Goal: Information Seeking & Learning: Learn about a topic

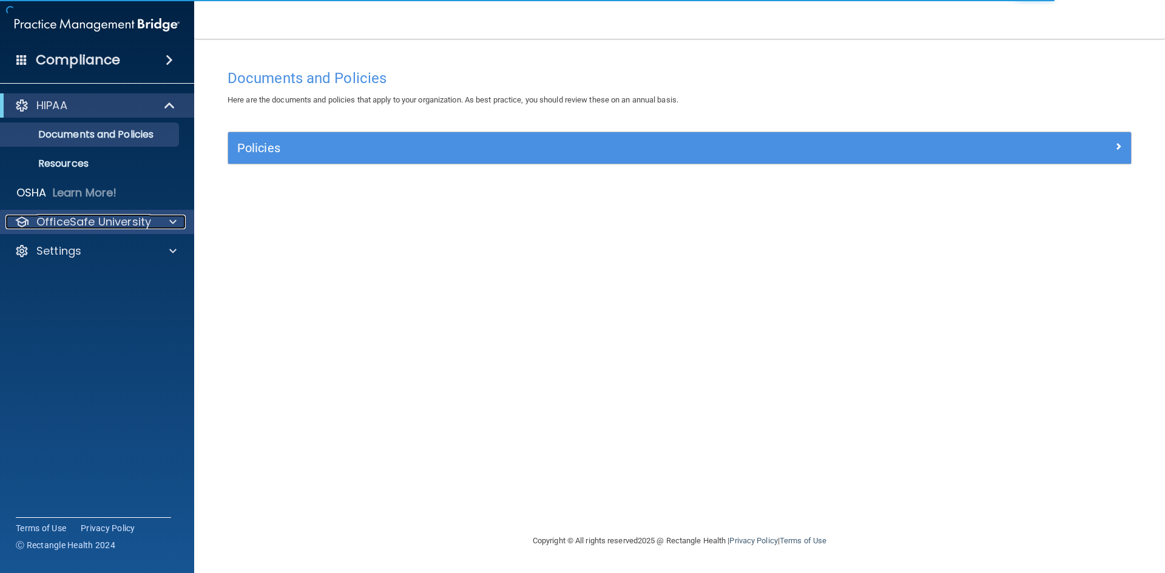
click at [123, 215] on p "OfficeSafe University" at bounding box center [93, 222] width 115 height 15
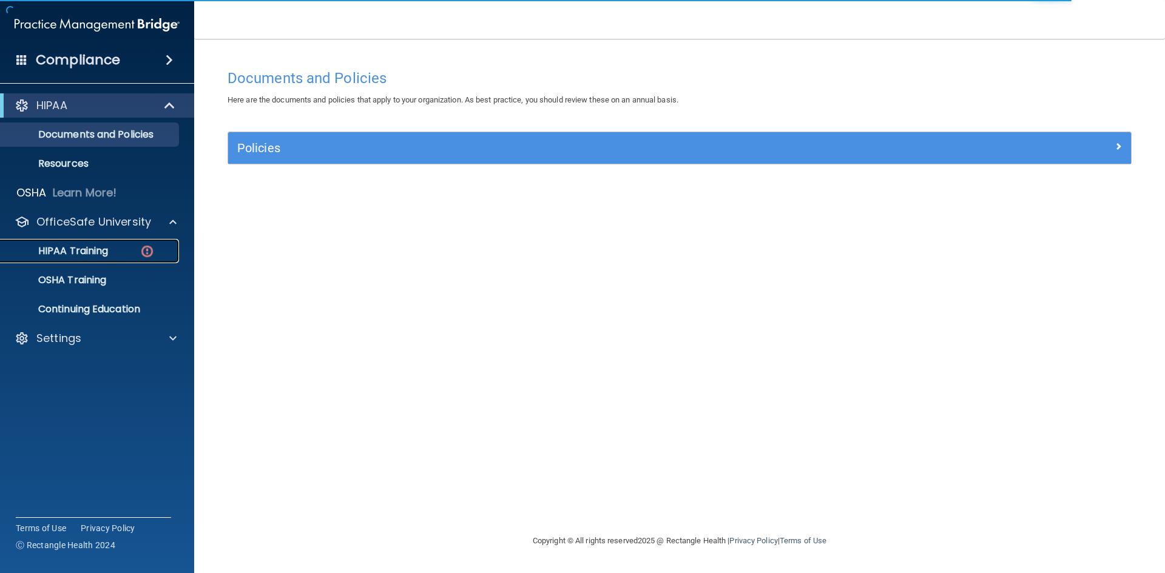
click at [99, 252] on p "HIPAA Training" at bounding box center [58, 251] width 100 height 12
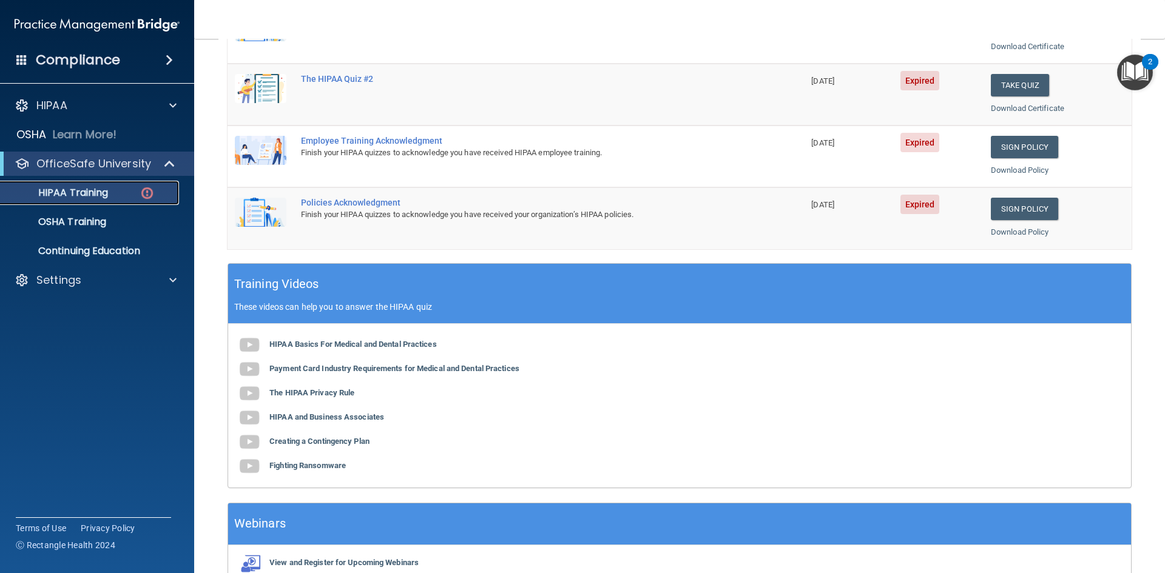
scroll to position [340, 0]
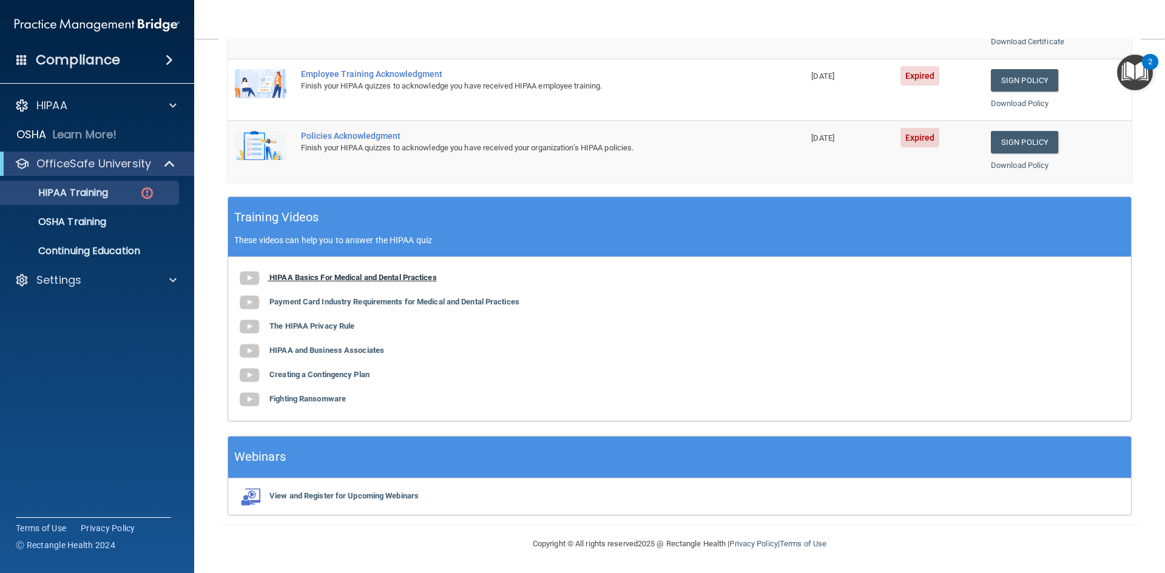
click at [326, 280] on b "HIPAA Basics For Medical and Dental Practices" at bounding box center [352, 277] width 167 height 9
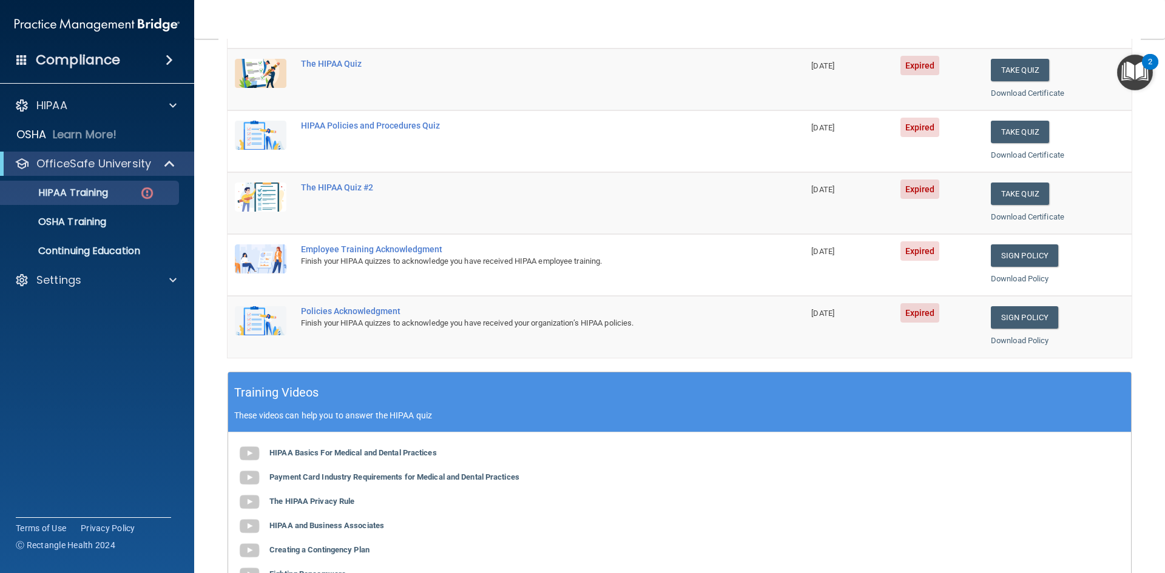
scroll to position [0, 0]
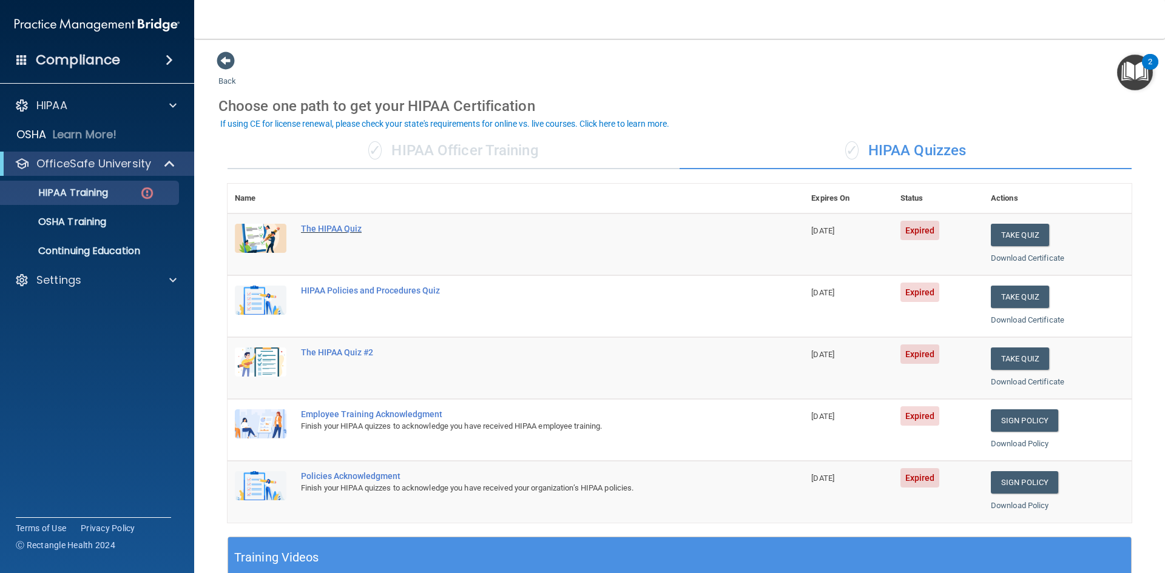
click at [328, 229] on div "The HIPAA Quiz" at bounding box center [522, 229] width 442 height 10
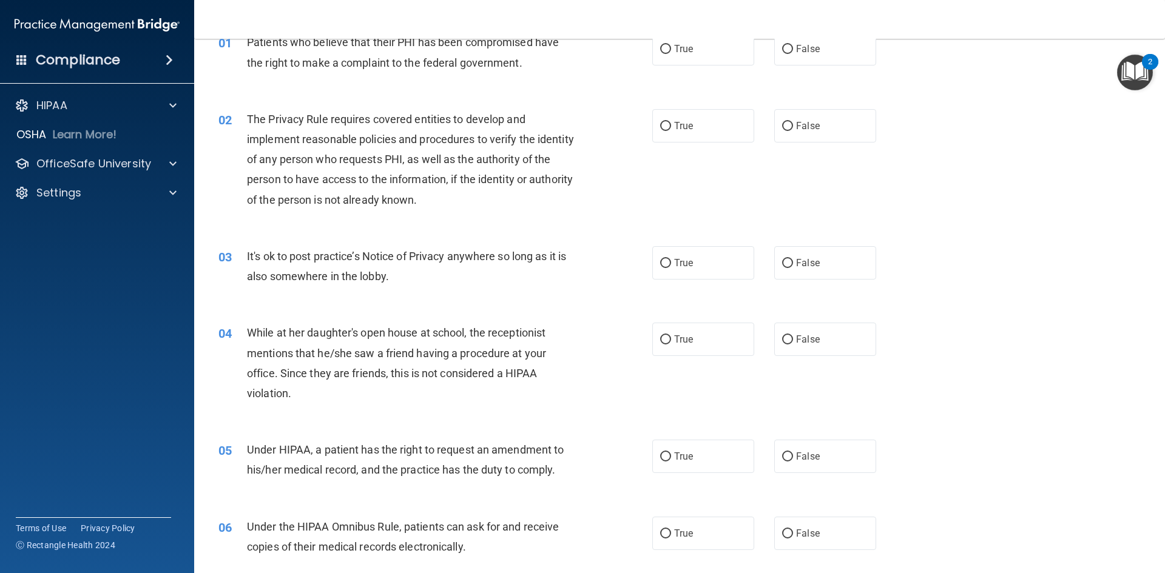
scroll to position [61, 0]
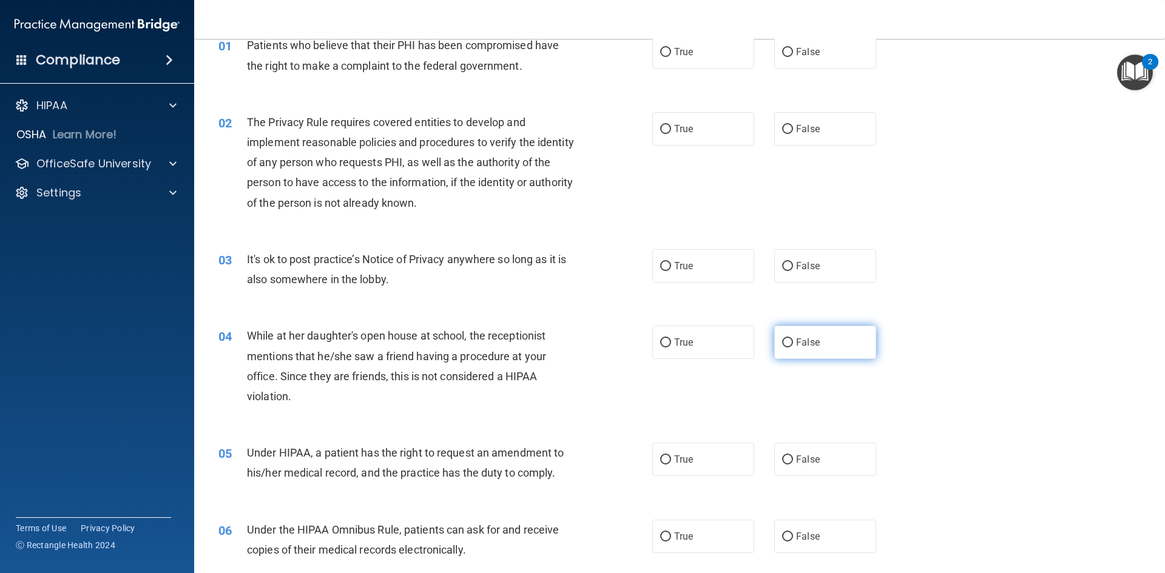
click at [796, 339] on span "False" at bounding box center [808, 343] width 24 height 12
click at [793, 339] on input "False" at bounding box center [787, 342] width 11 height 9
radio input "true"
click at [662, 262] on input "True" at bounding box center [665, 266] width 11 height 9
radio input "true"
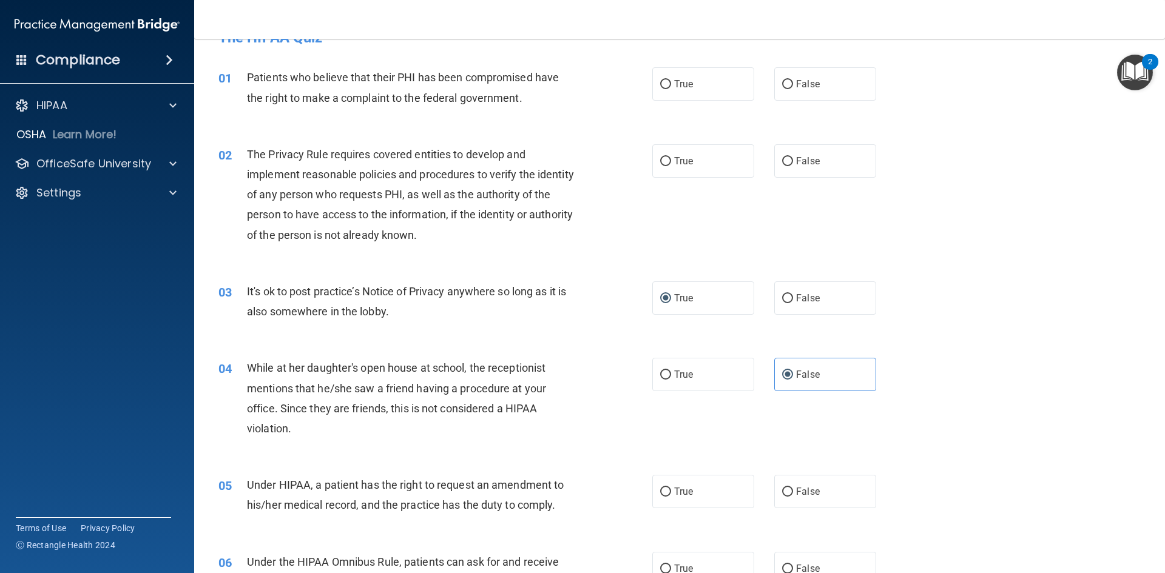
scroll to position [0, 0]
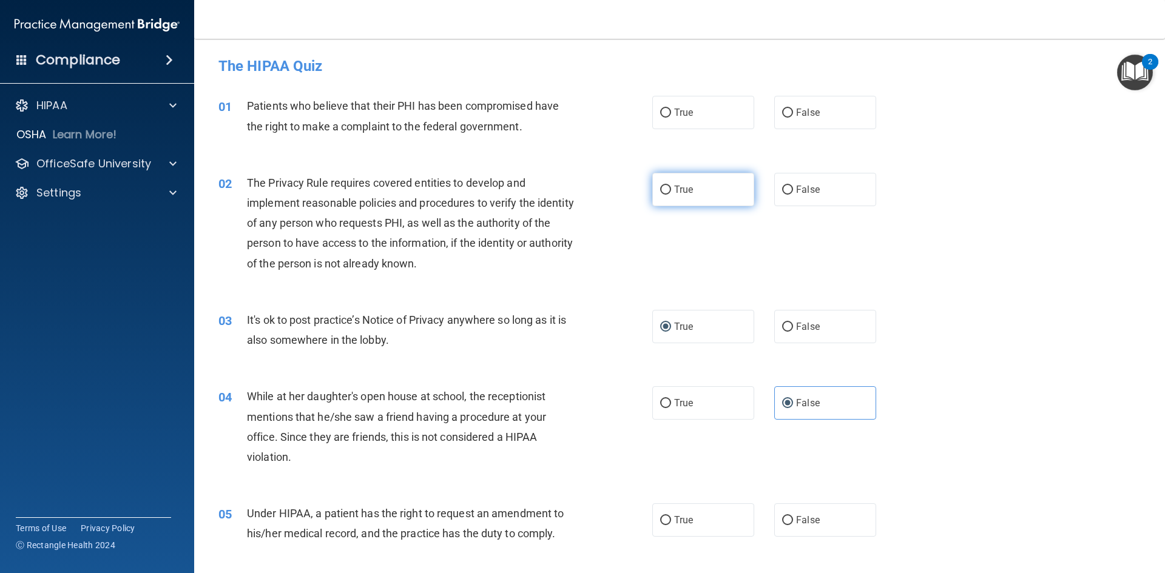
click at [698, 202] on label "True" at bounding box center [703, 189] width 102 height 33
click at [671, 195] on input "True" at bounding box center [665, 190] width 11 height 9
radio input "true"
click at [809, 124] on label "False" at bounding box center [825, 112] width 102 height 33
click at [793, 118] on input "False" at bounding box center [787, 113] width 11 height 9
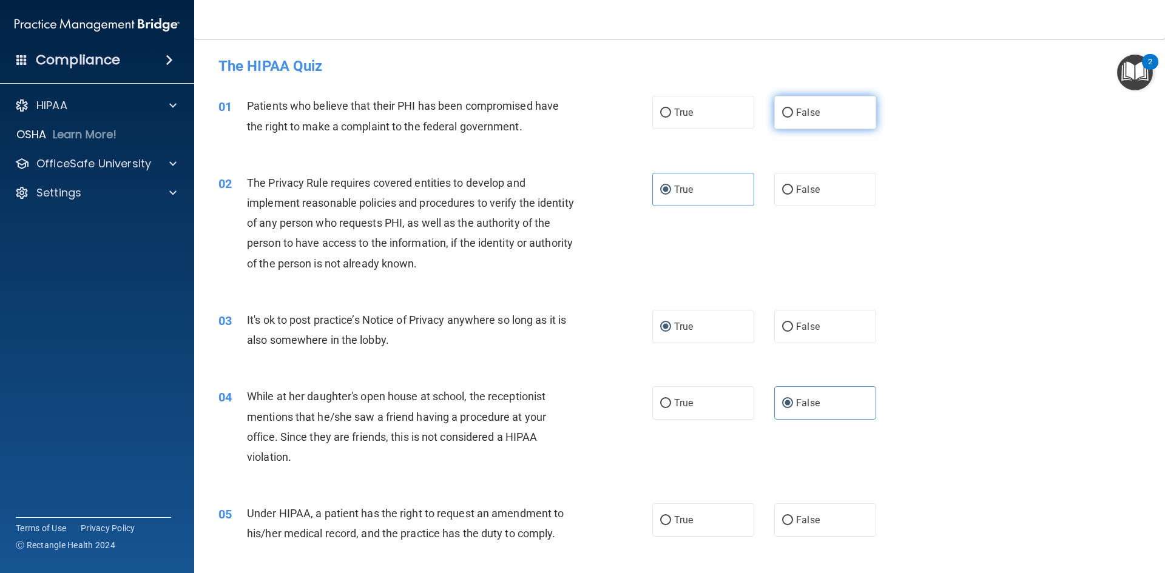
radio input "true"
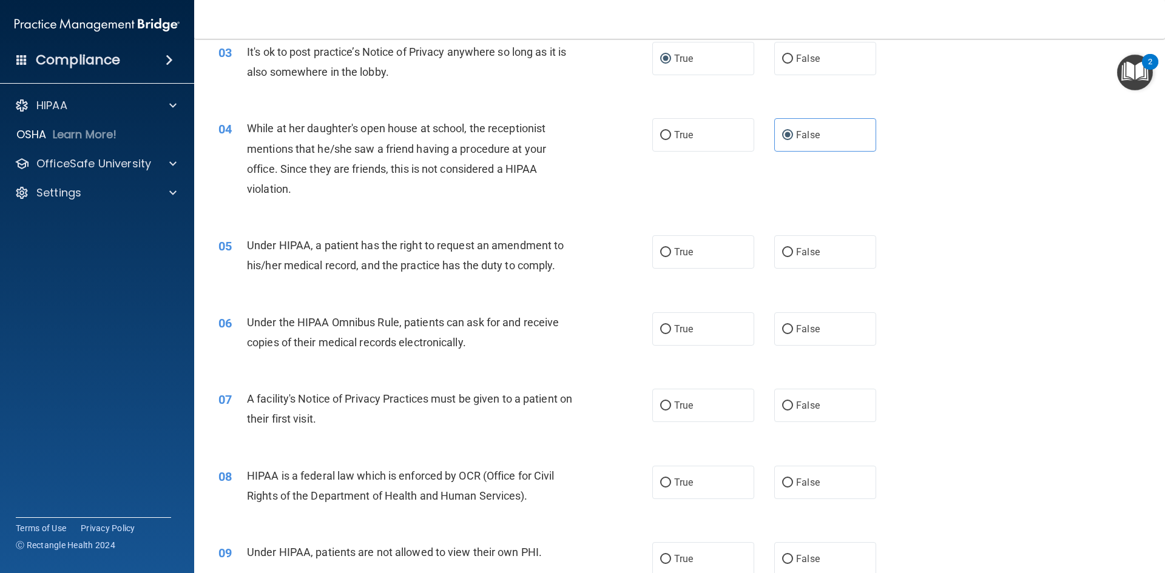
scroll to position [303, 0]
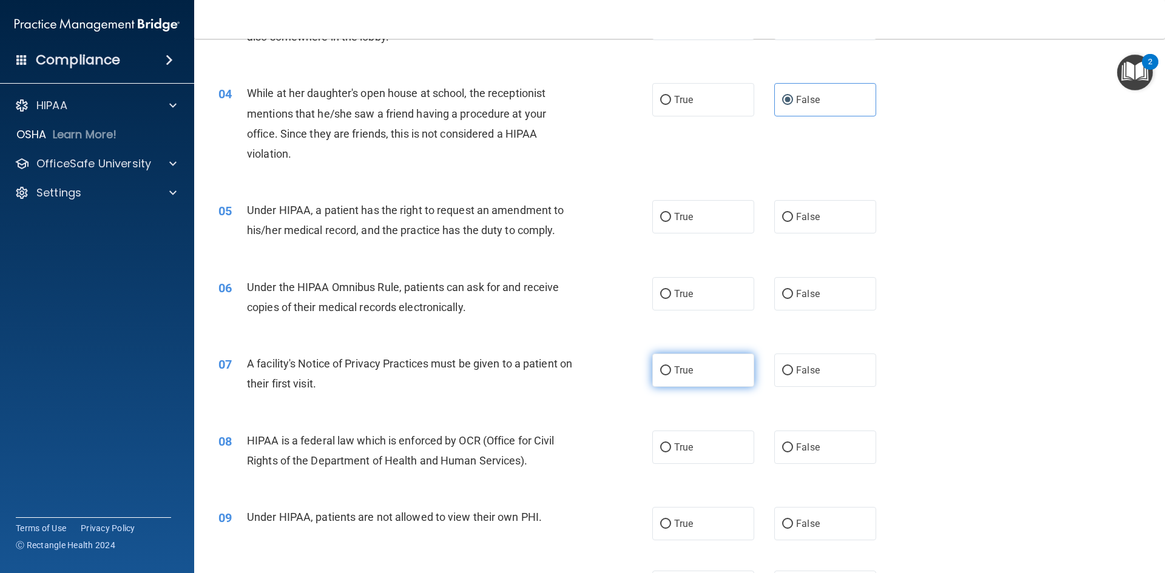
click at [652, 380] on label "True" at bounding box center [703, 370] width 102 height 33
click at [660, 375] on input "True" at bounding box center [665, 370] width 11 height 9
radio input "true"
click at [758, 377] on div "True False" at bounding box center [774, 370] width 244 height 33
click at [774, 374] on label "False" at bounding box center [825, 370] width 102 height 33
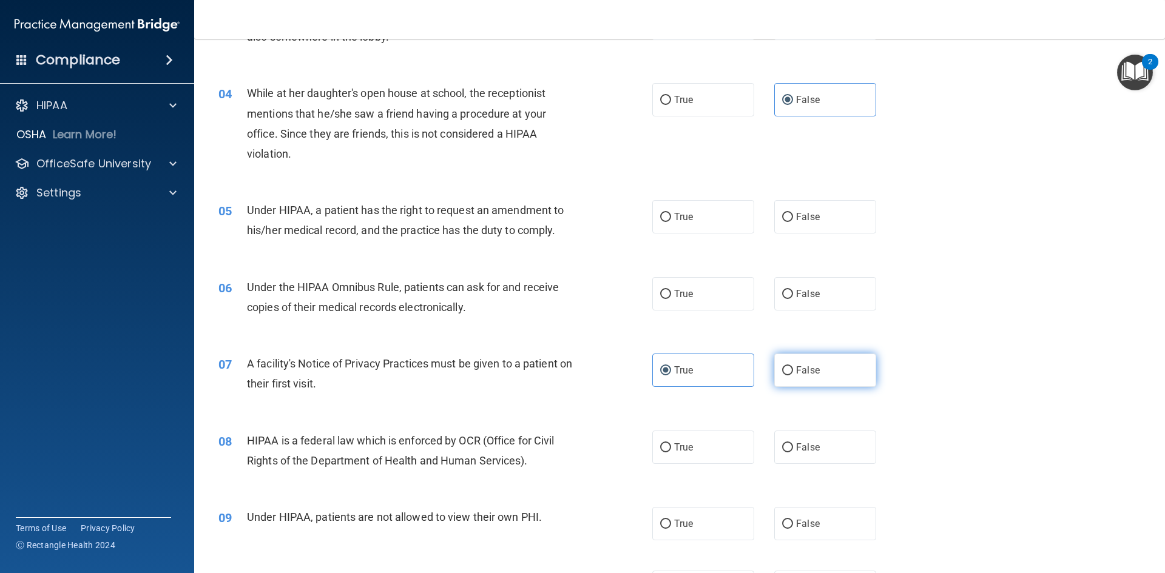
click at [782, 374] on input "False" at bounding box center [787, 370] width 11 height 9
radio input "true"
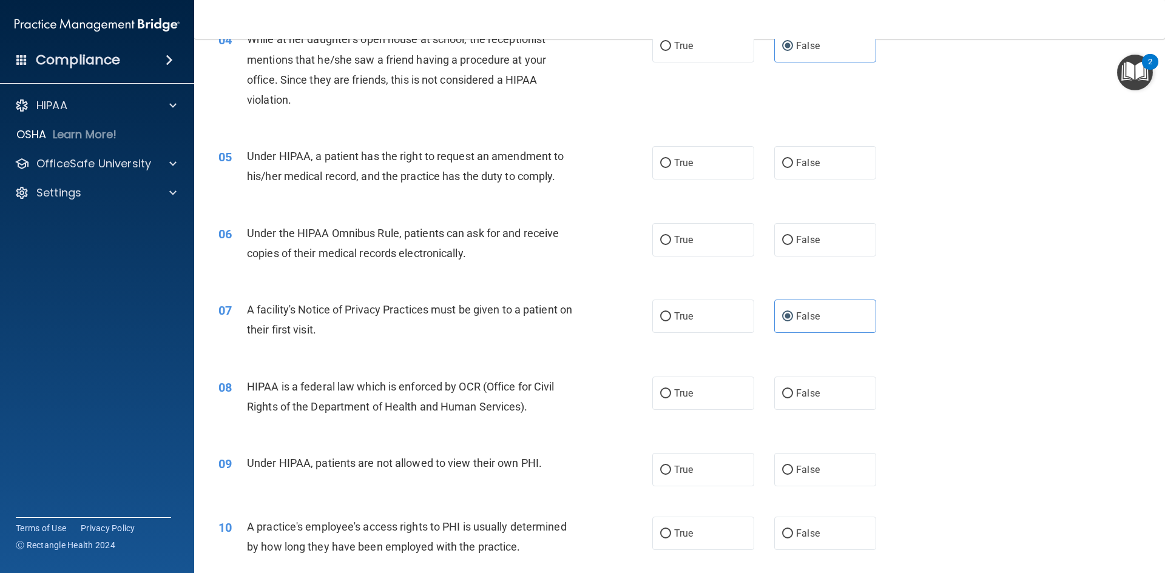
scroll to position [485, 0]
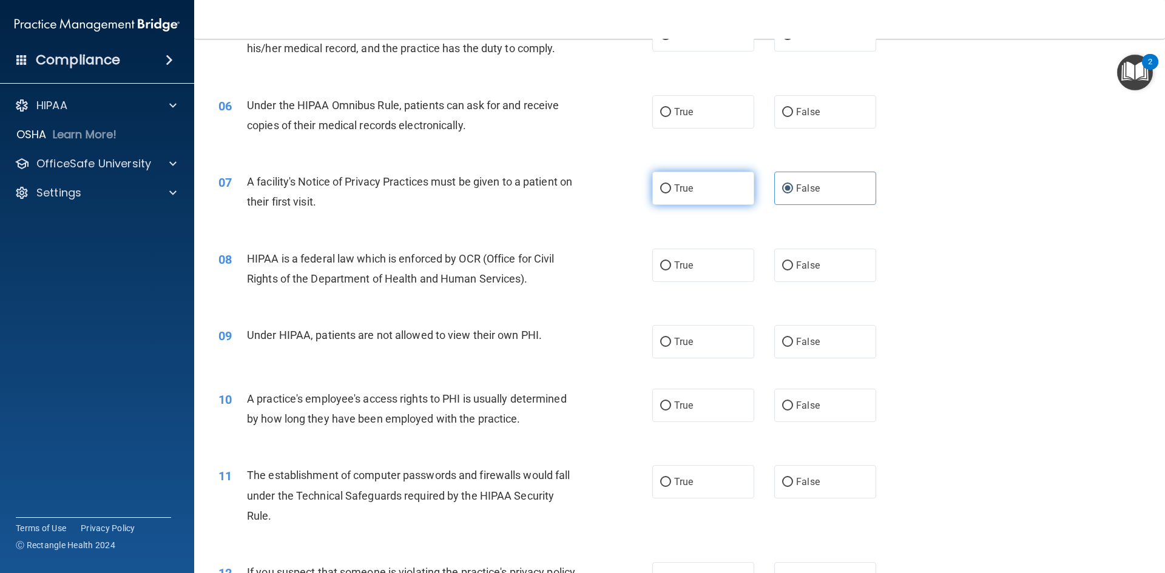
click at [699, 176] on label "True" at bounding box center [703, 188] width 102 height 33
click at [671, 184] on input "True" at bounding box center [665, 188] width 11 height 9
radio input "true"
radio input "false"
click at [661, 277] on label "True" at bounding box center [703, 265] width 102 height 33
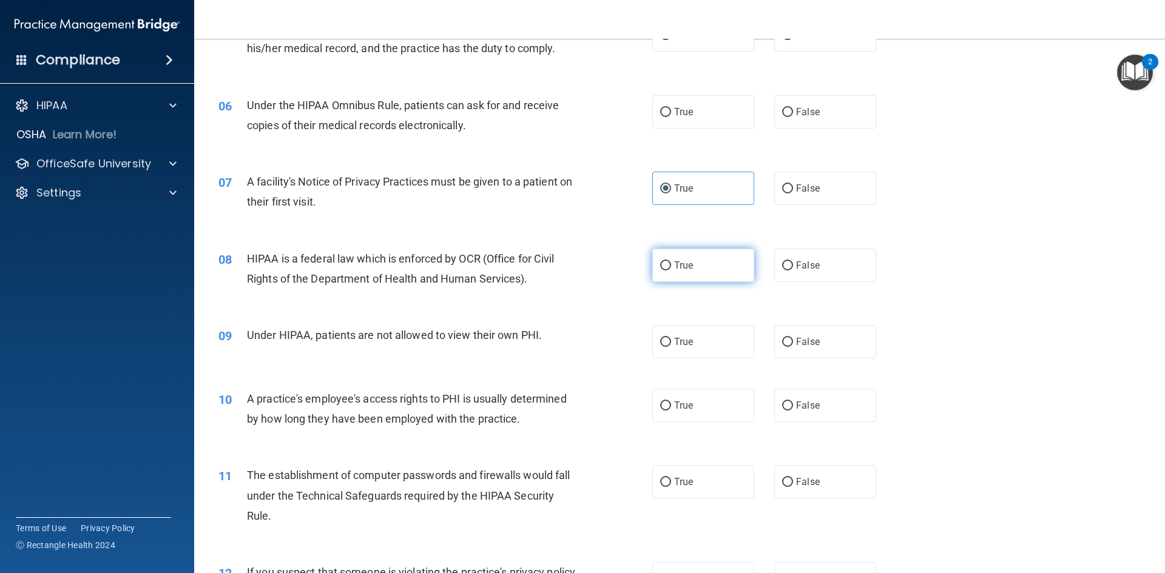
click at [661, 271] on input "True" at bounding box center [665, 265] width 11 height 9
radio input "true"
drag, startPoint x: 793, startPoint y: 353, endPoint x: 749, endPoint y: 377, distance: 51.0
click at [794, 353] on label "False" at bounding box center [825, 341] width 102 height 33
click at [793, 347] on input "False" at bounding box center [787, 342] width 11 height 9
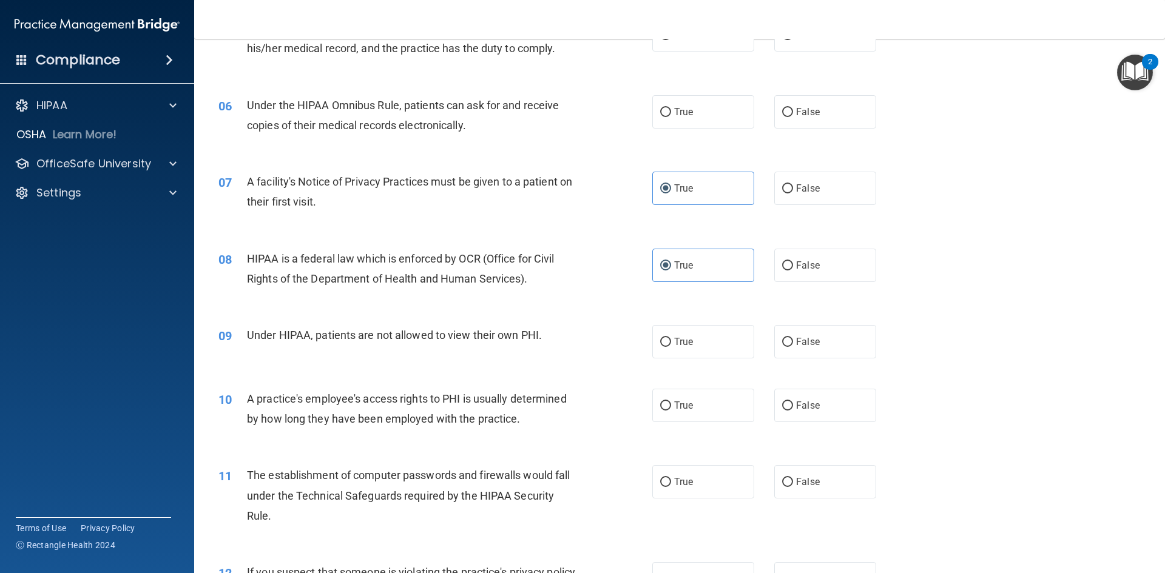
radio input "true"
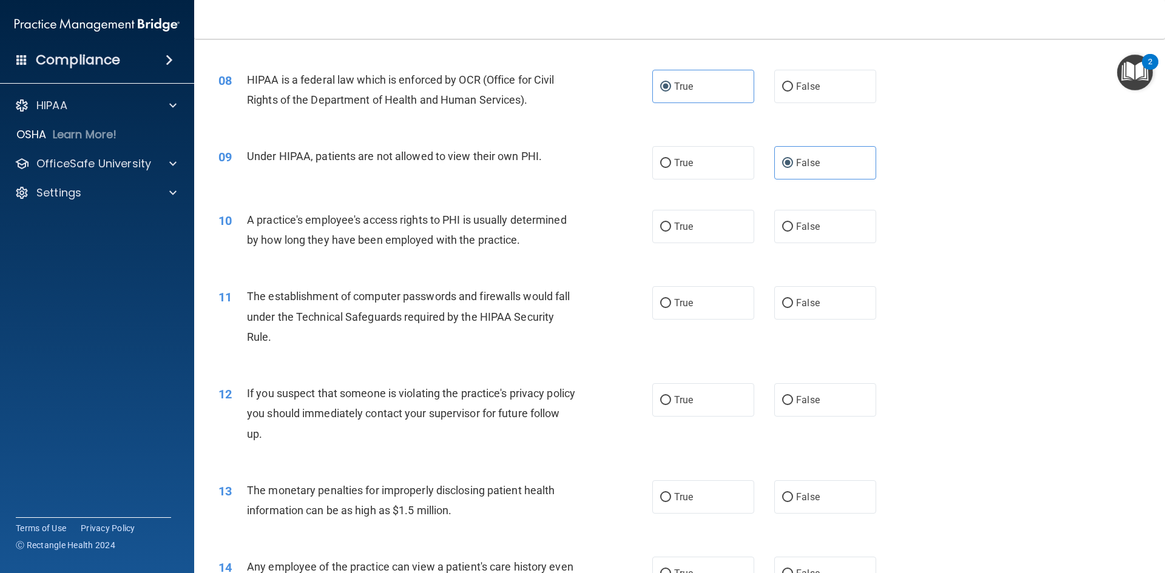
scroll to position [667, 0]
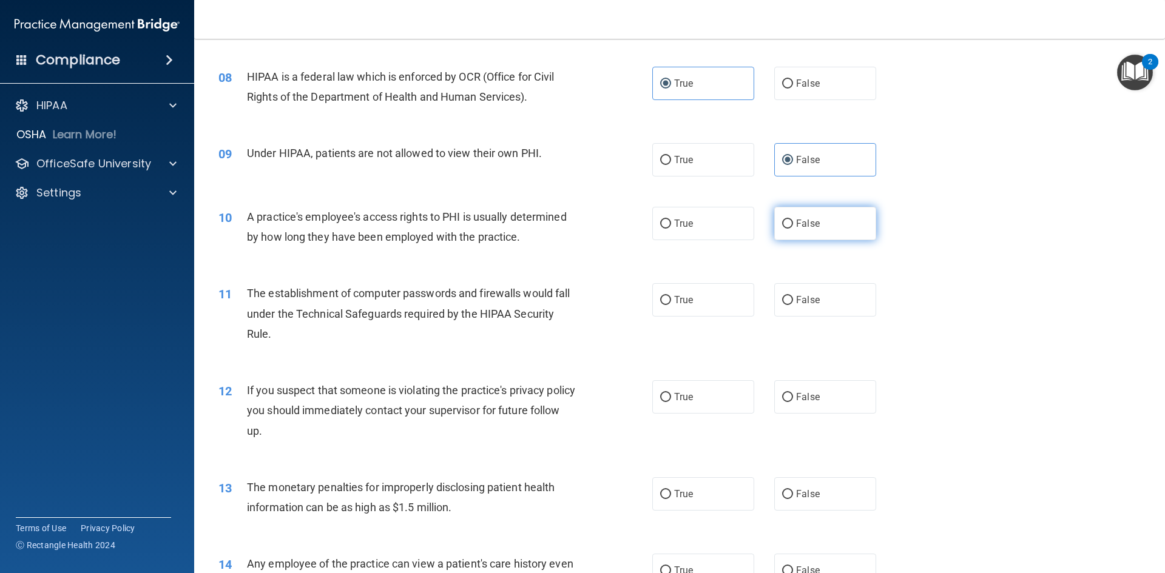
click at [800, 231] on label "False" at bounding box center [825, 223] width 102 height 33
click at [793, 229] on input "False" at bounding box center [787, 224] width 11 height 9
radio input "true"
click at [652, 305] on label "True" at bounding box center [703, 299] width 102 height 33
click at [660, 305] on input "True" at bounding box center [665, 300] width 11 height 9
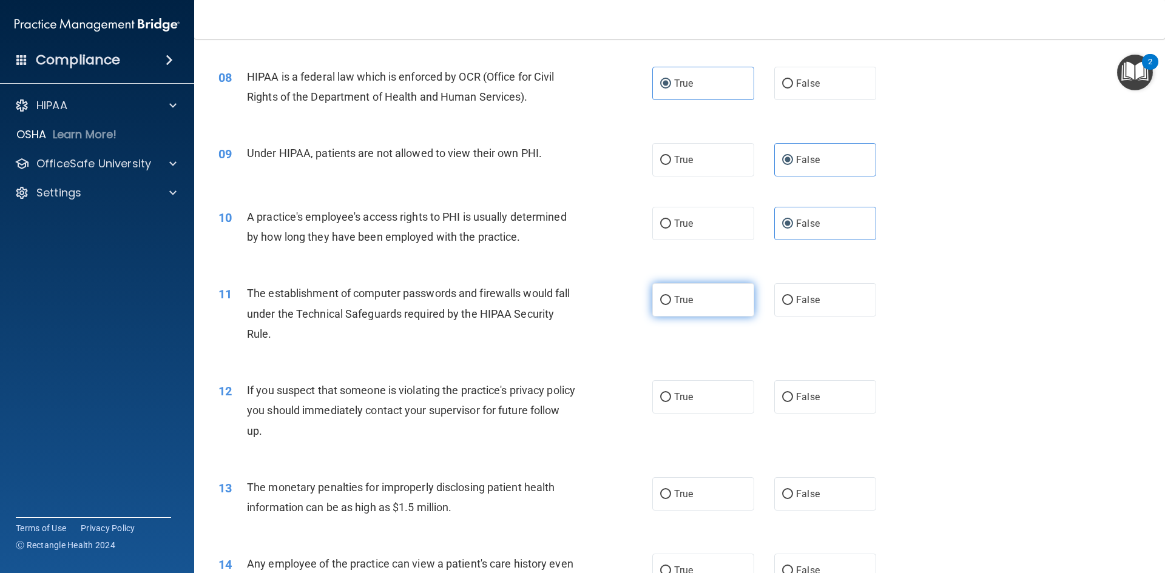
radio input "true"
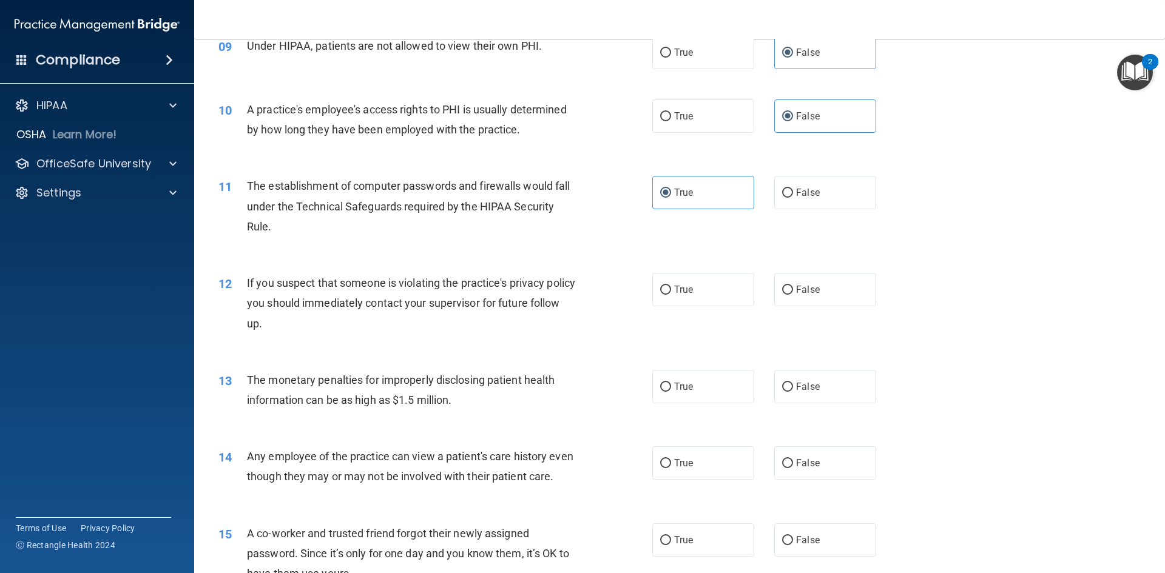
scroll to position [789, 0]
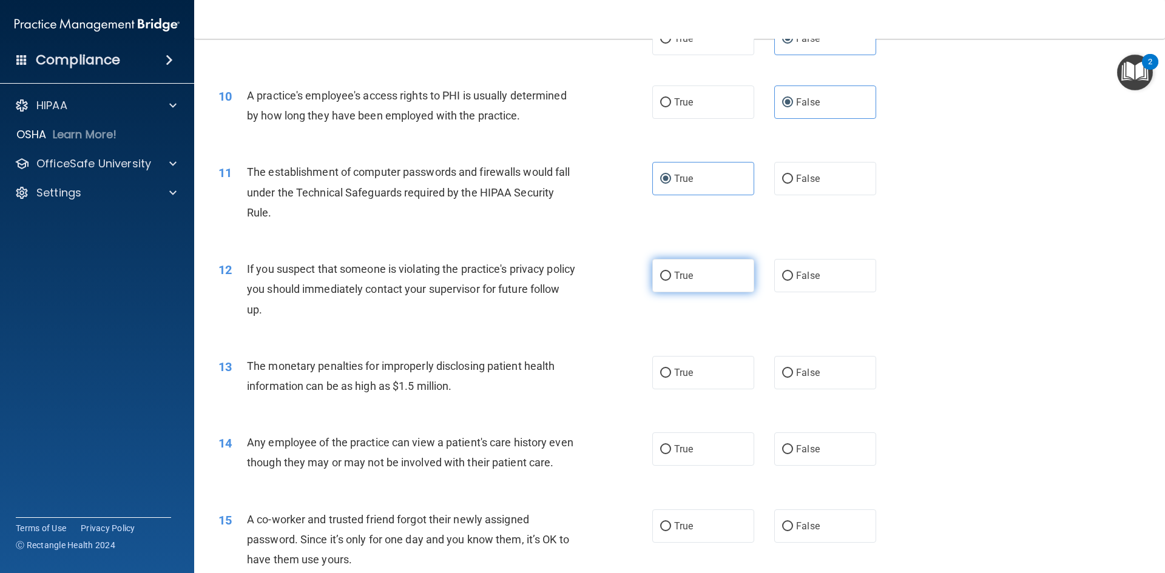
click at [652, 288] on label "True" at bounding box center [703, 275] width 102 height 33
click at [660, 281] on input "True" at bounding box center [665, 276] width 11 height 9
radio input "true"
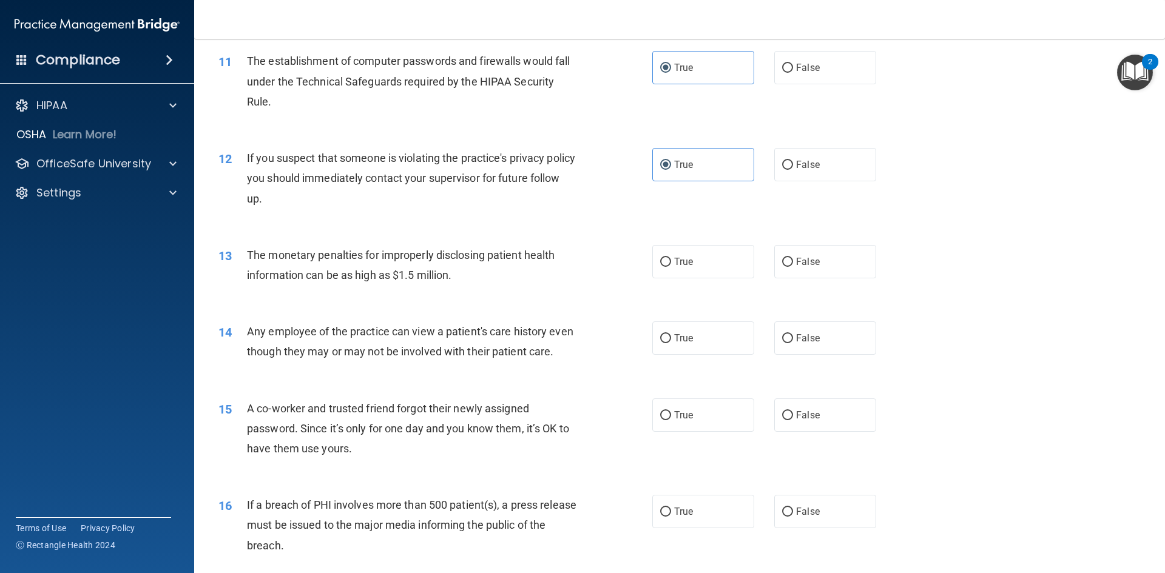
scroll to position [910, 0]
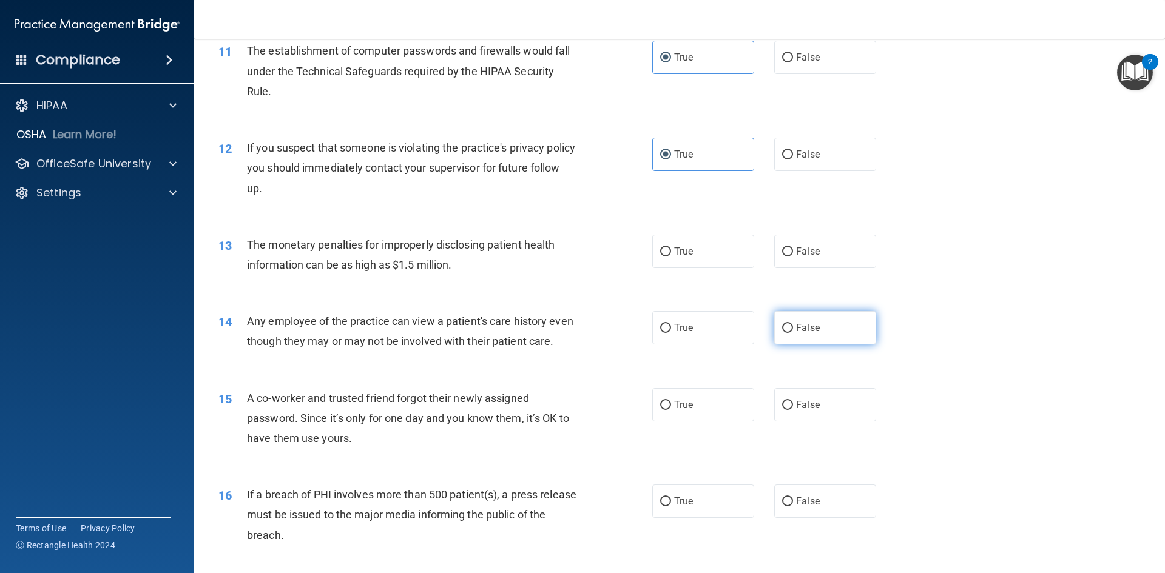
click at [782, 329] on input "False" at bounding box center [787, 328] width 11 height 9
radio input "true"
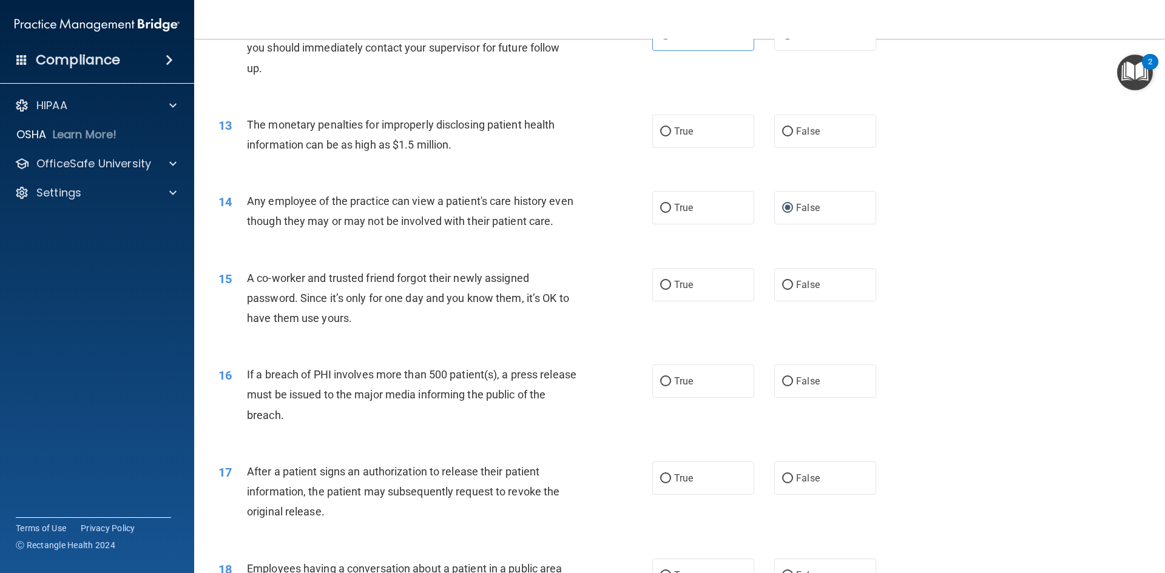
scroll to position [1031, 0]
click at [807, 300] on label "False" at bounding box center [825, 283] width 102 height 33
click at [793, 289] on input "False" at bounding box center [787, 284] width 11 height 9
radio input "true"
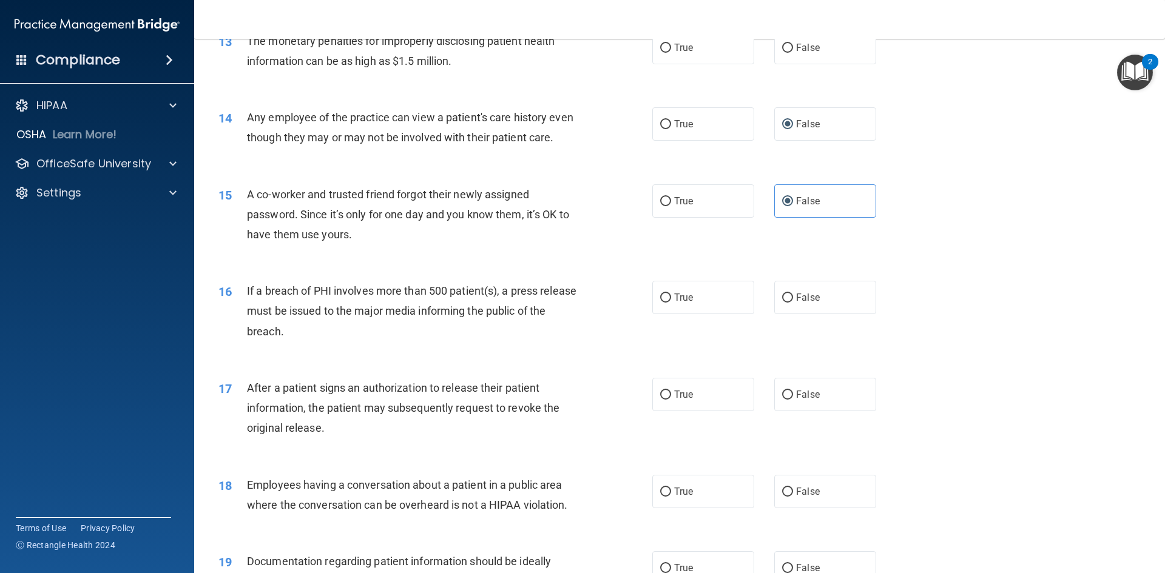
scroll to position [1153, 0]
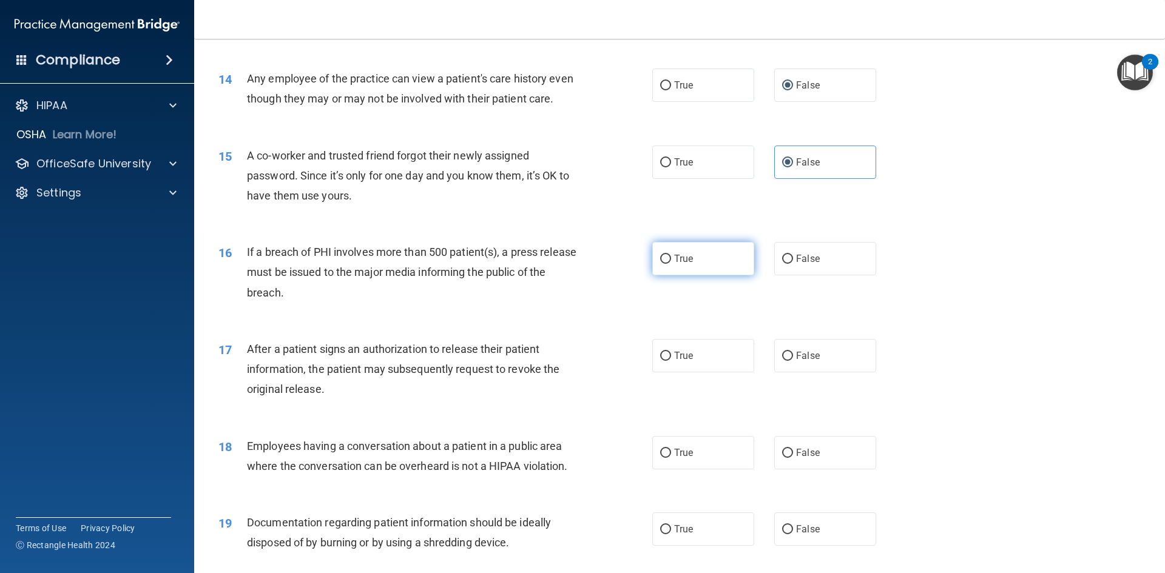
click at [690, 275] on label "True" at bounding box center [703, 258] width 102 height 33
click at [671, 264] on input "True" at bounding box center [665, 259] width 11 height 9
radio input "true"
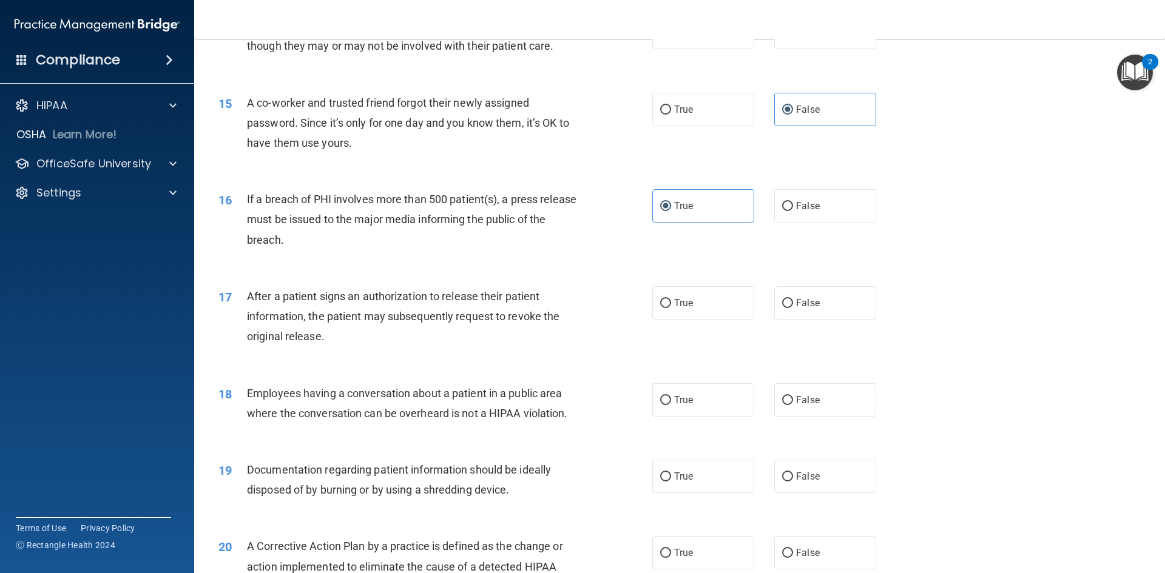
scroll to position [1274, 0]
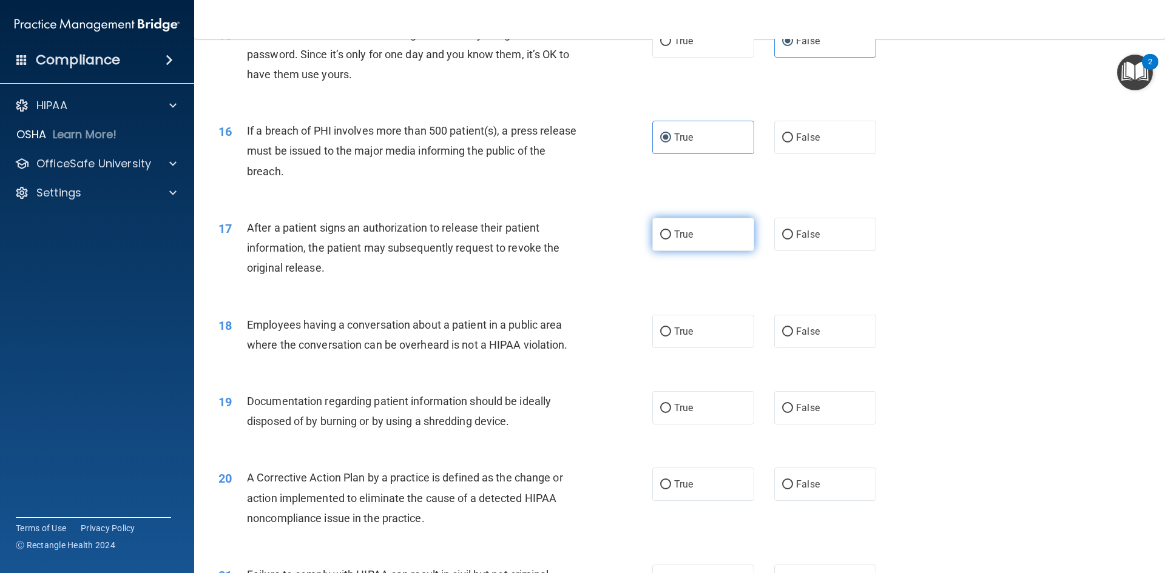
click at [698, 251] on label "True" at bounding box center [703, 234] width 102 height 33
click at [671, 240] on input "True" at bounding box center [665, 235] width 11 height 9
radio input "true"
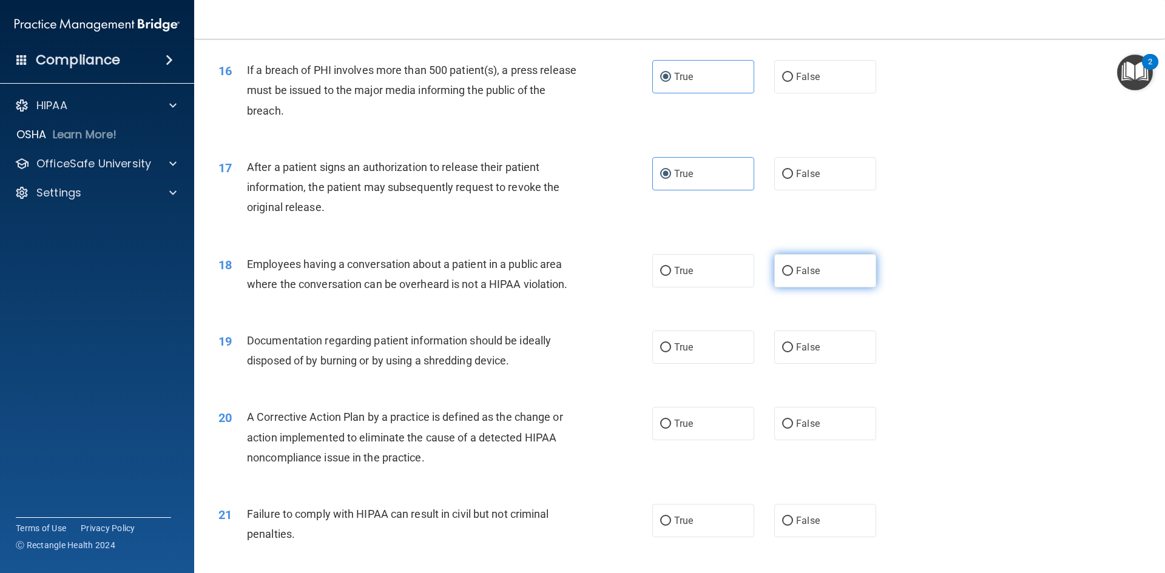
click at [816, 288] on label "False" at bounding box center [825, 270] width 102 height 33
click at [793, 276] on input "False" at bounding box center [787, 271] width 11 height 9
radio input "true"
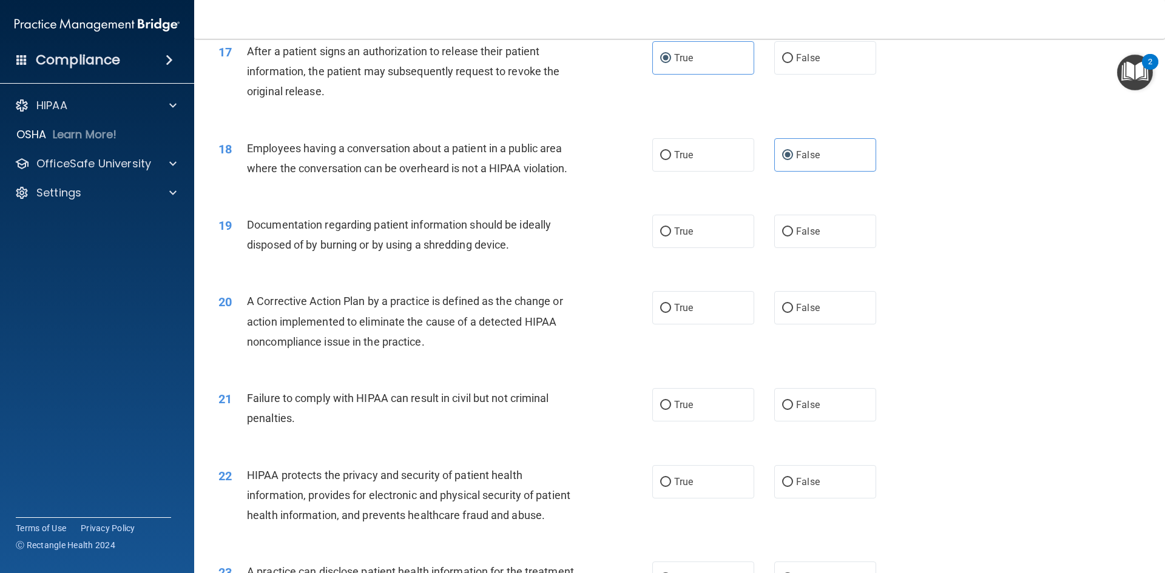
scroll to position [1456, 0]
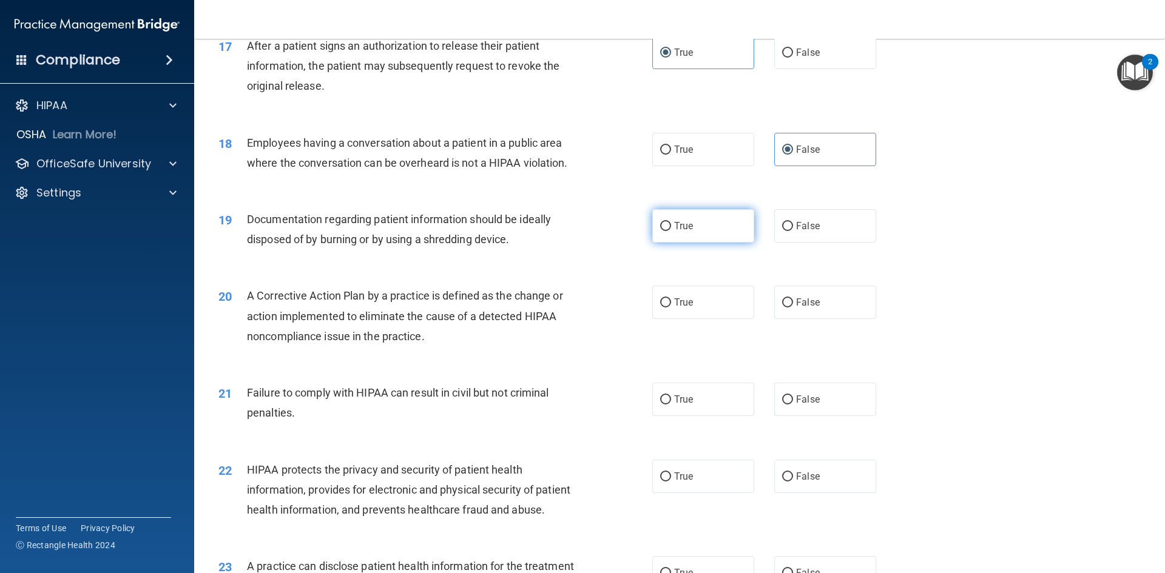
click at [682, 232] on span "True" at bounding box center [683, 226] width 19 height 12
click at [671, 231] on input "True" at bounding box center [665, 226] width 11 height 9
radio input "true"
click at [687, 319] on label "True" at bounding box center [703, 302] width 102 height 33
click at [671, 308] on input "True" at bounding box center [665, 302] width 11 height 9
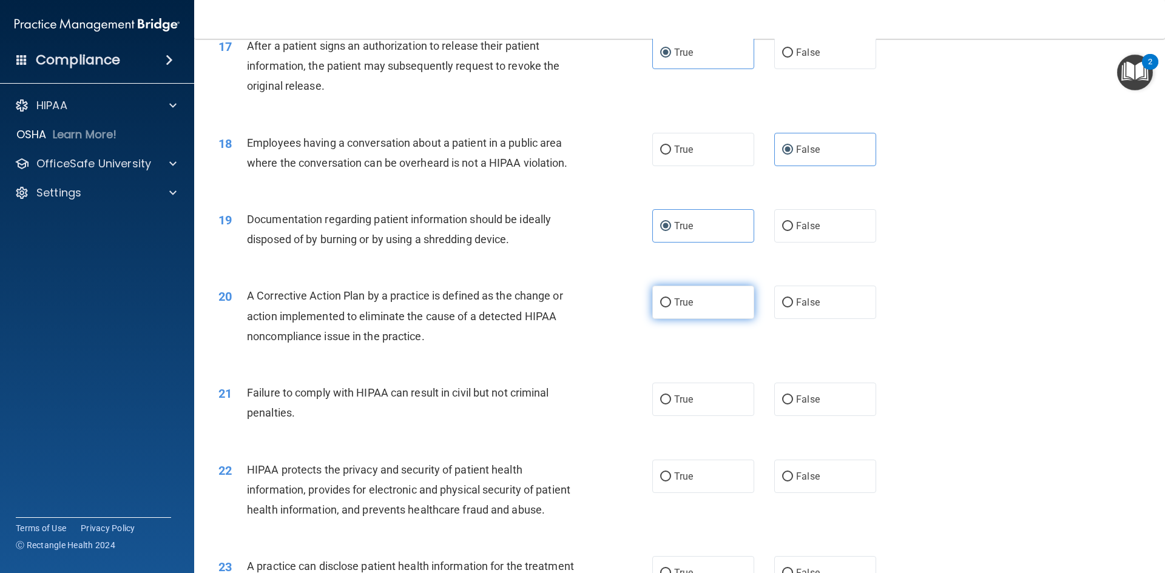
radio input "true"
click at [685, 412] on label "True" at bounding box center [703, 399] width 102 height 33
click at [671, 405] on input "True" at bounding box center [665, 400] width 11 height 9
radio input "true"
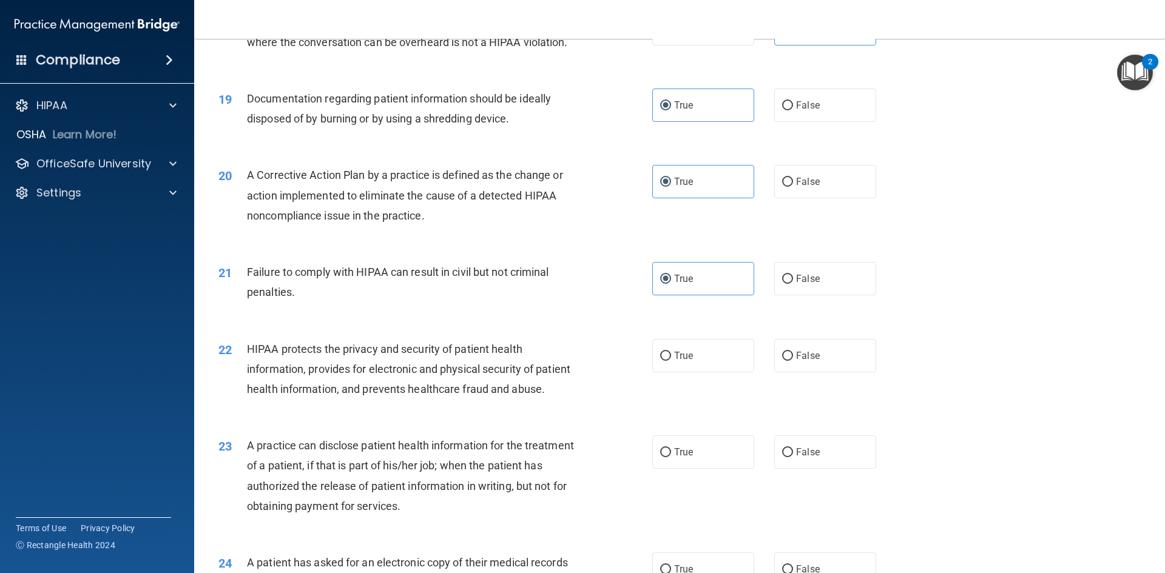
scroll to position [1577, 0]
click at [693, 371] on label "True" at bounding box center [703, 354] width 102 height 33
click at [671, 360] on input "True" at bounding box center [665, 355] width 11 height 9
radio input "true"
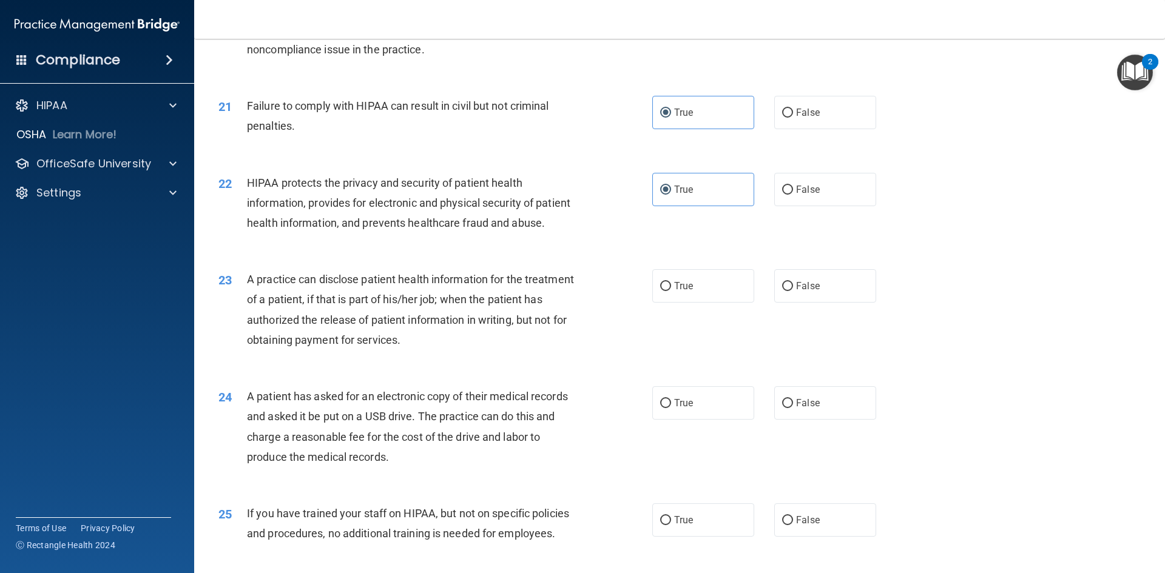
scroll to position [1759, 0]
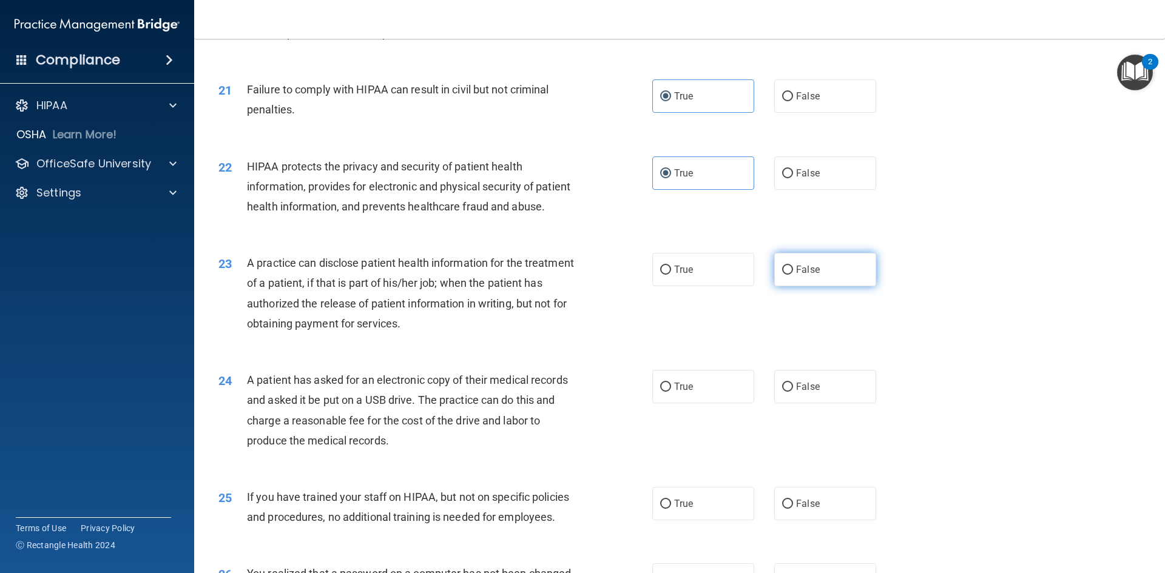
click at [822, 286] on label "False" at bounding box center [825, 269] width 102 height 33
click at [793, 275] on input "False" at bounding box center [787, 270] width 11 height 9
radio input "true"
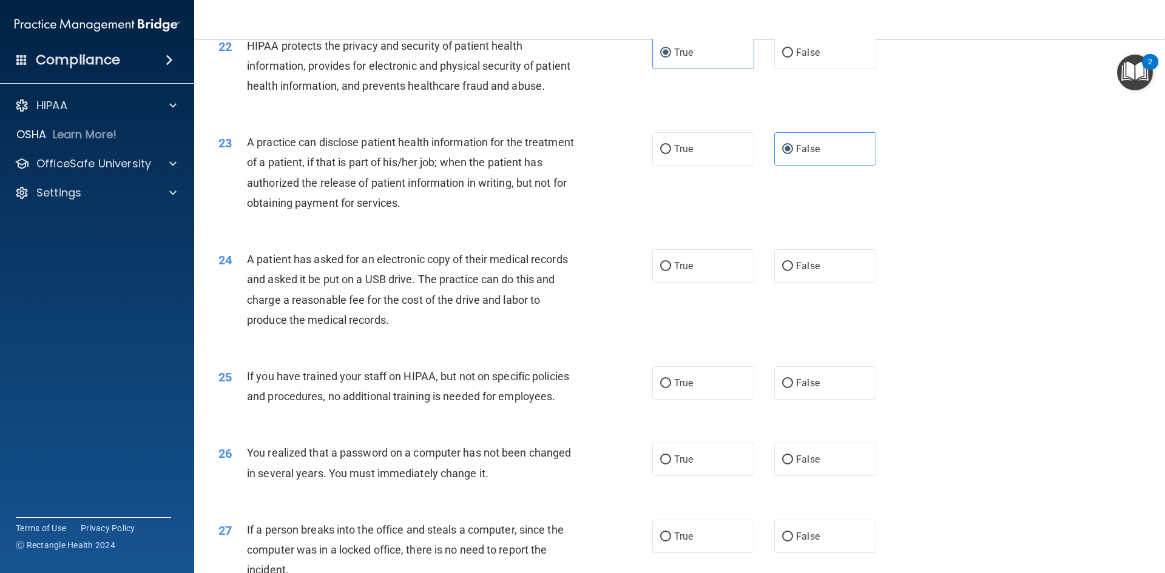
scroll to position [1880, 0]
click at [668, 282] on label "True" at bounding box center [703, 265] width 102 height 33
click at [668, 271] on input "True" at bounding box center [665, 265] width 11 height 9
radio input "true"
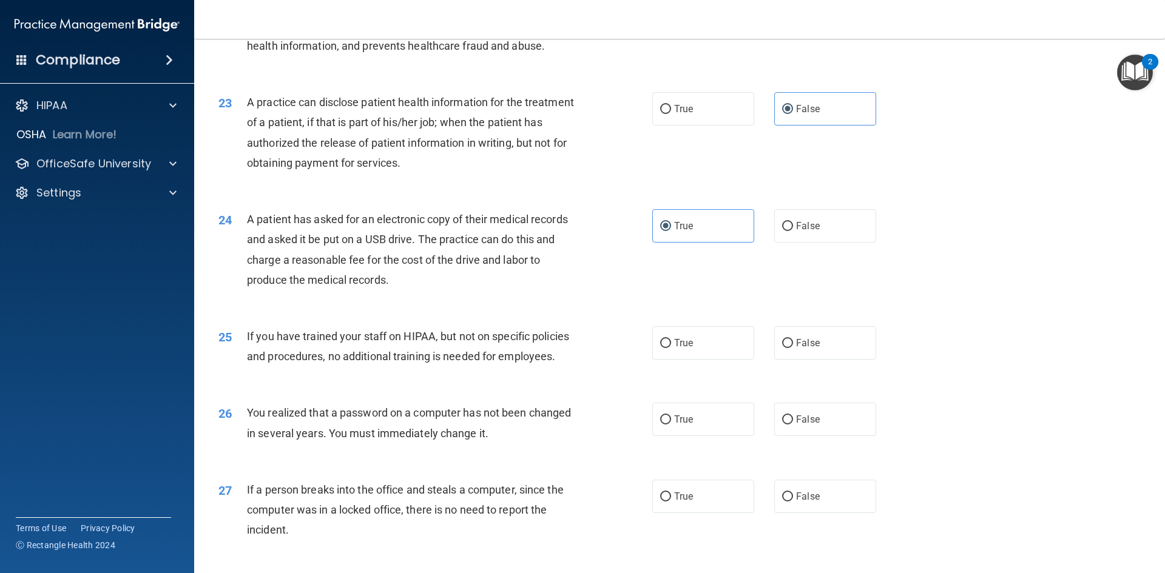
scroll to position [1941, 0]
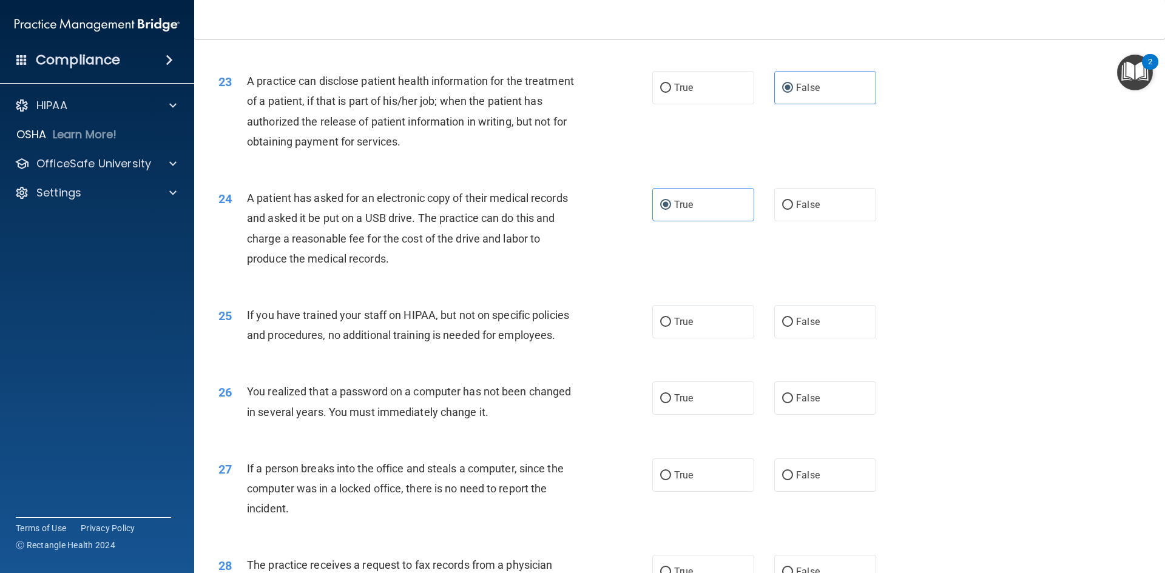
click at [766, 338] on div "True False" at bounding box center [774, 321] width 244 height 33
click at [782, 327] on input "False" at bounding box center [787, 322] width 11 height 9
radio input "true"
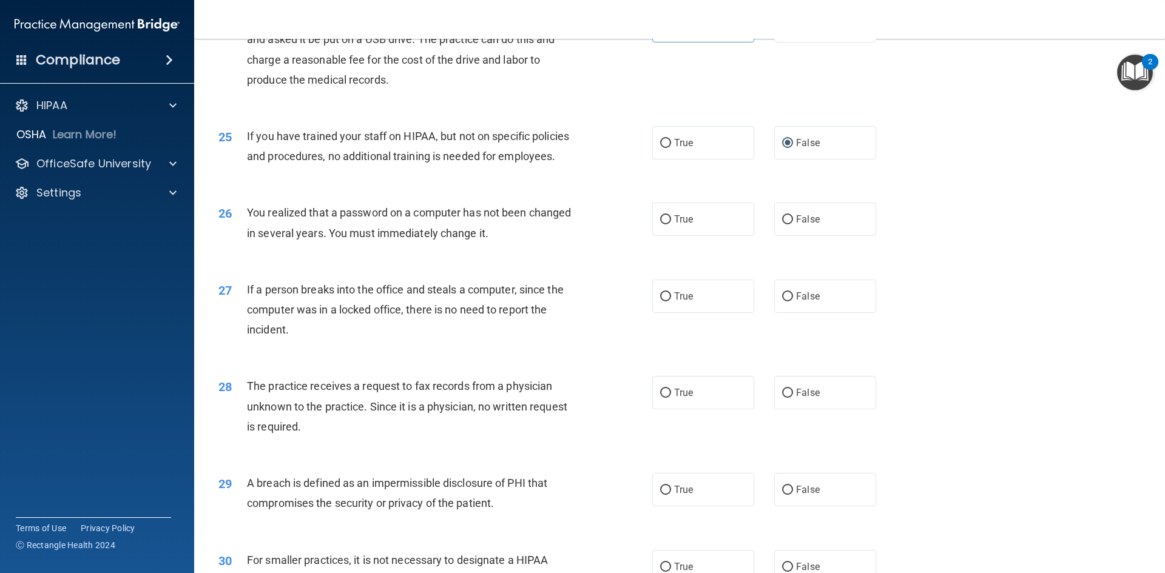
scroll to position [2123, 0]
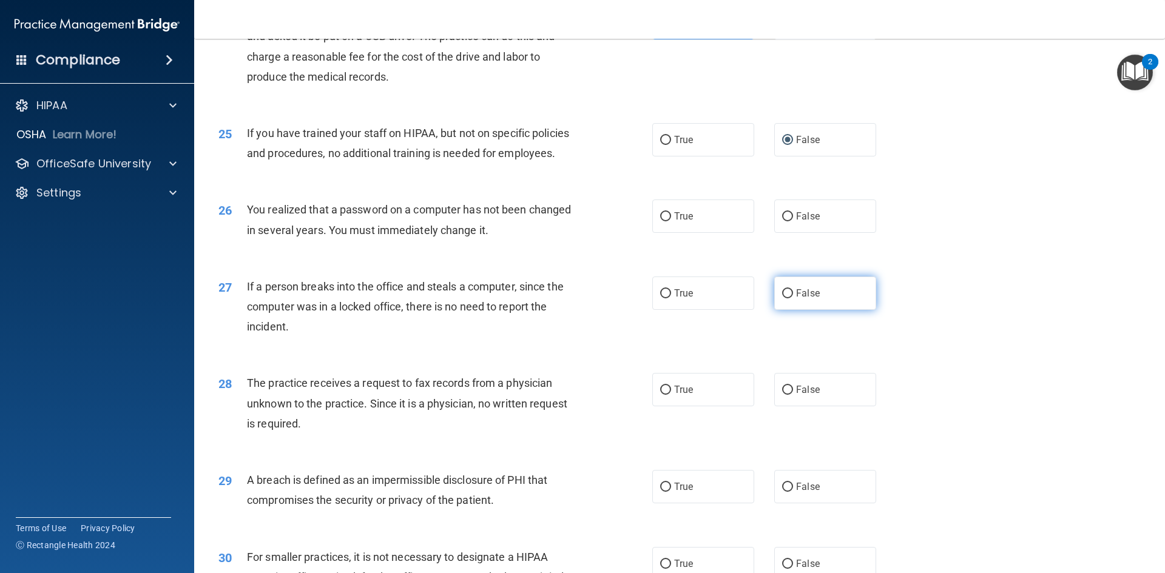
click at [804, 299] on span "False" at bounding box center [808, 294] width 24 height 12
click at [793, 298] on input "False" at bounding box center [787, 293] width 11 height 9
radio input "true"
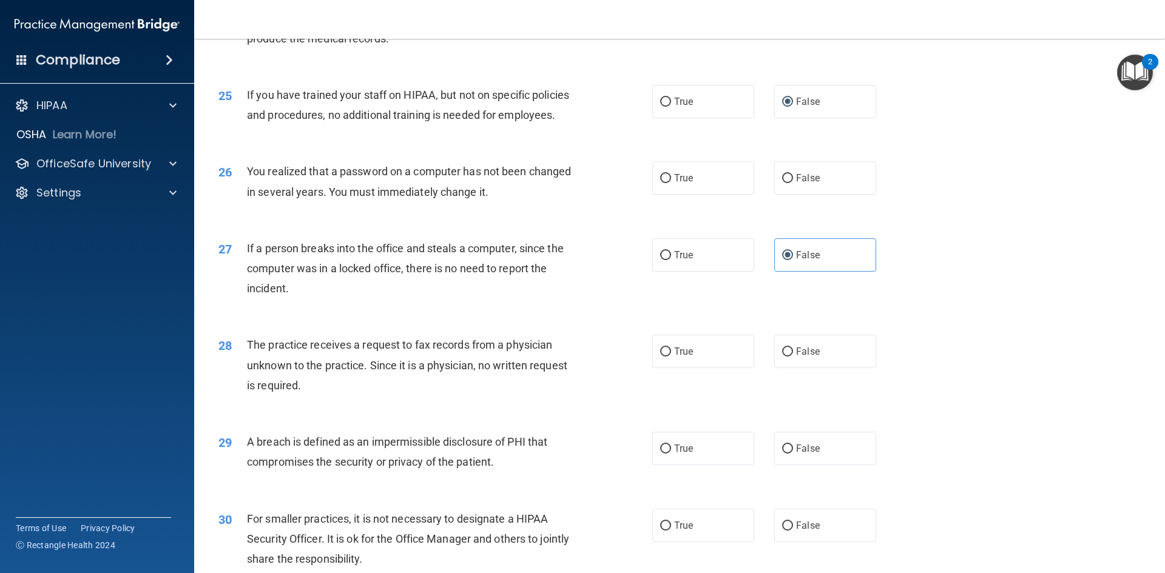
scroll to position [2298, 0]
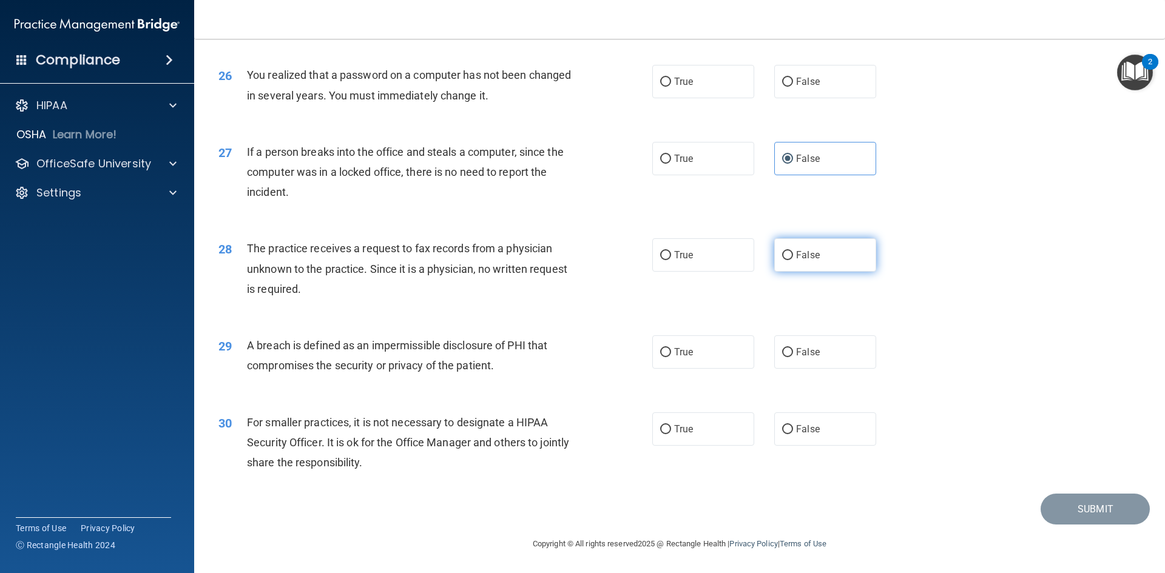
click at [804, 266] on label "False" at bounding box center [825, 254] width 102 height 33
click at [793, 260] on input "False" at bounding box center [787, 255] width 11 height 9
radio input "true"
click at [693, 360] on label "True" at bounding box center [703, 351] width 102 height 33
click at [671, 357] on input "True" at bounding box center [665, 352] width 11 height 9
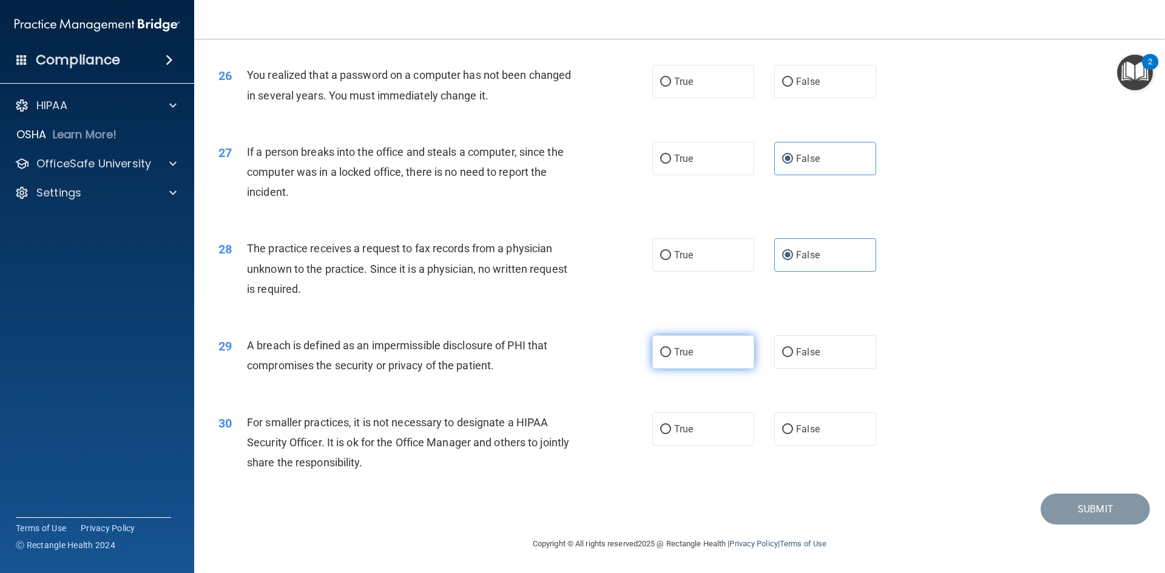
radio input "true"
click at [681, 433] on span "True" at bounding box center [683, 429] width 19 height 12
click at [671, 433] on input "True" at bounding box center [665, 429] width 11 height 9
radio input "true"
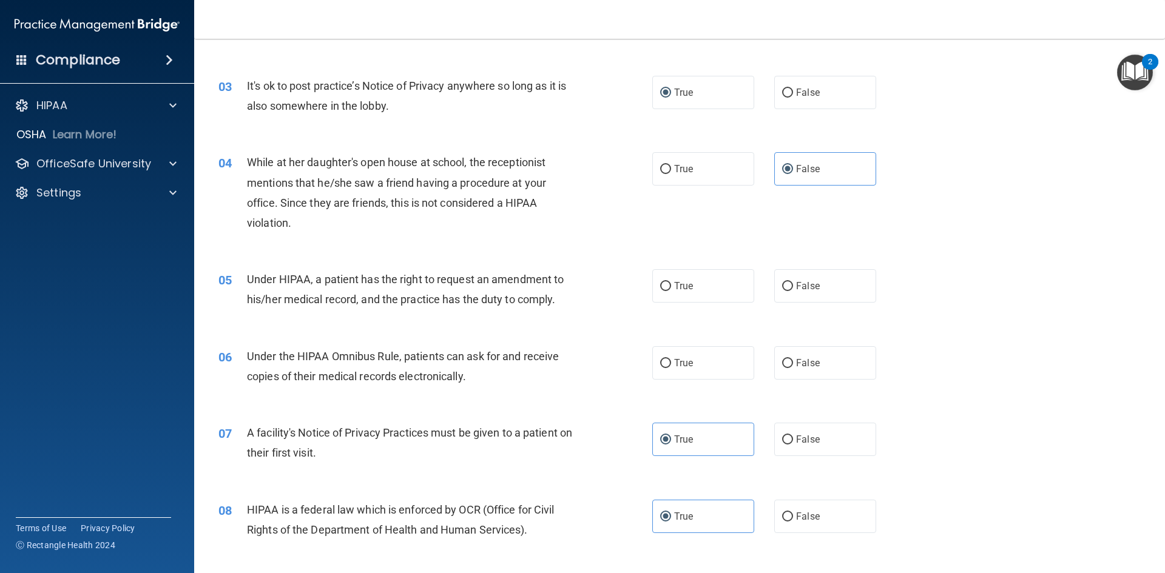
scroll to position [243, 0]
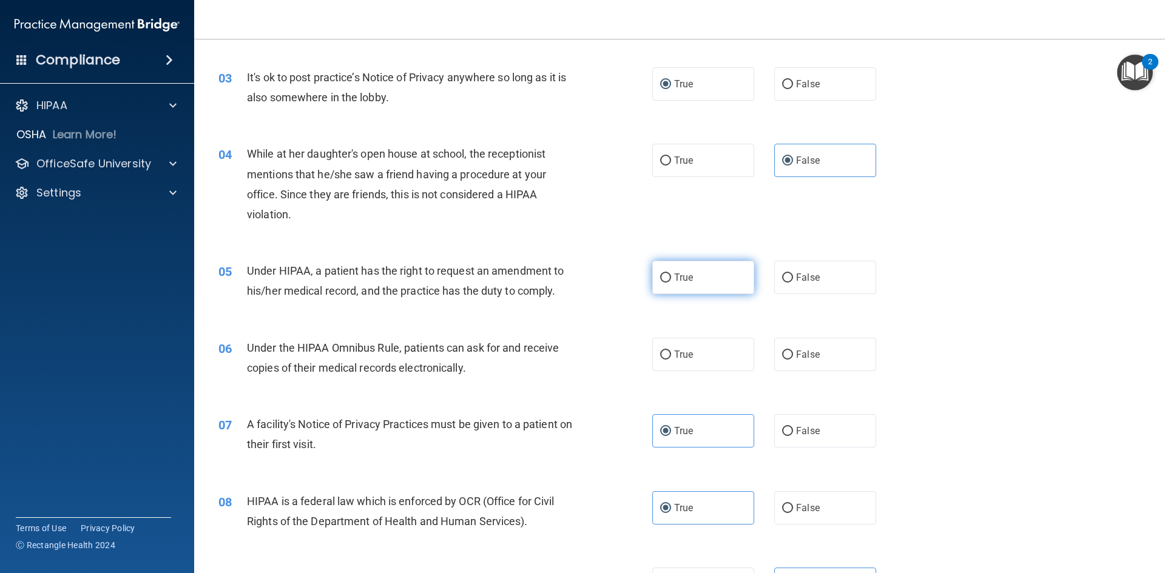
click at [698, 269] on label "True" at bounding box center [703, 277] width 102 height 33
click at [671, 274] on input "True" at bounding box center [665, 278] width 11 height 9
radio input "true"
click at [678, 348] on label "True" at bounding box center [703, 354] width 102 height 33
click at [671, 351] on input "True" at bounding box center [665, 355] width 11 height 9
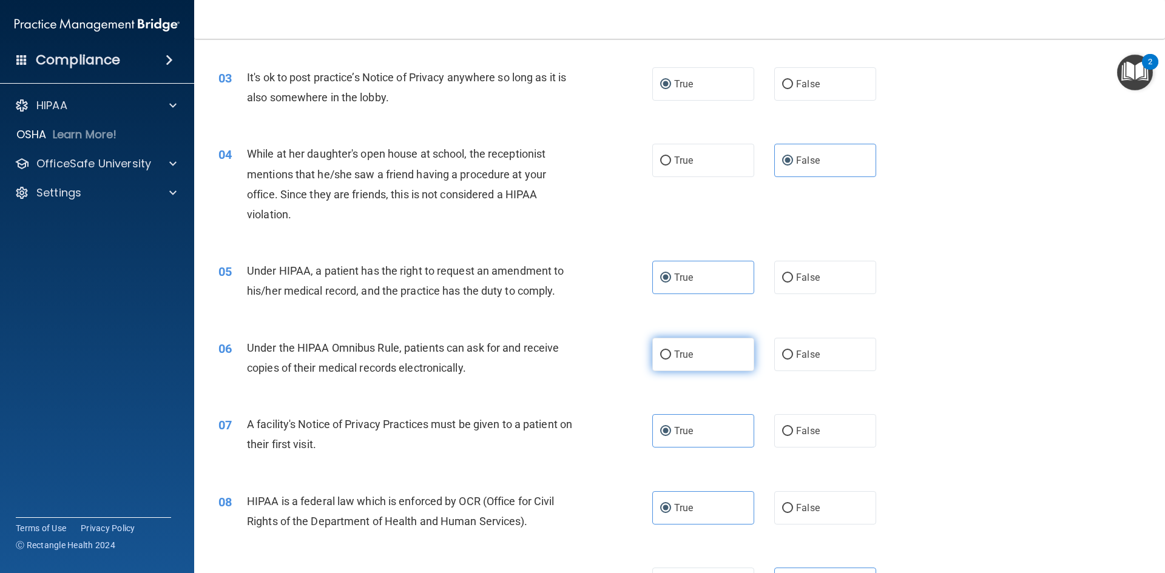
radio input "true"
click at [782, 281] on input "False" at bounding box center [787, 278] width 11 height 9
radio input "true"
radio input "false"
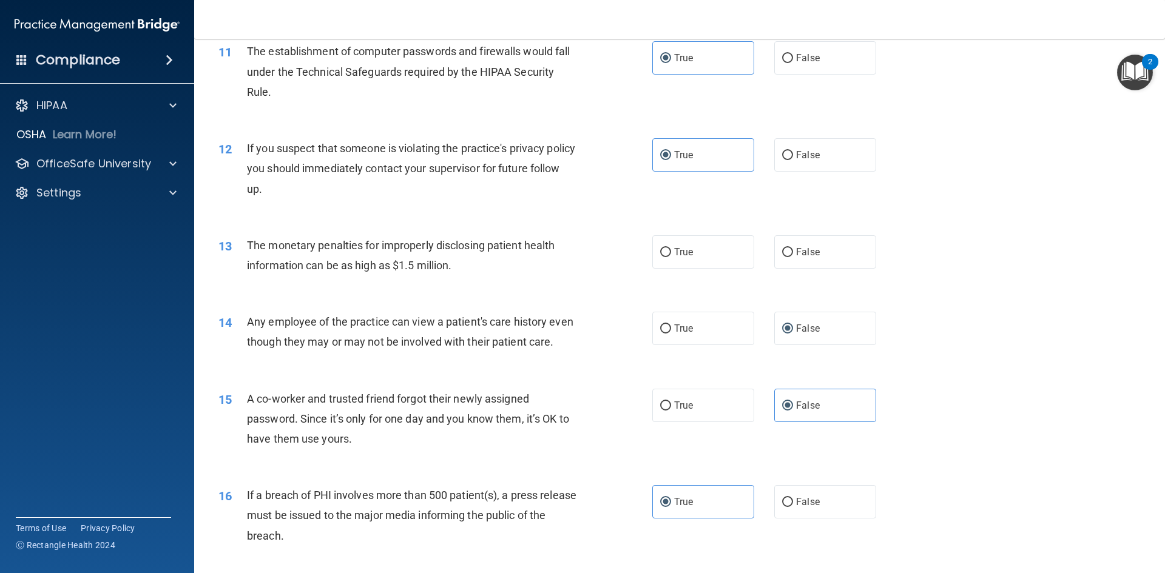
scroll to position [910, 0]
click at [701, 254] on label "True" at bounding box center [703, 251] width 102 height 33
click at [671, 254] on input "True" at bounding box center [665, 251] width 11 height 9
radio input "true"
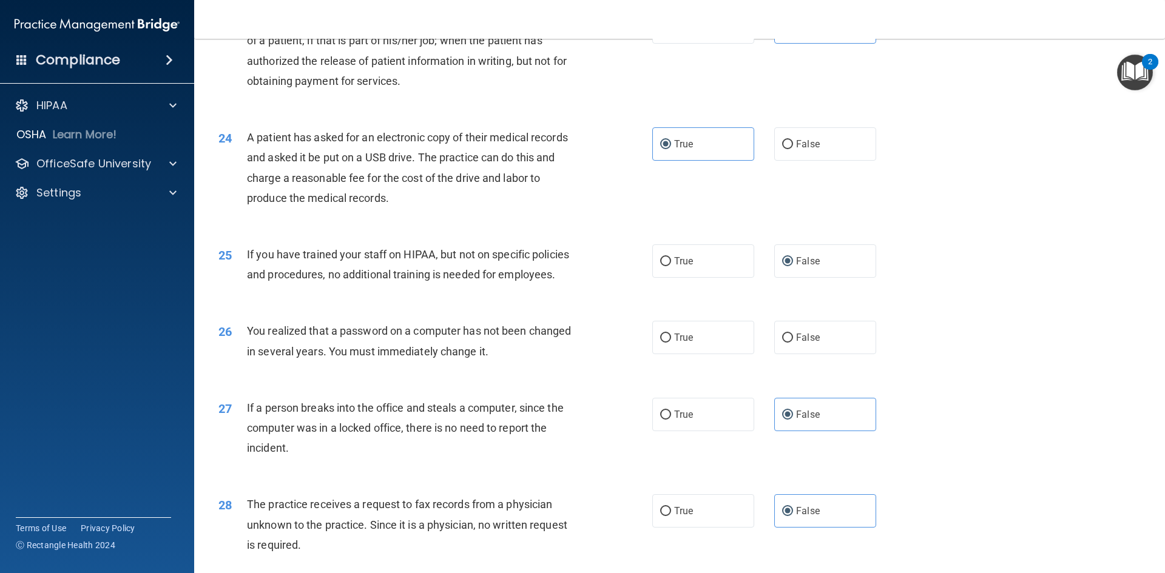
scroll to position [2062, 0]
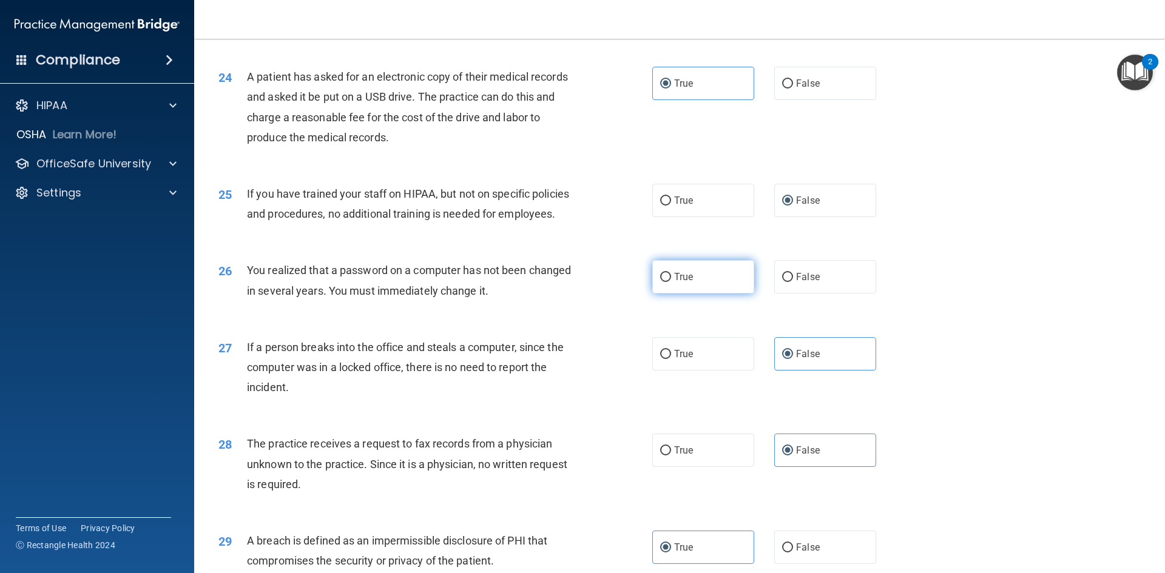
click at [681, 283] on span "True" at bounding box center [683, 277] width 19 height 12
click at [671, 282] on input "True" at bounding box center [665, 277] width 11 height 9
radio input "true"
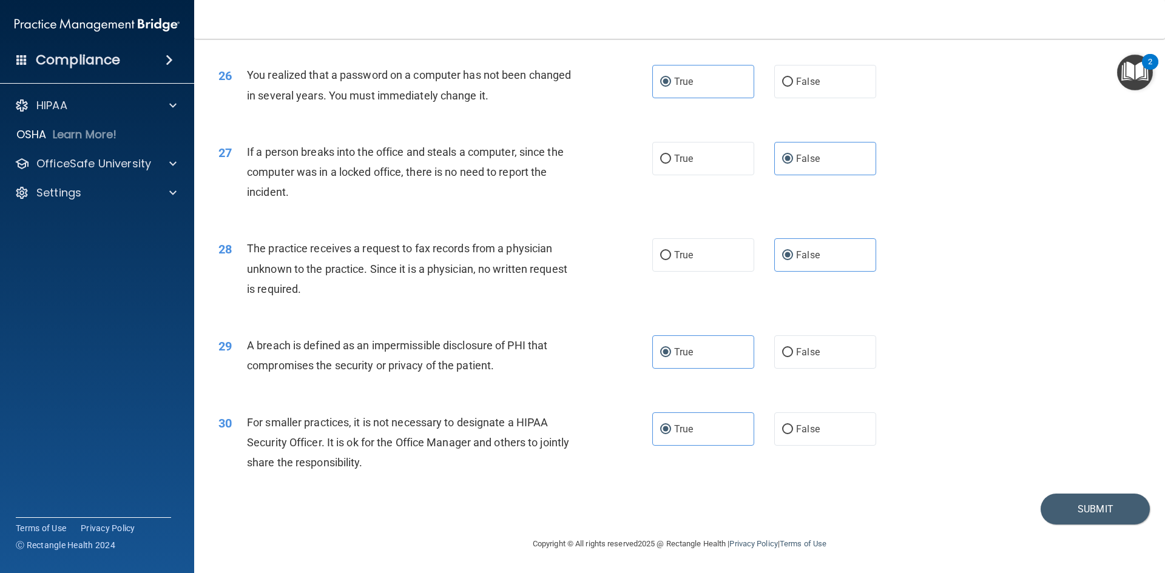
scroll to position [2298, 0]
drag, startPoint x: 1102, startPoint y: 502, endPoint x: 1042, endPoint y: 495, distance: 60.4
click at [1100, 502] on button "Submit" at bounding box center [1094, 509] width 109 height 31
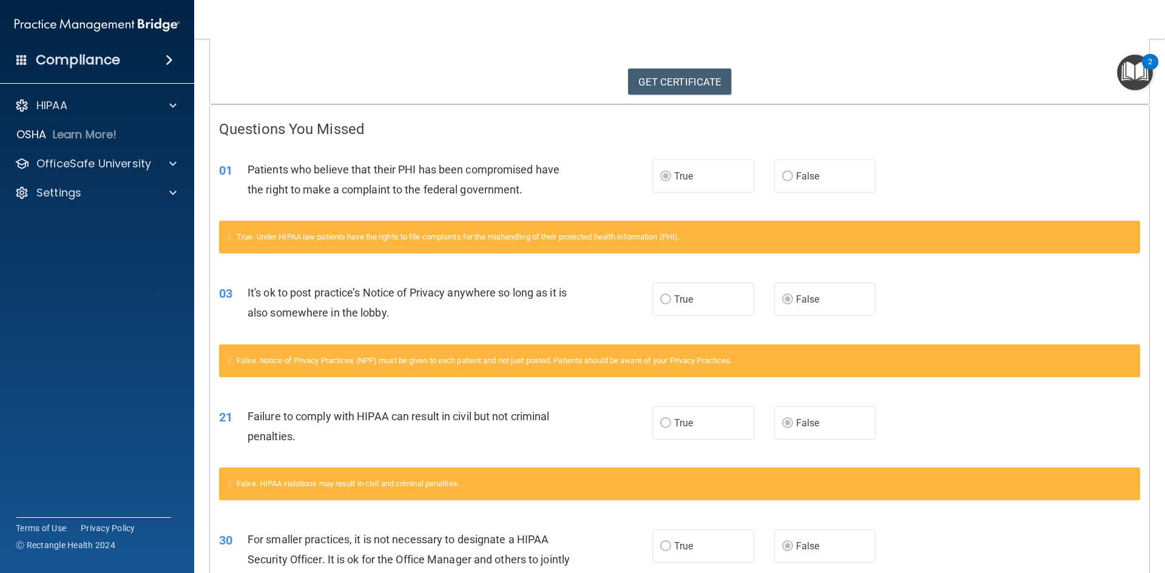
scroll to position [243, 0]
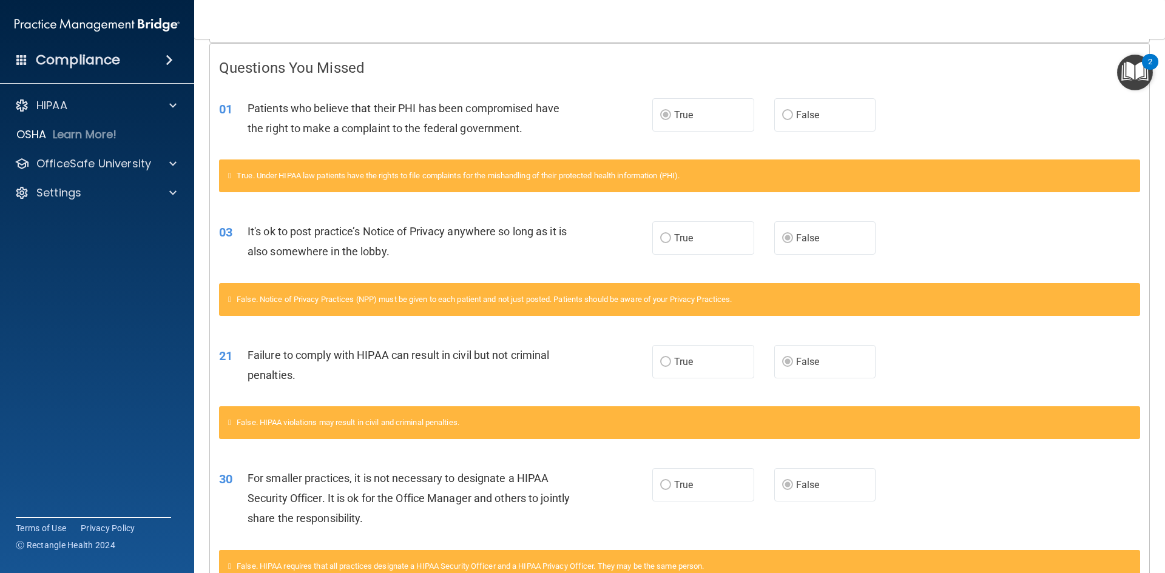
click at [667, 237] on label "True" at bounding box center [703, 237] width 102 height 33
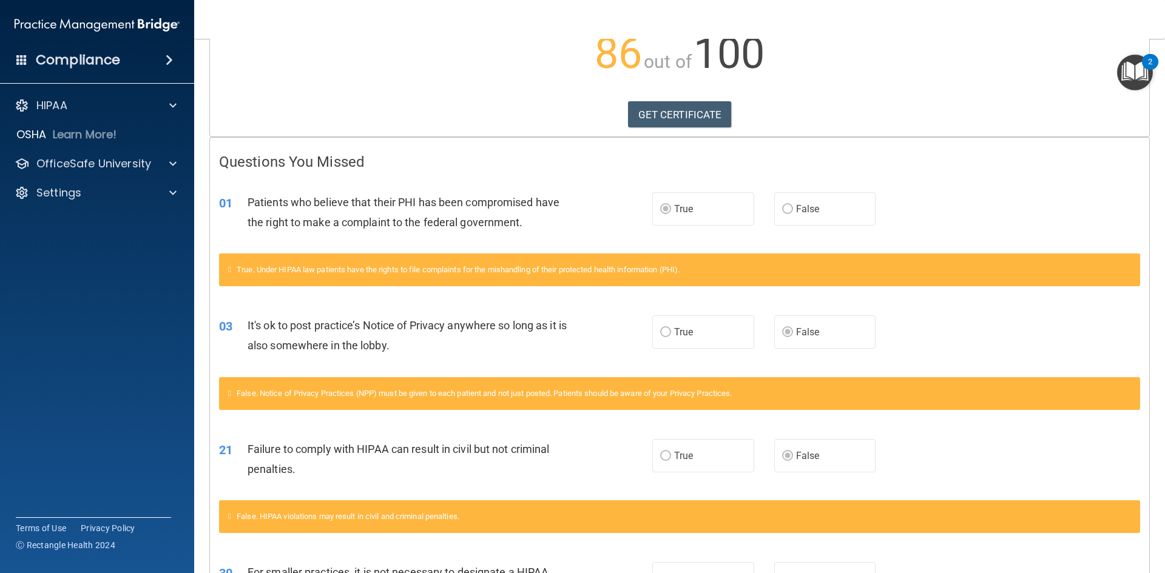
scroll to position [0, 0]
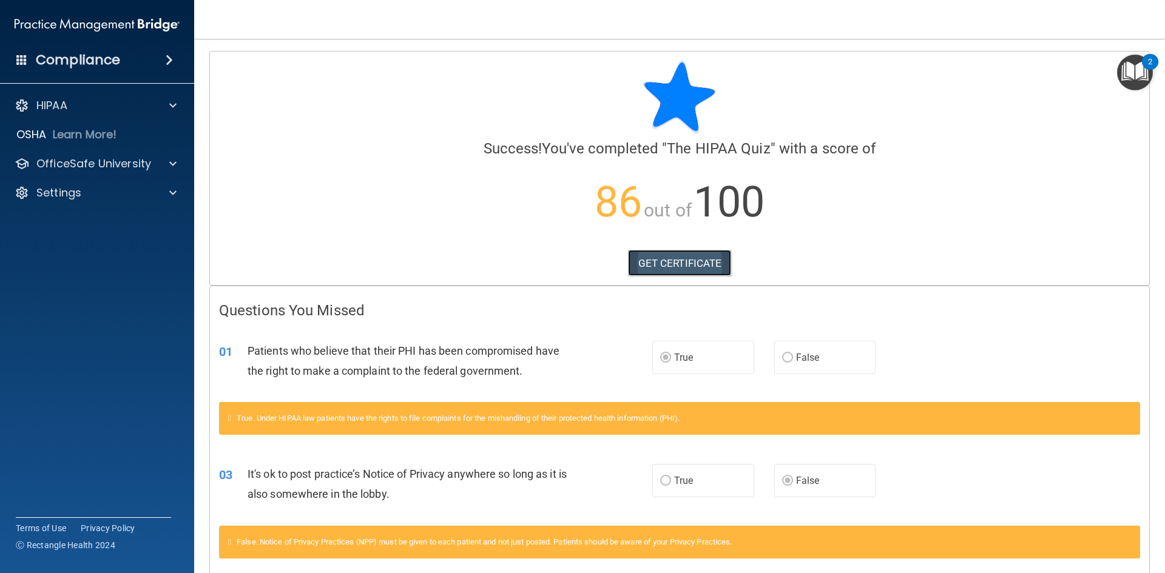
click at [679, 267] on link "GET CERTIFICATE" at bounding box center [680, 263] width 104 height 27
click at [126, 163] on p "OfficeSafe University" at bounding box center [93, 164] width 115 height 15
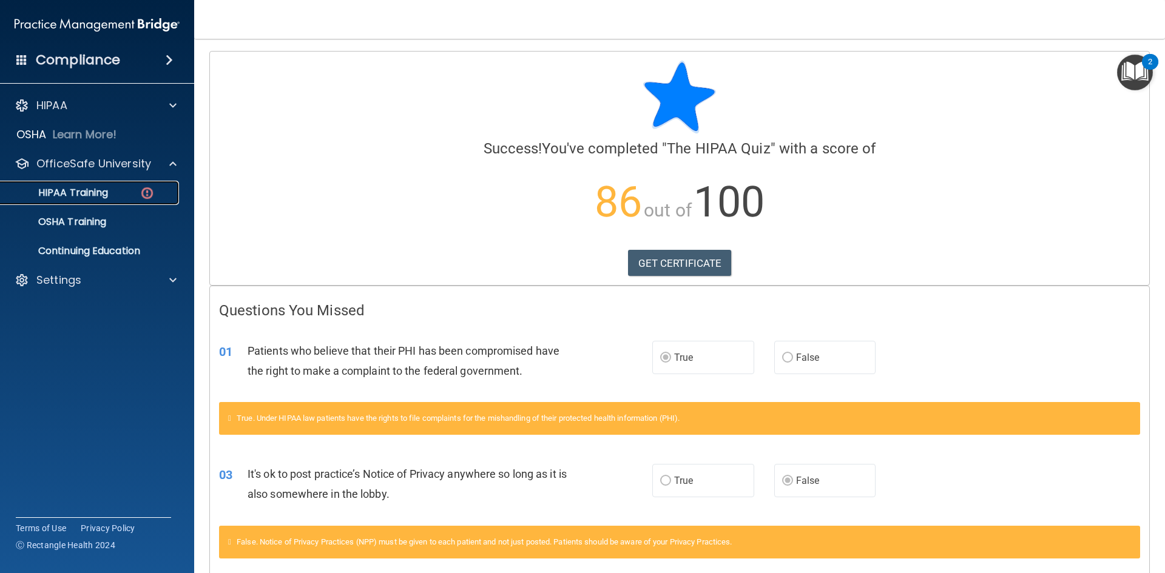
click at [119, 198] on div "HIPAA Training" at bounding box center [91, 193] width 166 height 12
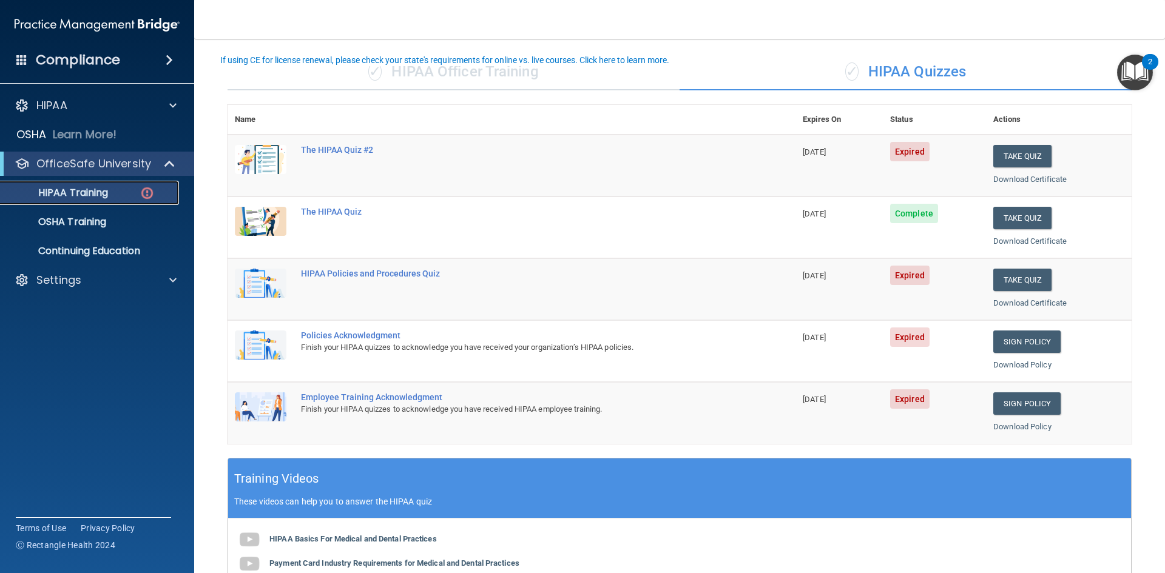
scroll to position [280, 0]
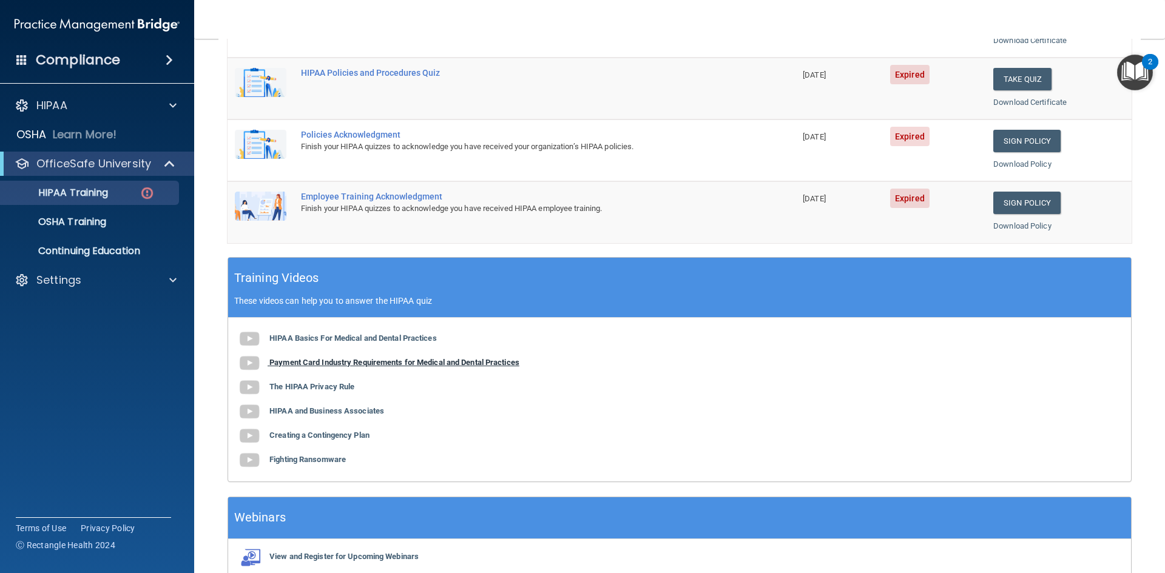
click at [410, 362] on b "Payment Card Industry Requirements for Medical and Dental Practices" at bounding box center [394, 362] width 250 height 9
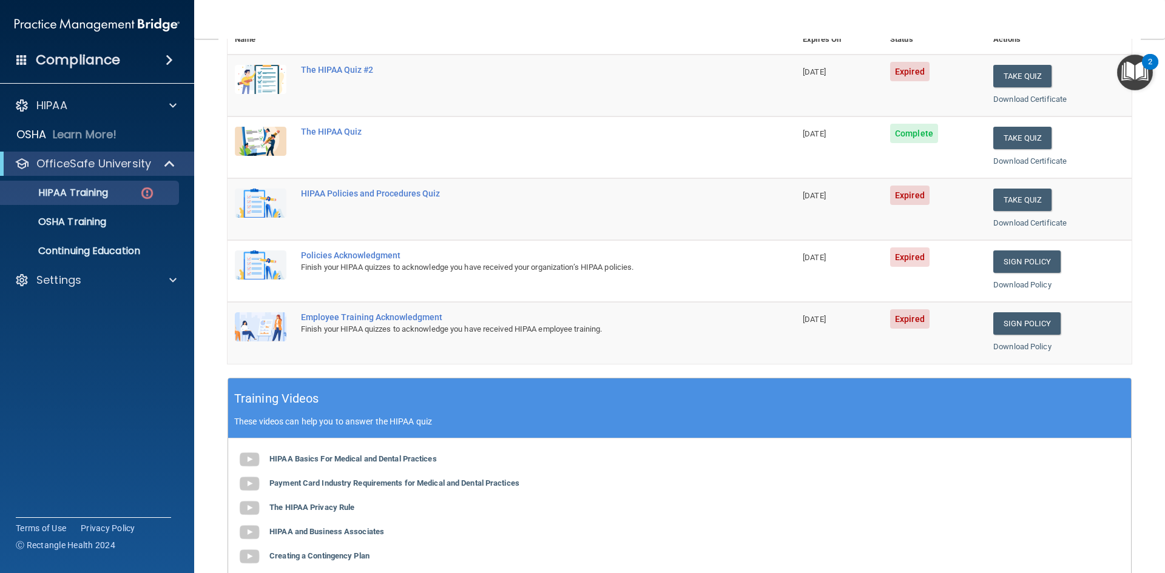
scroll to position [158, 0]
click at [339, 67] on div "The HIPAA Quiz #2" at bounding box center [518, 71] width 434 height 10
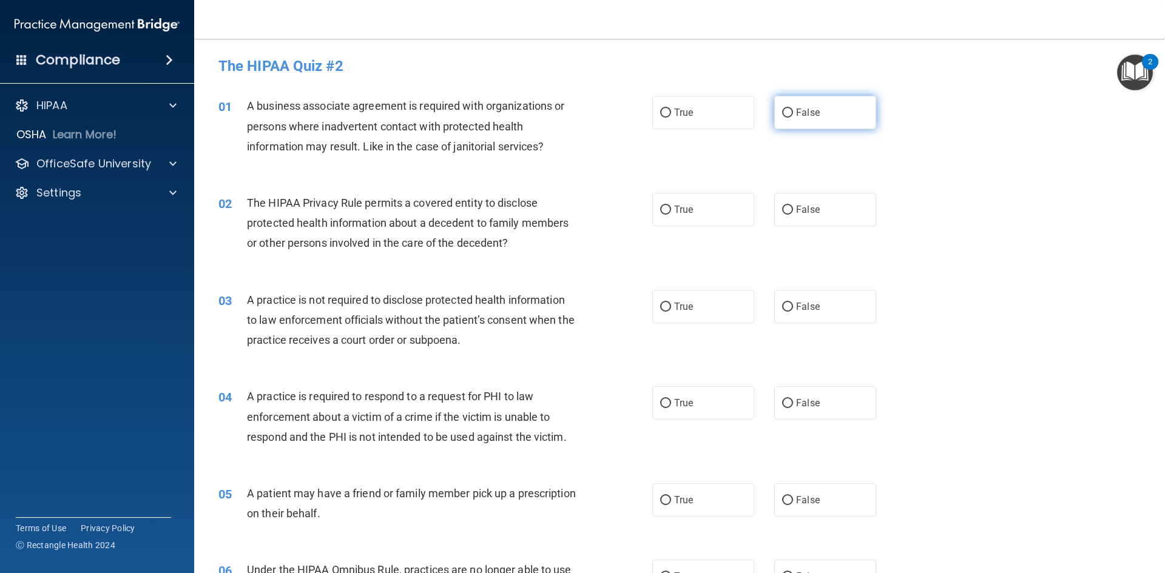
click at [800, 112] on span "False" at bounding box center [808, 113] width 24 height 12
click at [793, 112] on input "False" at bounding box center [787, 113] width 11 height 9
radio input "true"
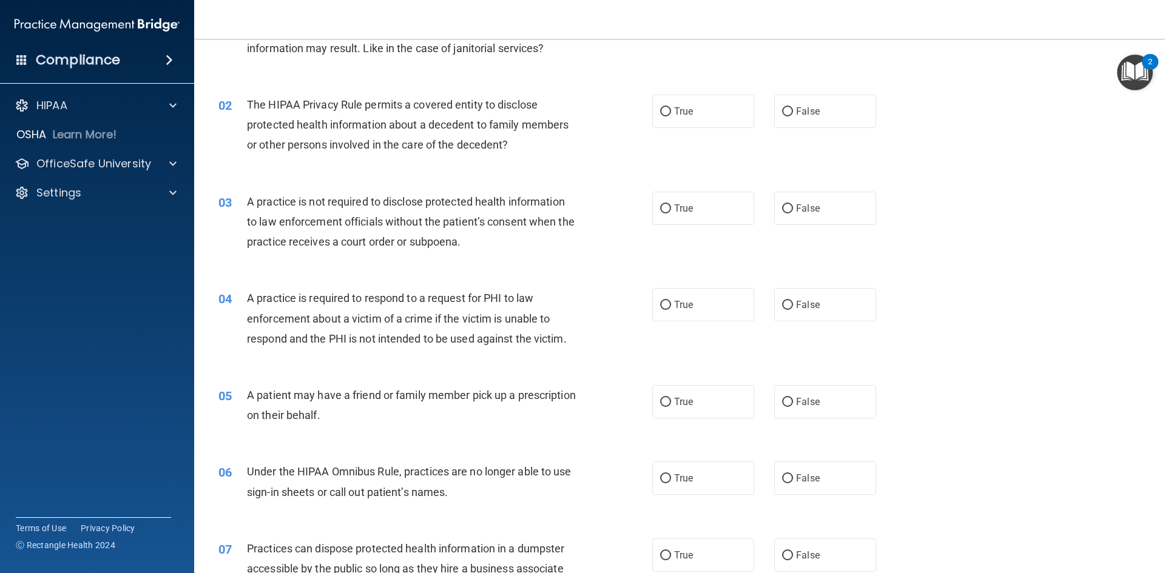
scroll to position [121, 0]
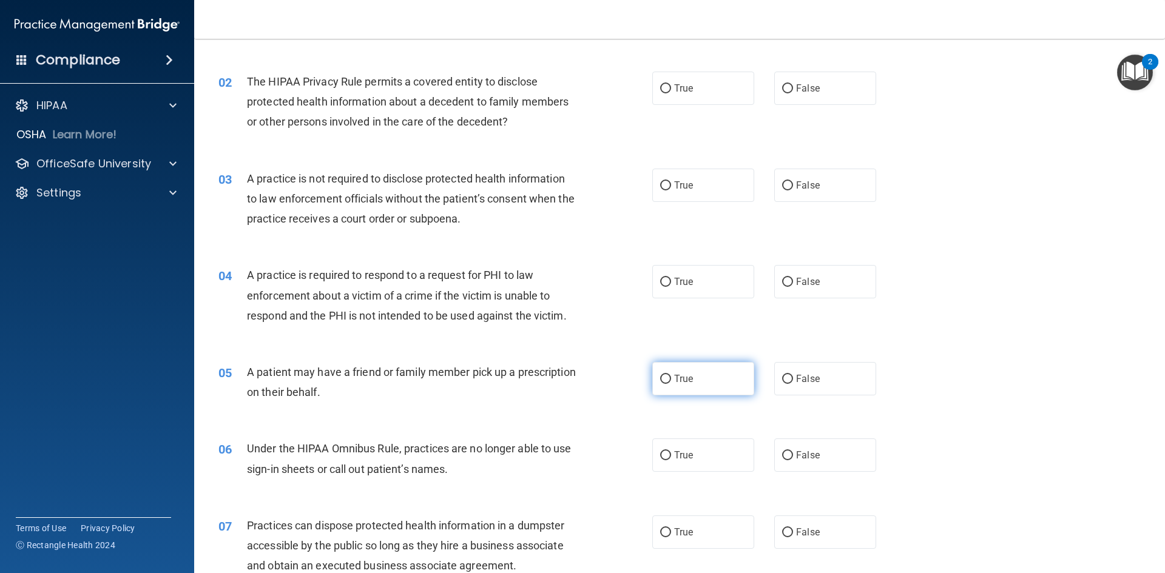
click at [674, 388] on label "True" at bounding box center [703, 378] width 102 height 33
click at [671, 384] on input "True" at bounding box center [665, 379] width 11 height 9
radio input "true"
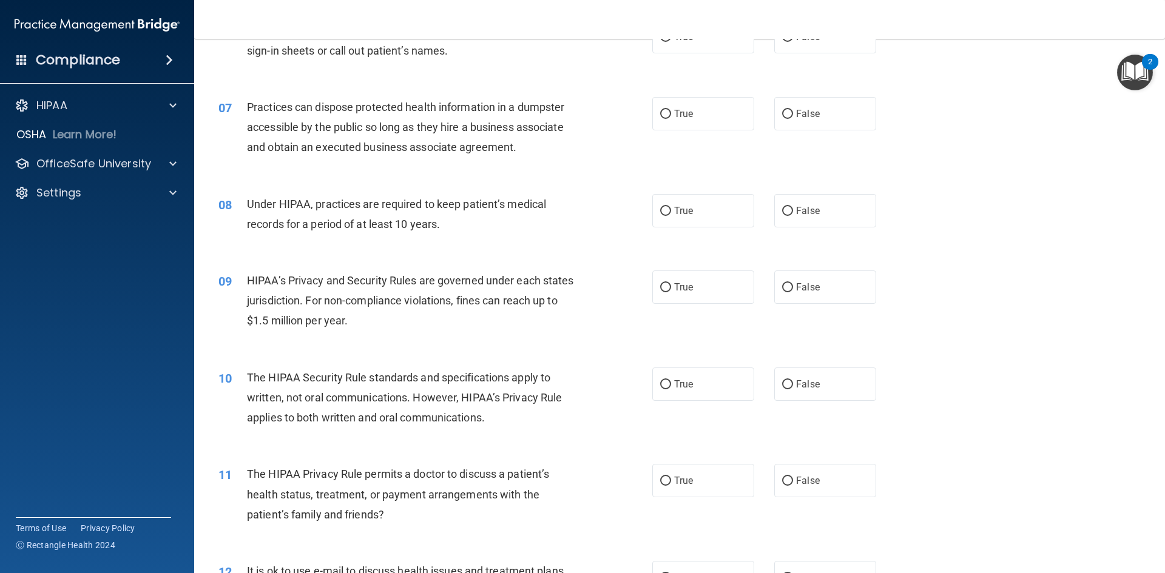
scroll to position [546, 0]
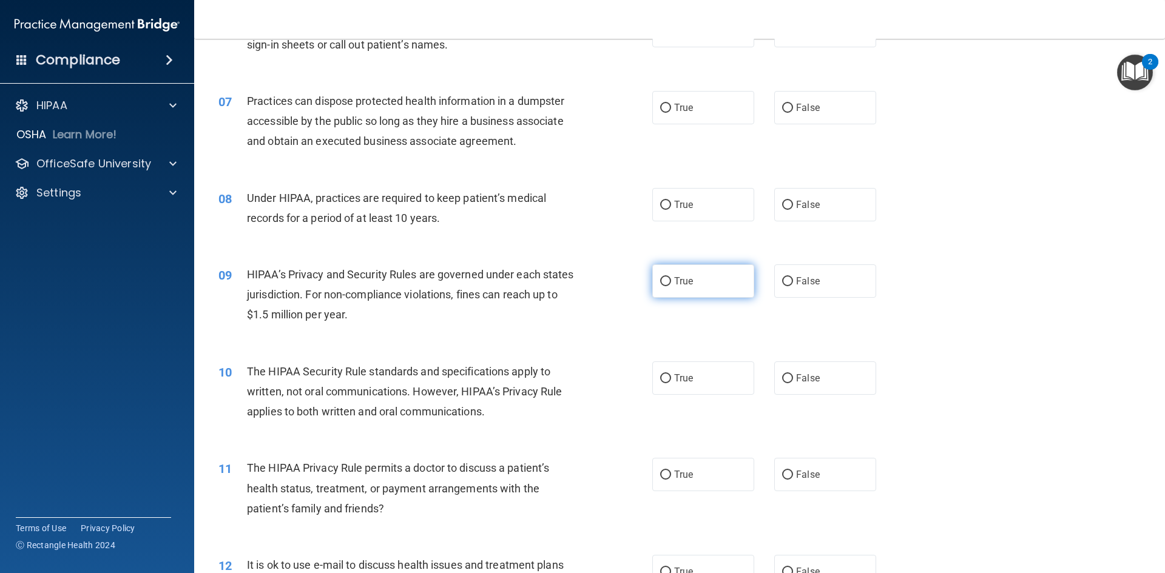
click at [684, 284] on span "True" at bounding box center [683, 281] width 19 height 12
click at [671, 284] on input "True" at bounding box center [665, 281] width 11 height 9
radio input "true"
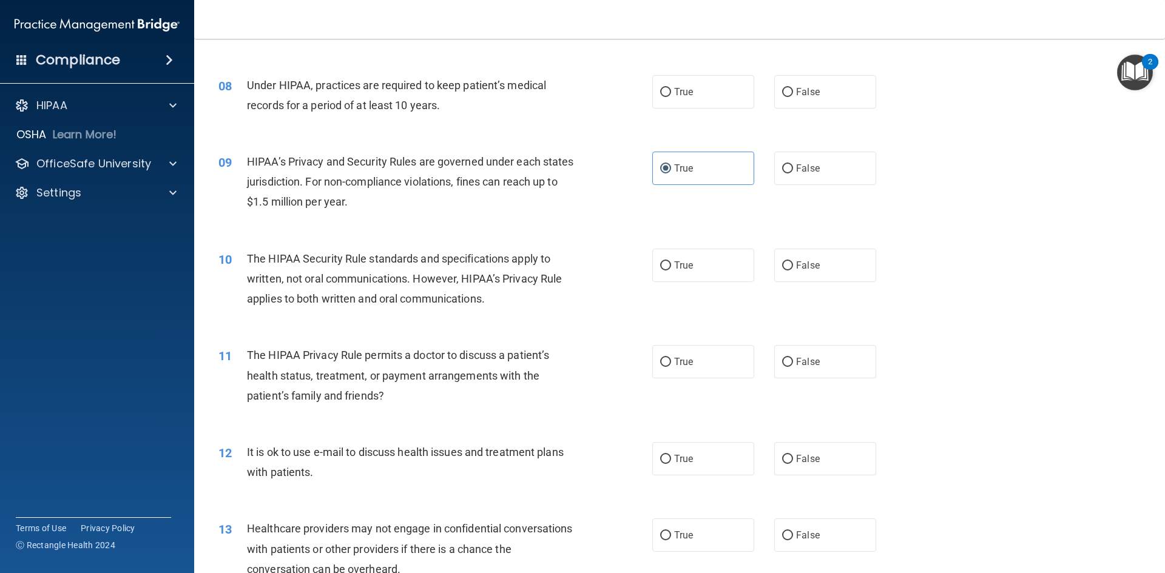
scroll to position [667, 0]
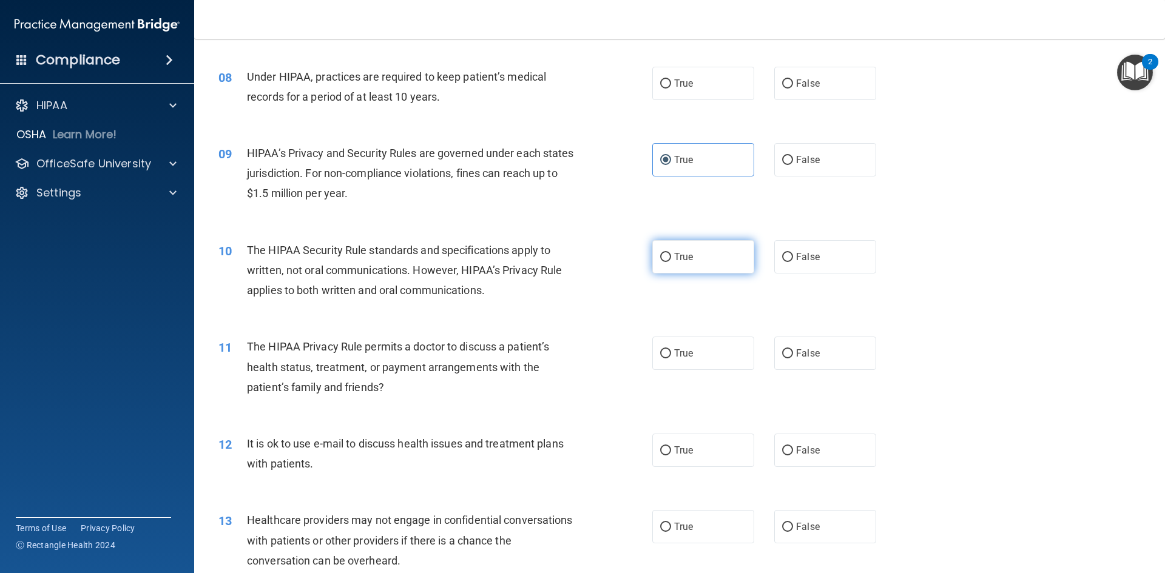
click at [688, 260] on span "True" at bounding box center [683, 257] width 19 height 12
click at [671, 260] on input "True" at bounding box center [665, 257] width 11 height 9
radio input "true"
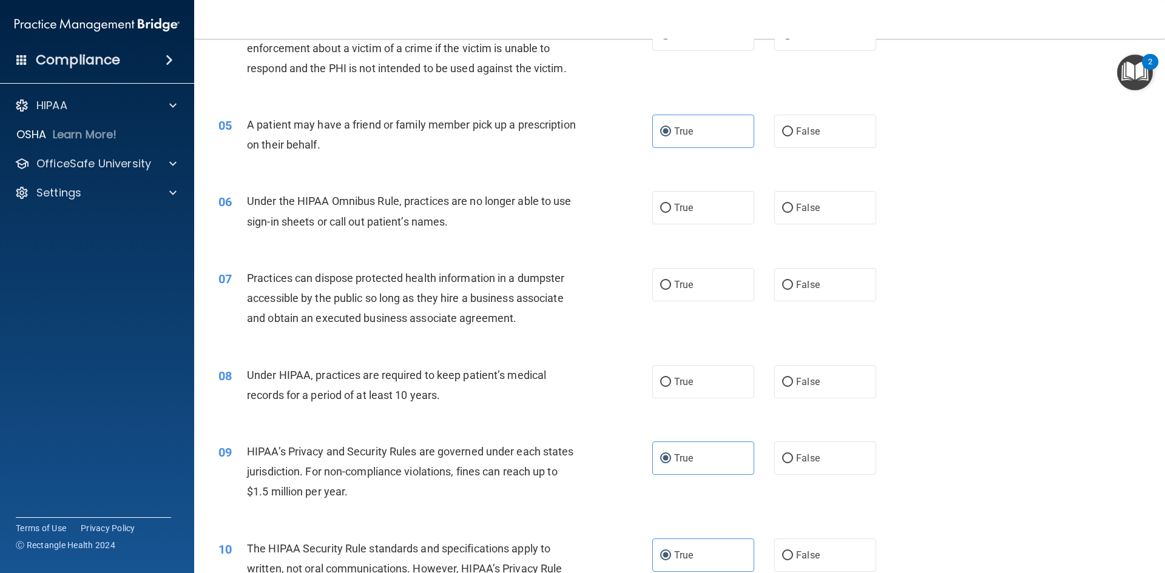
scroll to position [364, 0]
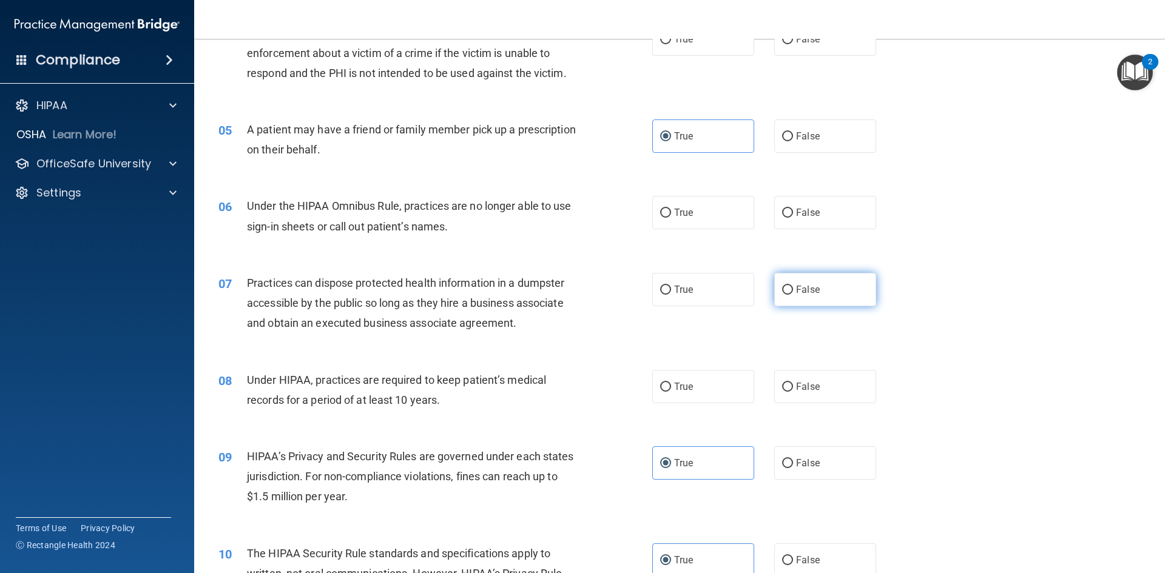
click at [782, 291] on input "False" at bounding box center [787, 290] width 11 height 9
radio input "true"
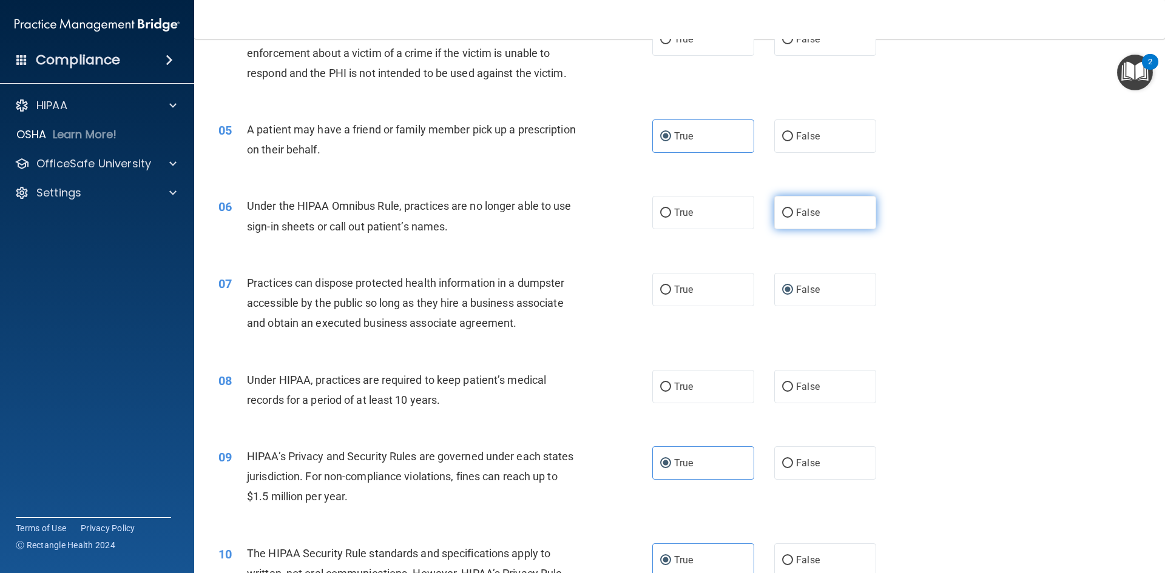
click at [782, 212] on input "False" at bounding box center [787, 213] width 11 height 9
radio input "true"
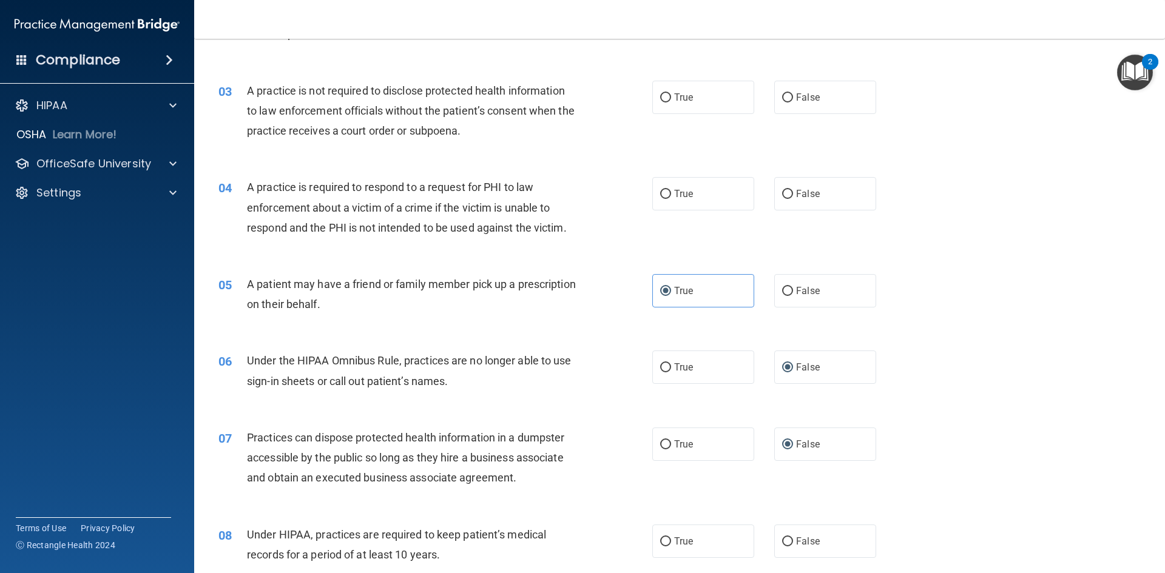
scroll to position [182, 0]
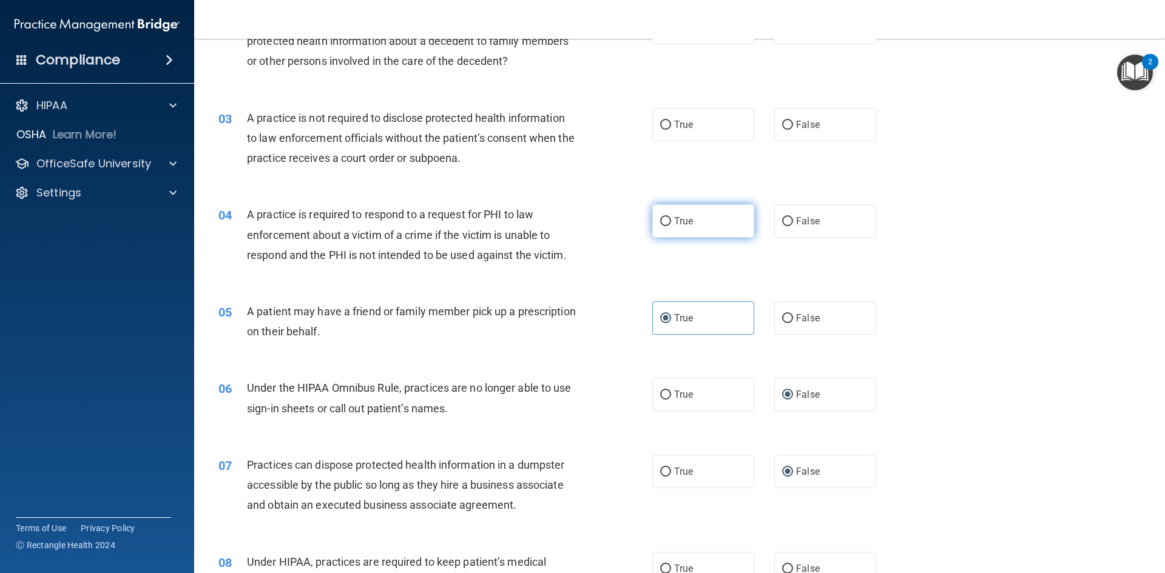
click at [681, 221] on span "True" at bounding box center [683, 221] width 19 height 12
click at [671, 221] on input "True" at bounding box center [665, 221] width 11 height 9
radio input "true"
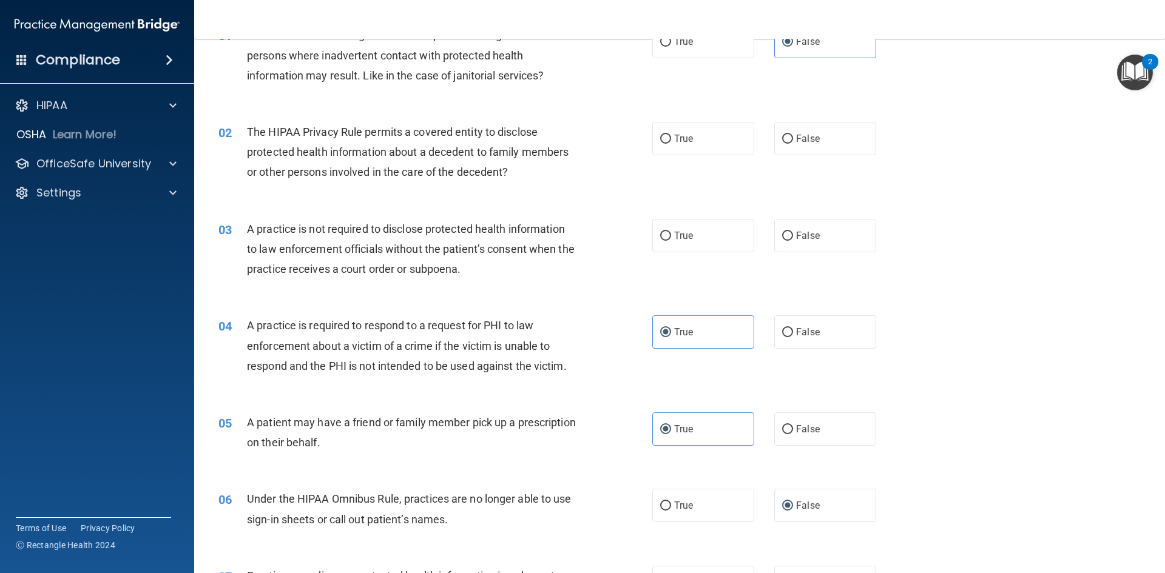
scroll to position [61, 0]
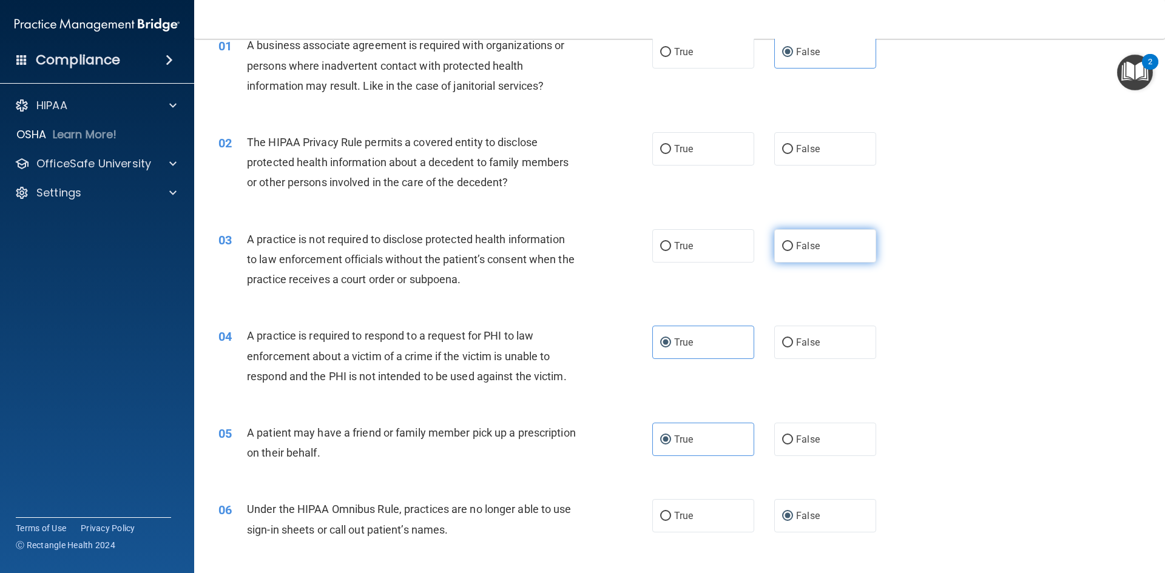
click at [814, 249] on label "False" at bounding box center [825, 245] width 102 height 33
click at [793, 249] on input "False" at bounding box center [787, 246] width 11 height 9
radio input "true"
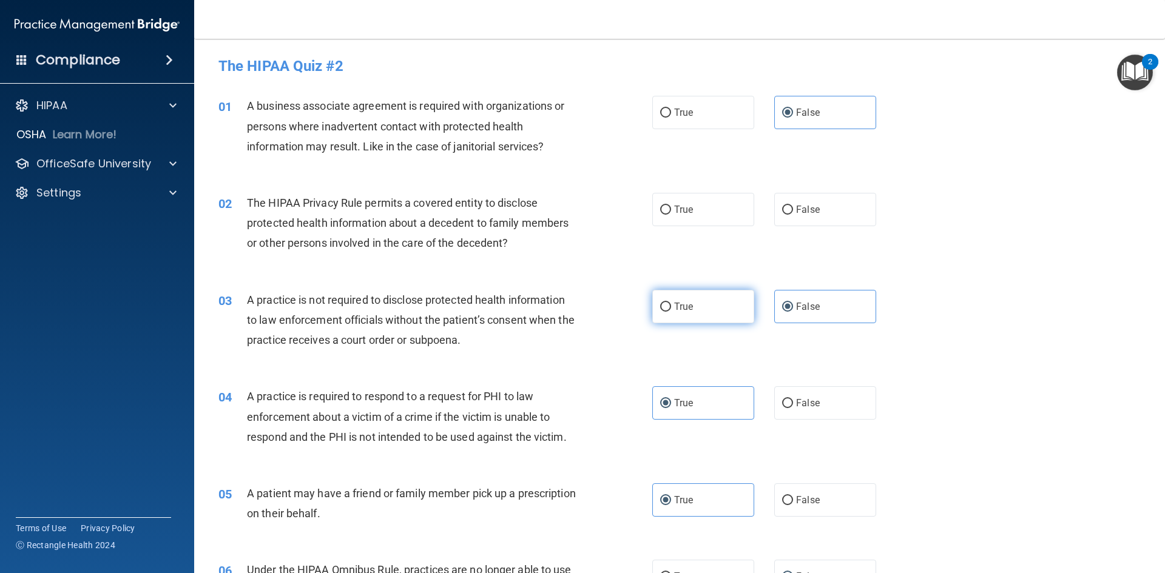
click at [705, 304] on label "True" at bounding box center [703, 306] width 102 height 33
click at [671, 304] on input "True" at bounding box center [665, 307] width 11 height 9
radio input "true"
radio input "false"
click at [659, 215] on label "True" at bounding box center [703, 209] width 102 height 33
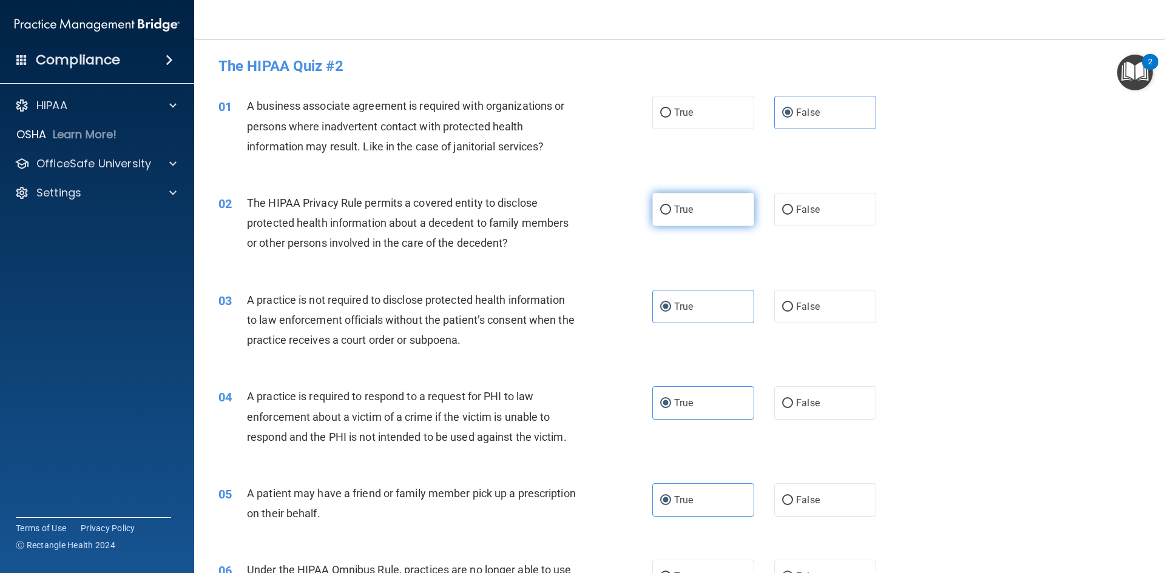
click at [660, 215] on input "True" at bounding box center [665, 210] width 11 height 9
radio input "true"
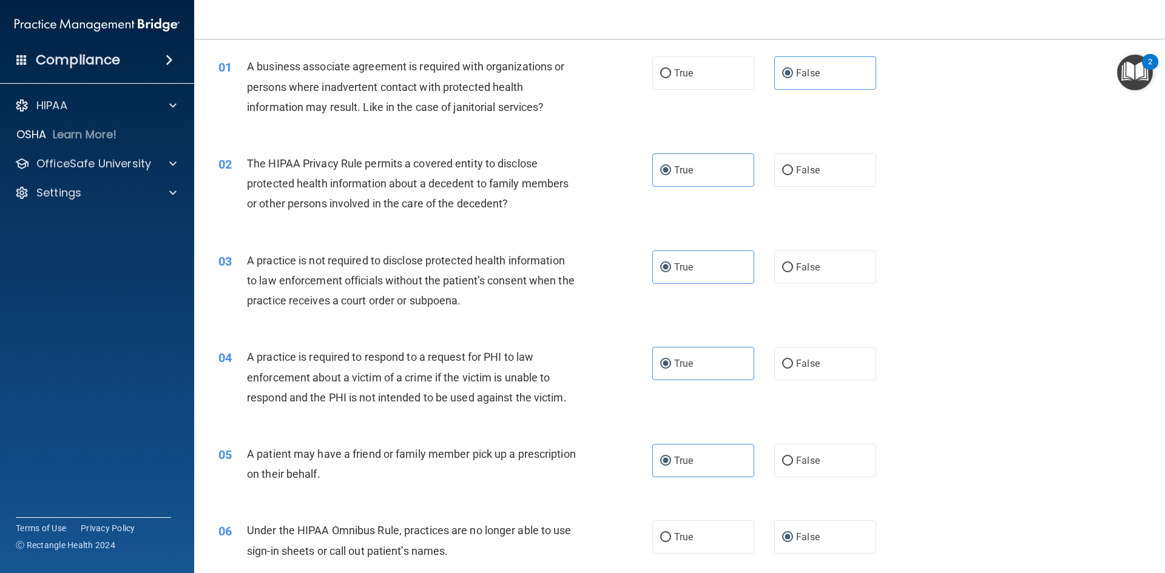
scroll to position [61, 0]
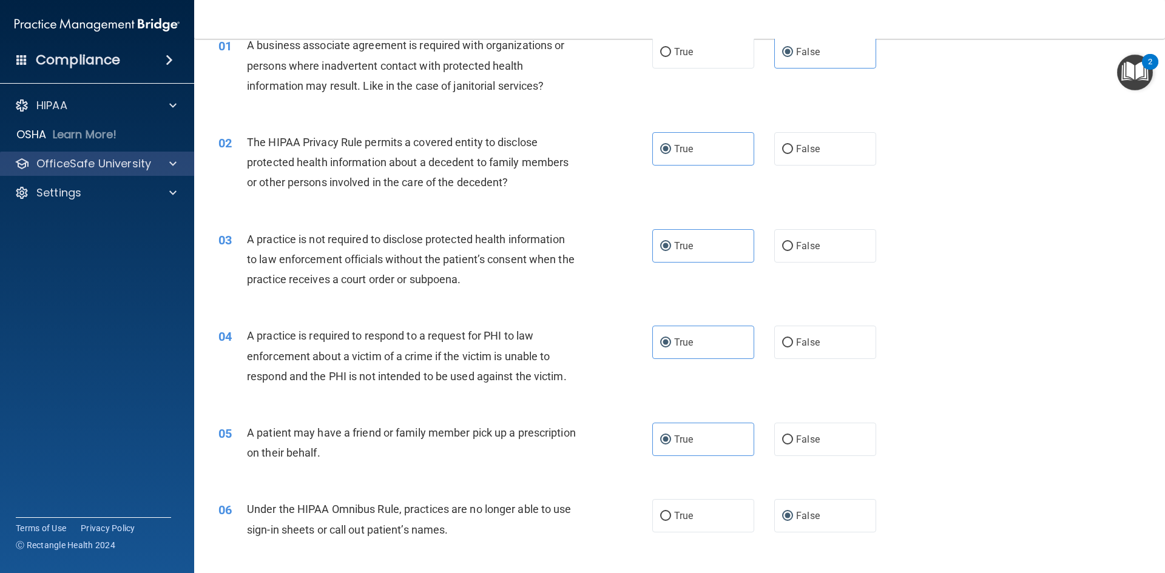
click at [100, 173] on div "OfficeSafe University" at bounding box center [97, 164] width 195 height 24
click at [167, 171] on div "OfficeSafe University" at bounding box center [97, 164] width 195 height 24
click at [169, 166] on div at bounding box center [171, 164] width 30 height 15
click at [177, 166] on div at bounding box center [171, 164] width 30 height 15
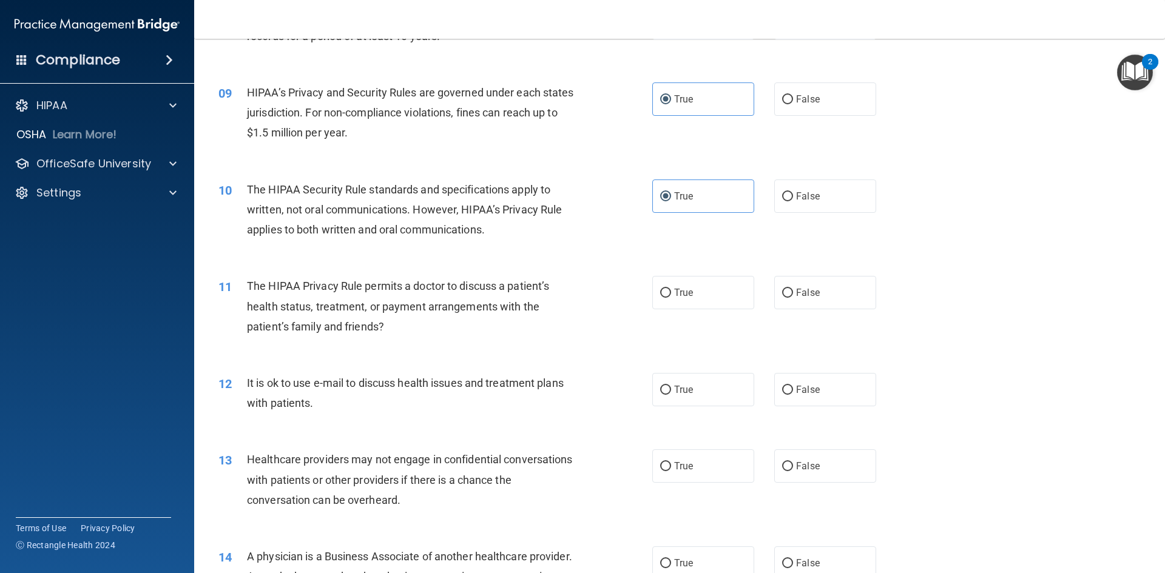
scroll to position [789, 0]
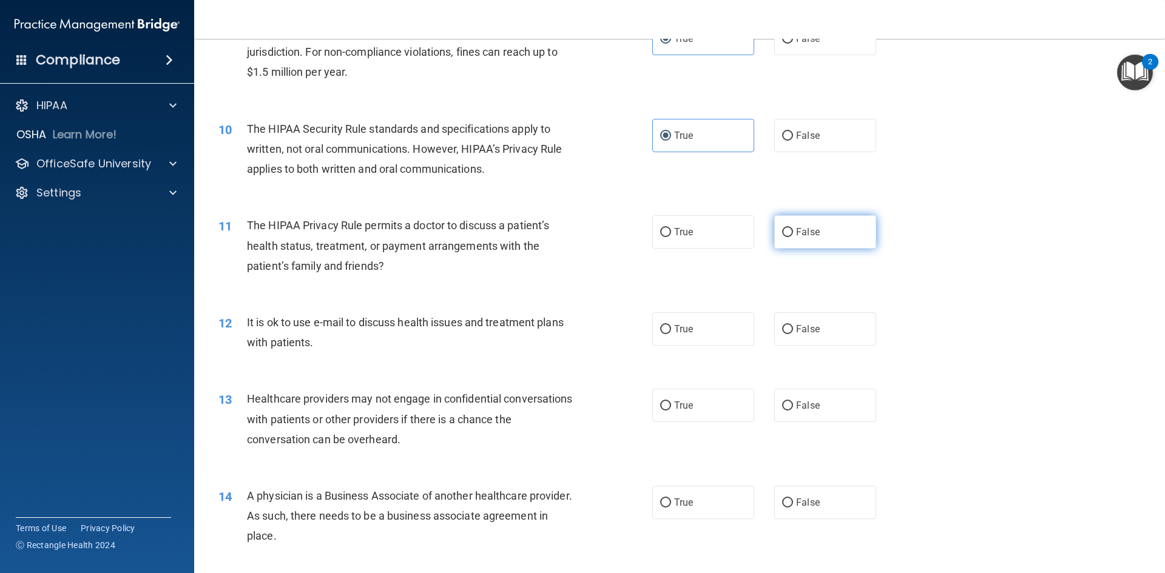
click at [798, 234] on span "False" at bounding box center [808, 232] width 24 height 12
click at [793, 234] on input "False" at bounding box center [787, 232] width 11 height 9
radio input "true"
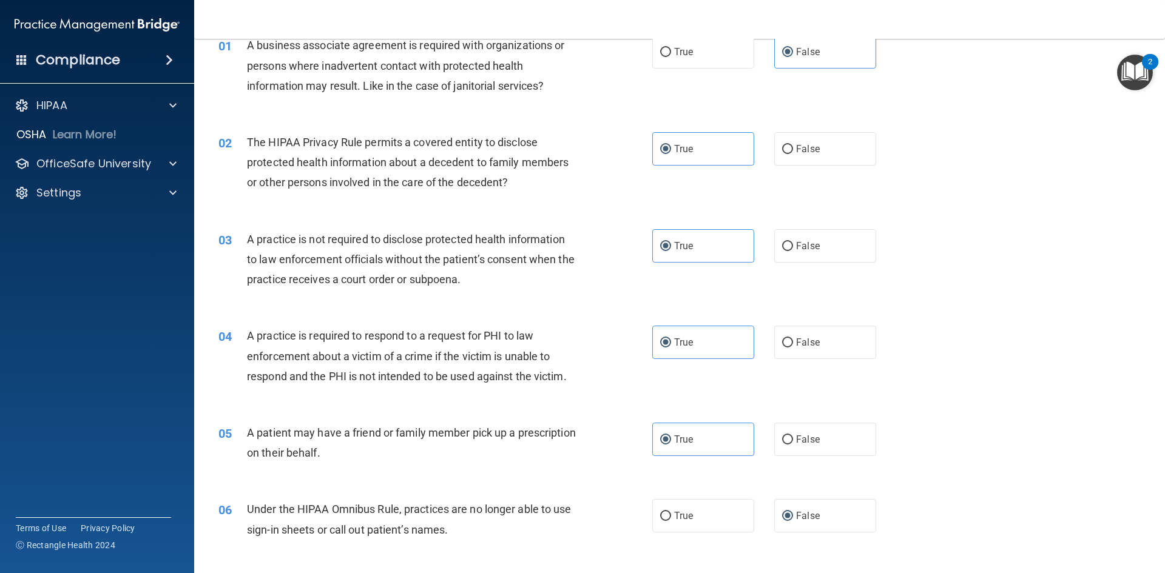
scroll to position [0, 0]
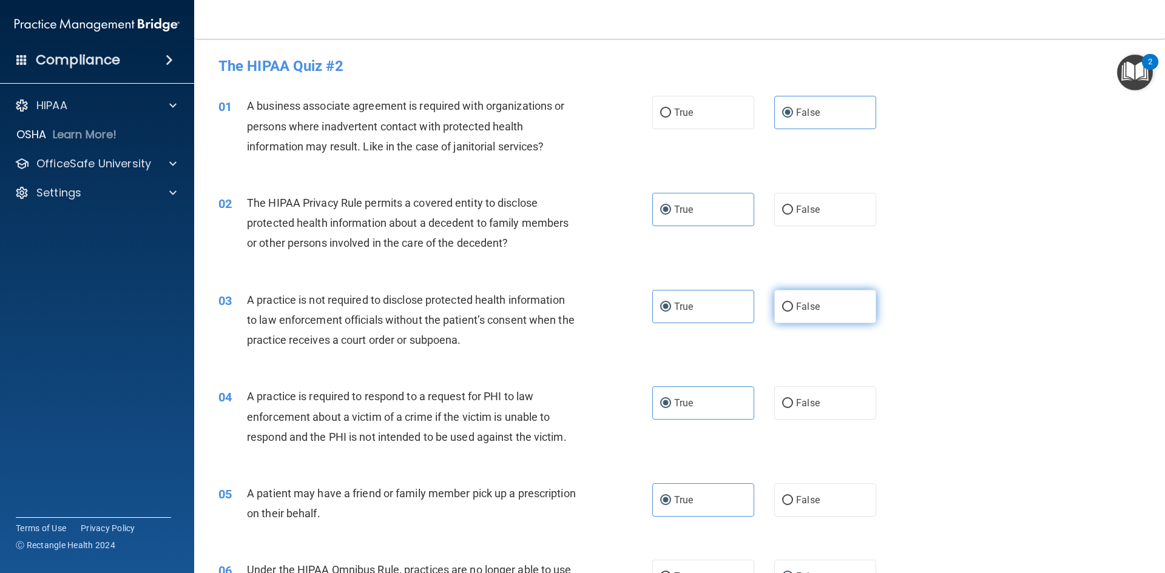
click at [797, 309] on span "False" at bounding box center [808, 307] width 24 height 12
click at [793, 309] on input "False" at bounding box center [787, 307] width 11 height 9
radio input "true"
radio input "false"
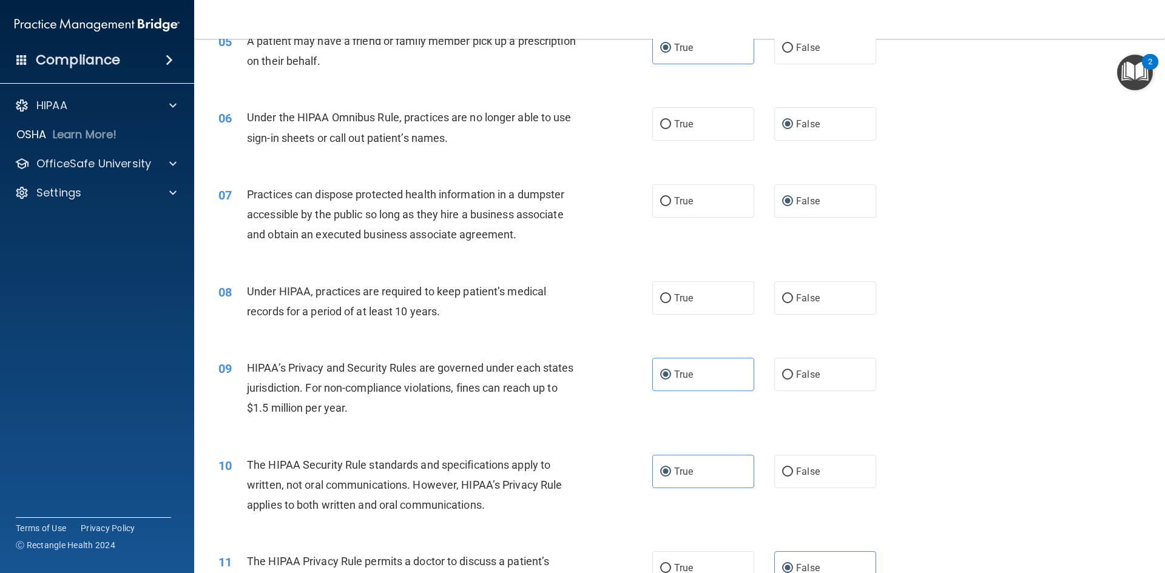
scroll to position [425, 0]
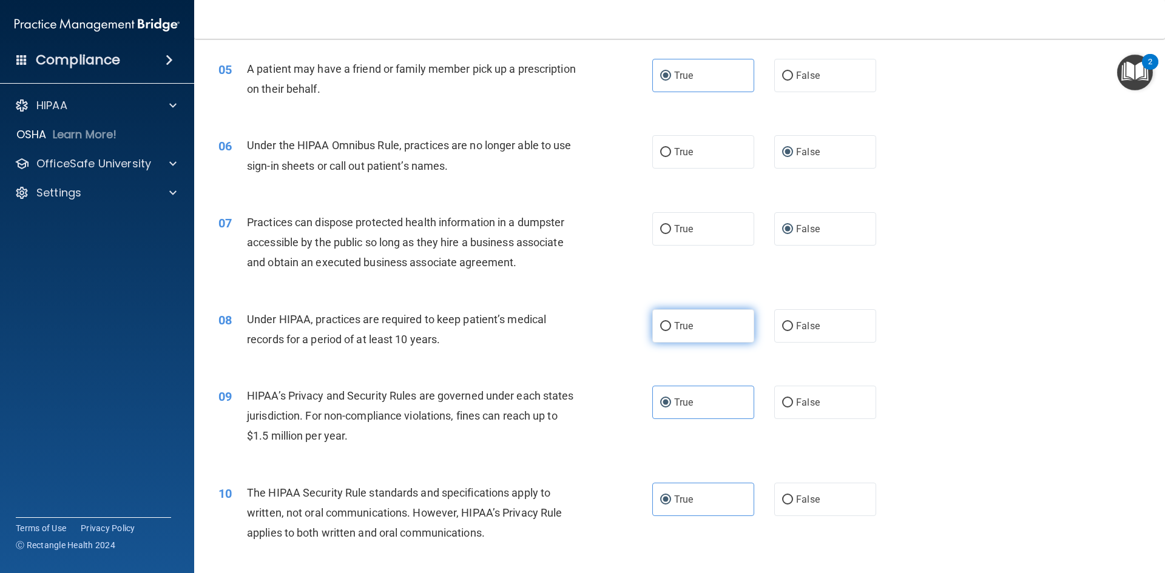
click at [714, 330] on label "True" at bounding box center [703, 325] width 102 height 33
click at [671, 330] on input "True" at bounding box center [665, 326] width 11 height 9
radio input "true"
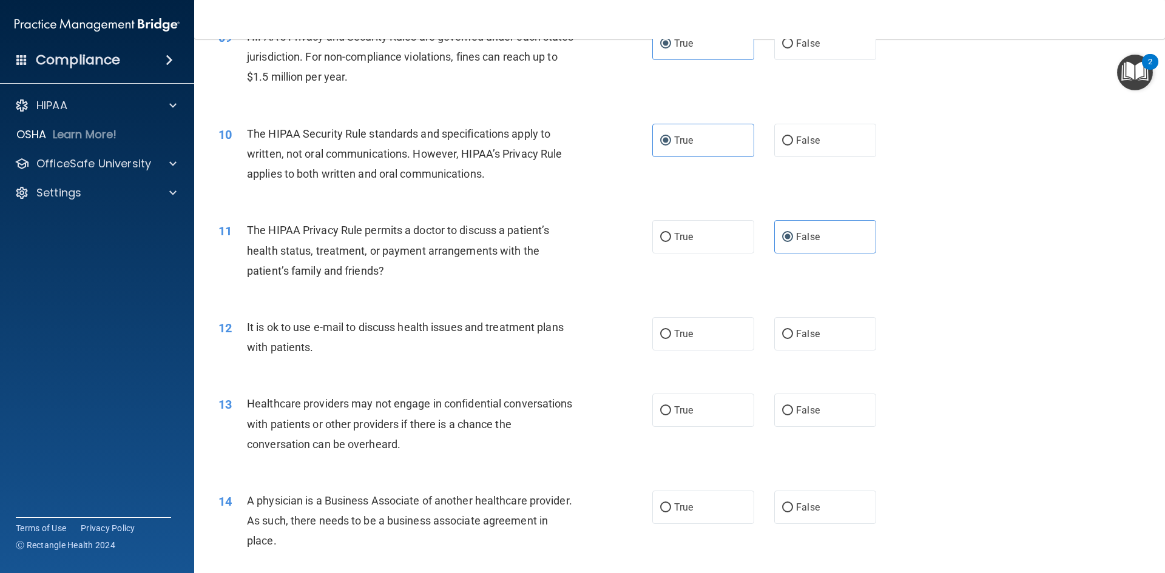
scroll to position [789, 0]
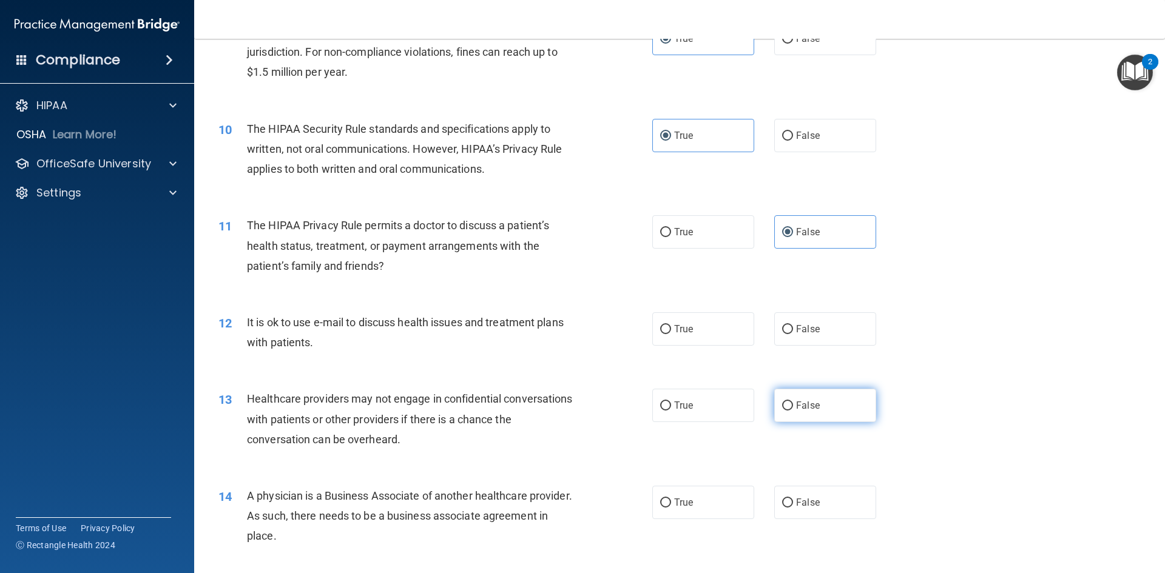
click at [784, 402] on input "False" at bounding box center [787, 406] width 11 height 9
radio input "true"
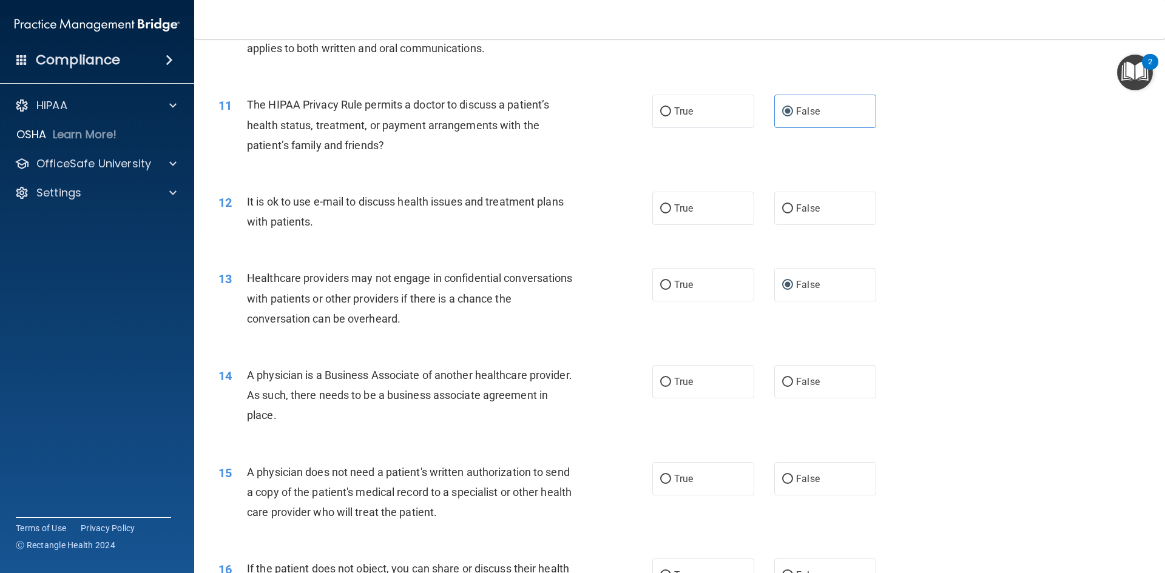
scroll to position [910, 0]
click at [689, 382] on label "True" at bounding box center [703, 381] width 102 height 33
click at [671, 382] on input "True" at bounding box center [665, 381] width 11 height 9
radio input "true"
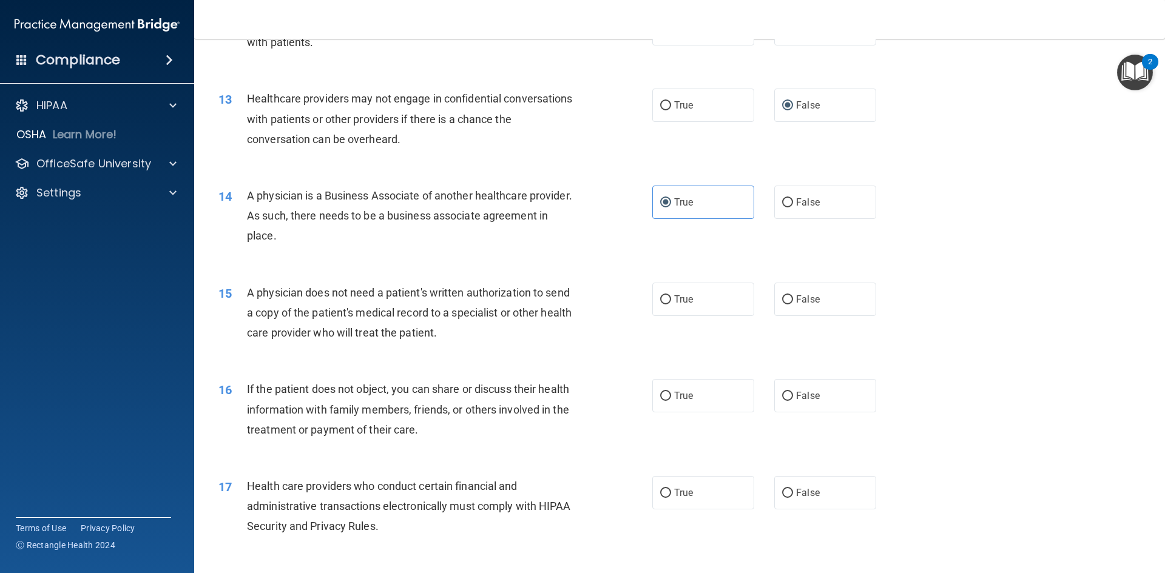
scroll to position [1092, 0]
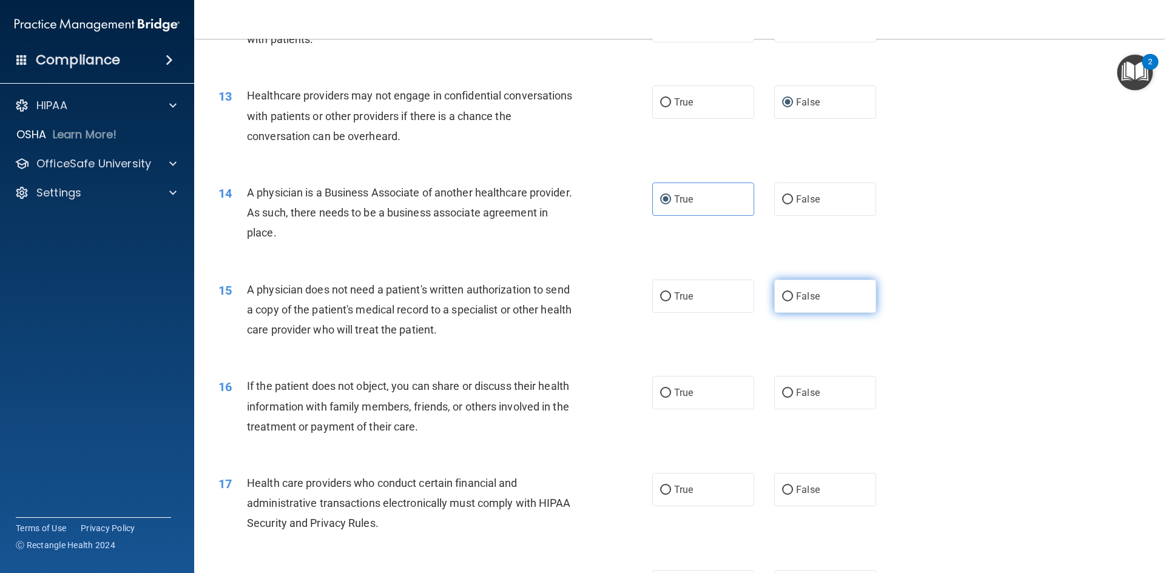
click at [827, 289] on label "False" at bounding box center [825, 296] width 102 height 33
click at [793, 292] on input "False" at bounding box center [787, 296] width 11 height 9
radio input "true"
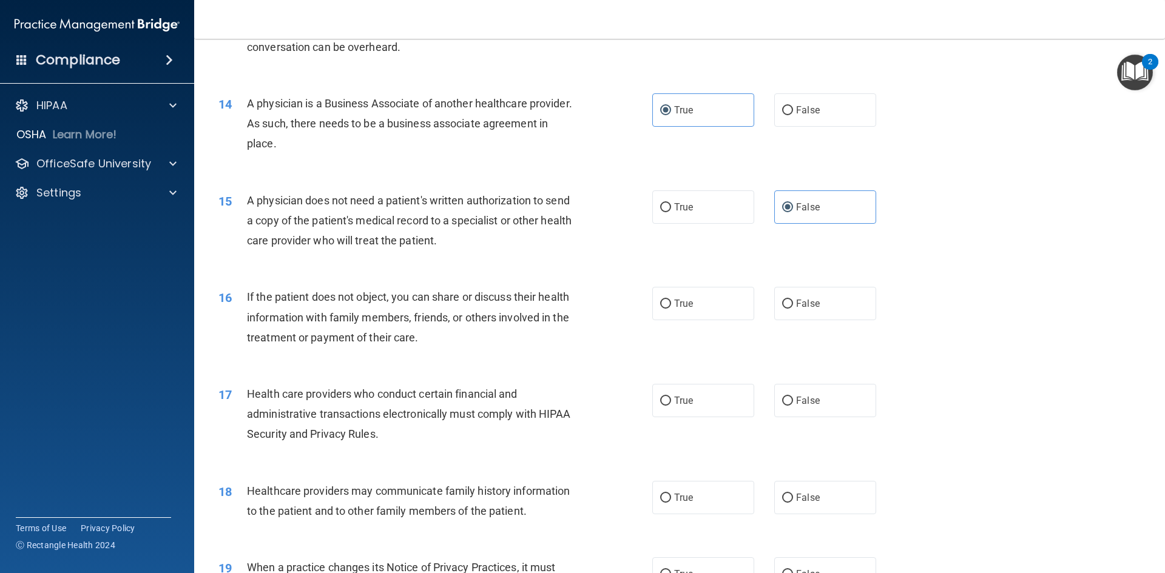
scroll to position [1213, 0]
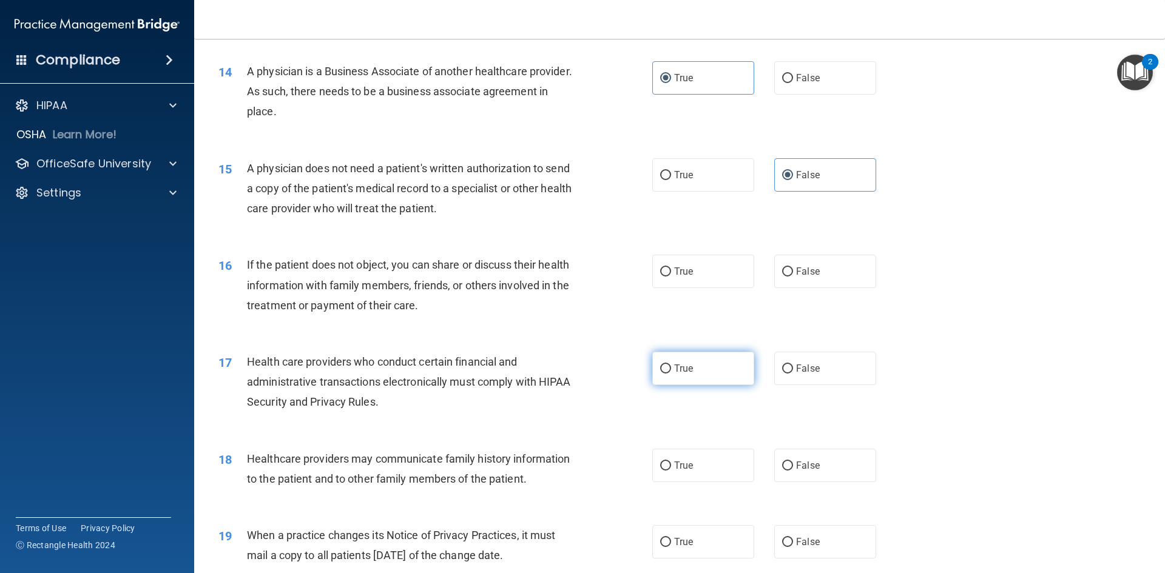
click at [660, 366] on input "True" at bounding box center [665, 369] width 11 height 9
radio input "true"
click at [674, 274] on span "True" at bounding box center [683, 272] width 19 height 12
click at [671, 274] on input "True" at bounding box center [665, 272] width 11 height 9
radio input "true"
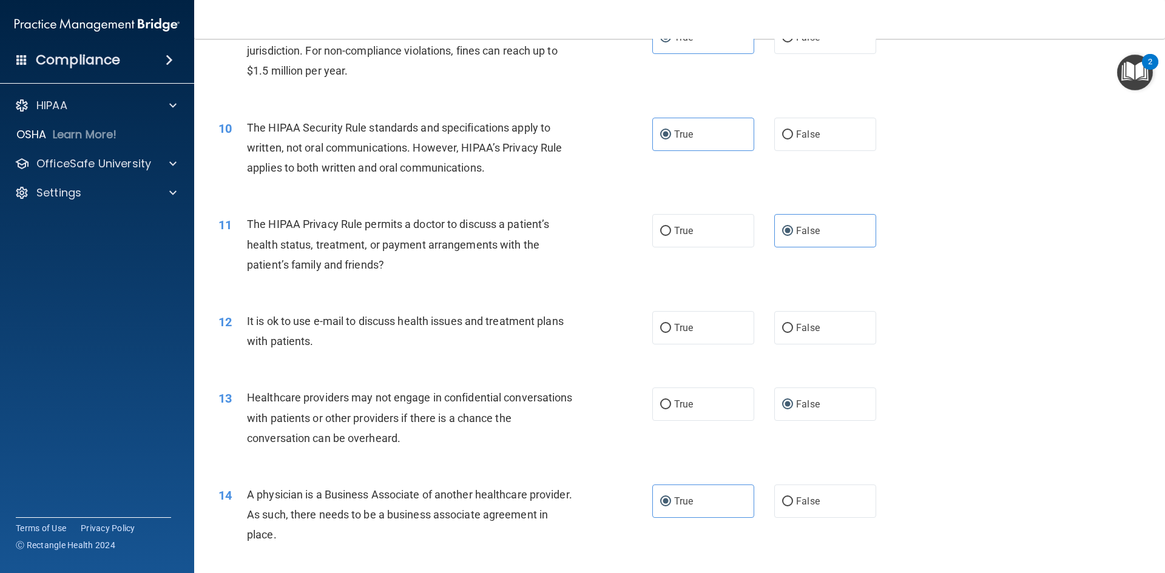
scroll to position [789, 0]
click at [703, 325] on label "True" at bounding box center [703, 328] width 102 height 33
click at [671, 325] on input "True" at bounding box center [665, 329] width 11 height 9
radio input "true"
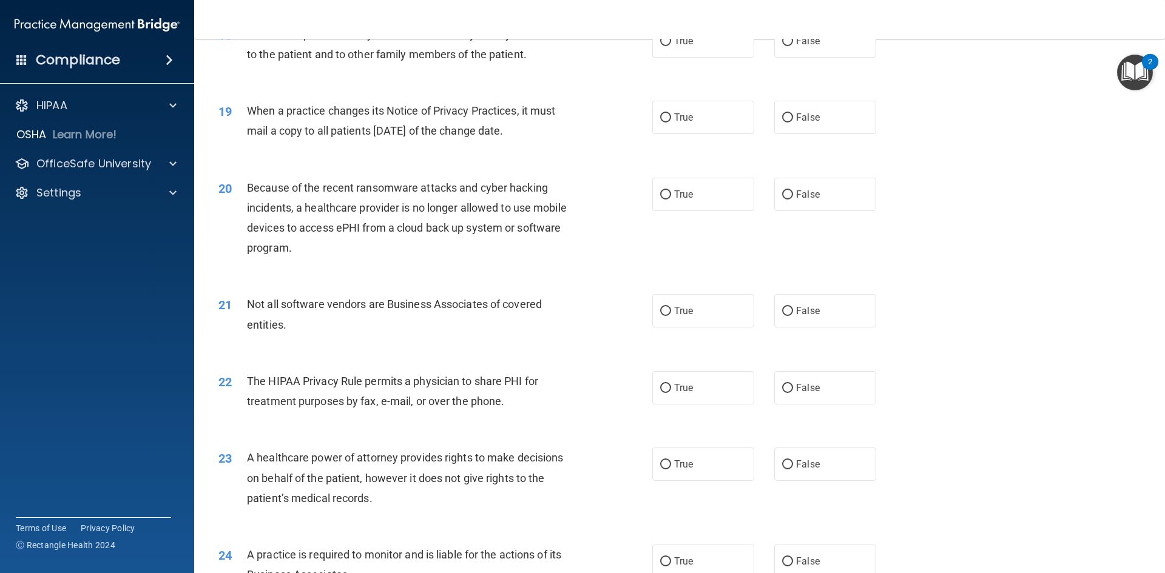
scroll to position [1577, 0]
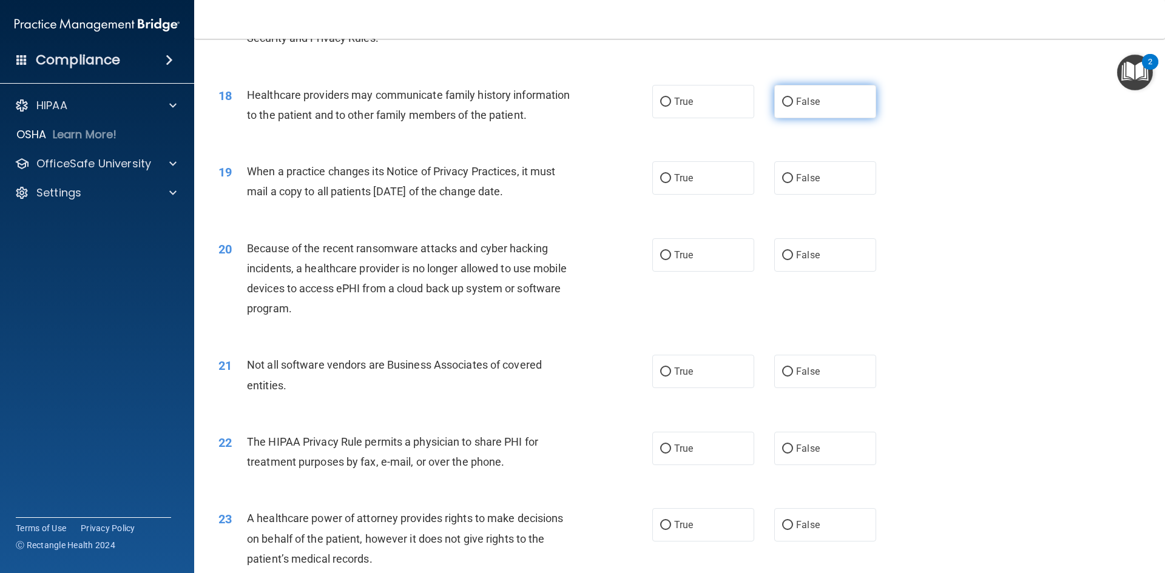
click at [807, 110] on label "False" at bounding box center [825, 101] width 102 height 33
click at [793, 107] on input "False" at bounding box center [787, 102] width 11 height 9
radio input "true"
click at [669, 182] on label "True" at bounding box center [703, 177] width 102 height 33
click at [669, 182] on input "True" at bounding box center [665, 178] width 11 height 9
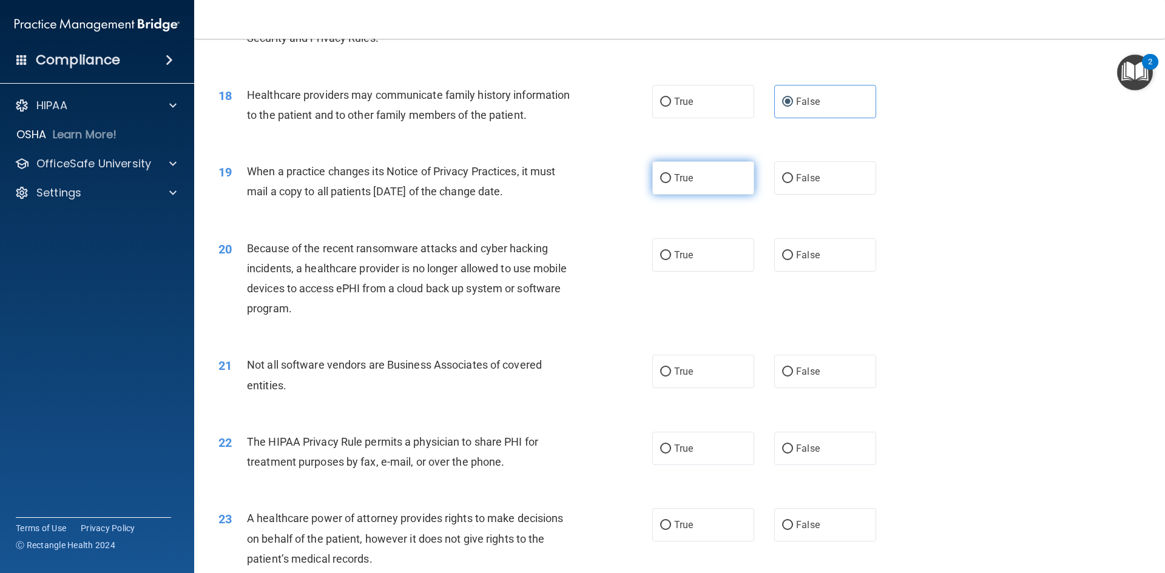
radio input "true"
click at [682, 460] on label "True" at bounding box center [703, 448] width 102 height 33
click at [671, 454] on input "True" at bounding box center [665, 449] width 11 height 9
radio input "true"
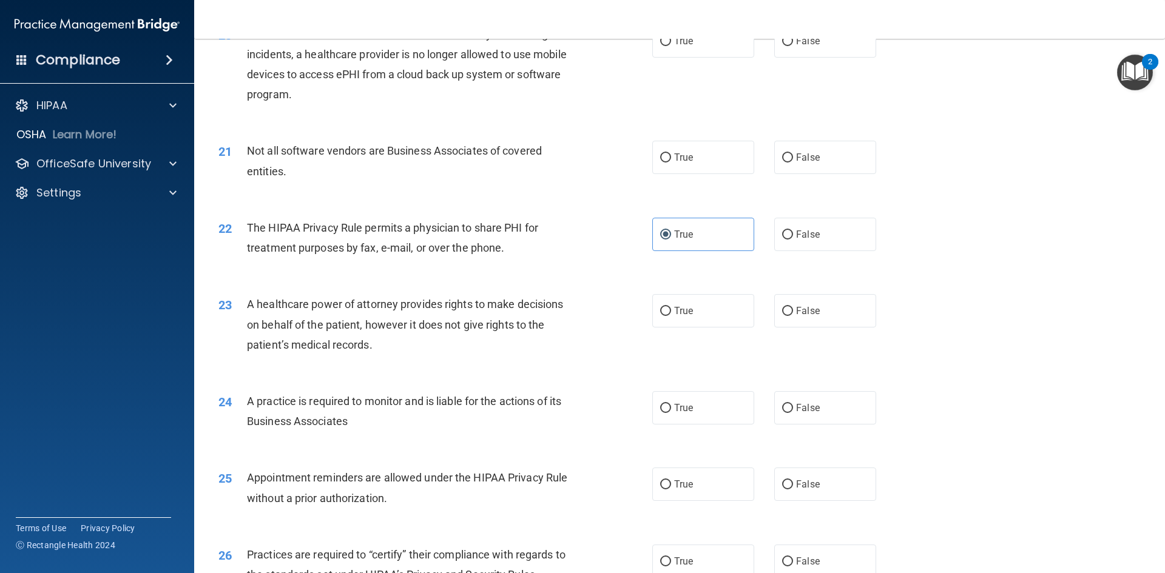
scroll to position [1820, 0]
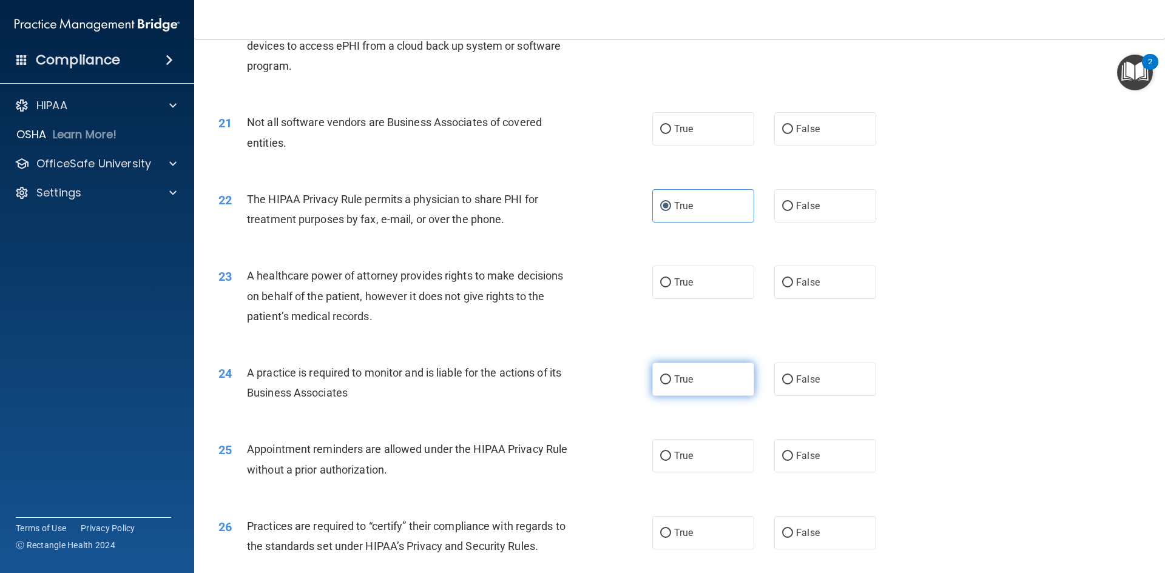
click at [674, 379] on span "True" at bounding box center [683, 380] width 19 height 12
click at [671, 379] on input "True" at bounding box center [665, 379] width 11 height 9
radio input "true"
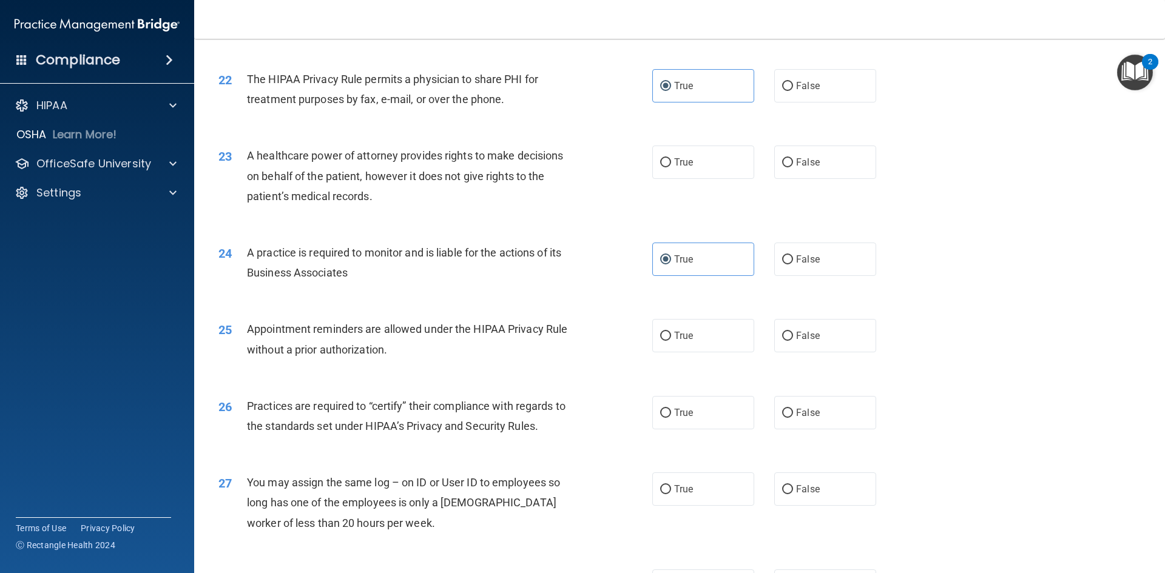
scroll to position [1941, 0]
click at [664, 348] on label "True" at bounding box center [703, 334] width 102 height 33
click at [664, 340] on input "True" at bounding box center [665, 335] width 11 height 9
radio input "true"
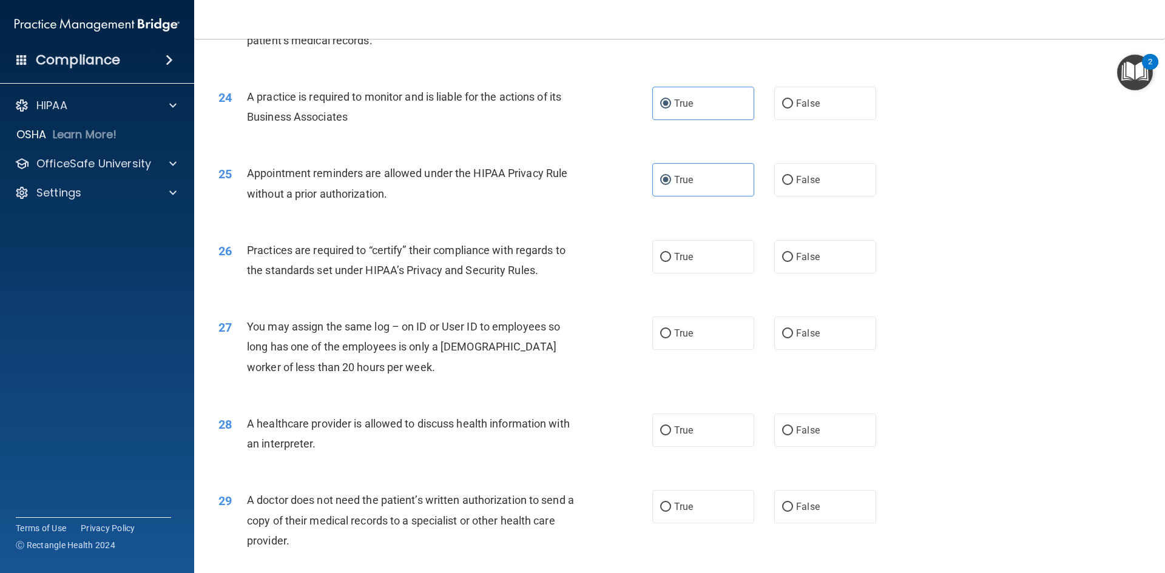
scroll to position [2123, 0]
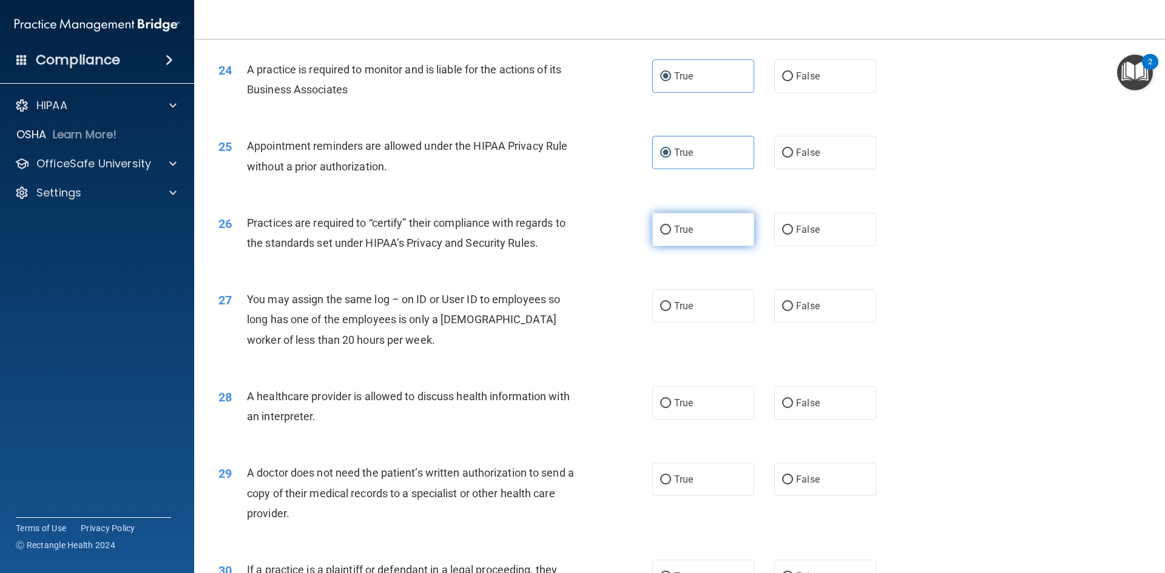
click at [652, 243] on label "True" at bounding box center [703, 229] width 102 height 33
click at [660, 235] on input "True" at bounding box center [665, 230] width 11 height 9
radio input "true"
click at [785, 307] on input "False" at bounding box center [787, 306] width 11 height 9
radio input "true"
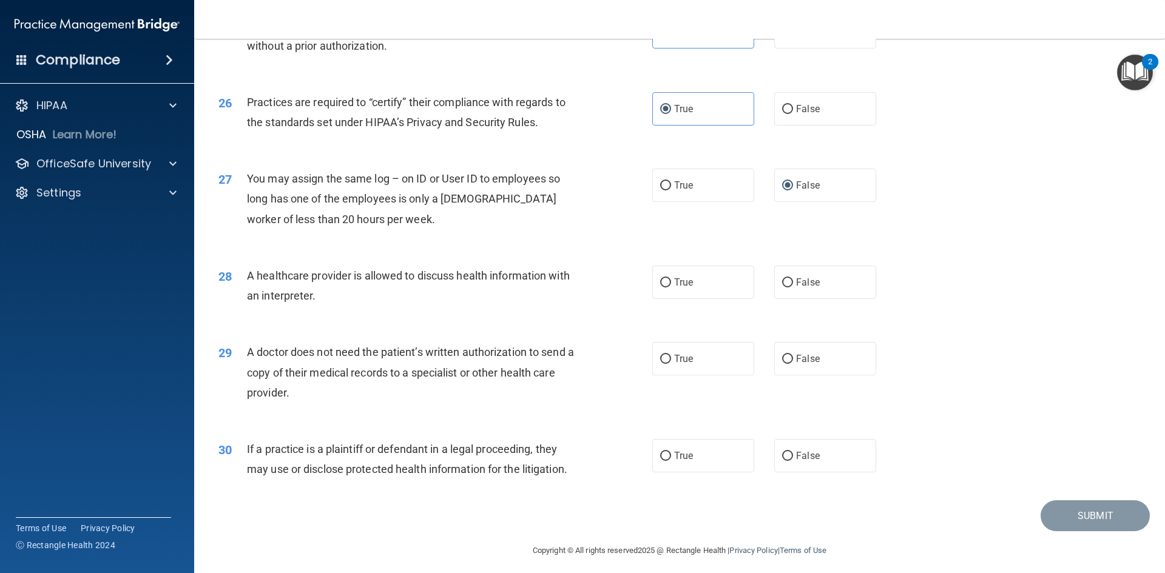
scroll to position [2244, 0]
click at [713, 293] on label "True" at bounding box center [703, 281] width 102 height 33
click at [671, 287] on input "True" at bounding box center [665, 282] width 11 height 9
radio input "true"
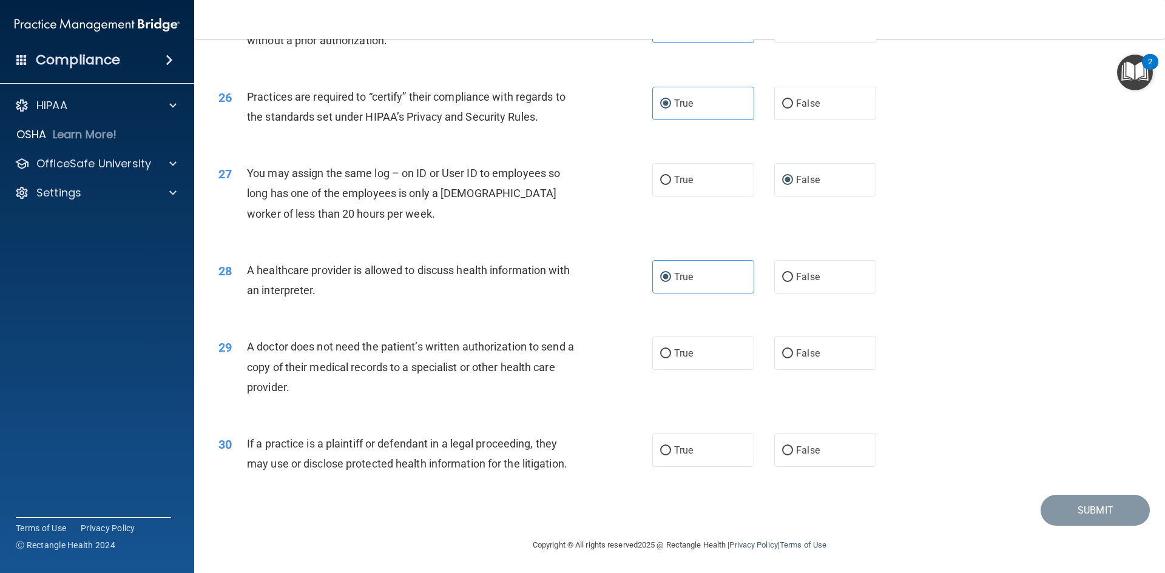
scroll to position [2251, 0]
click at [820, 340] on label "False" at bounding box center [825, 351] width 102 height 33
click at [793, 348] on input "False" at bounding box center [787, 352] width 11 height 9
radio input "true"
click at [796, 452] on span "False" at bounding box center [808, 449] width 24 height 12
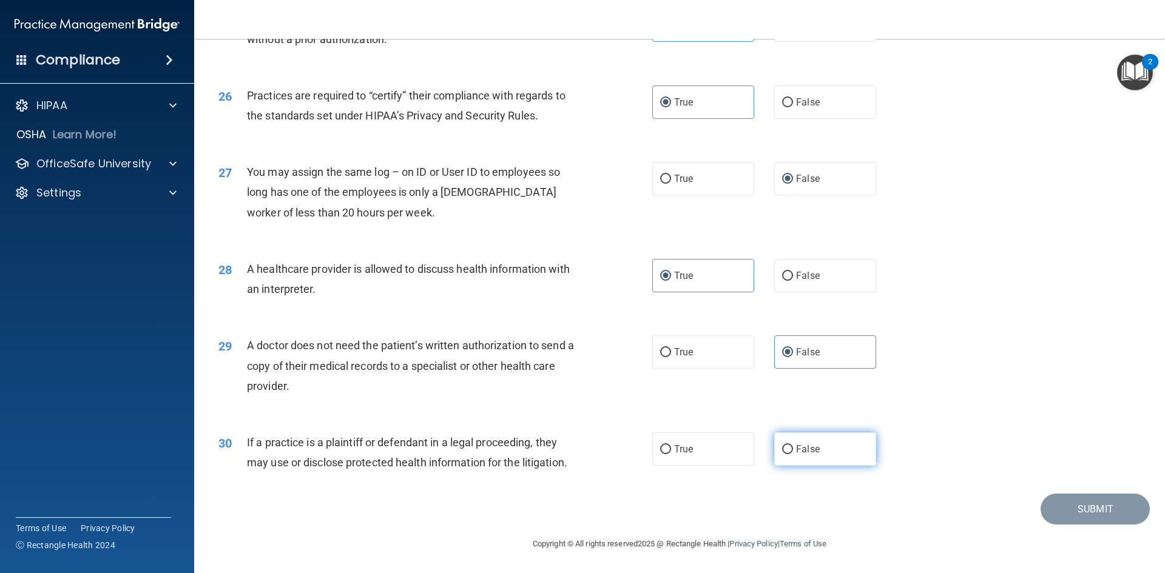
click at [790, 452] on input "False" at bounding box center [787, 449] width 11 height 9
radio input "true"
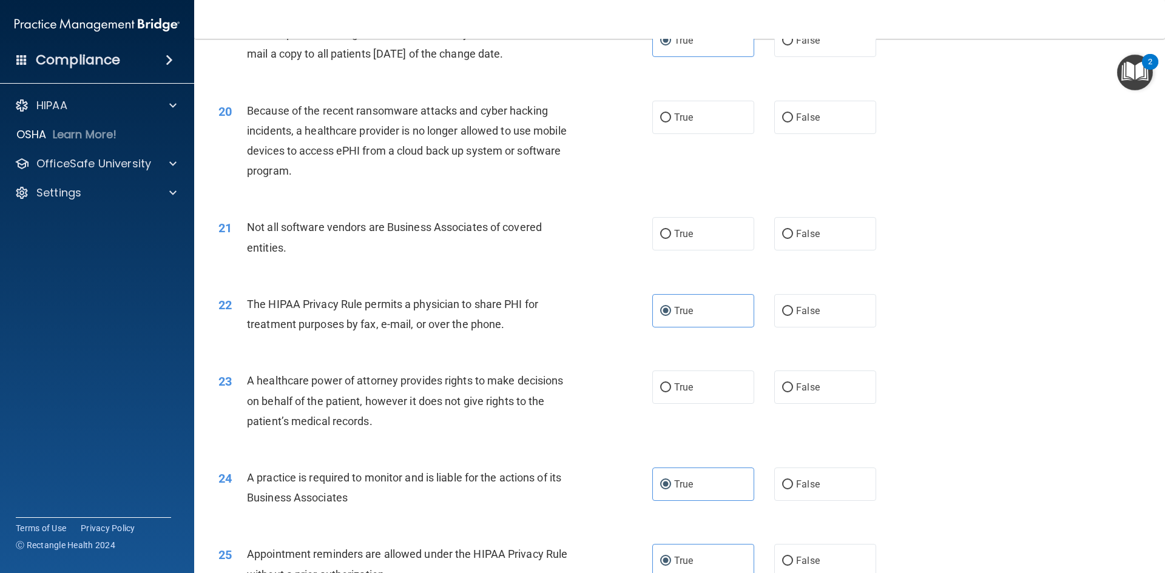
scroll to position [1705, 0]
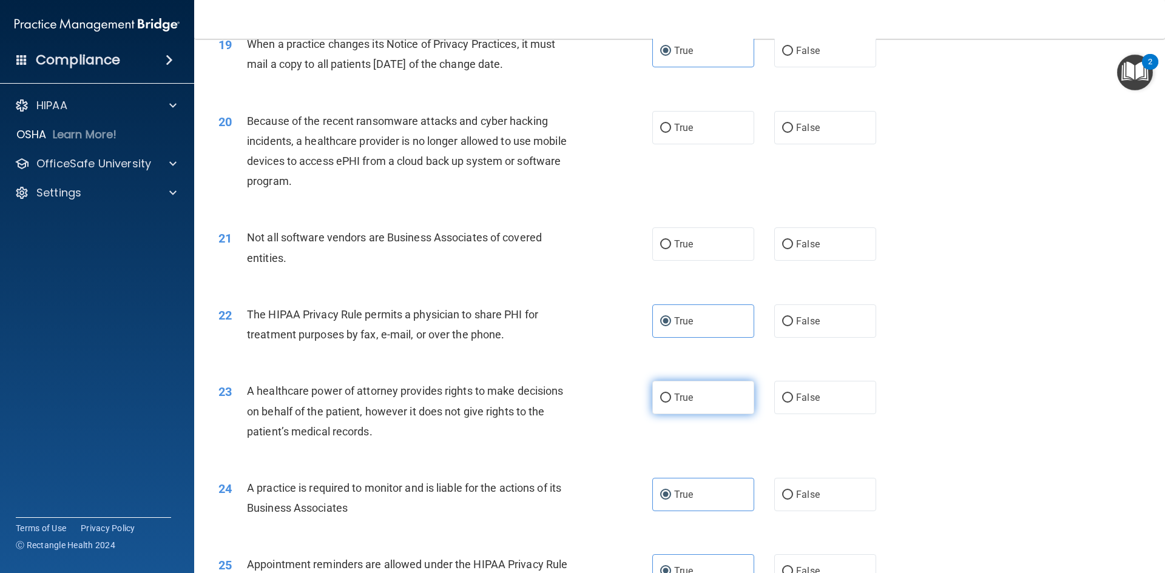
click at [666, 395] on input "True" at bounding box center [665, 398] width 11 height 9
radio input "true"
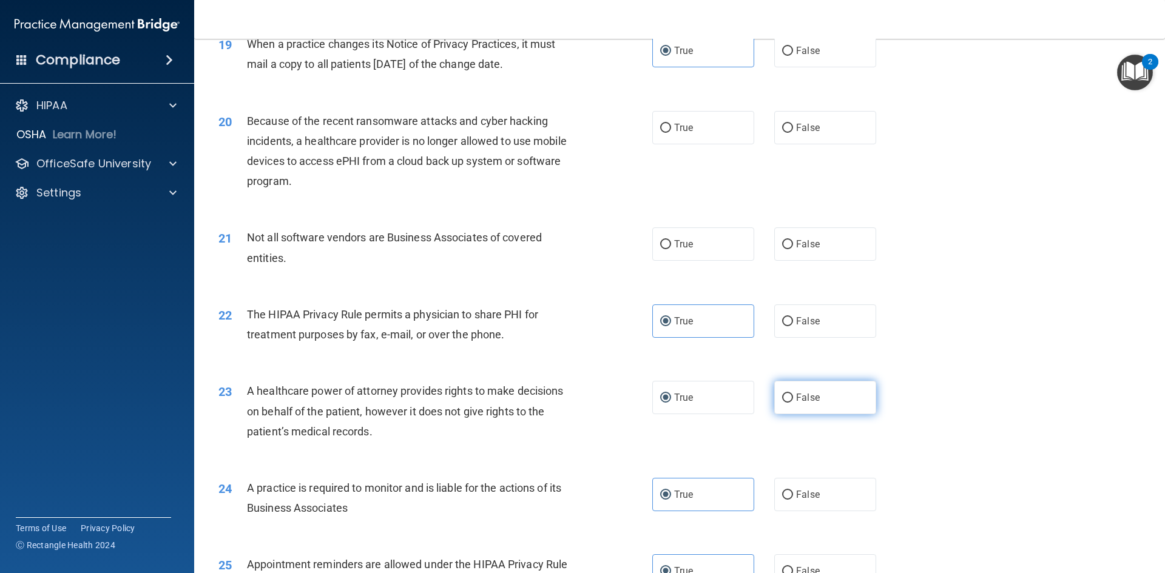
click at [782, 395] on input "False" at bounding box center [787, 398] width 11 height 9
radio input "true"
radio input "false"
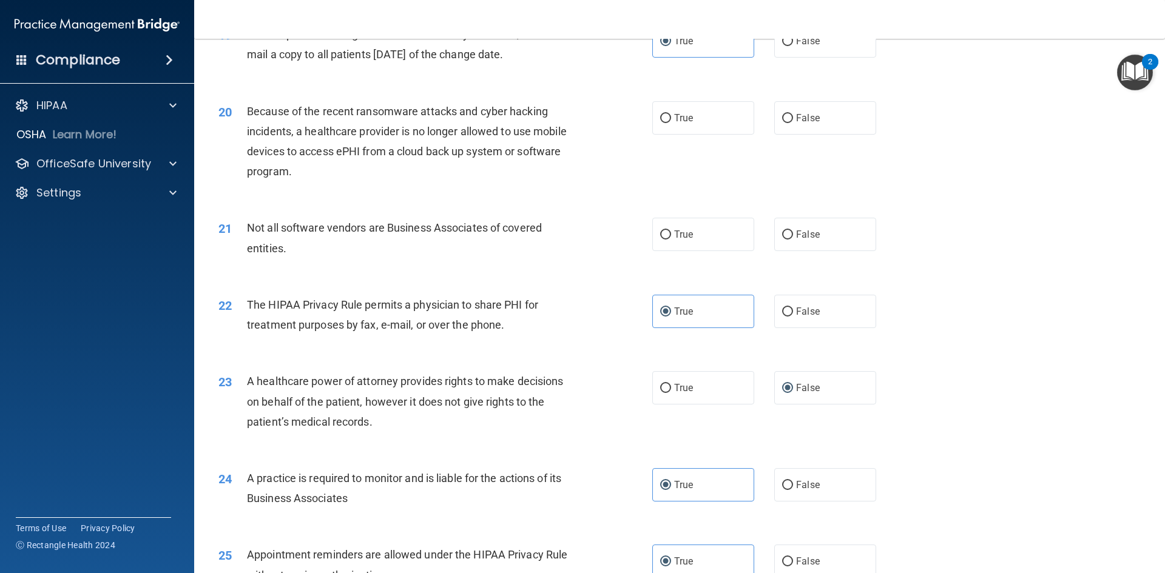
scroll to position [1644, 0]
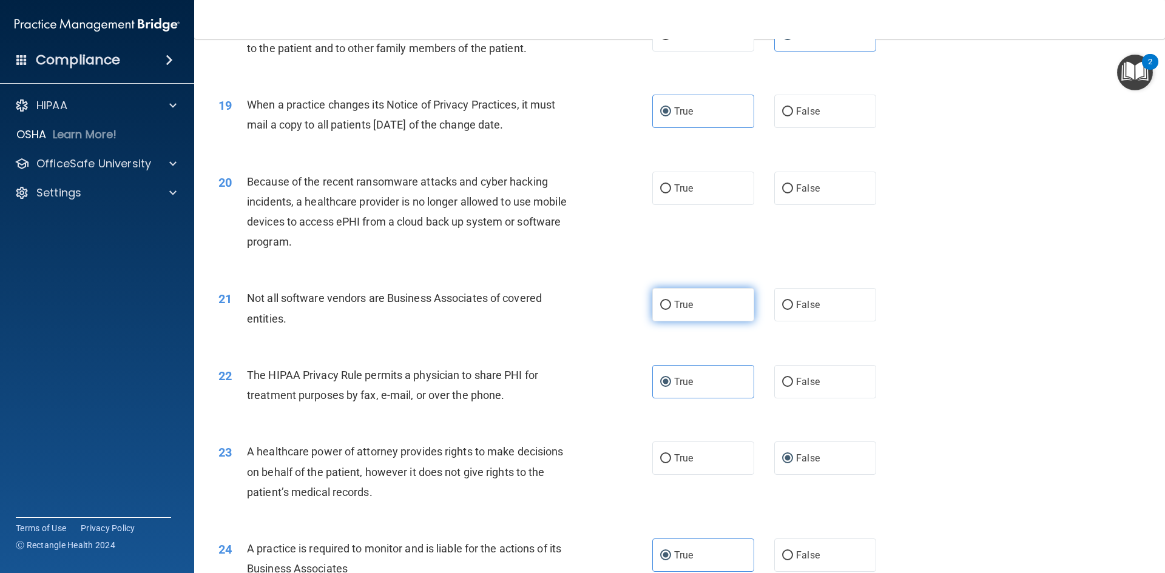
click at [687, 316] on label "True" at bounding box center [703, 304] width 102 height 33
click at [671, 310] on input "True" at bounding box center [665, 305] width 11 height 9
radio input "true"
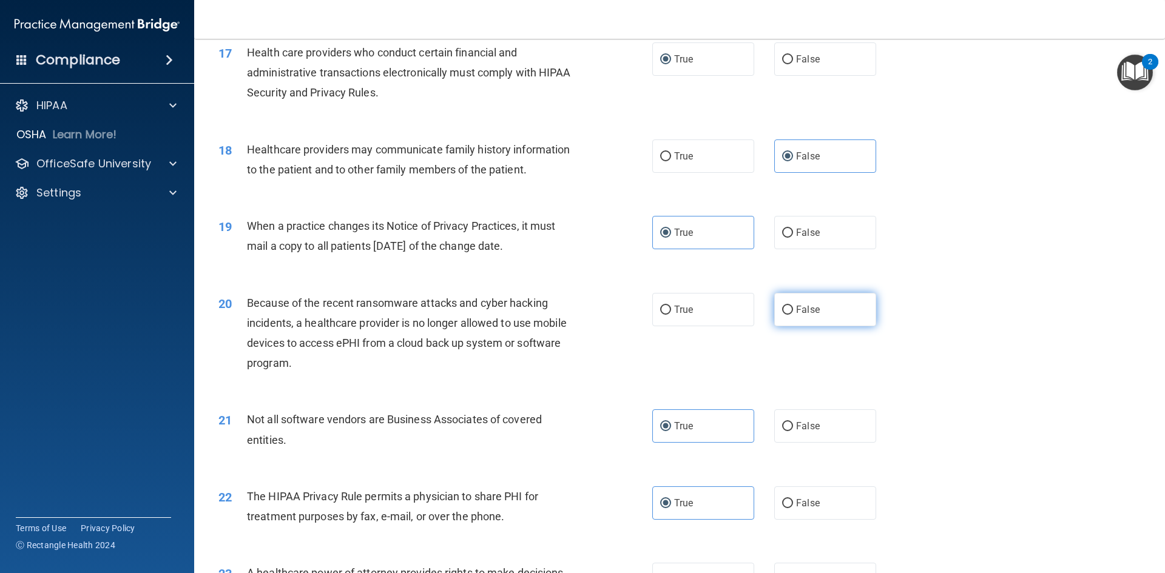
click at [813, 301] on label "False" at bounding box center [825, 309] width 102 height 33
click at [793, 306] on input "False" at bounding box center [787, 310] width 11 height 9
radio input "true"
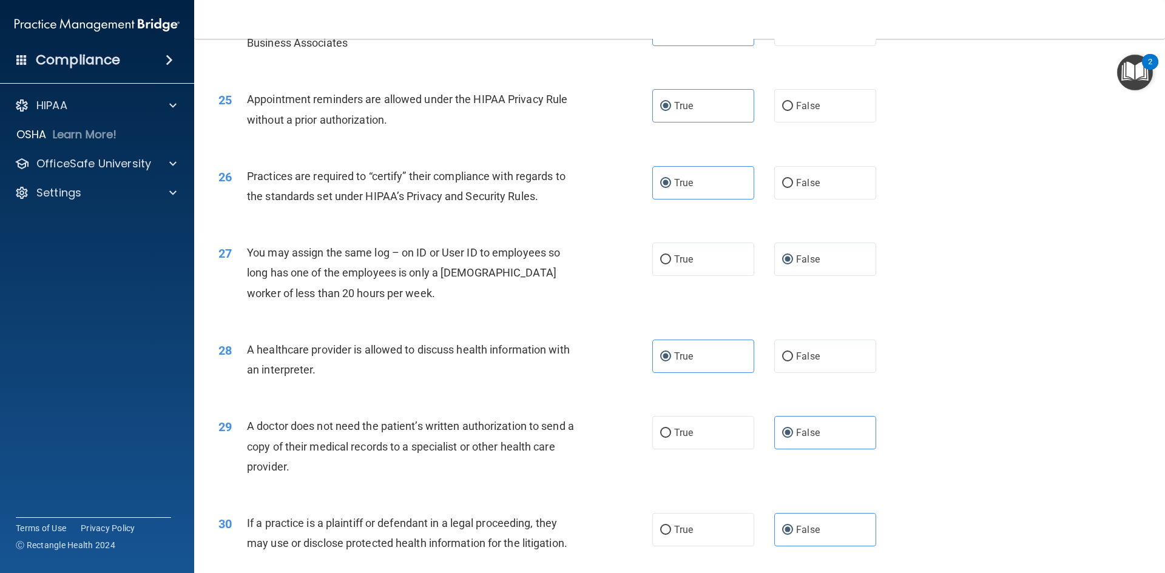
scroll to position [2251, 0]
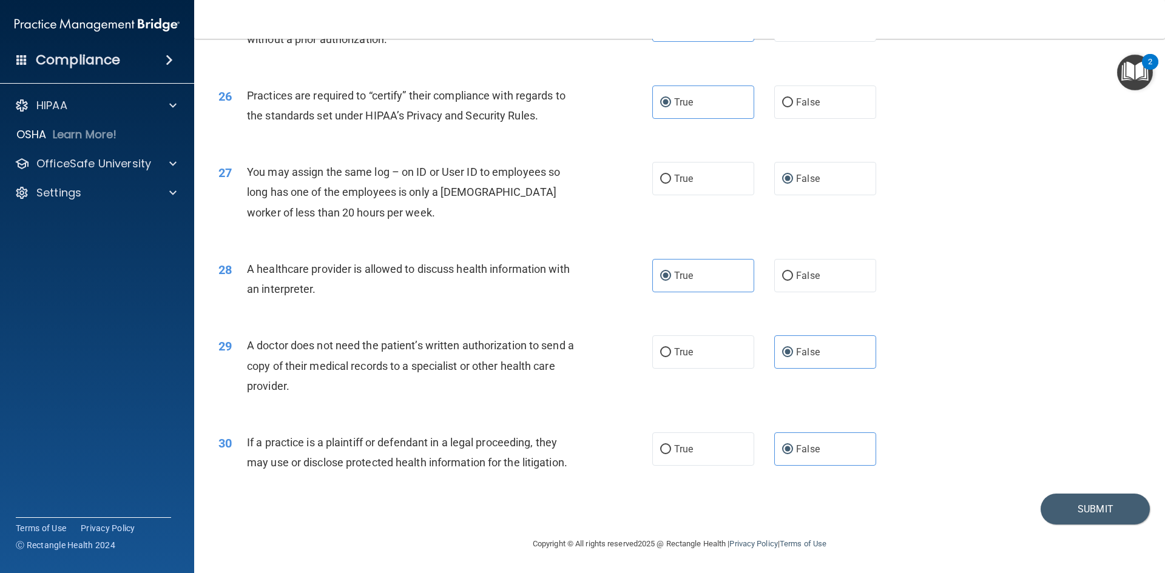
click at [1139, 526] on main "- The HIPAA Quiz #2 This quiz doesn’t expire until 09/05/2025. Are you sure you…" at bounding box center [679, 306] width 971 height 534
drag, startPoint x: 1093, startPoint y: 512, endPoint x: 1045, endPoint y: 507, distance: 48.8
click at [1091, 512] on button "Submit" at bounding box center [1094, 509] width 109 height 31
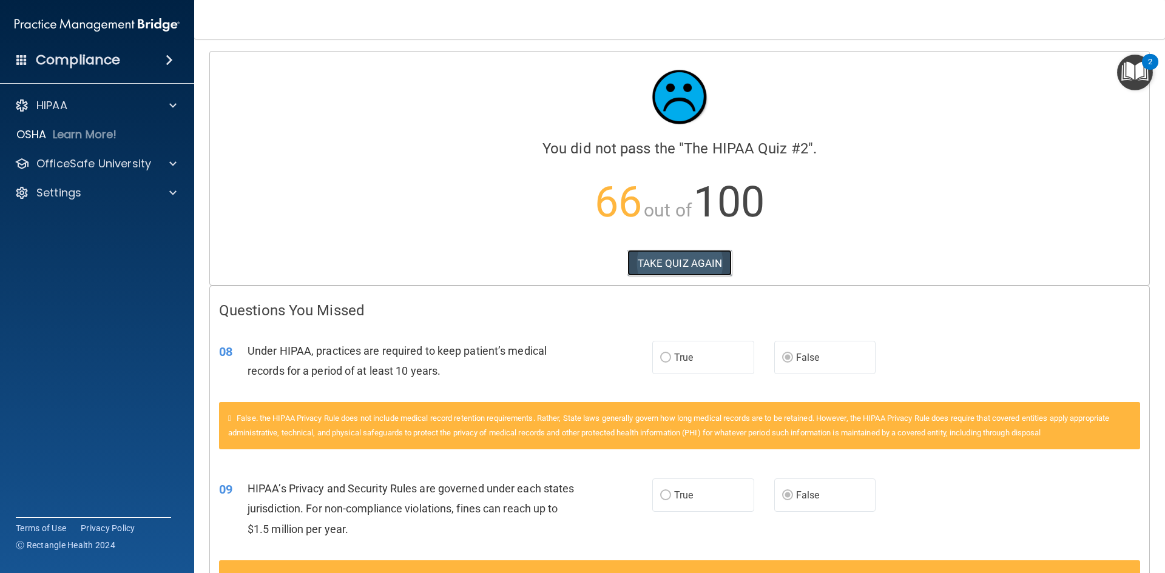
click at [665, 269] on button "TAKE QUIZ AGAIN" at bounding box center [679, 263] width 105 height 27
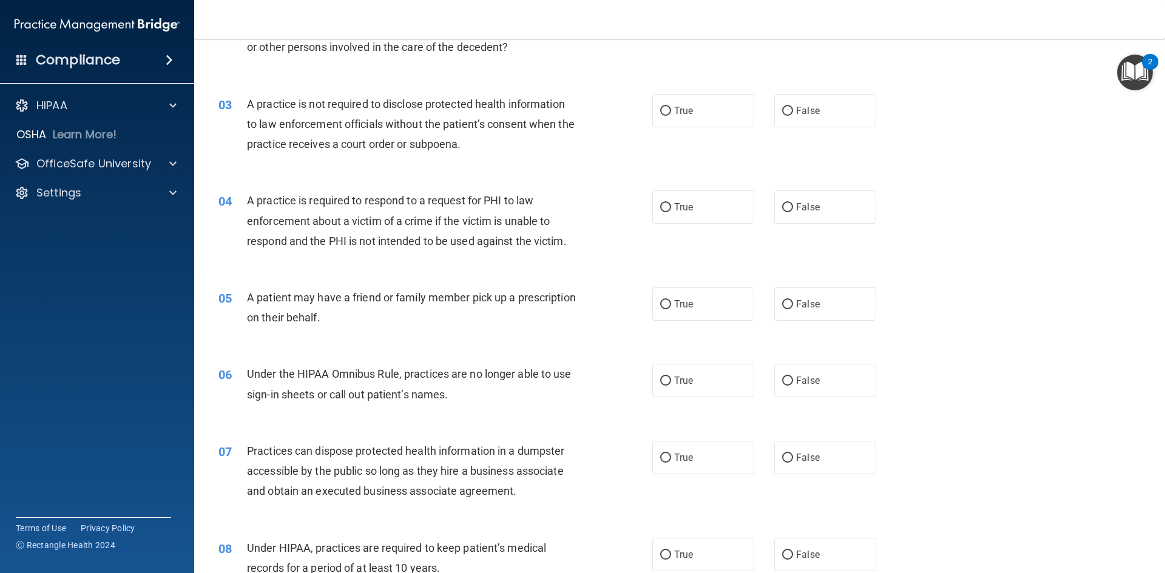
scroll to position [243, 0]
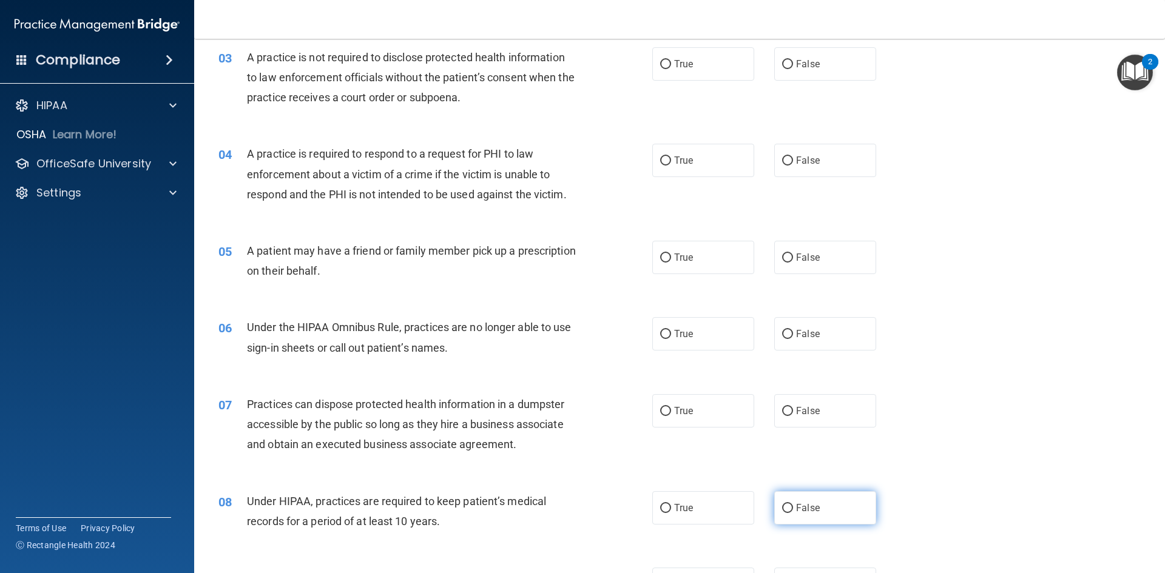
click at [800, 505] on span "False" at bounding box center [808, 508] width 24 height 12
click at [793, 505] on input "False" at bounding box center [787, 508] width 11 height 9
radio input "true"
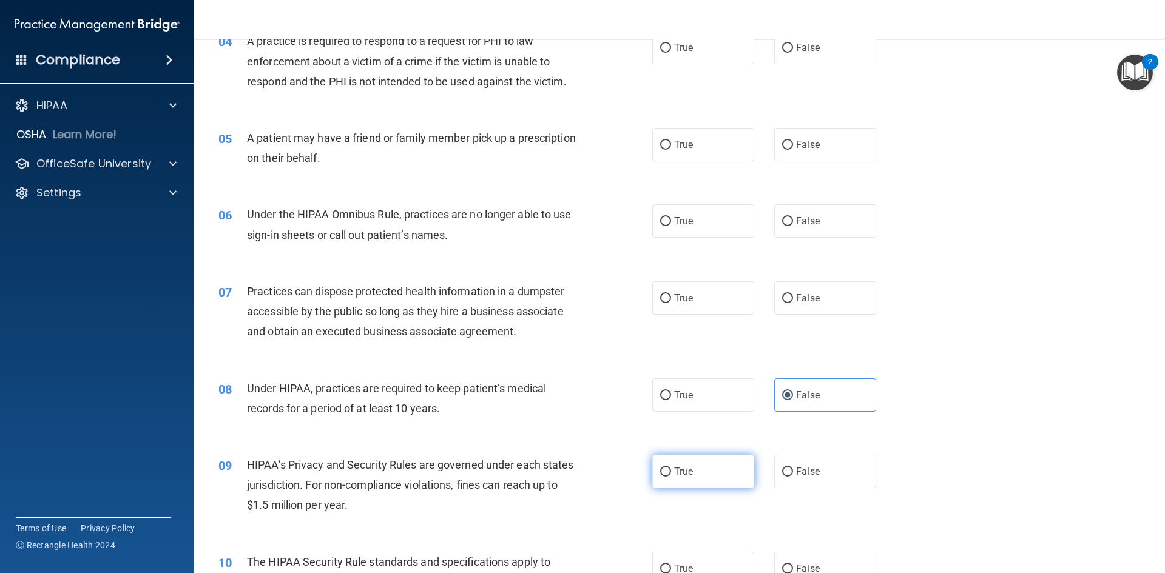
scroll to position [364, 0]
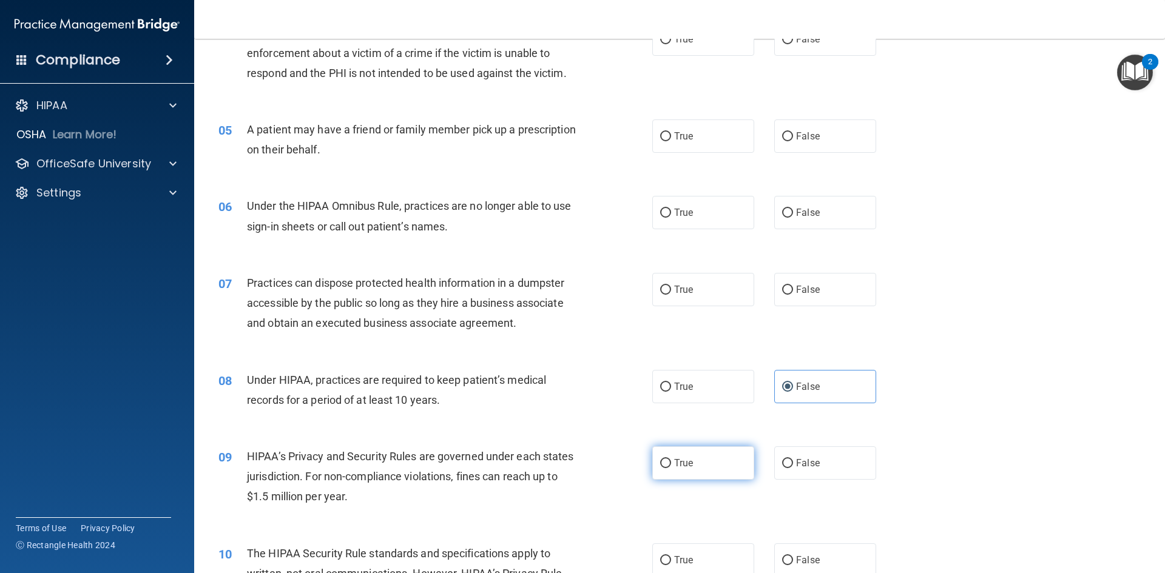
drag, startPoint x: 724, startPoint y: 470, endPoint x: 801, endPoint y: 470, distance: 77.0
click at [726, 470] on label "True" at bounding box center [703, 462] width 102 height 33
click at [671, 468] on input "True" at bounding box center [665, 463] width 11 height 9
radio input "true"
click at [801, 470] on label "False" at bounding box center [825, 462] width 102 height 33
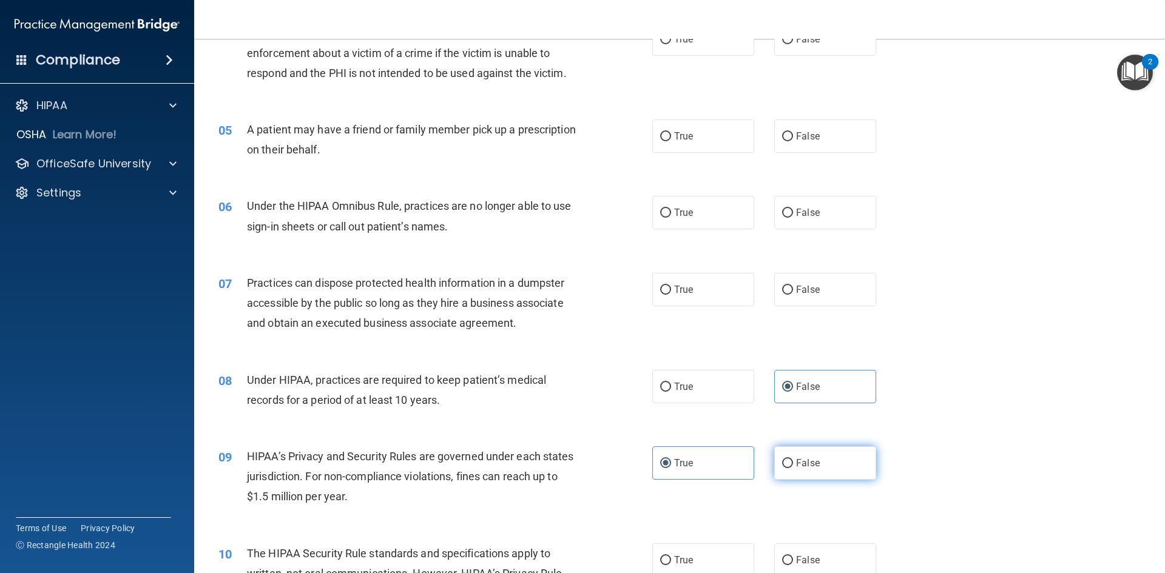
click at [793, 468] on input "False" at bounding box center [787, 463] width 11 height 9
radio input "true"
radio input "false"
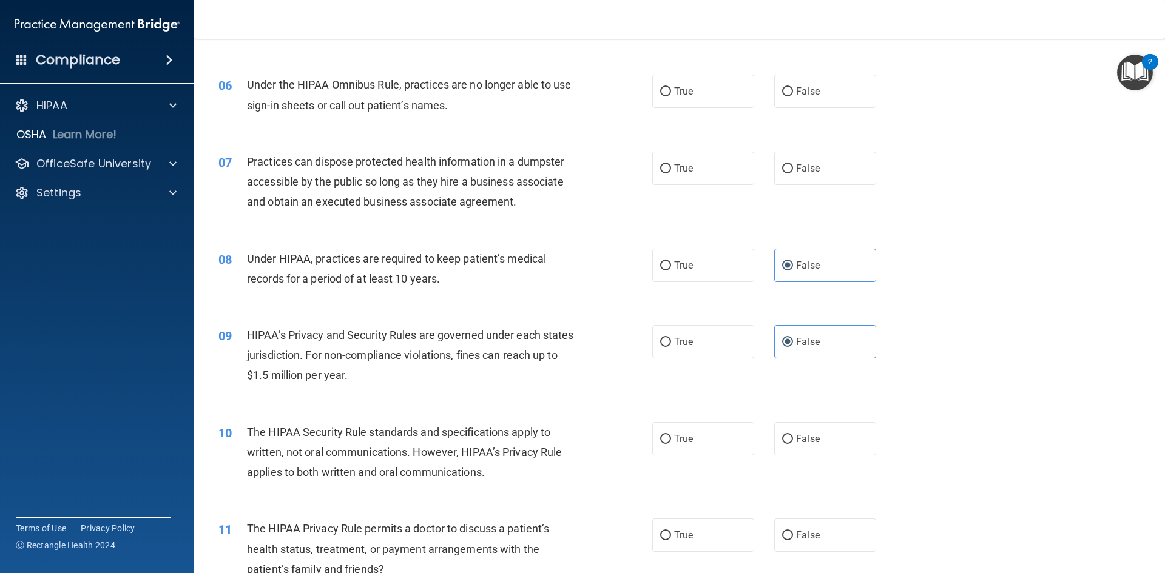
scroll to position [546, 0]
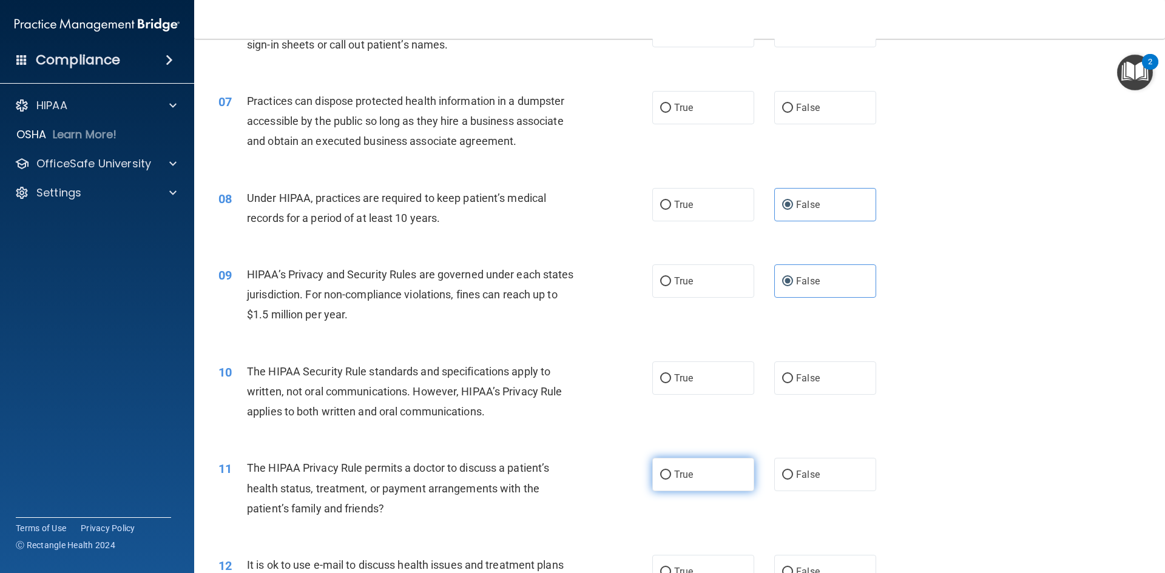
click at [719, 480] on label "True" at bounding box center [703, 474] width 102 height 33
click at [671, 480] on input "True" at bounding box center [665, 475] width 11 height 9
radio input "true"
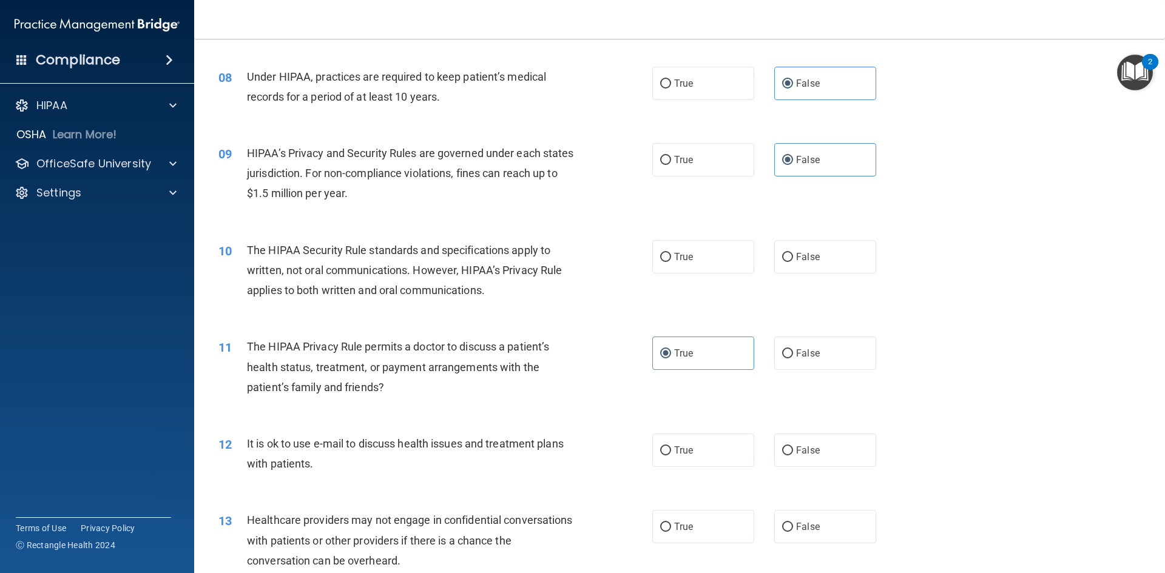
scroll to position [789, 0]
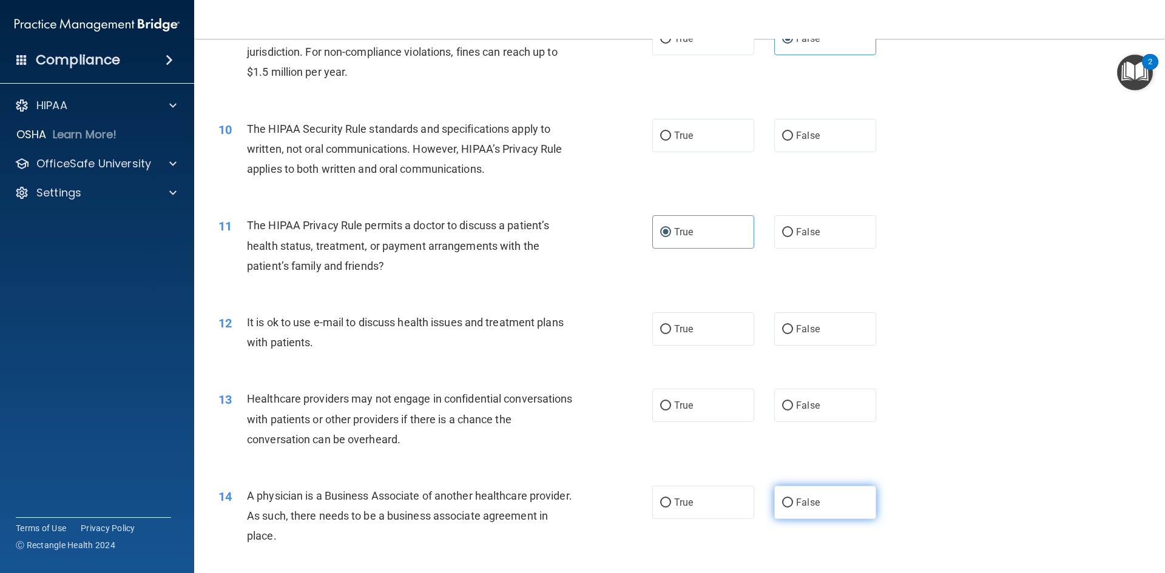
click at [838, 504] on label "False" at bounding box center [825, 502] width 102 height 33
click at [793, 504] on input "False" at bounding box center [787, 503] width 11 height 9
radio input "true"
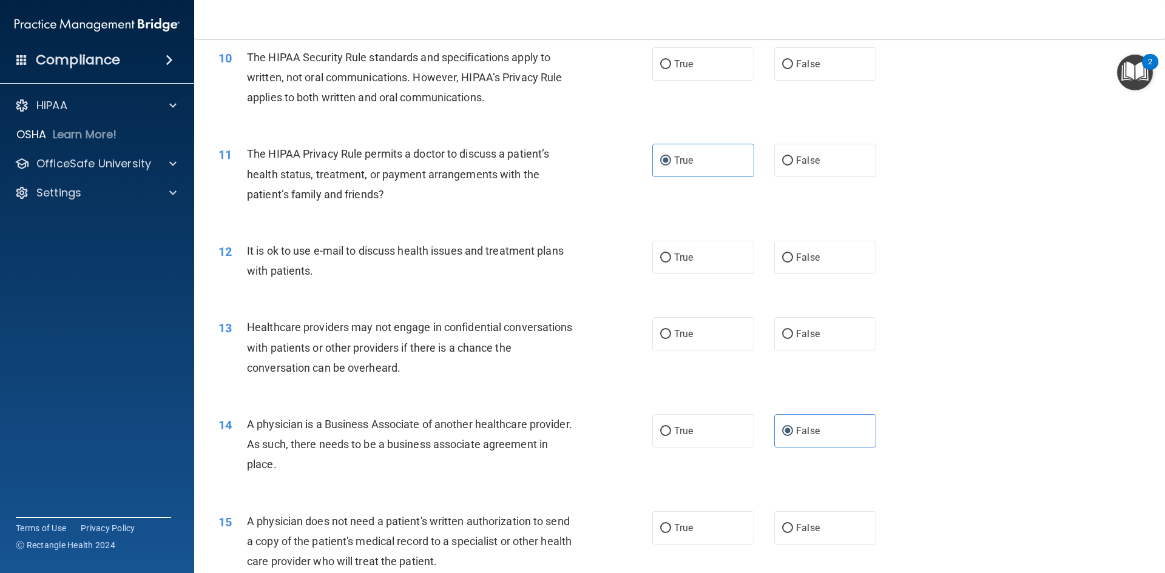
scroll to position [910, 0]
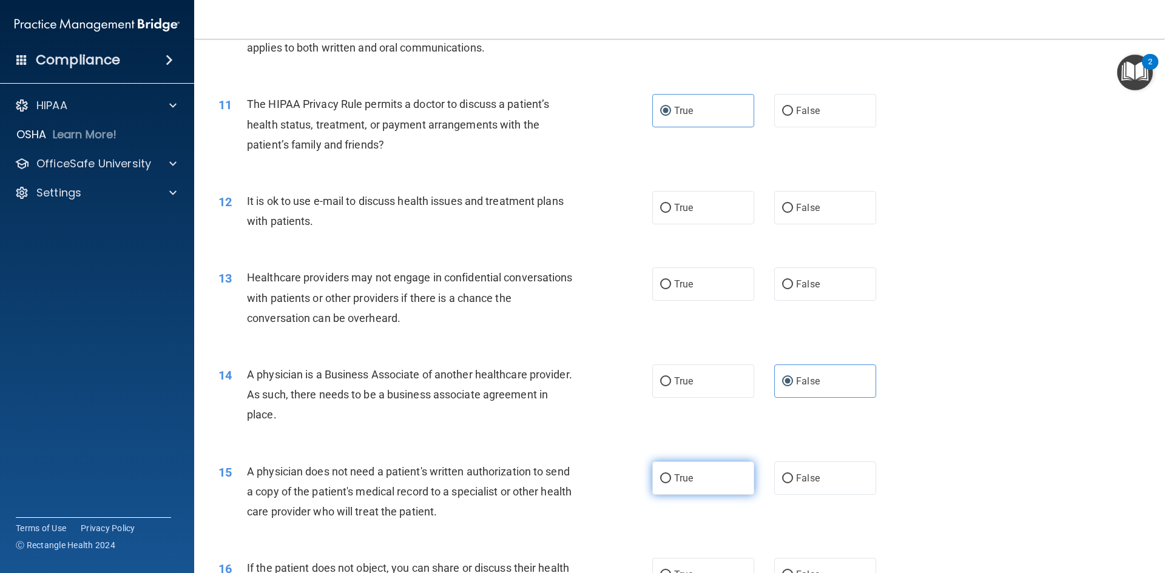
click at [665, 478] on input "True" at bounding box center [665, 478] width 11 height 9
radio input "true"
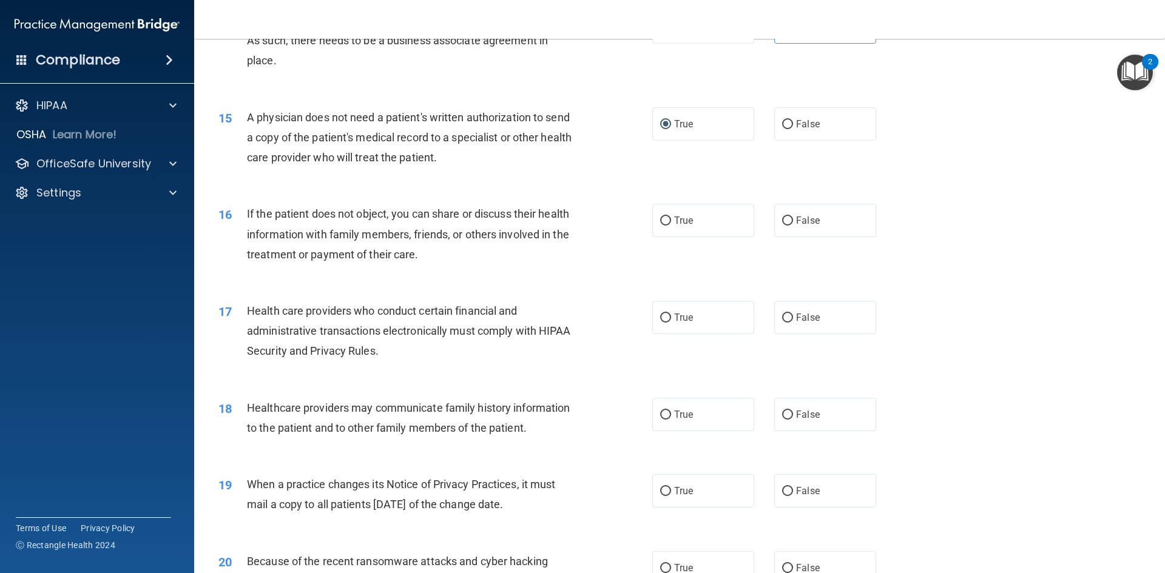
scroll to position [1274, 0]
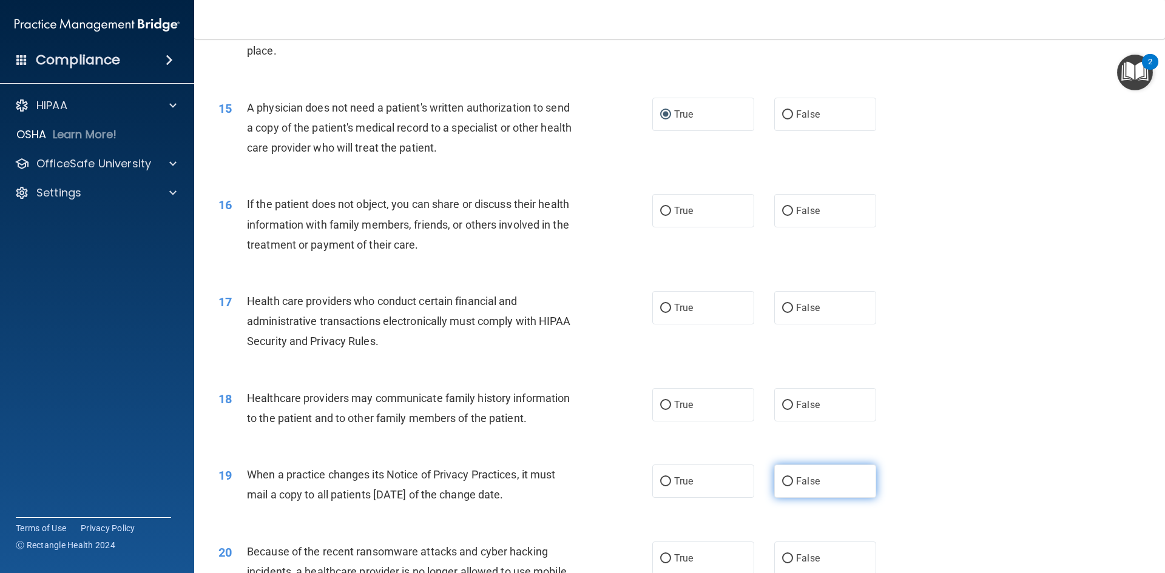
drag, startPoint x: 835, startPoint y: 505, endPoint x: 835, endPoint y: 497, distance: 7.9
click at [835, 504] on div "19 When a practice changes its Notice of Privacy Practices, it must mail a copy…" at bounding box center [679, 487] width 940 height 76
drag, startPoint x: 834, startPoint y: 491, endPoint x: 819, endPoint y: 485, distance: 16.3
click at [833, 491] on label "False" at bounding box center [825, 481] width 102 height 33
click at [793, 486] on input "False" at bounding box center [787, 481] width 11 height 9
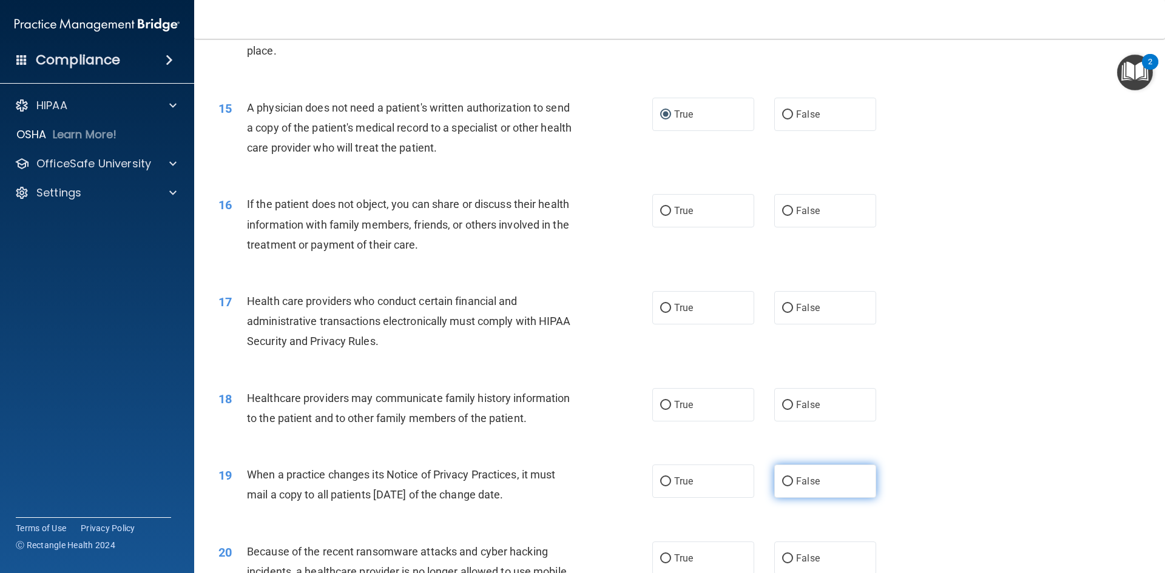
radio input "true"
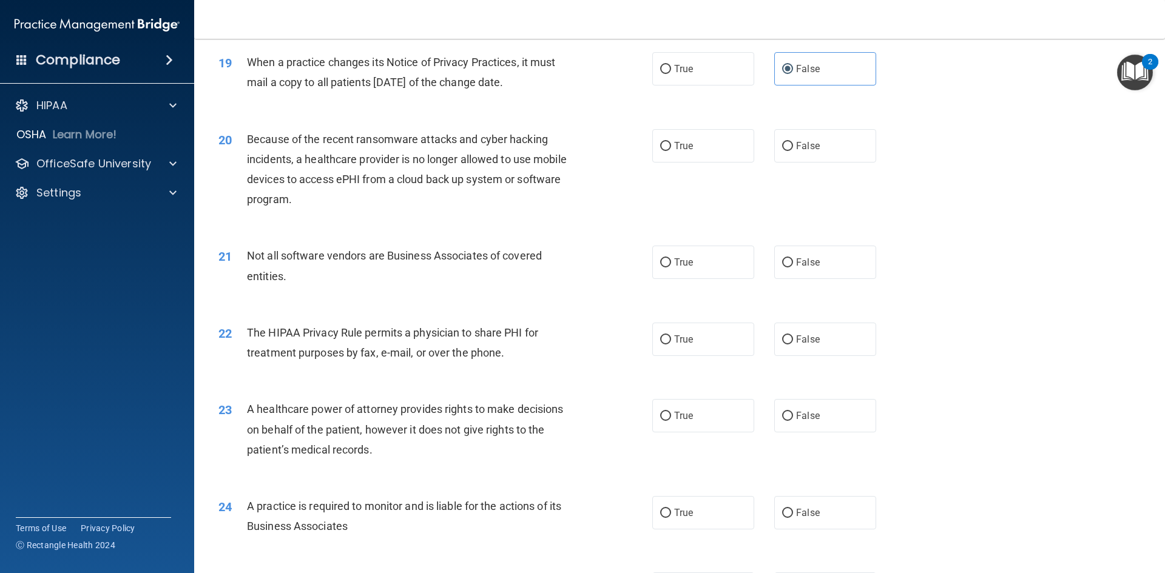
scroll to position [1698, 0]
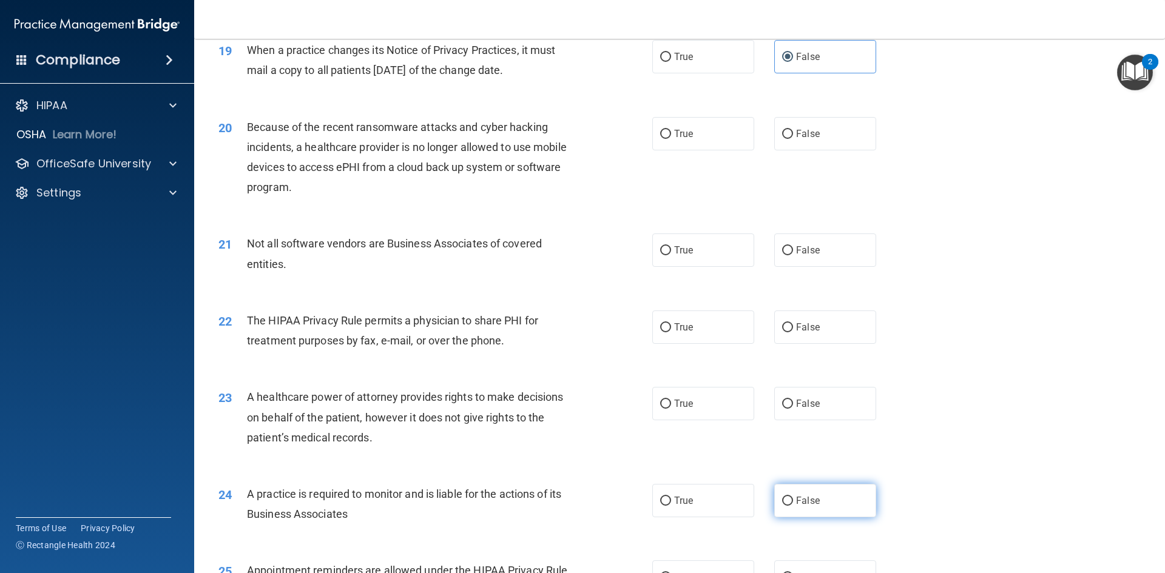
click at [810, 490] on label "False" at bounding box center [825, 500] width 102 height 33
click at [793, 497] on input "False" at bounding box center [787, 501] width 11 height 9
radio input "true"
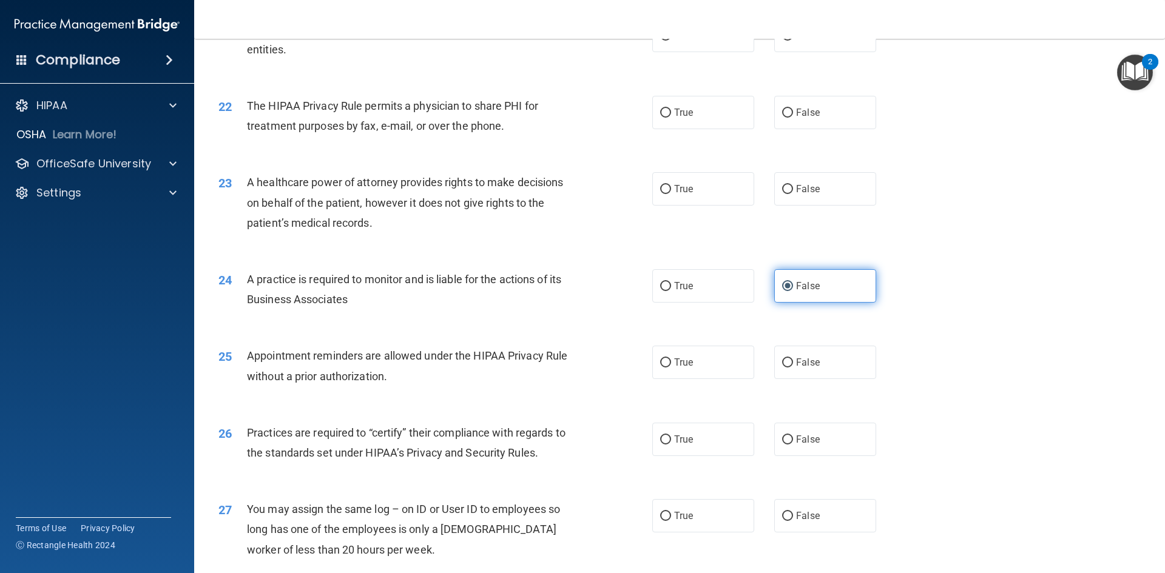
scroll to position [1941, 0]
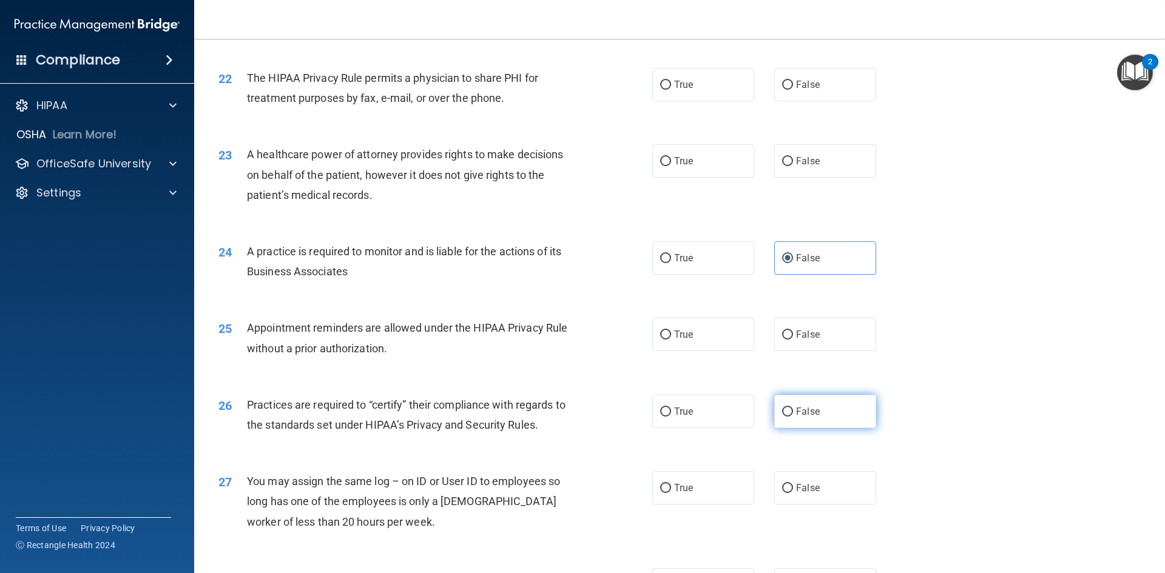
click at [821, 409] on label "False" at bounding box center [825, 411] width 102 height 33
click at [793, 409] on input "False" at bounding box center [787, 412] width 11 height 9
radio input "true"
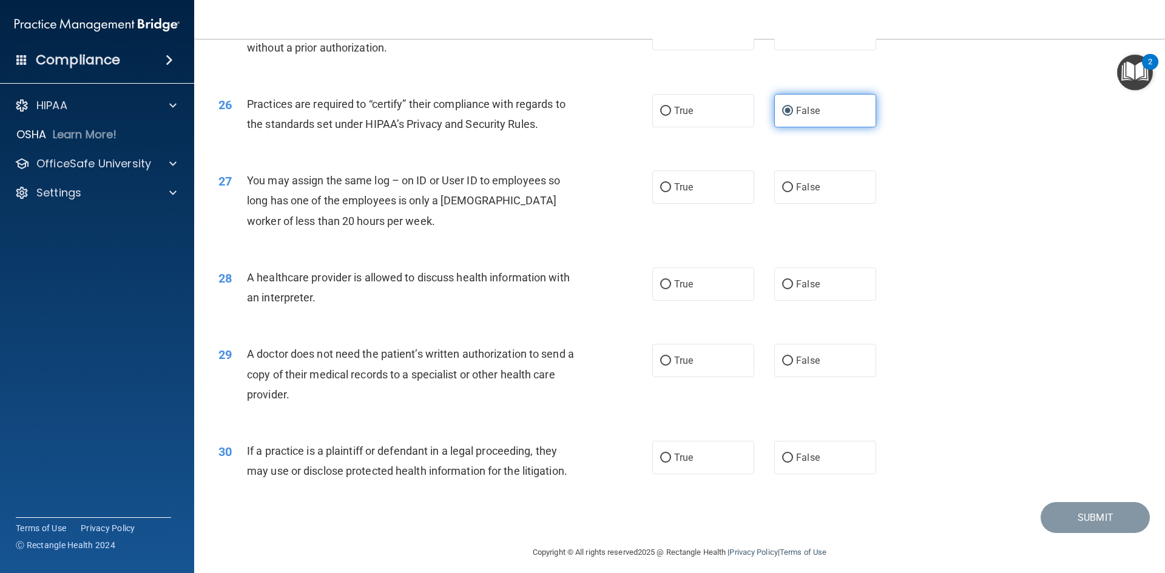
scroll to position [2251, 0]
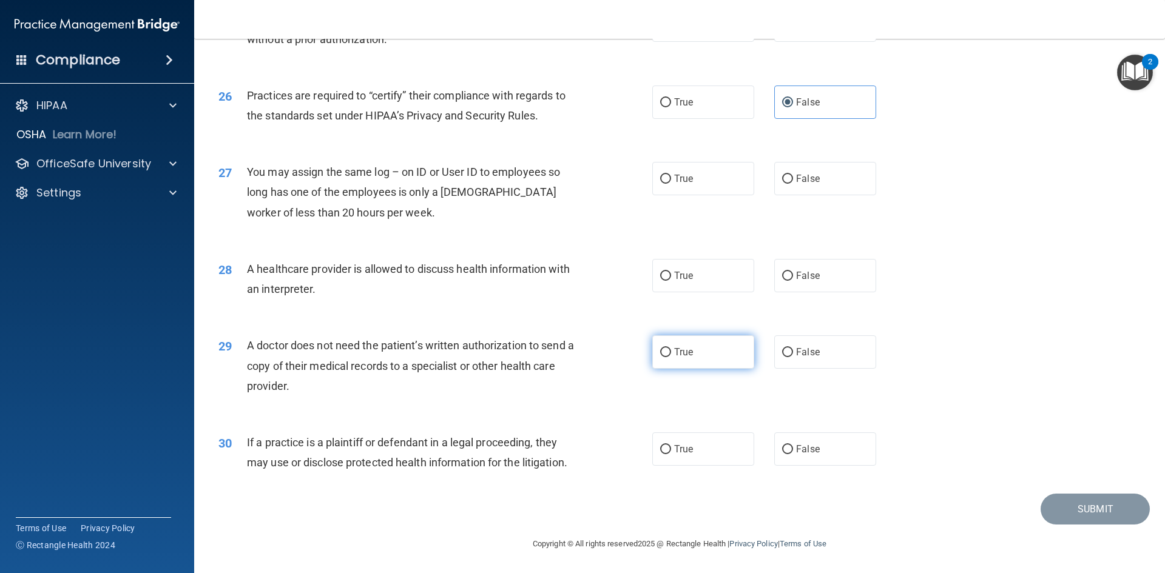
click at [681, 367] on label "True" at bounding box center [703, 351] width 102 height 33
click at [671, 357] on input "True" at bounding box center [665, 352] width 11 height 9
radio input "true"
click at [685, 443] on label "True" at bounding box center [703, 449] width 102 height 33
click at [671, 445] on input "True" at bounding box center [665, 449] width 11 height 9
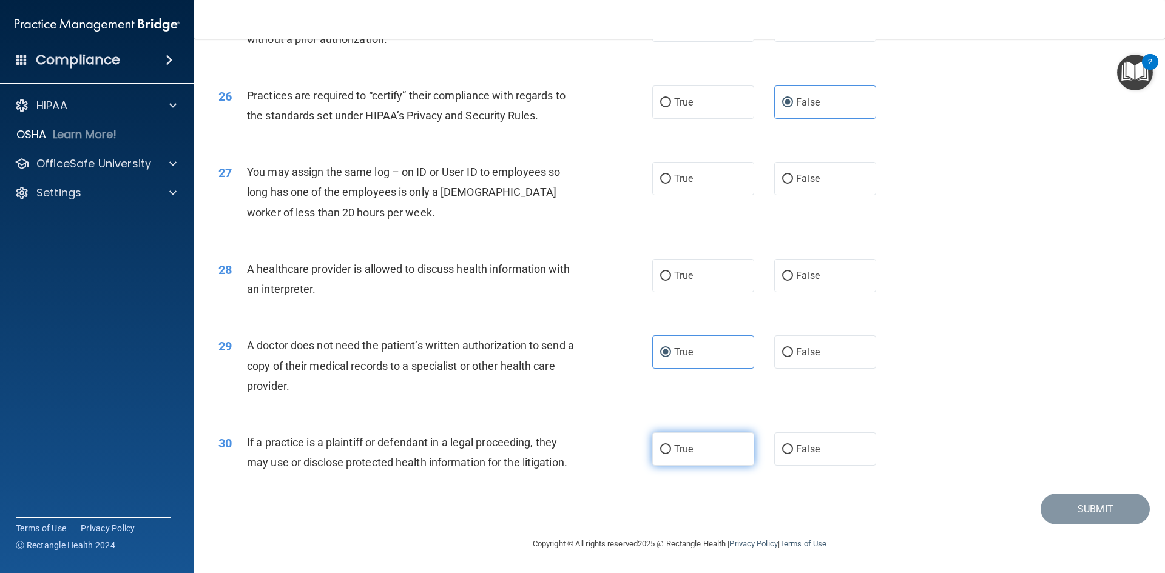
radio input "true"
click at [667, 281] on label "True" at bounding box center [703, 275] width 102 height 33
click at [667, 281] on input "True" at bounding box center [665, 276] width 11 height 9
radio input "true"
click at [815, 177] on label "False" at bounding box center [825, 178] width 102 height 33
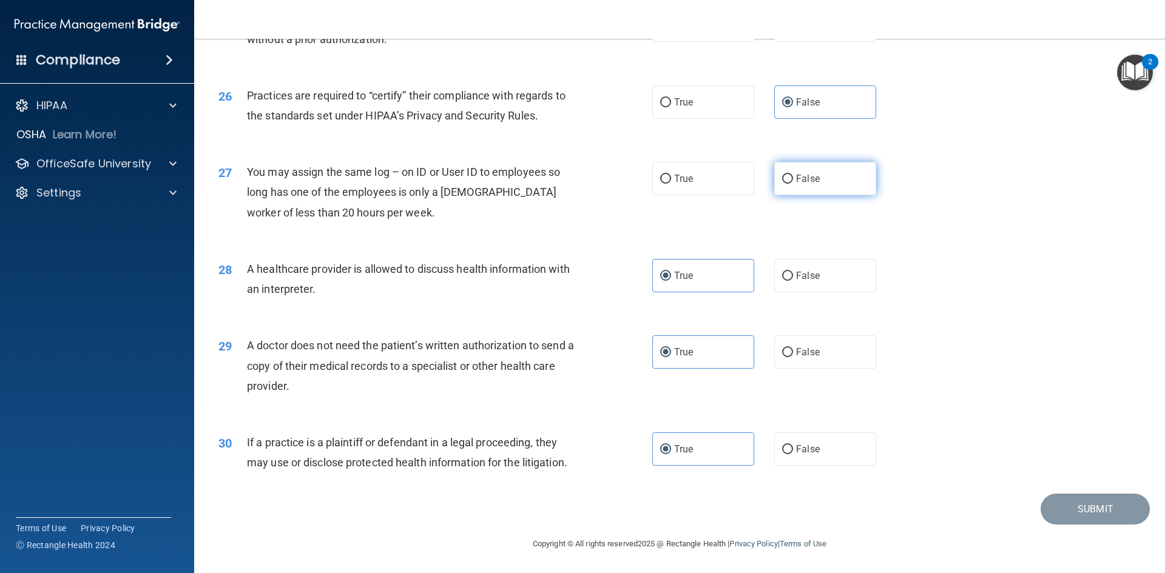
click at [793, 177] on input "False" at bounding box center [787, 179] width 11 height 9
radio input "true"
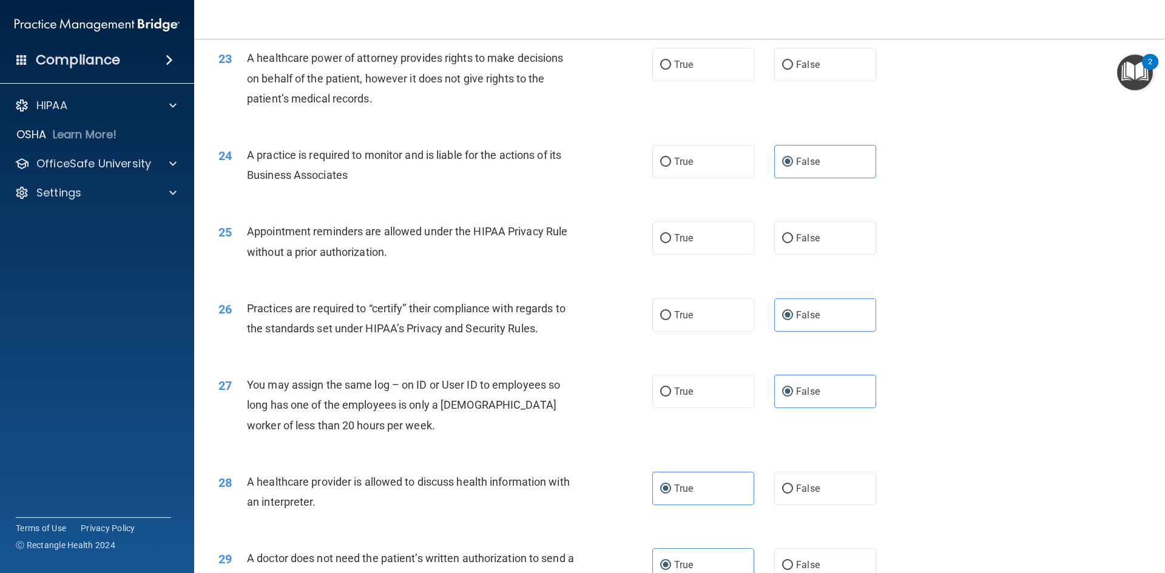
scroll to position [2008, 0]
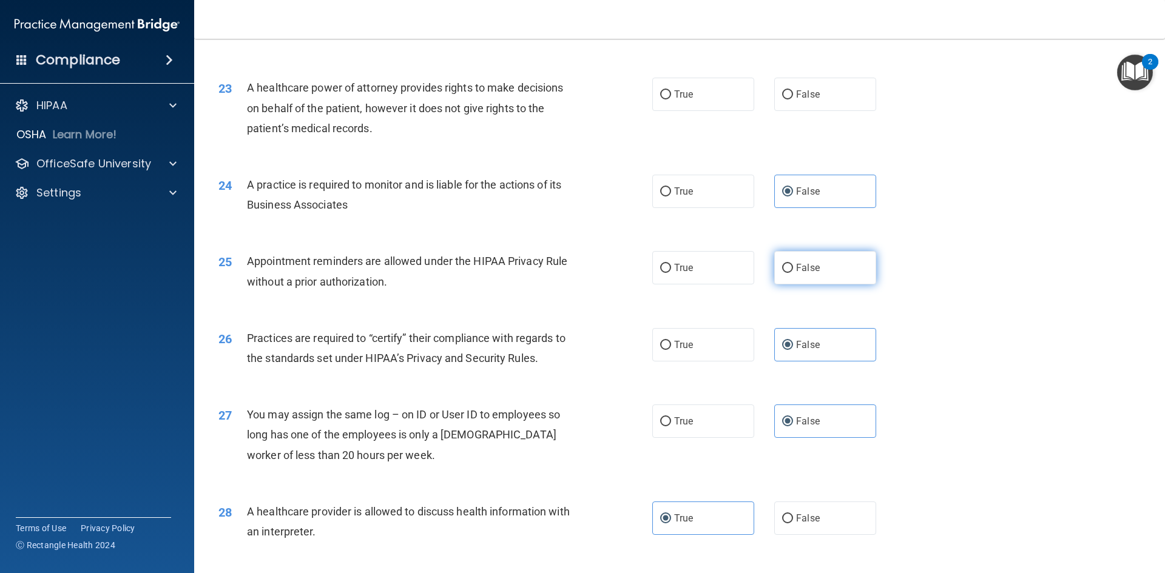
click at [783, 268] on input "False" at bounding box center [787, 268] width 11 height 9
radio input "true"
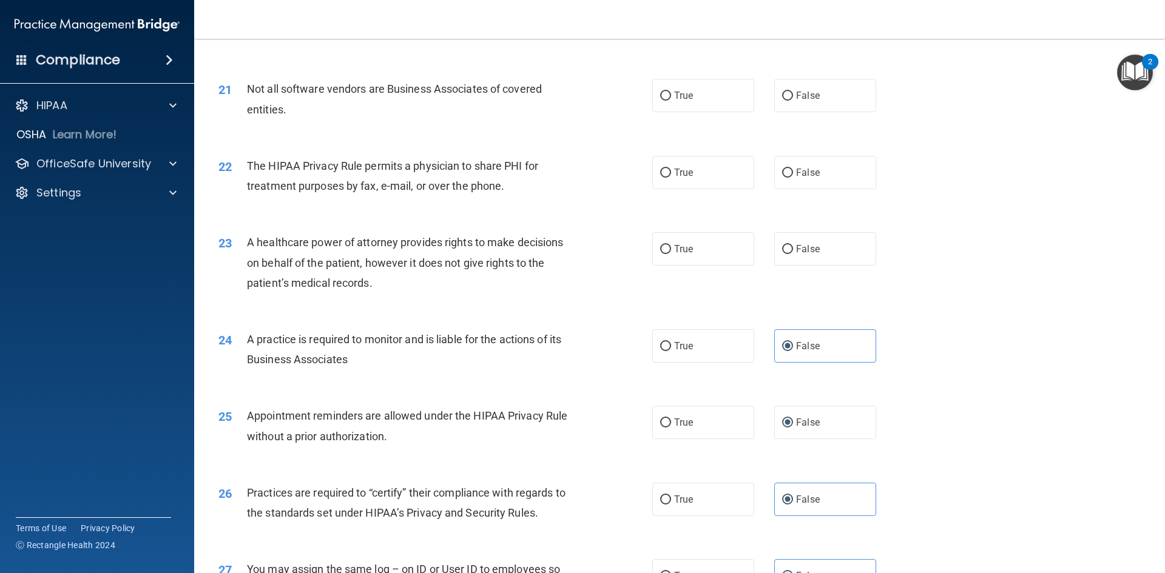
scroll to position [1826, 0]
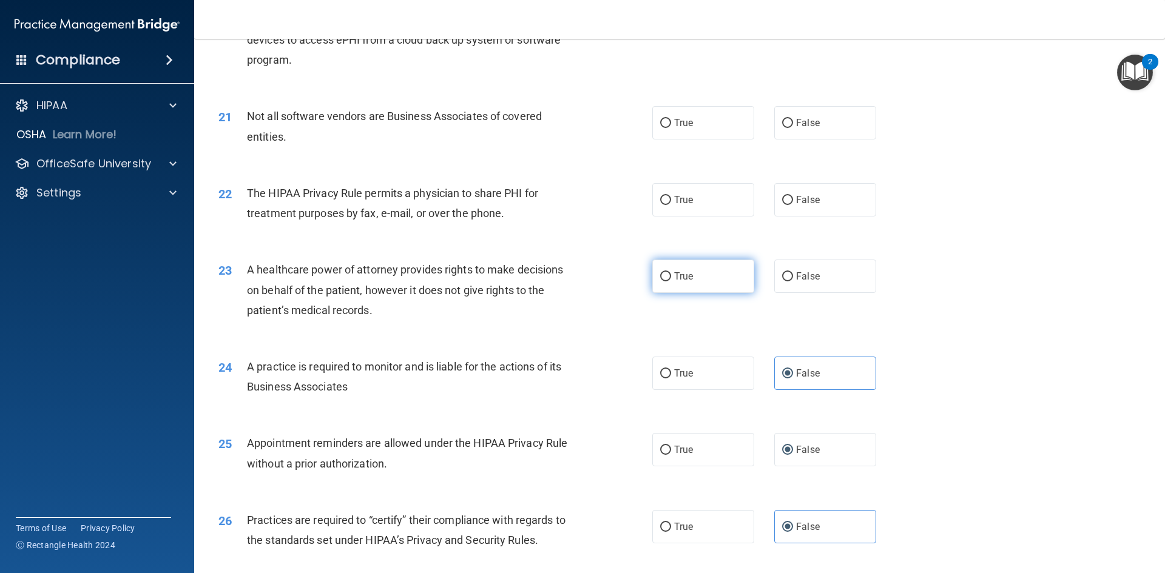
click at [695, 268] on label "True" at bounding box center [703, 276] width 102 height 33
click at [671, 272] on input "True" at bounding box center [665, 276] width 11 height 9
radio input "true"
click at [798, 275] on span "False" at bounding box center [808, 277] width 24 height 12
click at [793, 275] on input "False" at bounding box center [787, 276] width 11 height 9
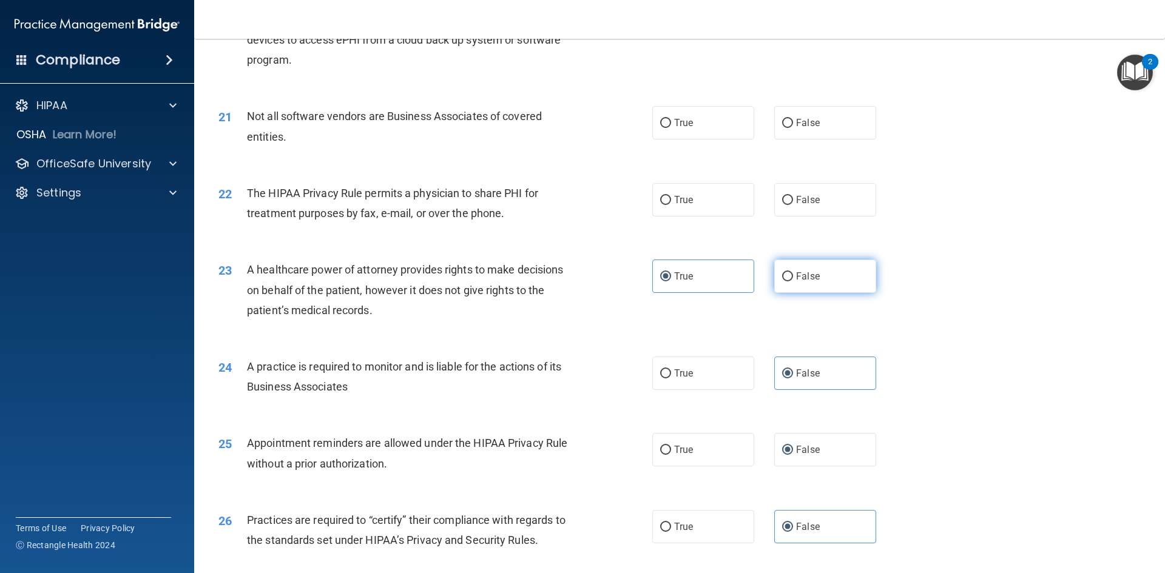
radio input "true"
radio input "false"
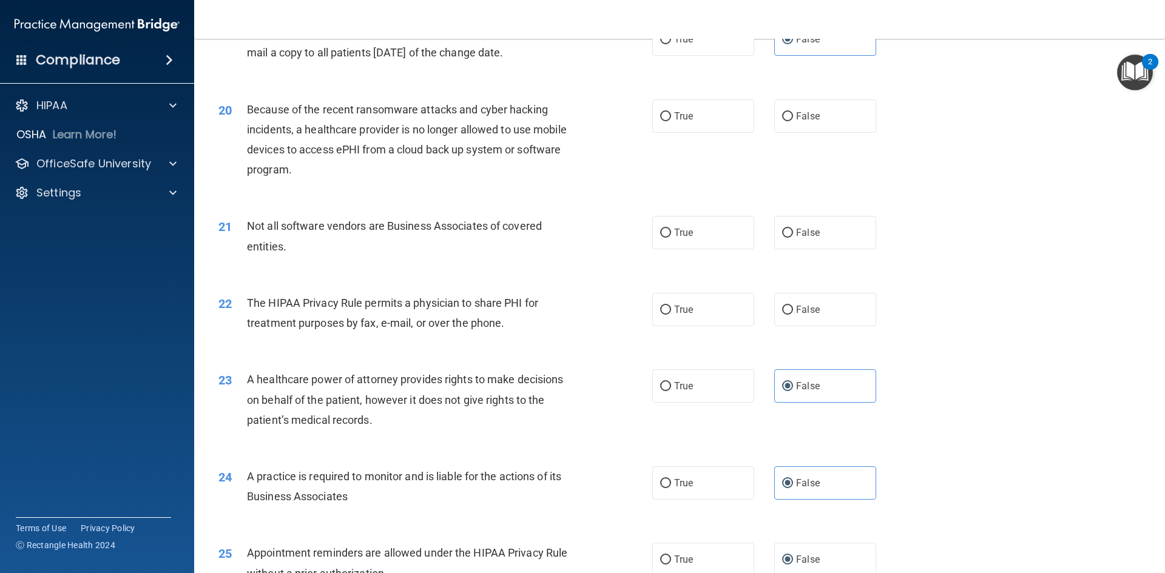
scroll to position [1705, 0]
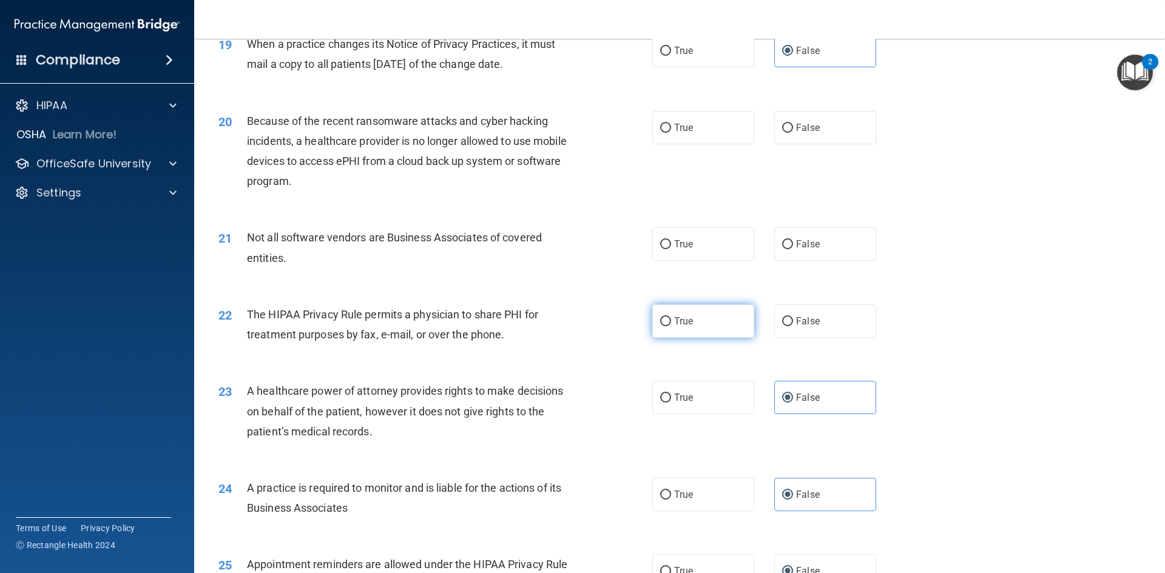
click at [699, 325] on label "True" at bounding box center [703, 321] width 102 height 33
click at [671, 325] on input "True" at bounding box center [665, 321] width 11 height 9
radio input "true"
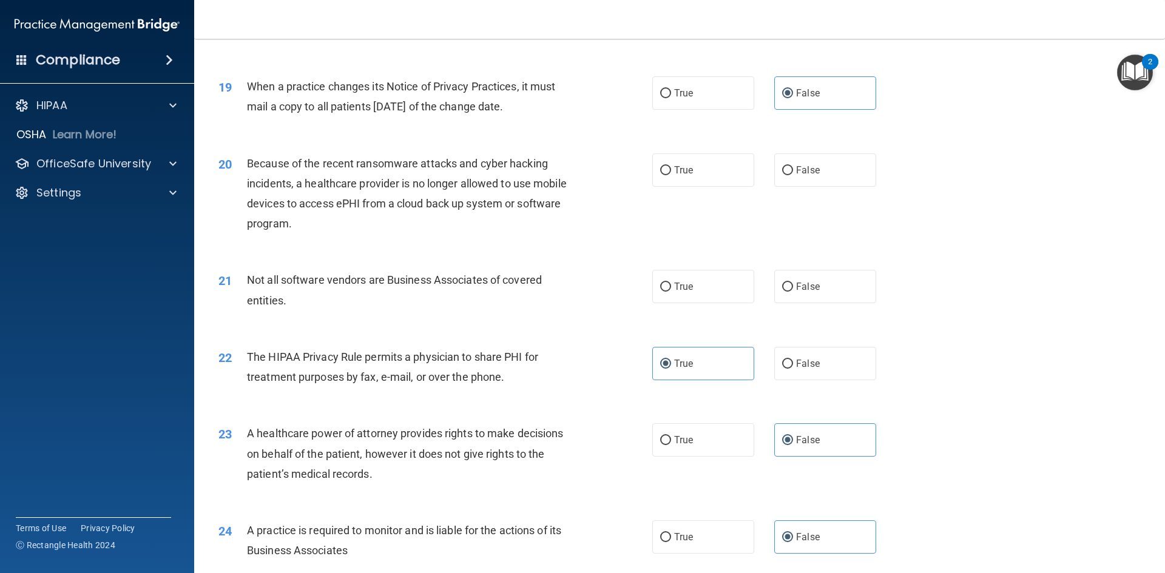
scroll to position [1523, 0]
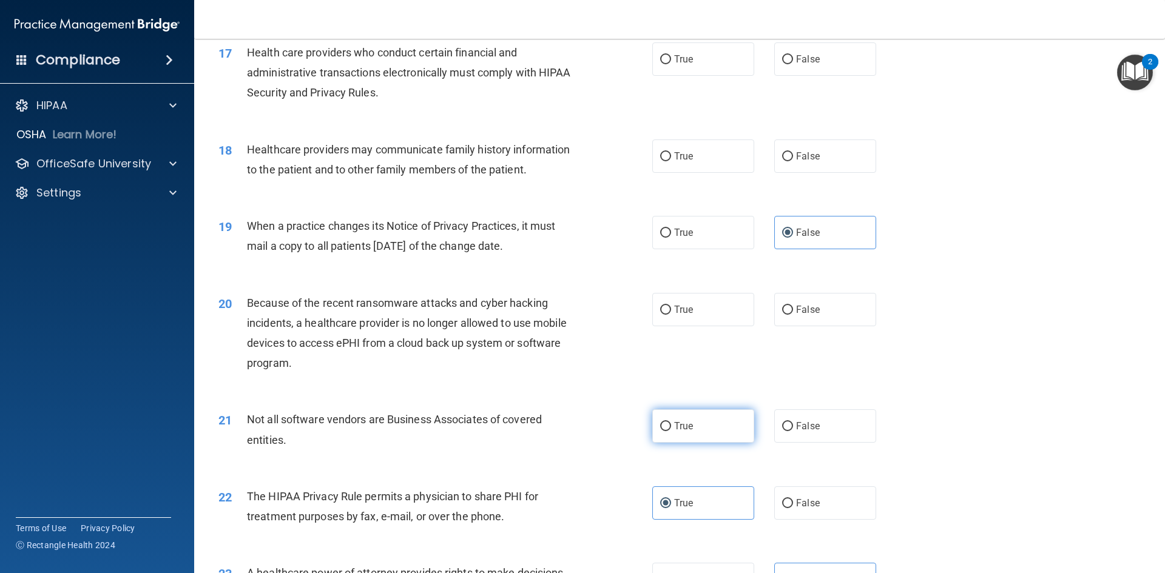
click at [668, 419] on label "True" at bounding box center [703, 425] width 102 height 33
click at [668, 422] on input "True" at bounding box center [665, 426] width 11 height 9
radio input "true"
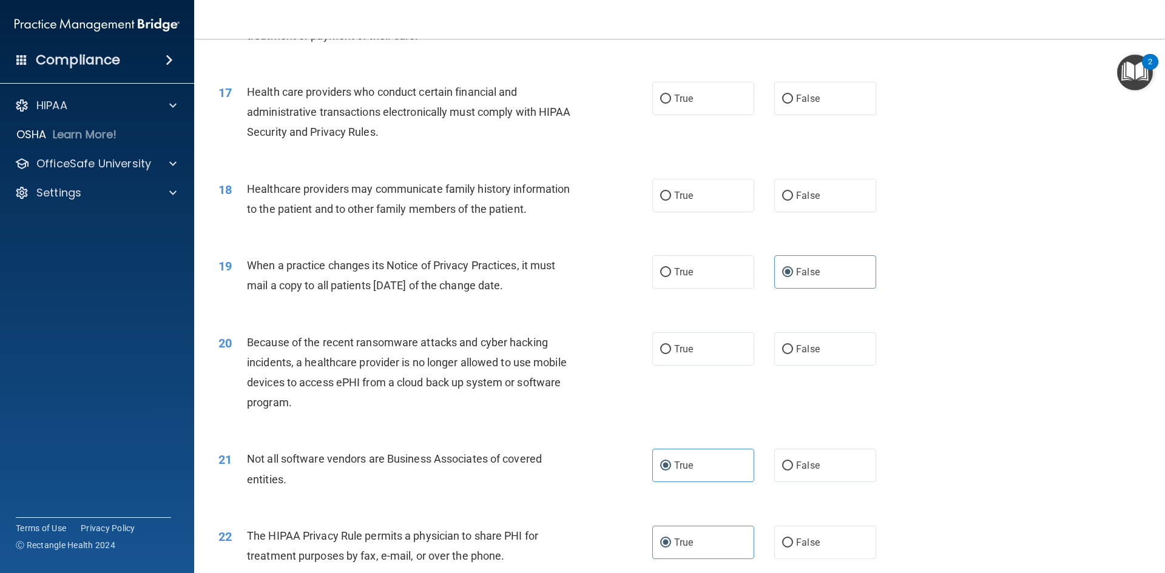
scroll to position [1462, 0]
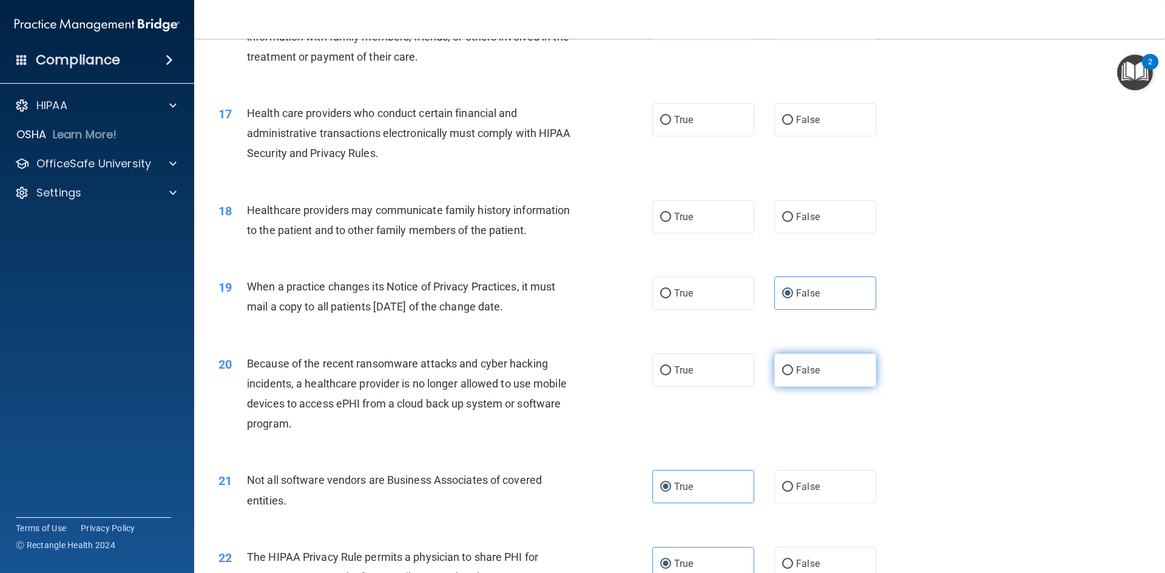
click at [796, 373] on span "False" at bounding box center [808, 371] width 24 height 12
click at [791, 373] on input "False" at bounding box center [787, 370] width 11 height 9
radio input "true"
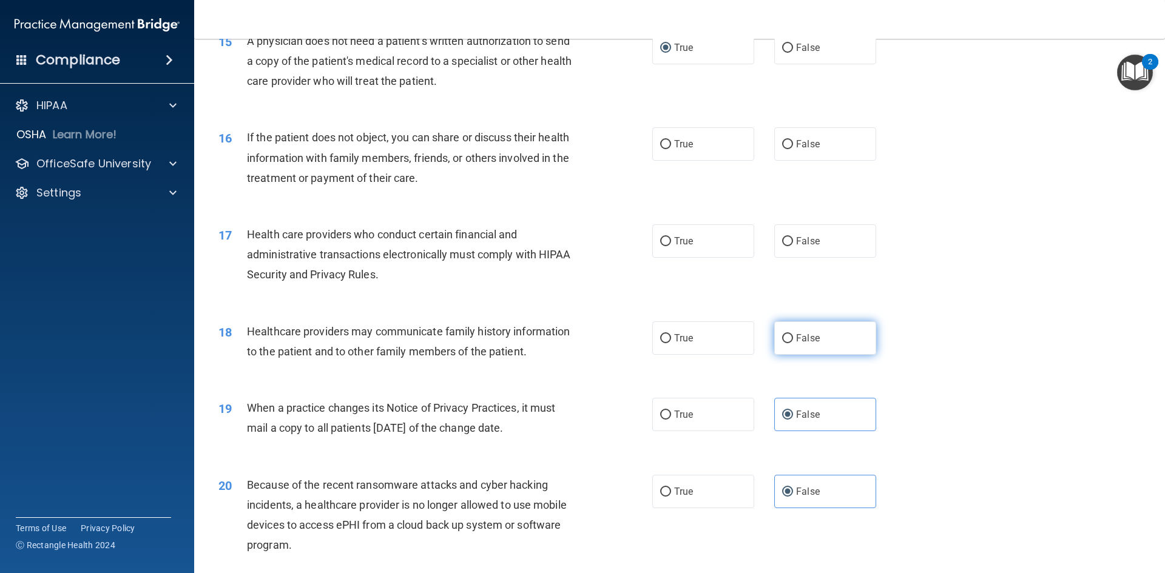
click at [841, 351] on label "False" at bounding box center [825, 338] width 102 height 33
click at [793, 343] on input "False" at bounding box center [787, 338] width 11 height 9
radio input "true"
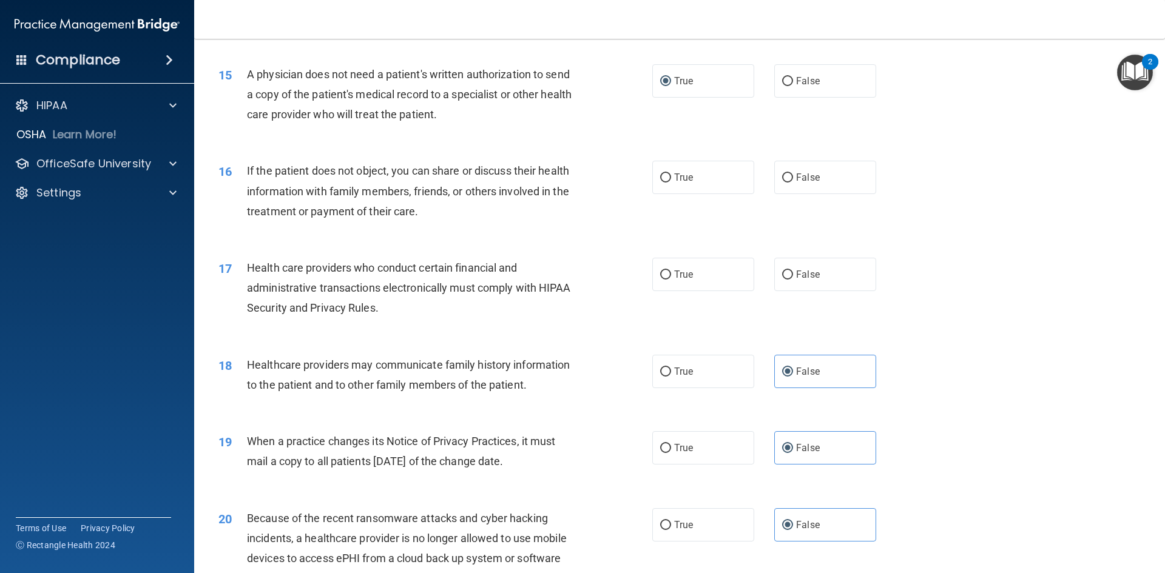
scroll to position [1280, 0]
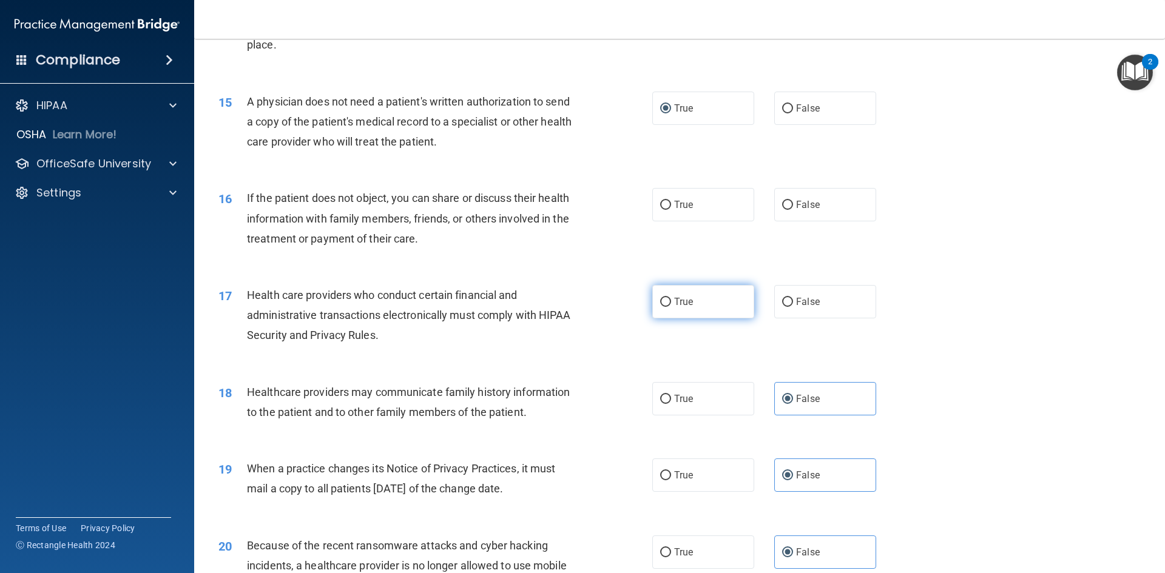
click at [680, 307] on span "True" at bounding box center [683, 302] width 19 height 12
click at [671, 307] on input "True" at bounding box center [665, 302] width 11 height 9
radio input "true"
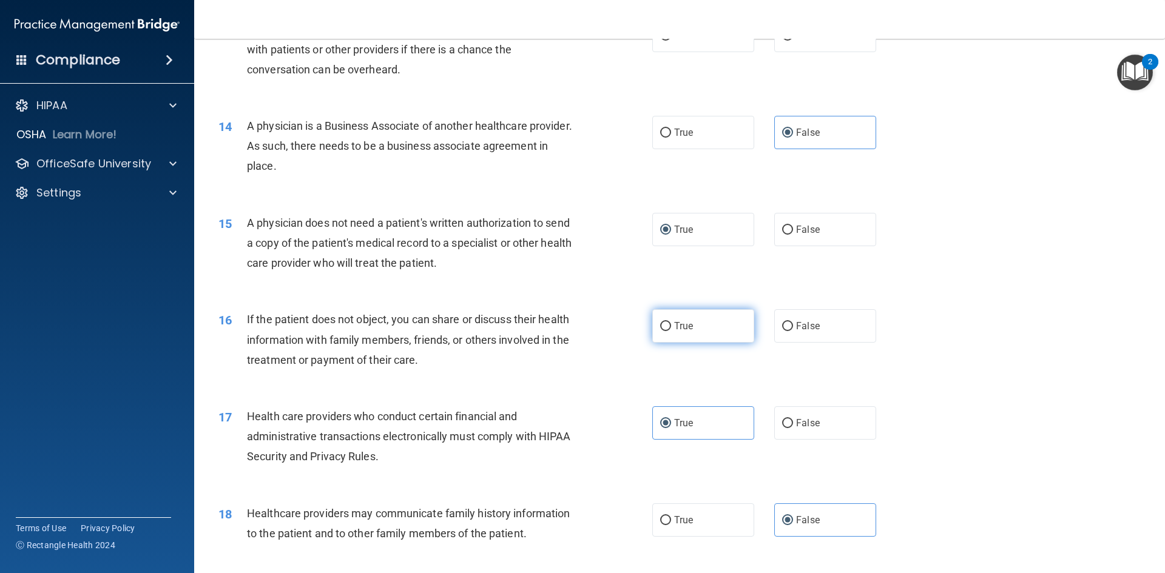
click at [671, 340] on label "True" at bounding box center [703, 325] width 102 height 33
click at [671, 331] on input "True" at bounding box center [665, 326] width 11 height 9
radio input "true"
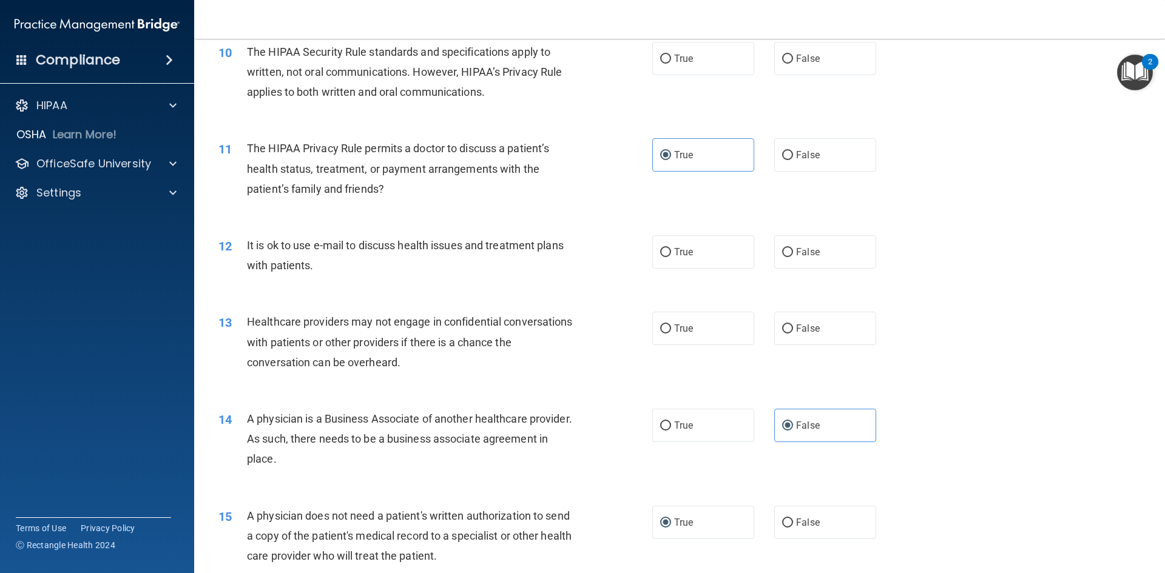
scroll to position [855, 0]
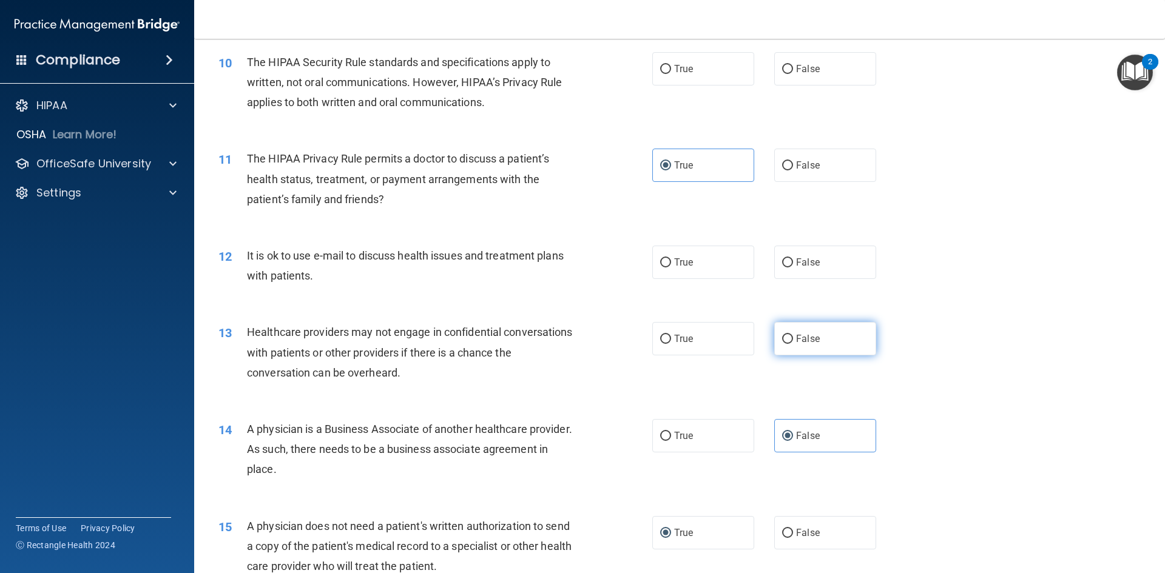
click at [796, 341] on span "False" at bounding box center [808, 339] width 24 height 12
click at [790, 341] on input "False" at bounding box center [787, 339] width 11 height 9
radio input "true"
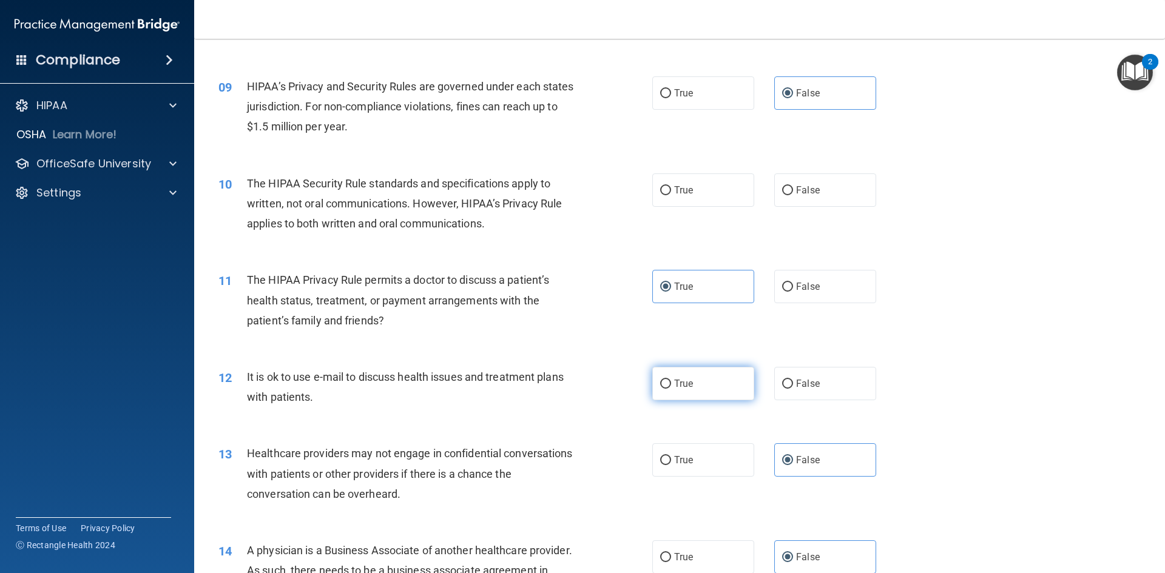
click at [655, 389] on label "True" at bounding box center [703, 383] width 102 height 33
click at [660, 389] on input "True" at bounding box center [665, 384] width 11 height 9
radio input "true"
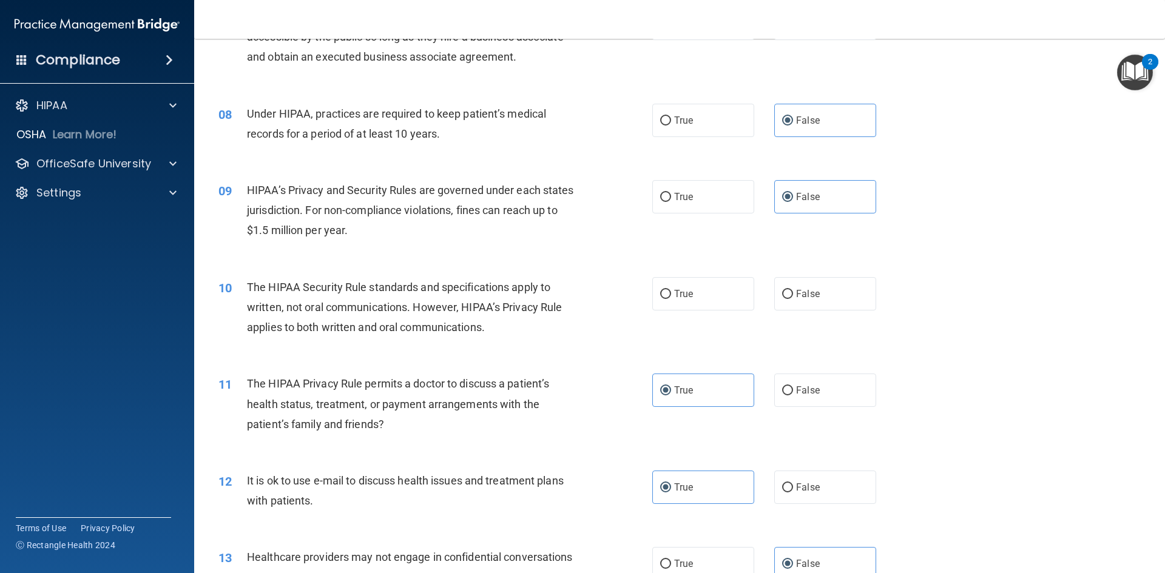
scroll to position [613, 0]
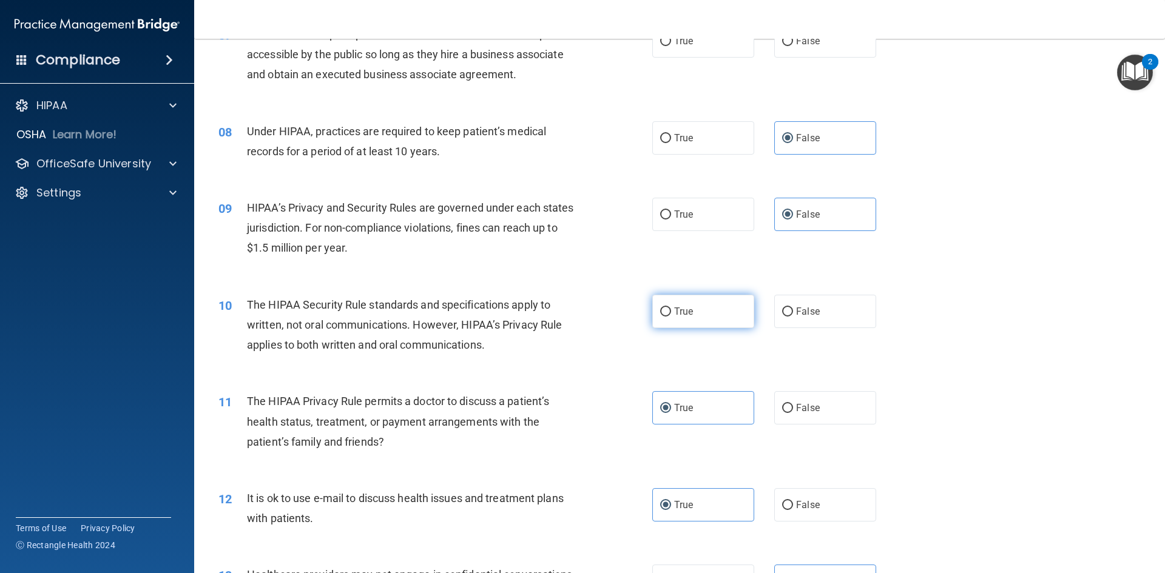
click at [668, 313] on label "True" at bounding box center [703, 311] width 102 height 33
click at [668, 313] on input "True" at bounding box center [665, 312] width 11 height 9
radio input "true"
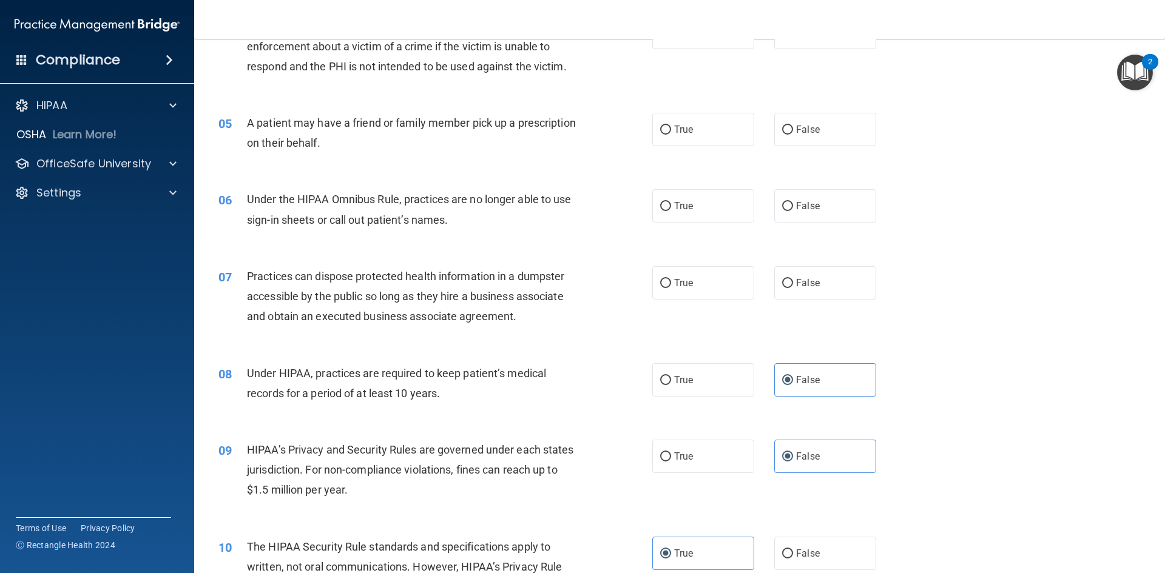
scroll to position [370, 0]
click at [806, 278] on span "False" at bounding box center [808, 284] width 24 height 12
click at [793, 280] on input "False" at bounding box center [787, 284] width 11 height 9
radio input "true"
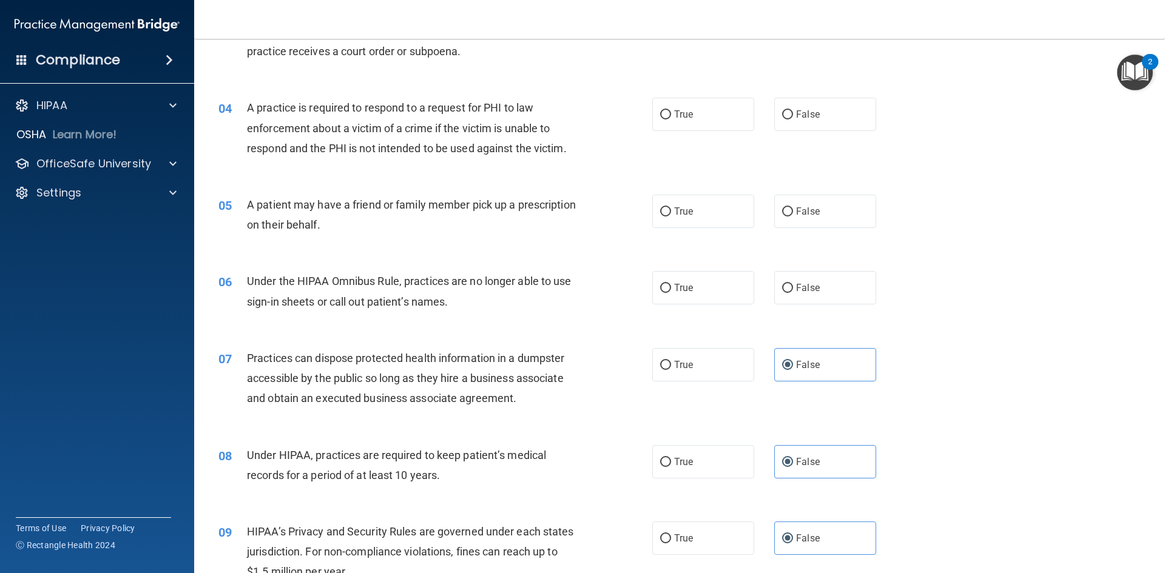
scroll to position [249, 0]
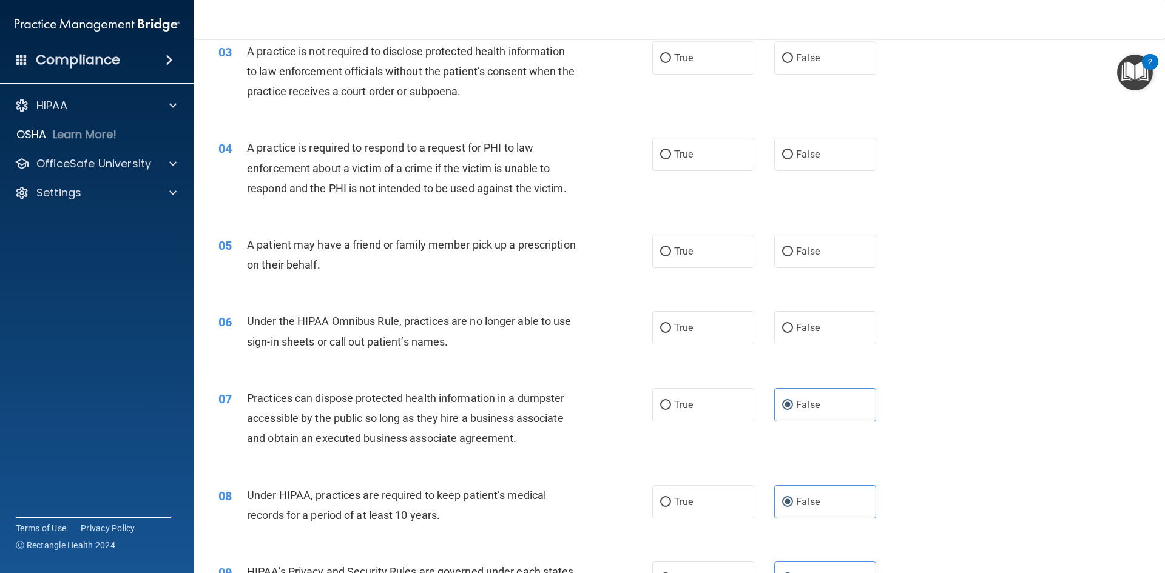
click at [761, 318] on div "True False" at bounding box center [774, 327] width 244 height 33
click at [806, 322] on span "False" at bounding box center [808, 328] width 24 height 12
click at [793, 324] on input "False" at bounding box center [787, 328] width 11 height 9
radio input "true"
click at [715, 252] on label "True" at bounding box center [703, 251] width 102 height 33
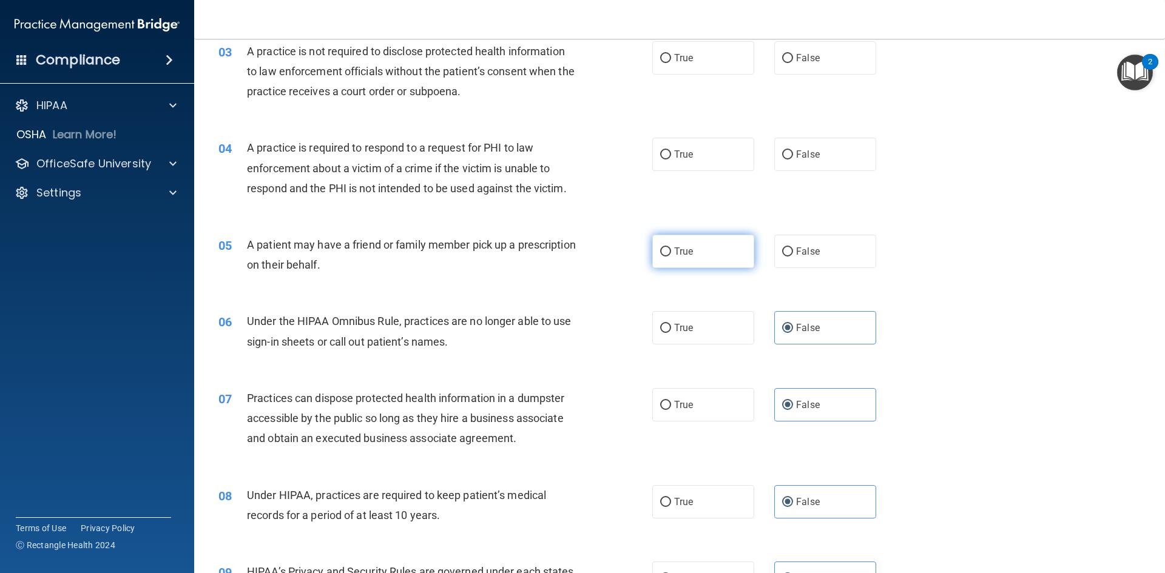
click at [671, 252] on input "True" at bounding box center [665, 251] width 11 height 9
radio input "true"
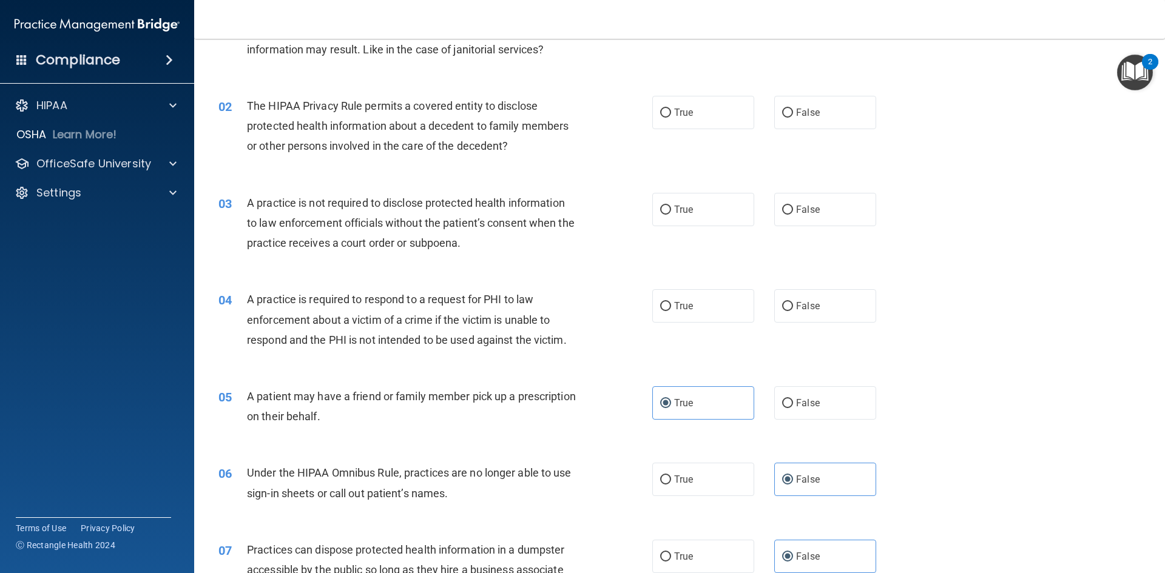
scroll to position [67, 0]
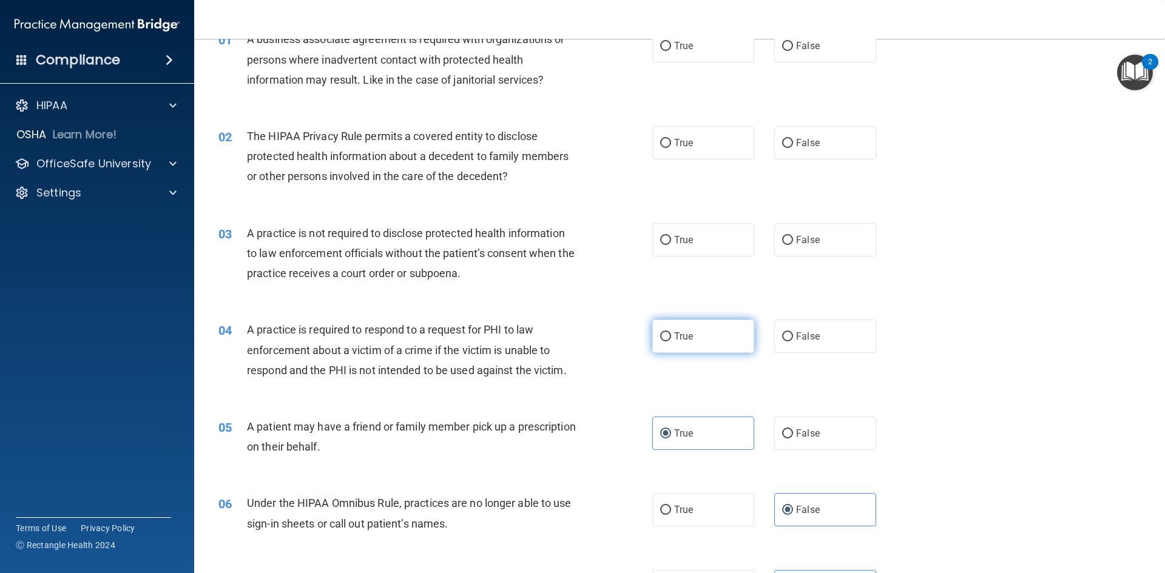
click at [674, 334] on span "True" at bounding box center [683, 337] width 19 height 12
click at [671, 334] on input "True" at bounding box center [665, 336] width 11 height 9
radio input "true"
click at [801, 238] on span "False" at bounding box center [808, 240] width 24 height 12
click at [793, 238] on input "False" at bounding box center [787, 240] width 11 height 9
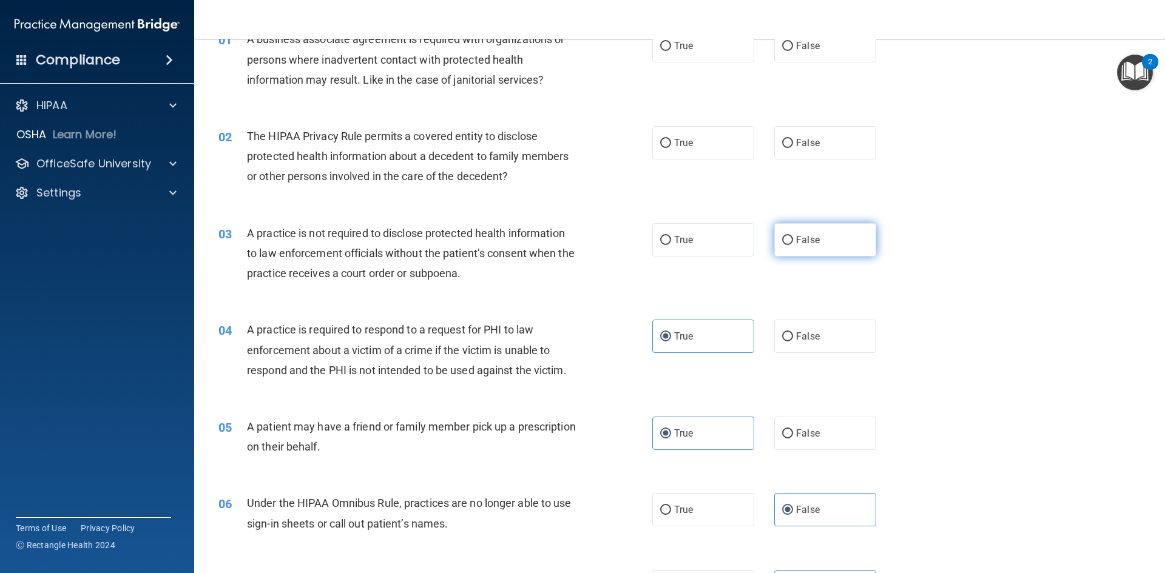
radio input "true"
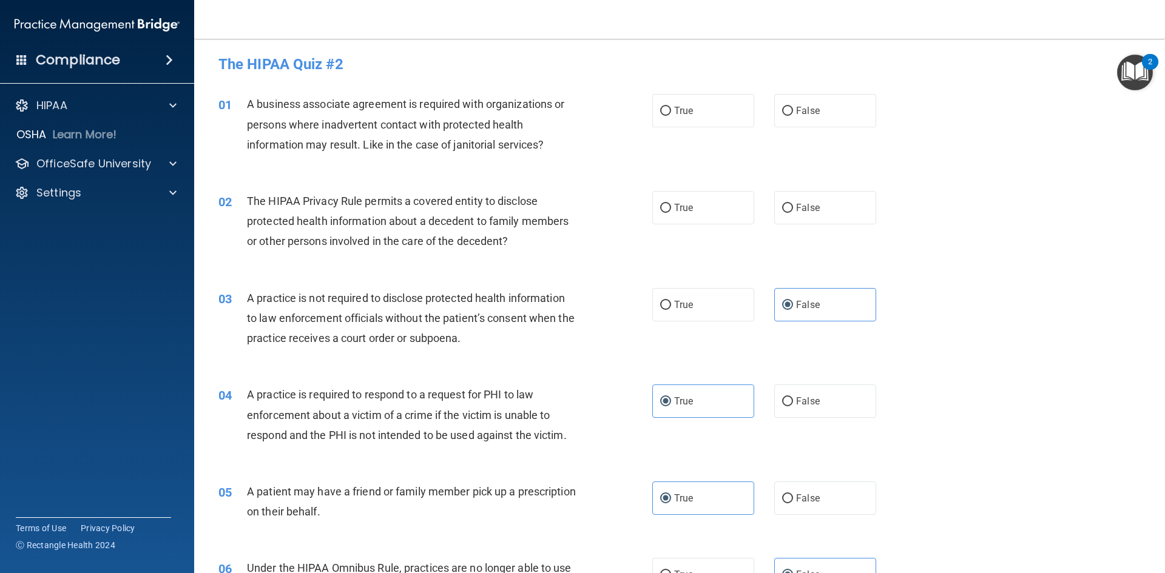
scroll to position [0, 0]
click at [676, 204] on span "True" at bounding box center [683, 210] width 19 height 12
click at [671, 206] on input "True" at bounding box center [665, 210] width 11 height 9
radio input "true"
click at [800, 102] on label "False" at bounding box center [825, 112] width 102 height 33
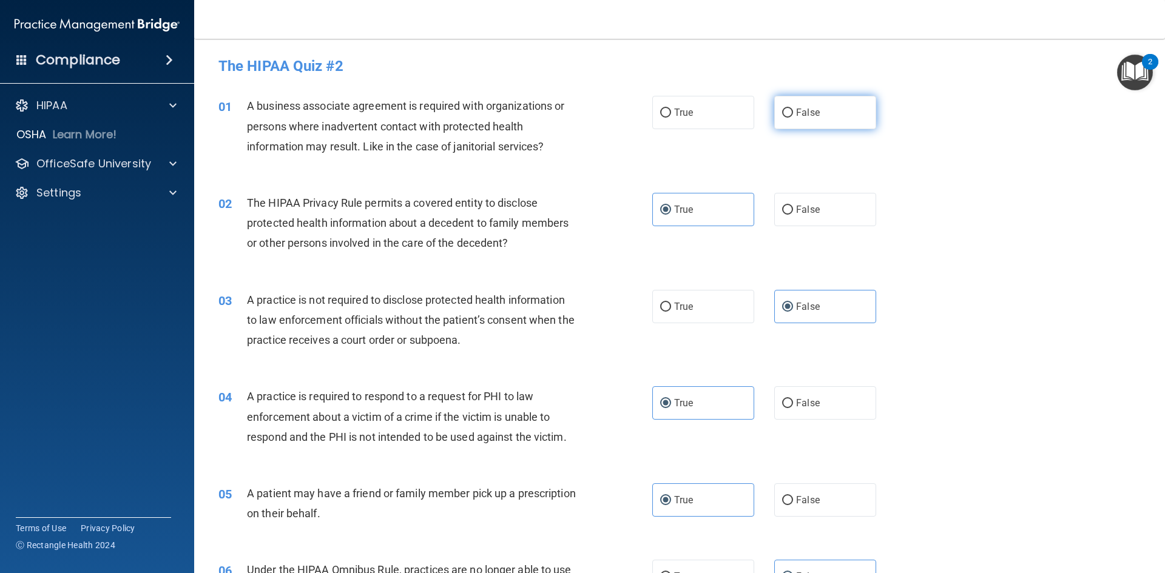
click at [793, 109] on input "False" at bounding box center [787, 113] width 11 height 9
radio input "true"
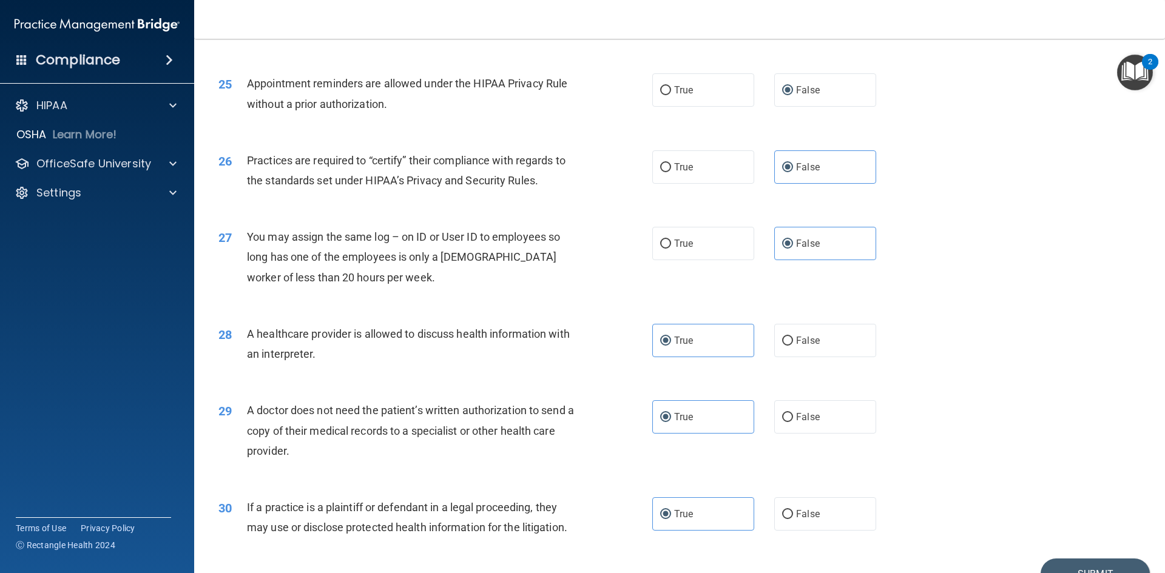
scroll to position [2251, 0]
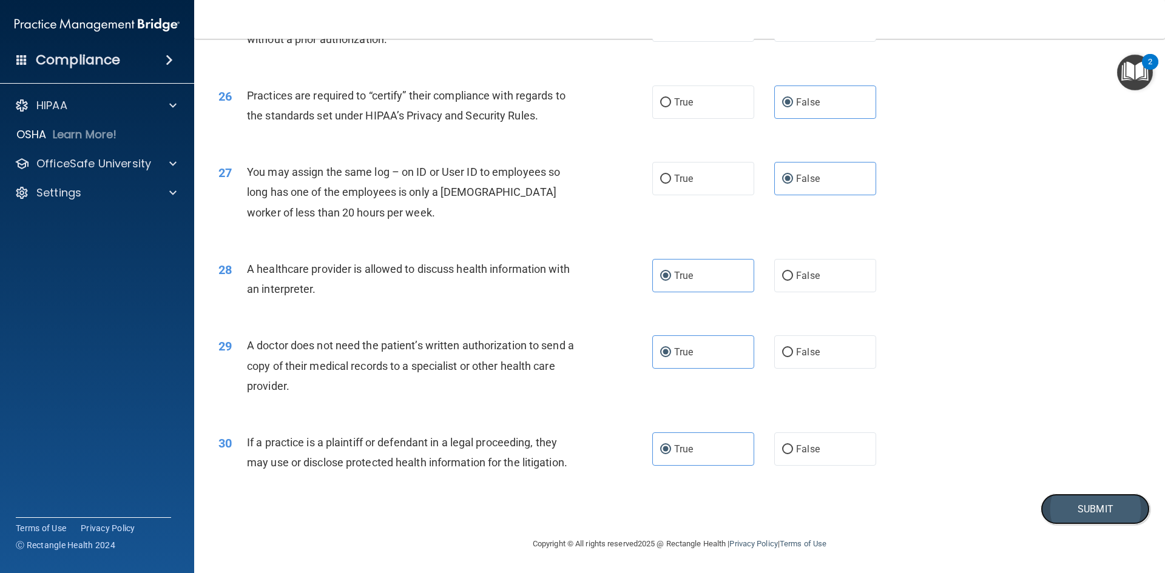
click at [1091, 510] on button "Submit" at bounding box center [1094, 509] width 109 height 31
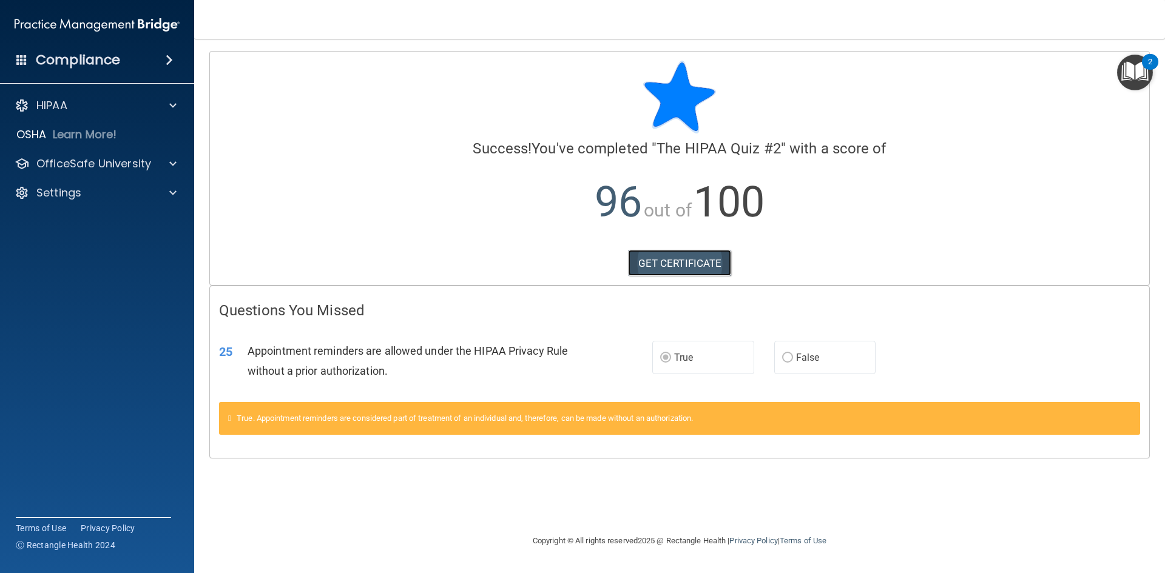
click at [707, 263] on link "GET CERTIFICATE" at bounding box center [680, 263] width 104 height 27
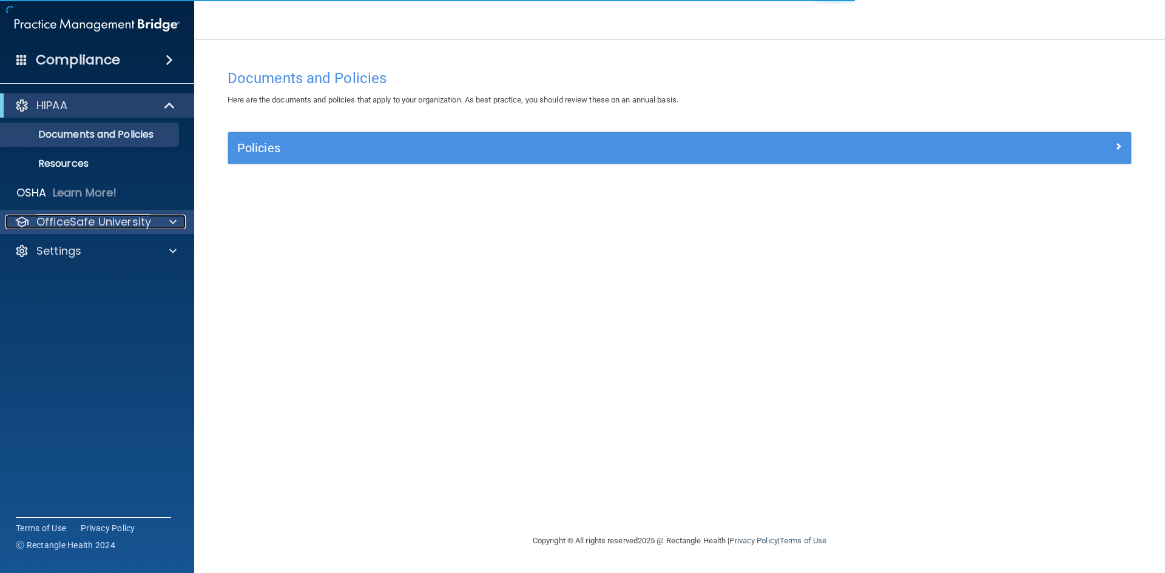
click at [172, 215] on span at bounding box center [172, 222] width 7 height 15
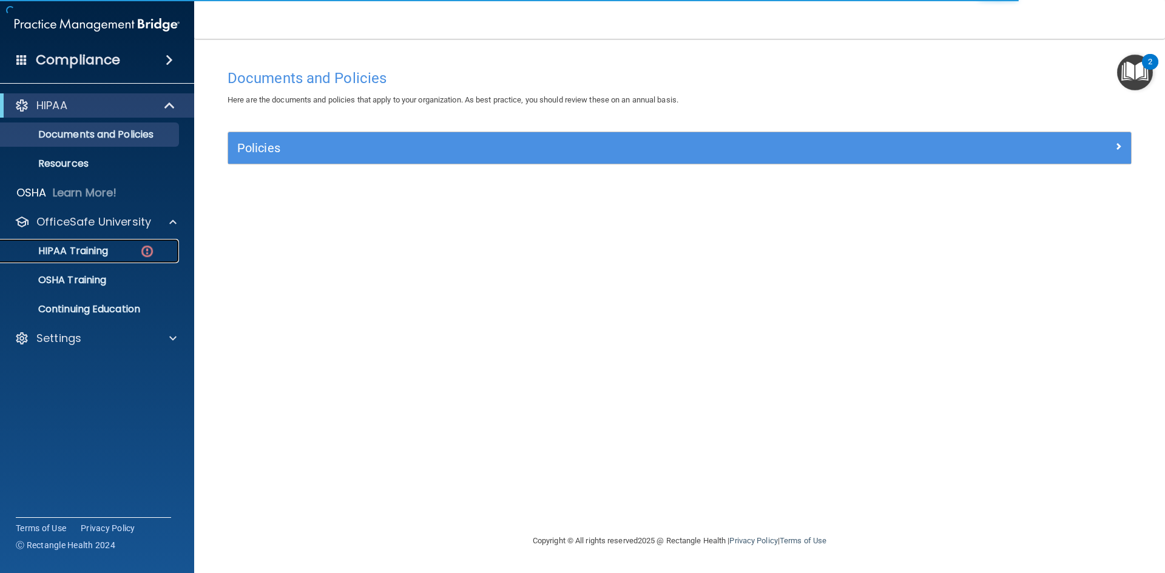
click at [118, 247] on div "HIPAA Training" at bounding box center [91, 251] width 166 height 12
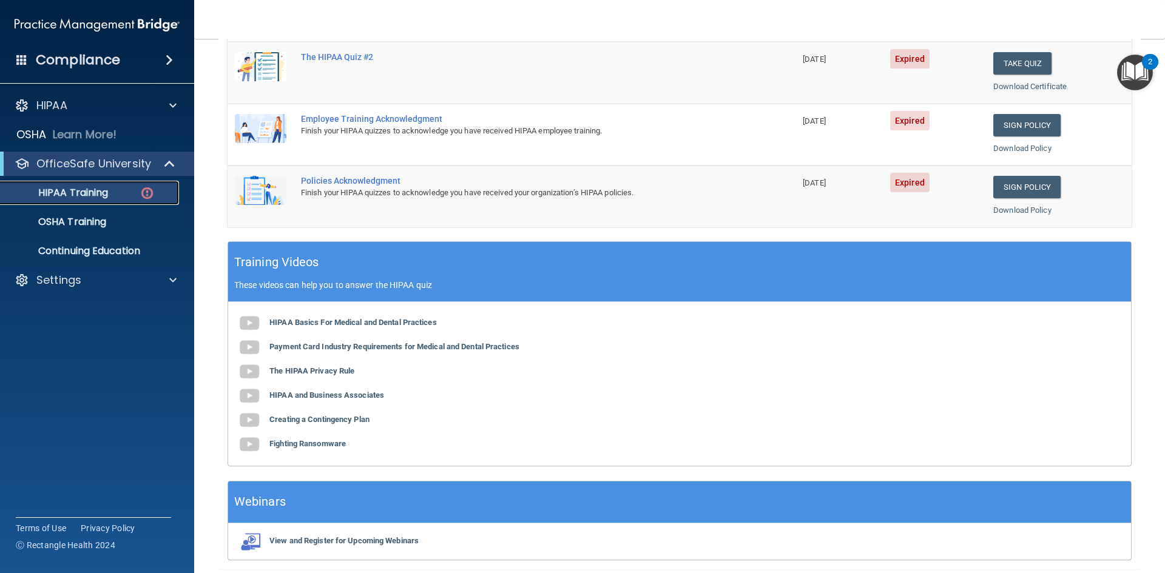
scroll to position [303, 0]
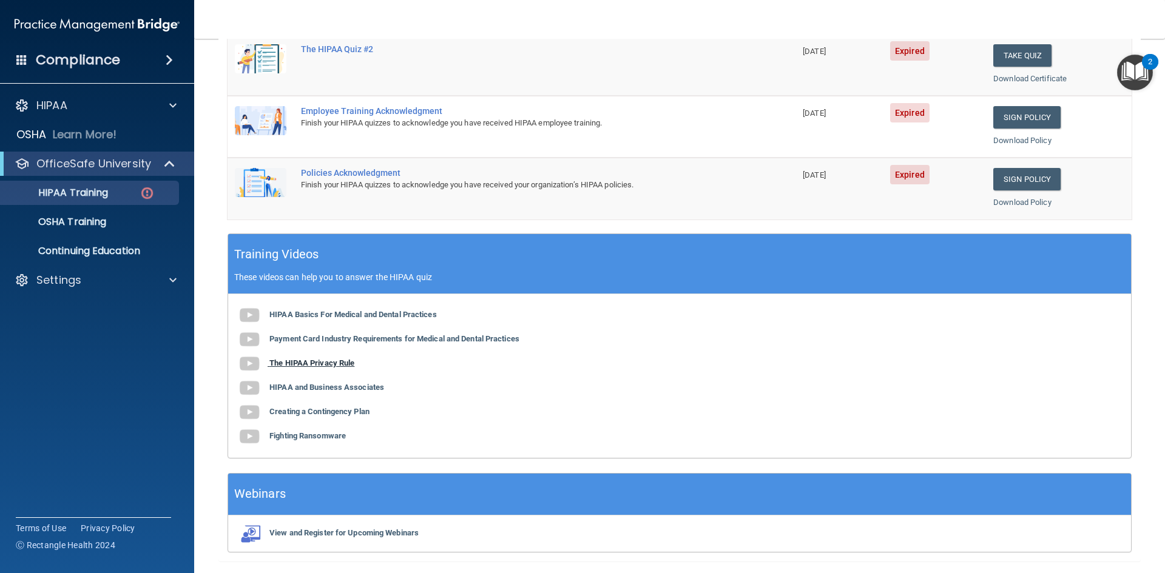
click at [311, 364] on b "The HIPAA Privacy Rule" at bounding box center [311, 363] width 85 height 9
click at [309, 386] on b "HIPAA and Business Associates" at bounding box center [326, 387] width 115 height 9
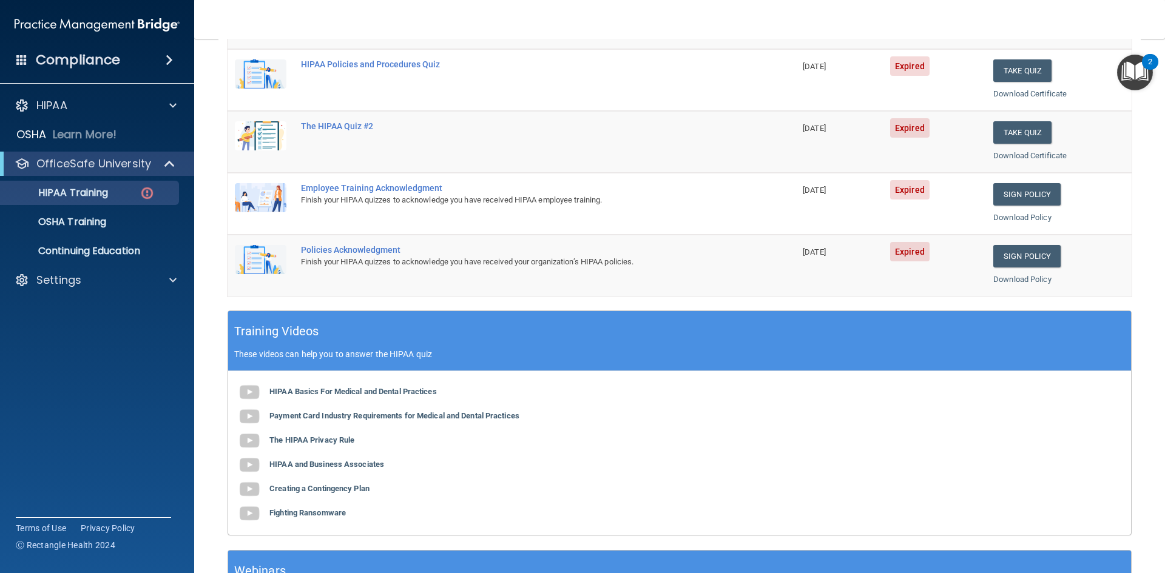
scroll to position [121, 0]
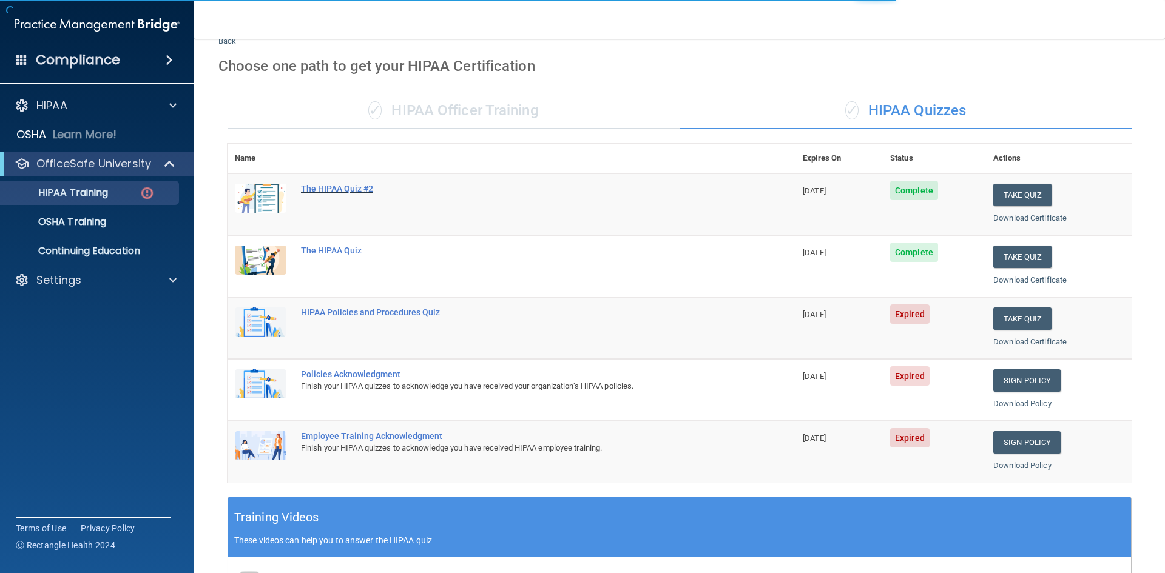
scroll to position [61, 0]
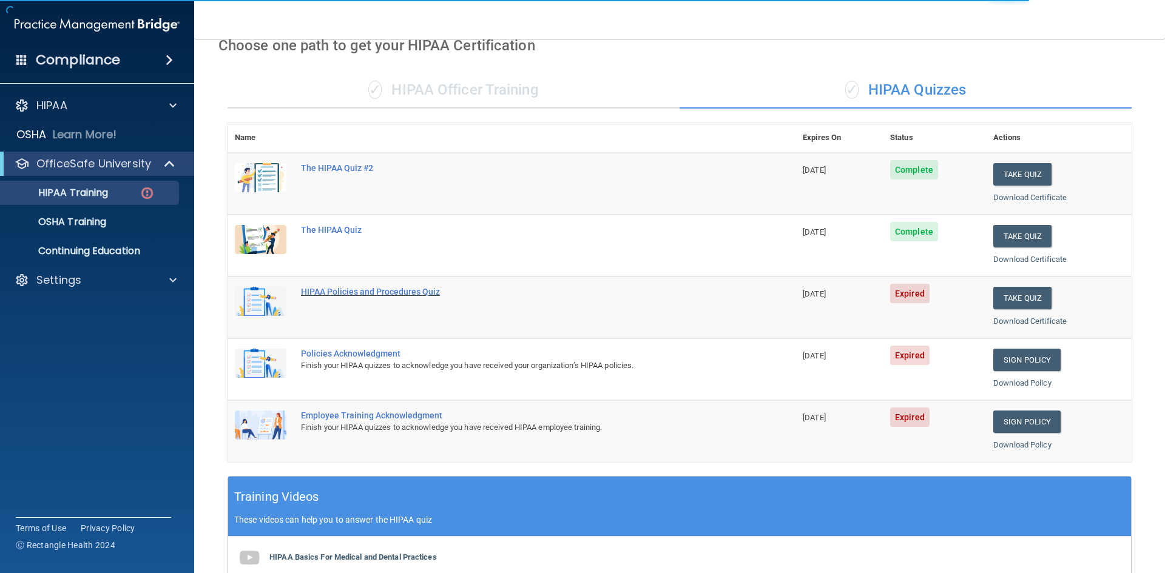
click at [394, 295] on div "HIPAA Policies and Procedures Quiz" at bounding box center [518, 292] width 434 height 10
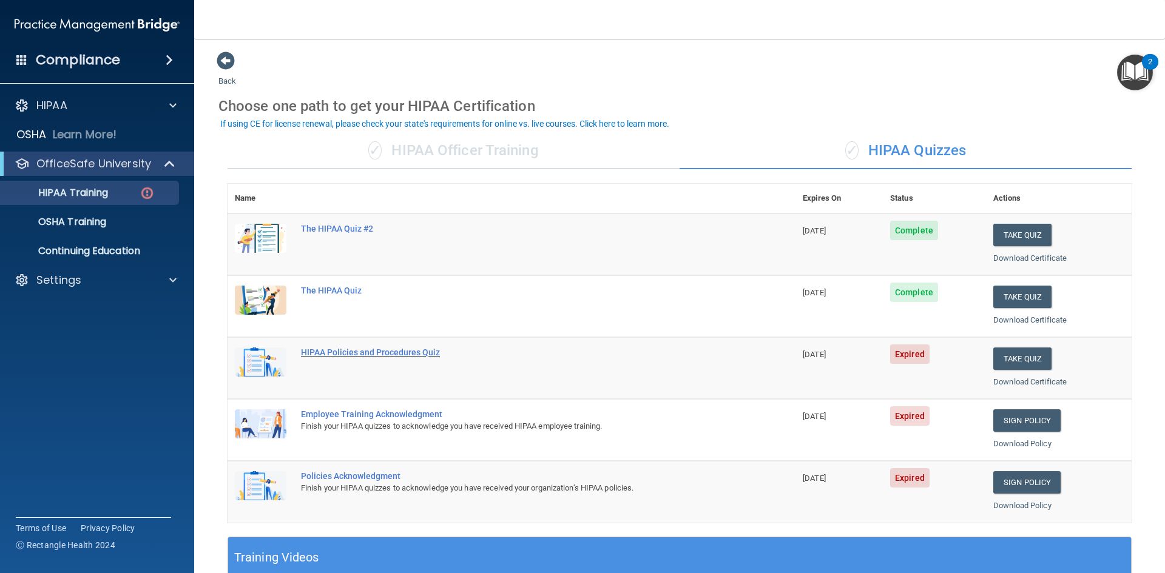
click at [409, 351] on div "HIPAA Policies and Procedures Quiz" at bounding box center [518, 353] width 434 height 10
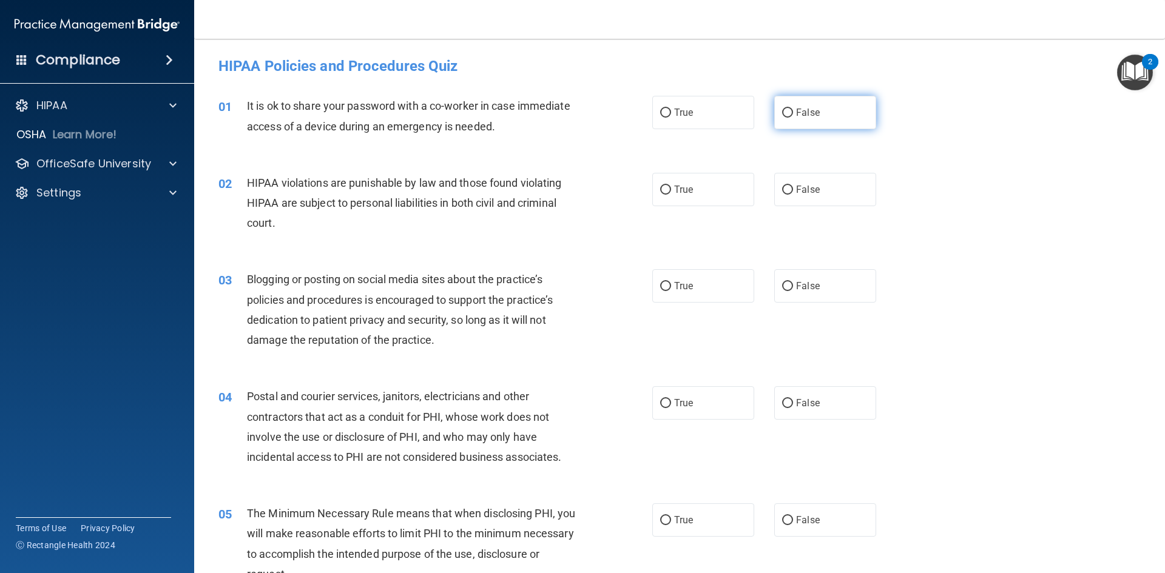
click at [804, 113] on span "False" at bounding box center [808, 113] width 24 height 12
click at [793, 113] on input "False" at bounding box center [787, 113] width 11 height 9
radio input "true"
click at [713, 112] on label "True" at bounding box center [703, 112] width 102 height 33
click at [671, 112] on input "True" at bounding box center [665, 113] width 11 height 9
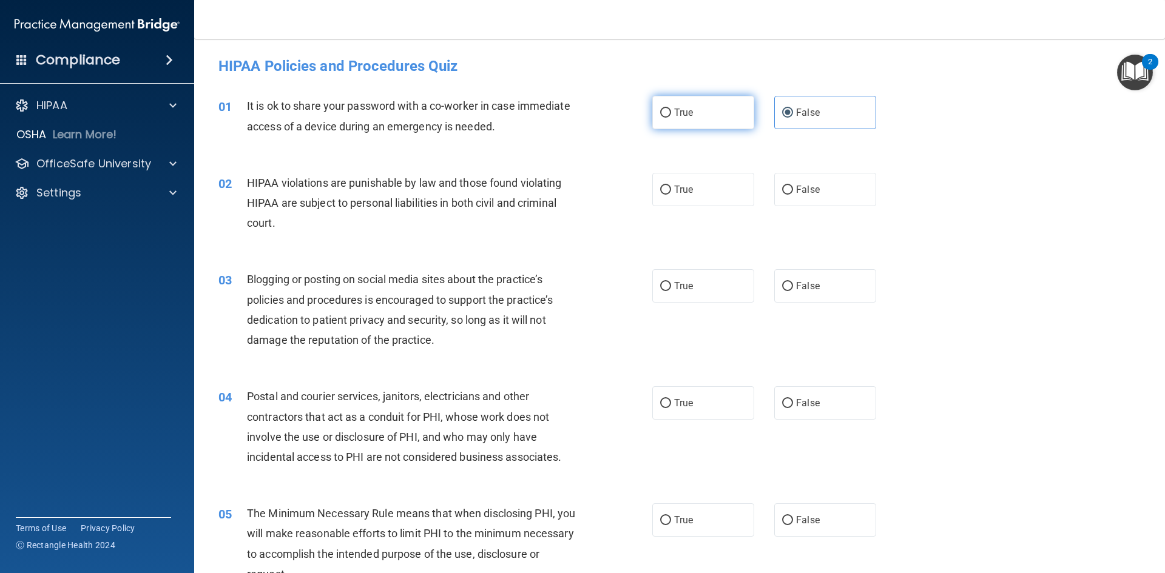
radio input "true"
radio input "false"
click at [697, 209] on div "02 HIPAA violations are punishable by law and those found violating HIPAA are s…" at bounding box center [679, 206] width 940 height 97
click at [696, 198] on label "True" at bounding box center [703, 189] width 102 height 33
click at [671, 195] on input "True" at bounding box center [665, 190] width 11 height 9
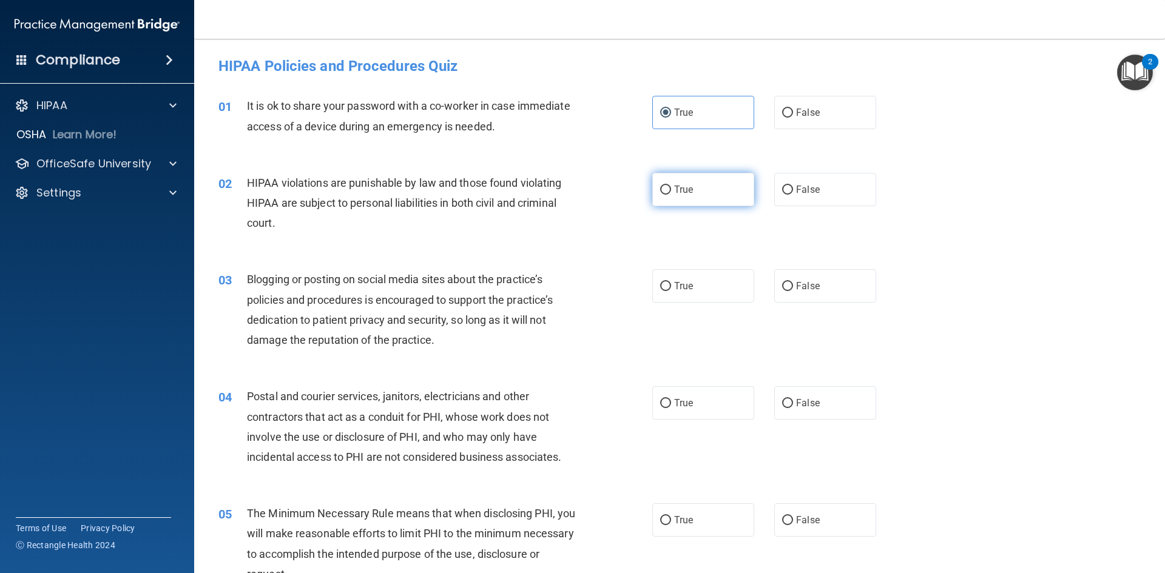
radio input "true"
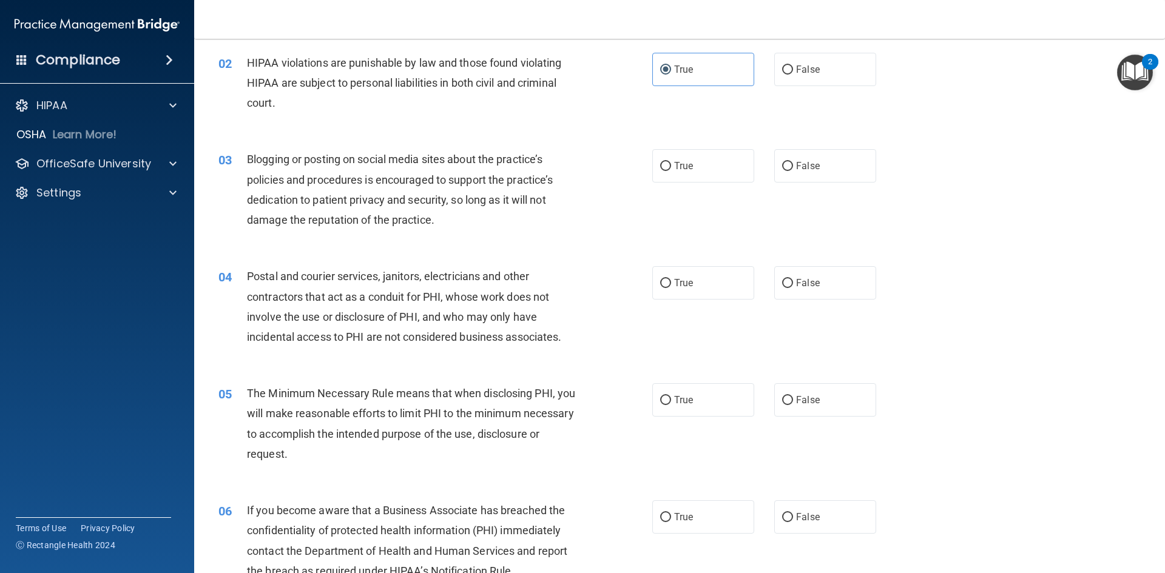
scroll to position [121, 0]
click at [804, 175] on label "False" at bounding box center [825, 164] width 102 height 33
click at [793, 170] on input "False" at bounding box center [787, 165] width 11 height 9
radio input "true"
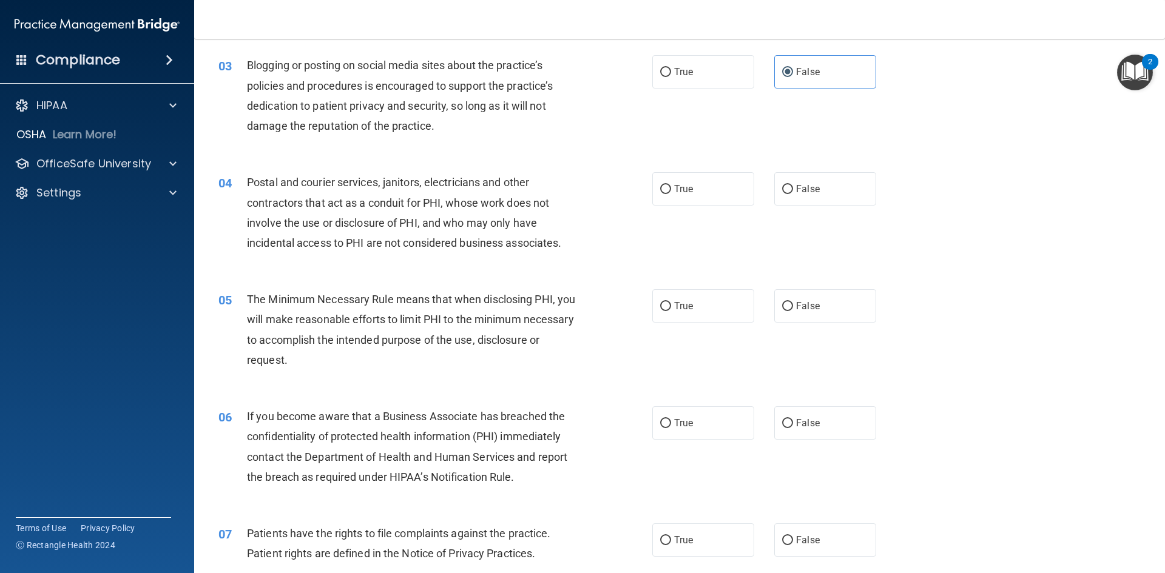
scroll to position [243, 0]
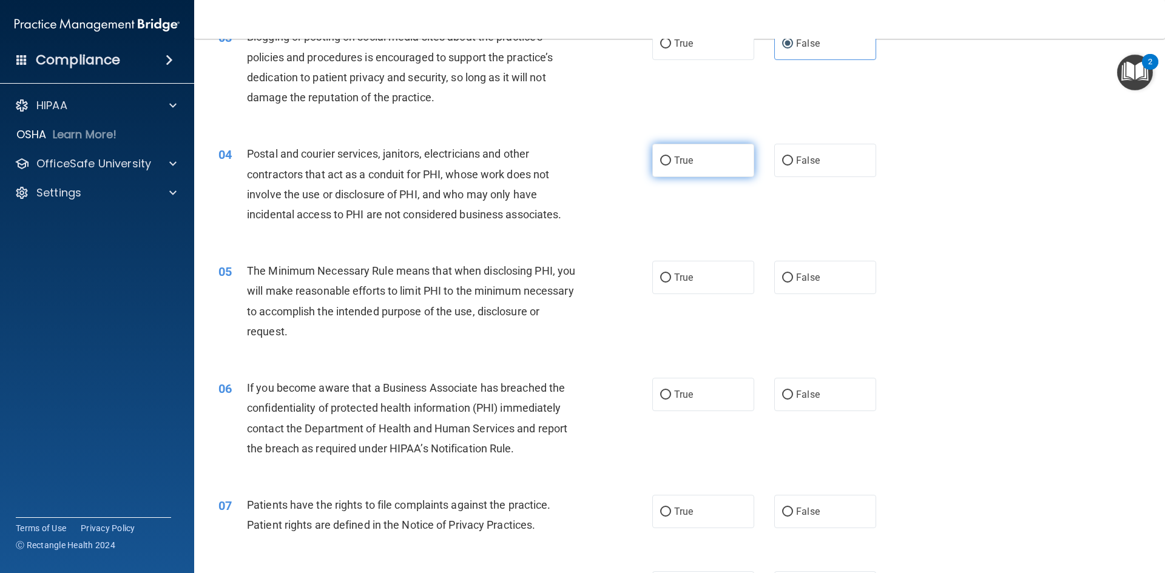
click at [681, 171] on label "True" at bounding box center [703, 160] width 102 height 33
click at [671, 166] on input "True" at bounding box center [665, 161] width 11 height 9
radio input "true"
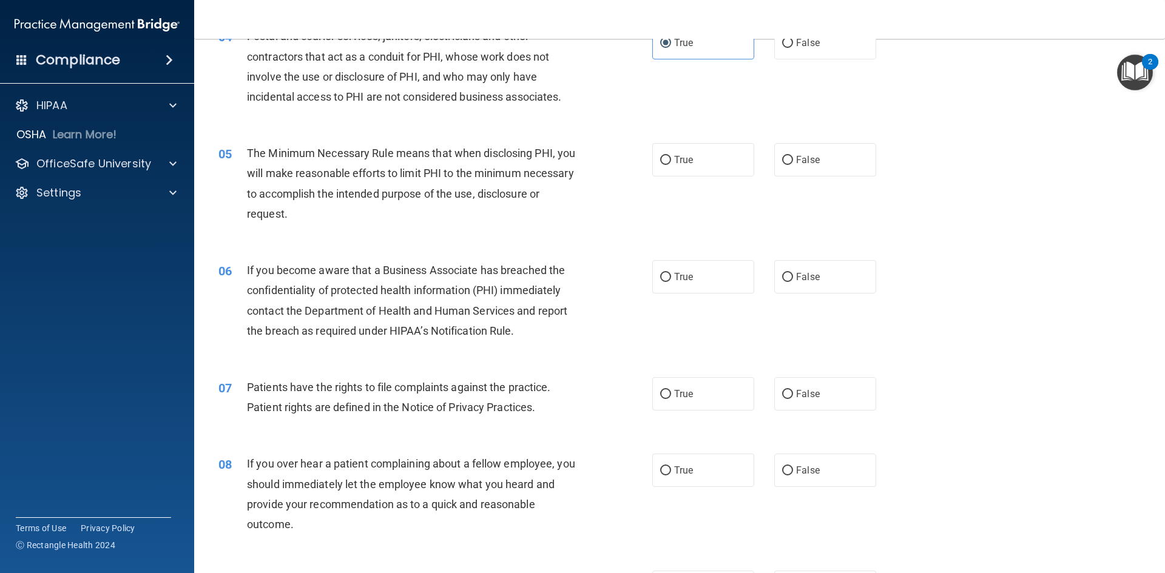
scroll to position [364, 0]
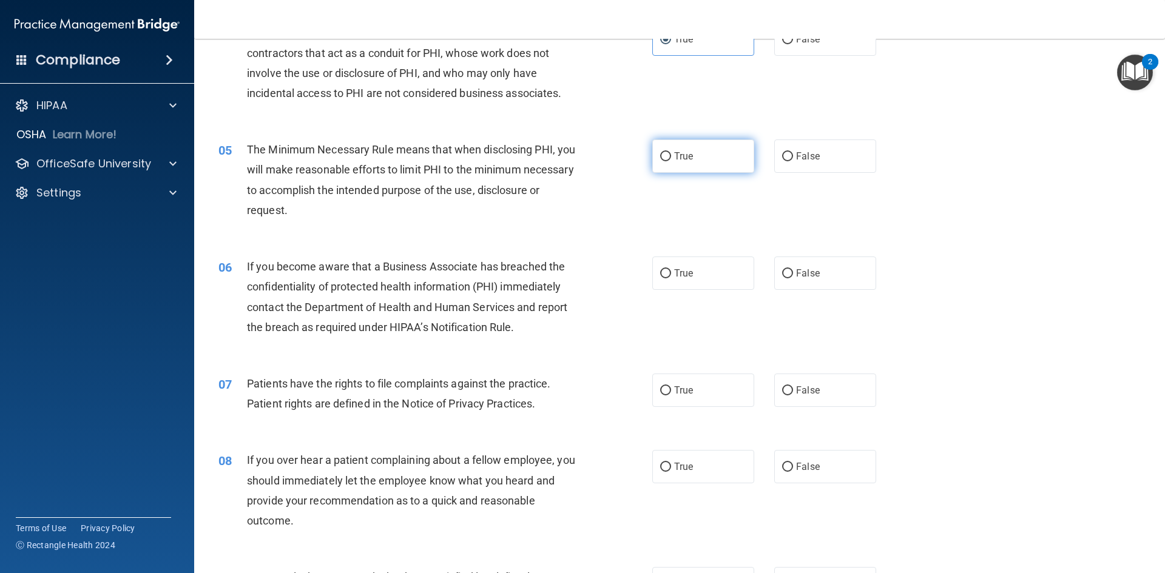
click at [698, 160] on label "True" at bounding box center [703, 156] width 102 height 33
click at [671, 160] on input "True" at bounding box center [665, 156] width 11 height 9
radio input "true"
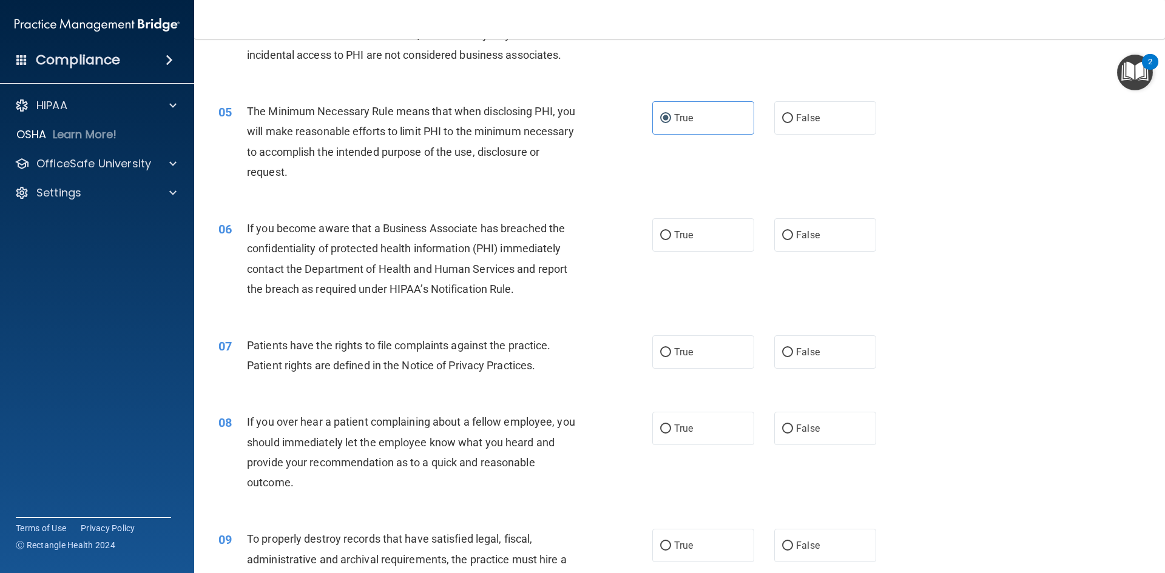
scroll to position [546, 0]
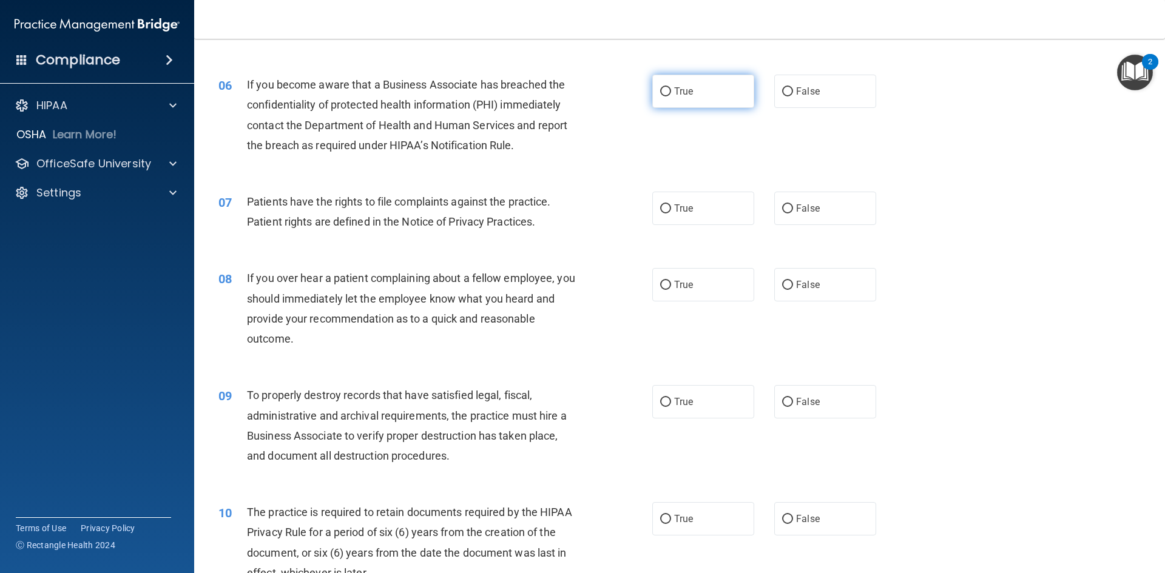
click at [696, 91] on label "True" at bounding box center [703, 91] width 102 height 33
click at [671, 91] on input "True" at bounding box center [665, 91] width 11 height 9
radio input "true"
click at [693, 197] on label "True" at bounding box center [703, 208] width 102 height 33
click at [671, 204] on input "True" at bounding box center [665, 208] width 11 height 9
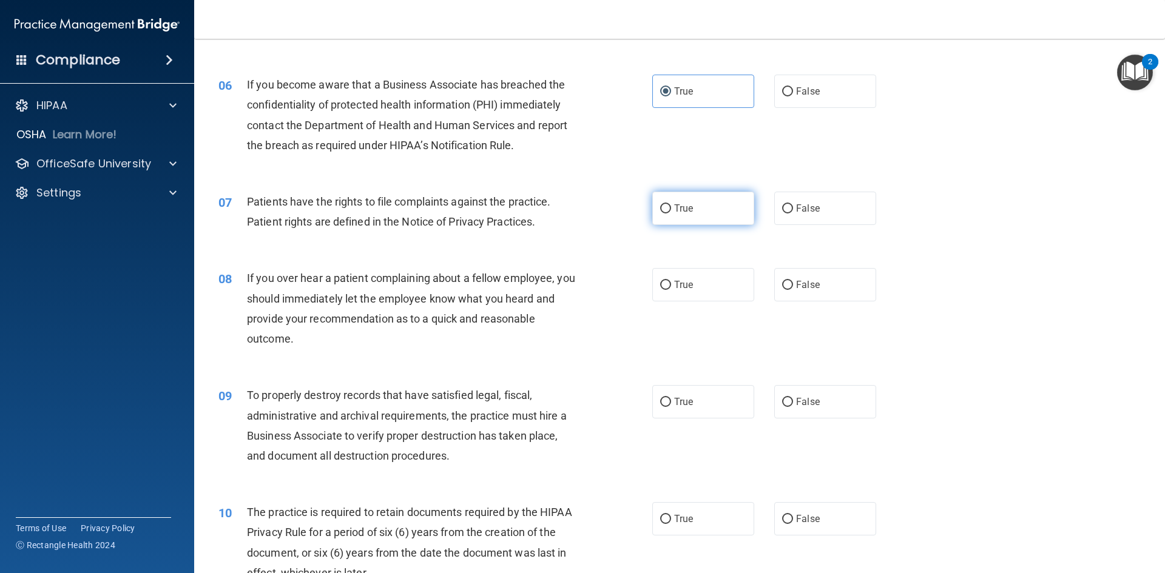
radio input "true"
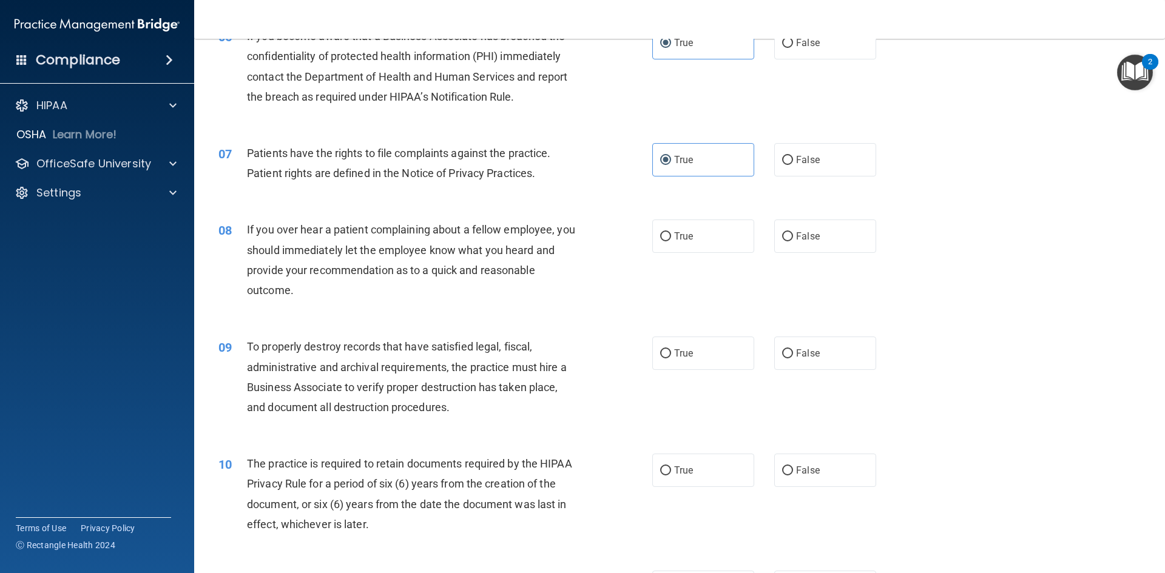
scroll to position [667, 0]
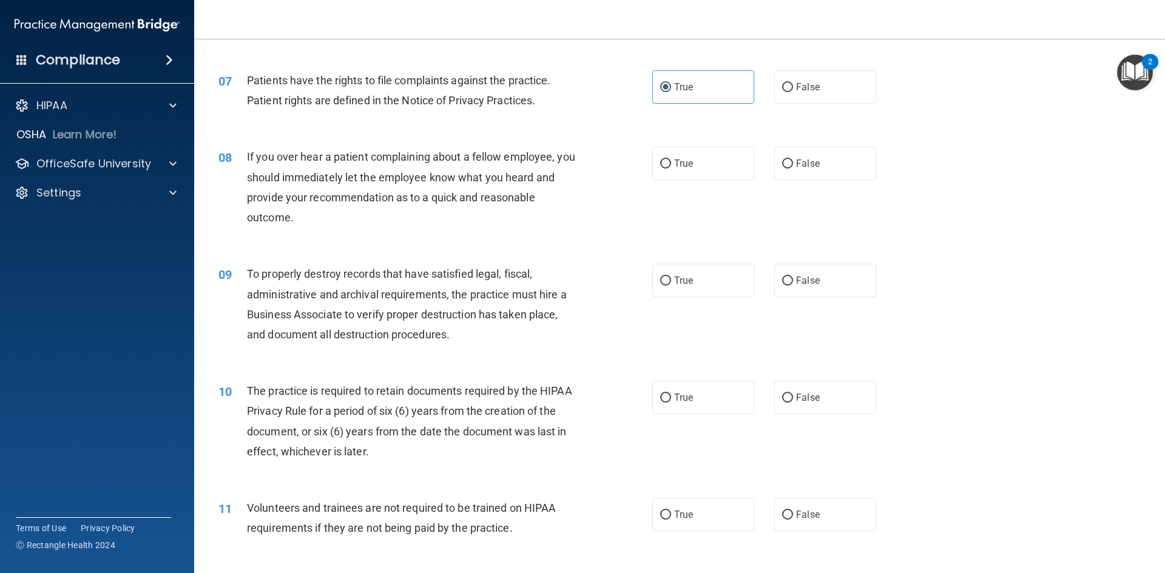
click at [823, 181] on div "08 If you over hear a patient complaining about a fellow employee, you should i…" at bounding box center [679, 190] width 940 height 117
click at [824, 170] on label "False" at bounding box center [825, 163] width 102 height 33
click at [793, 169] on input "False" at bounding box center [787, 164] width 11 height 9
radio input "true"
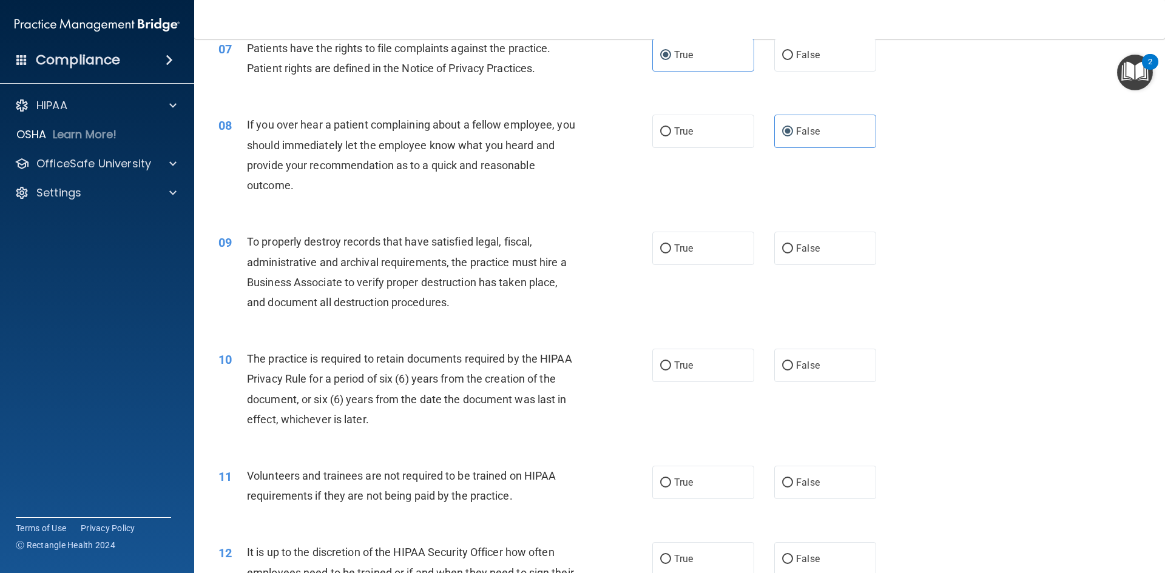
scroll to position [728, 0]
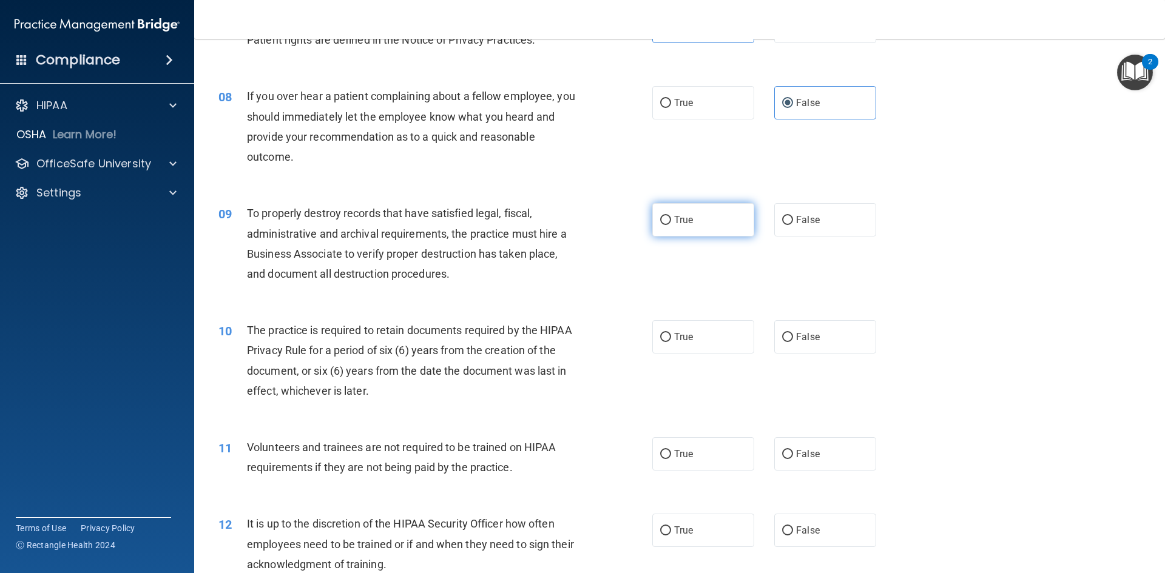
click at [746, 205] on label "True" at bounding box center [703, 219] width 102 height 33
click at [671, 216] on input "True" at bounding box center [665, 220] width 11 height 9
radio input "true"
click at [777, 205] on label "False" at bounding box center [825, 219] width 102 height 33
click at [782, 216] on input "False" at bounding box center [787, 220] width 11 height 9
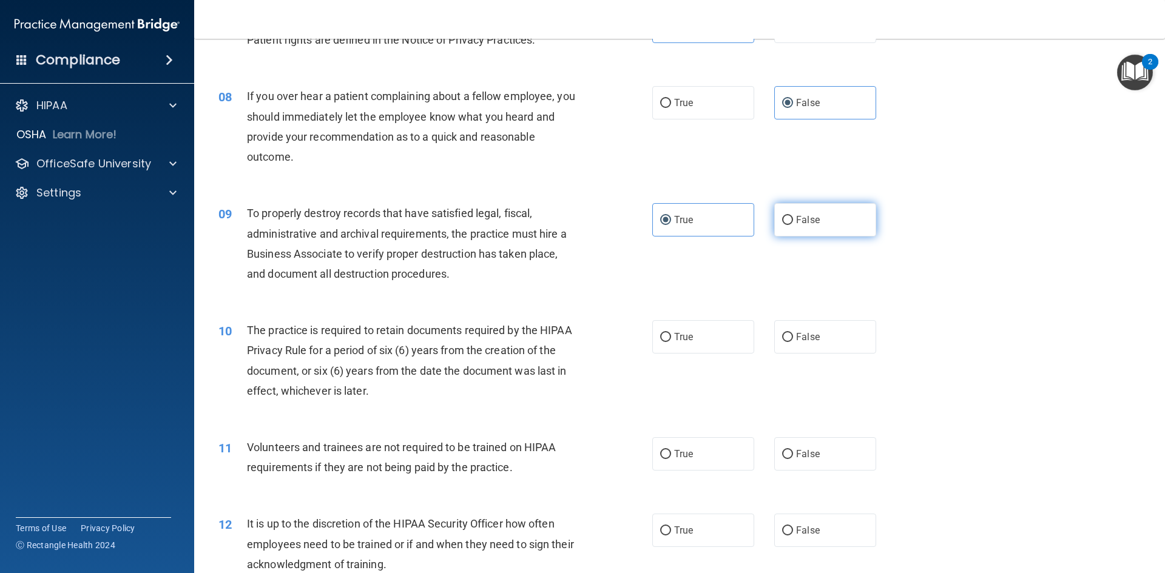
radio input "true"
radio input "false"
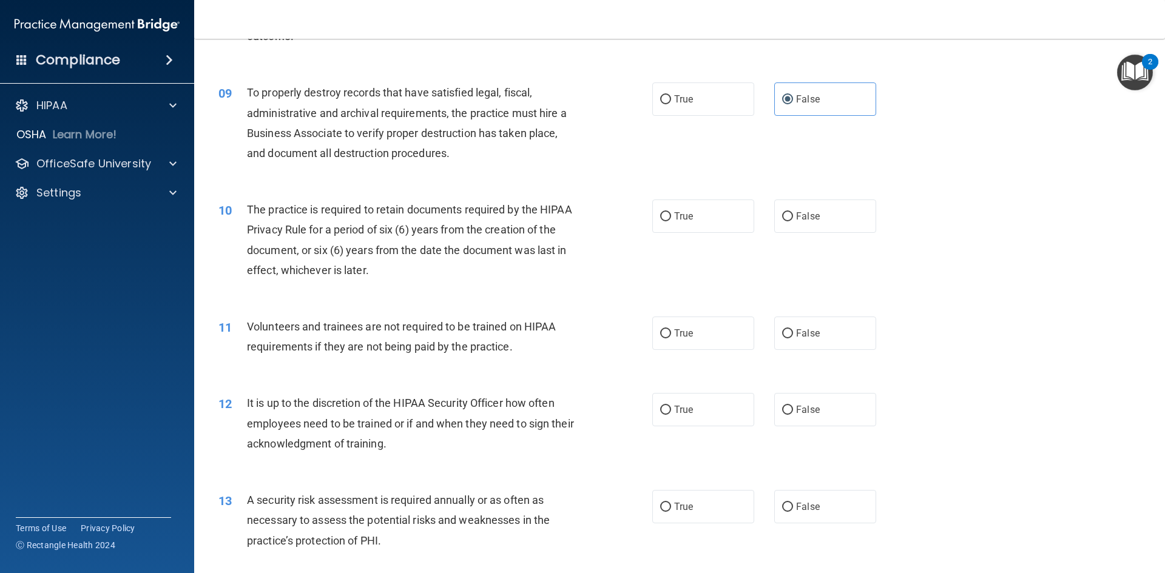
scroll to position [910, 0]
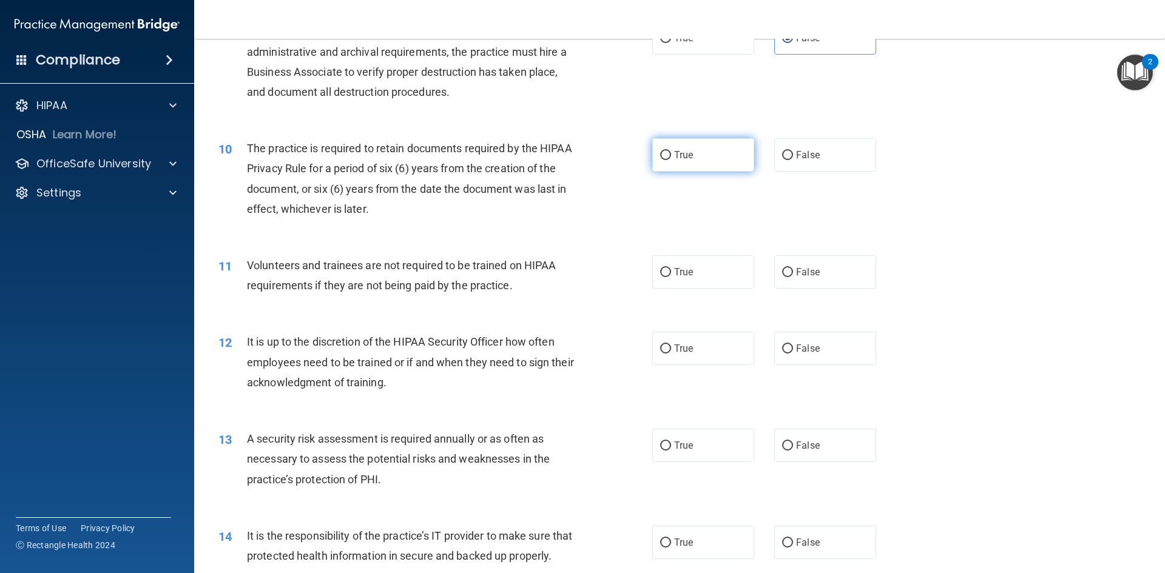
click at [653, 159] on label "True" at bounding box center [703, 154] width 102 height 33
click at [660, 159] on input "True" at bounding box center [665, 155] width 11 height 9
radio input "true"
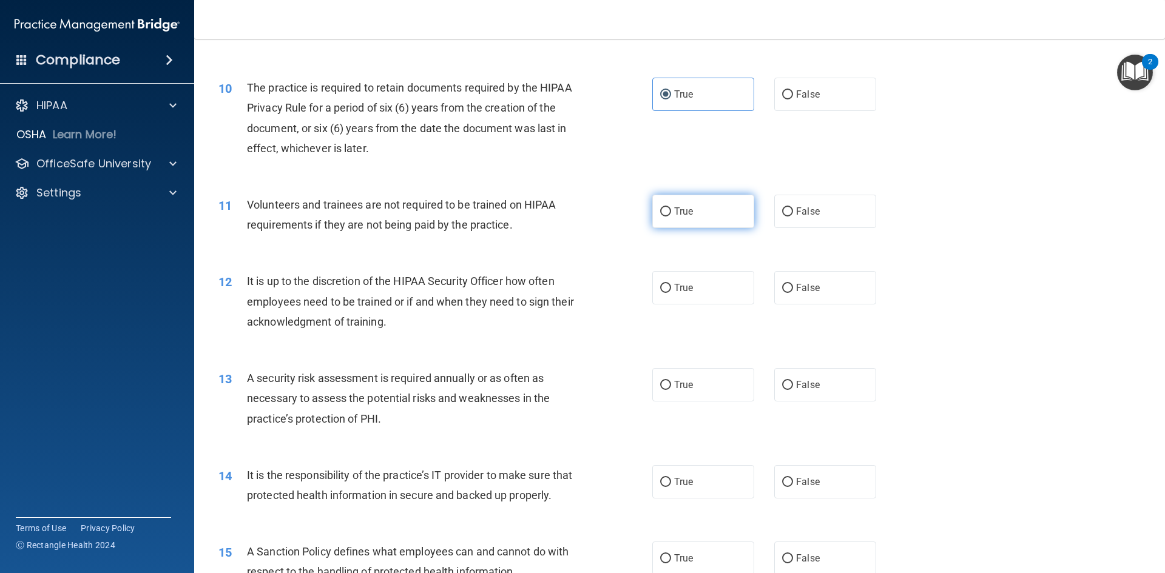
click at [669, 215] on label "True" at bounding box center [703, 211] width 102 height 33
click at [669, 215] on input "True" at bounding box center [665, 211] width 11 height 9
radio input "true"
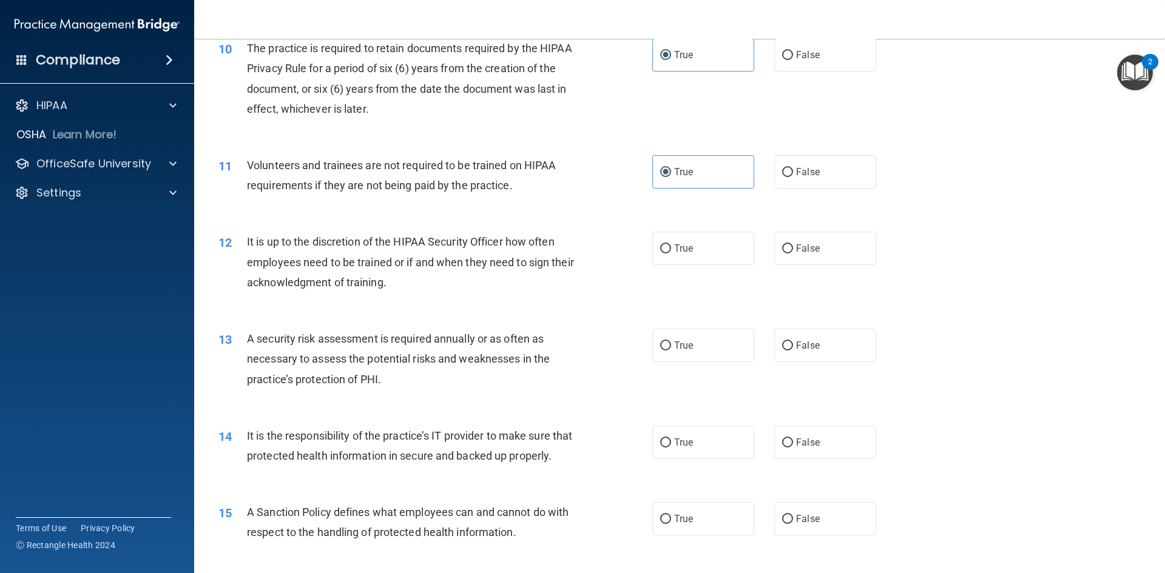
scroll to position [1092, 0]
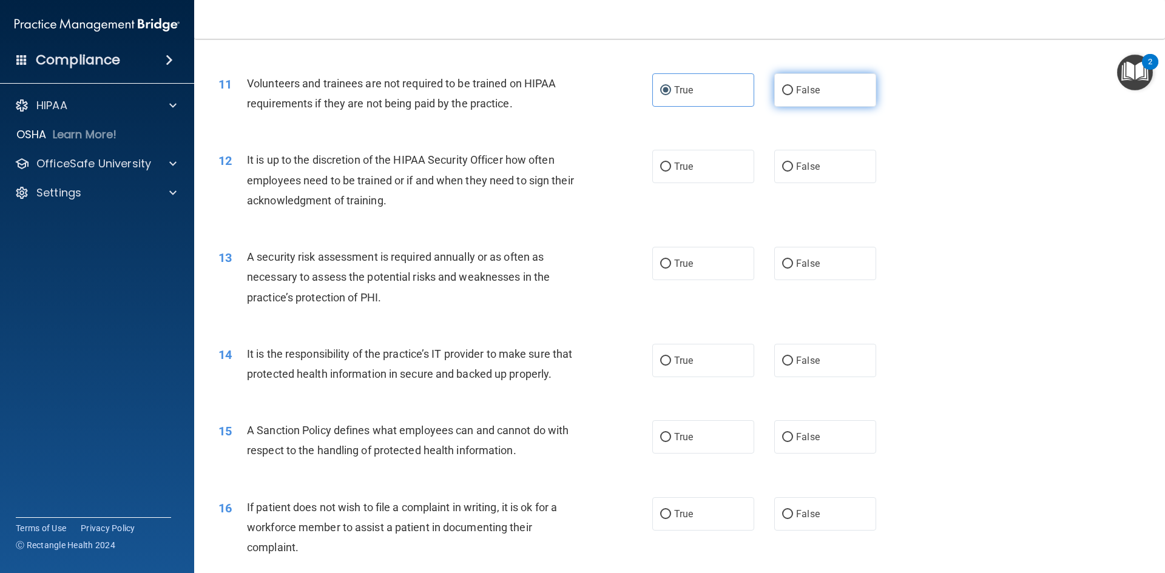
click at [779, 97] on label "False" at bounding box center [825, 89] width 102 height 33
click at [782, 95] on input "False" at bounding box center [787, 90] width 11 height 9
radio input "true"
click at [687, 91] on span "True" at bounding box center [683, 90] width 19 height 12
click at [671, 91] on input "True" at bounding box center [665, 90] width 11 height 9
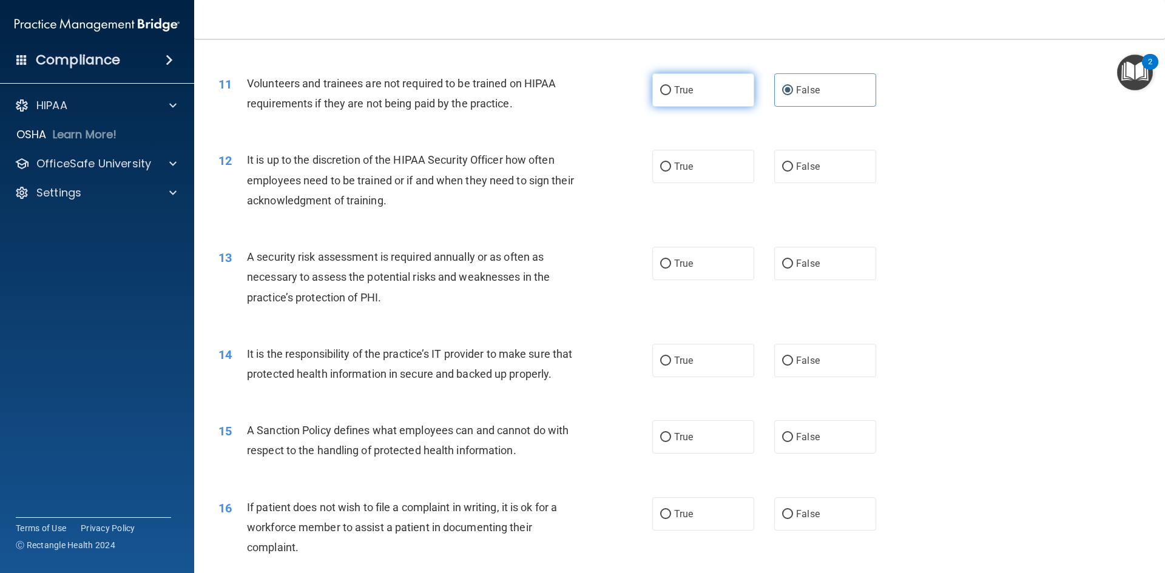
radio input "true"
radio input "false"
click at [799, 163] on span "False" at bounding box center [808, 167] width 24 height 12
click at [793, 163] on input "False" at bounding box center [787, 167] width 11 height 9
radio input "true"
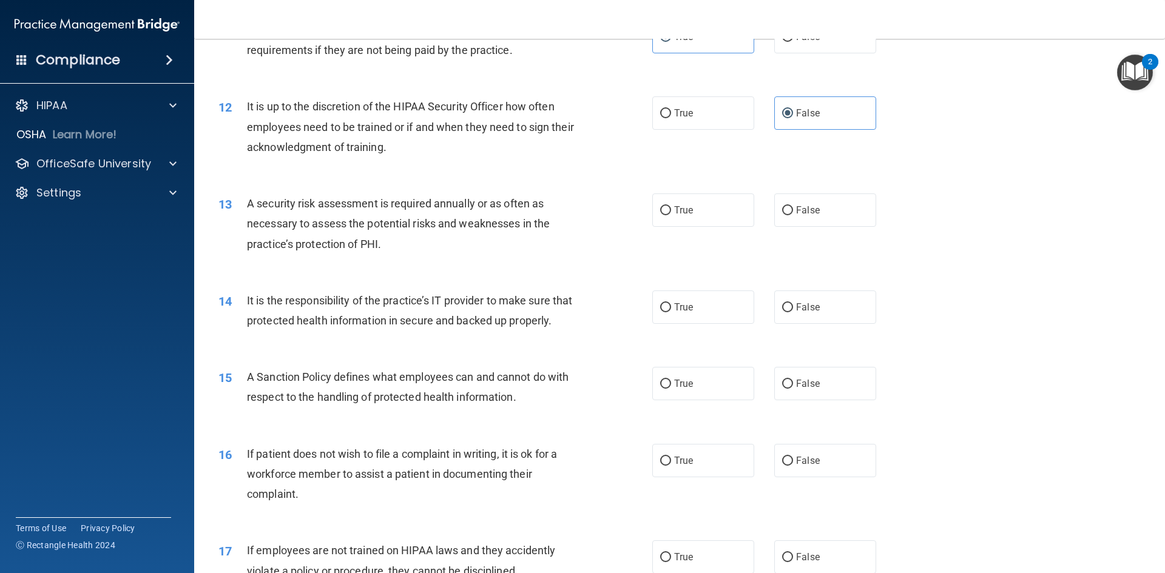
scroll to position [1213, 0]
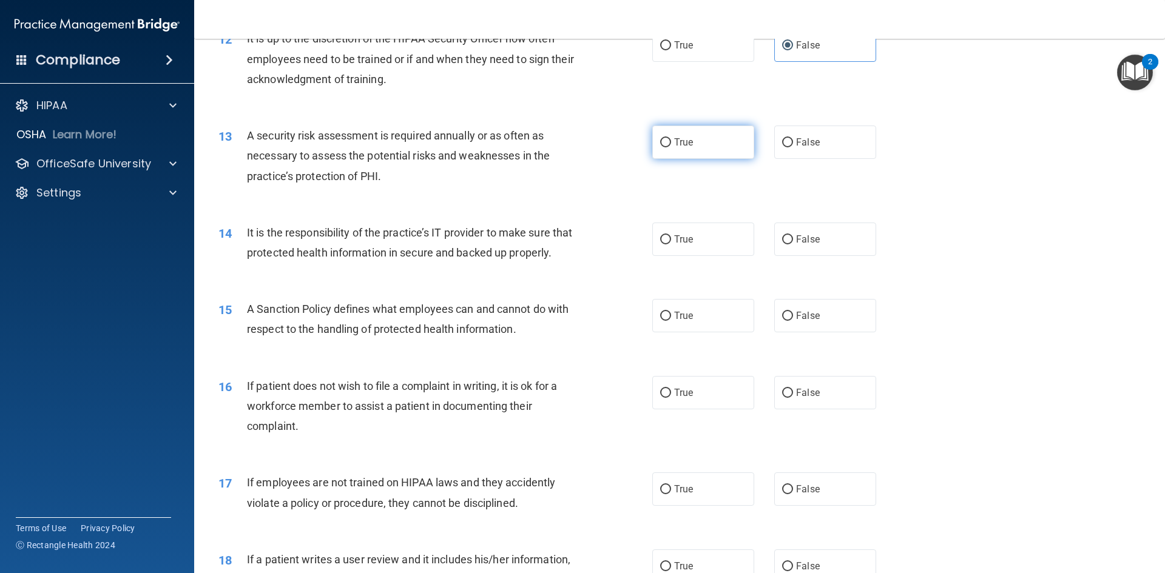
click at [701, 138] on label "True" at bounding box center [703, 142] width 102 height 33
click at [671, 138] on input "True" at bounding box center [665, 142] width 11 height 9
radio input "true"
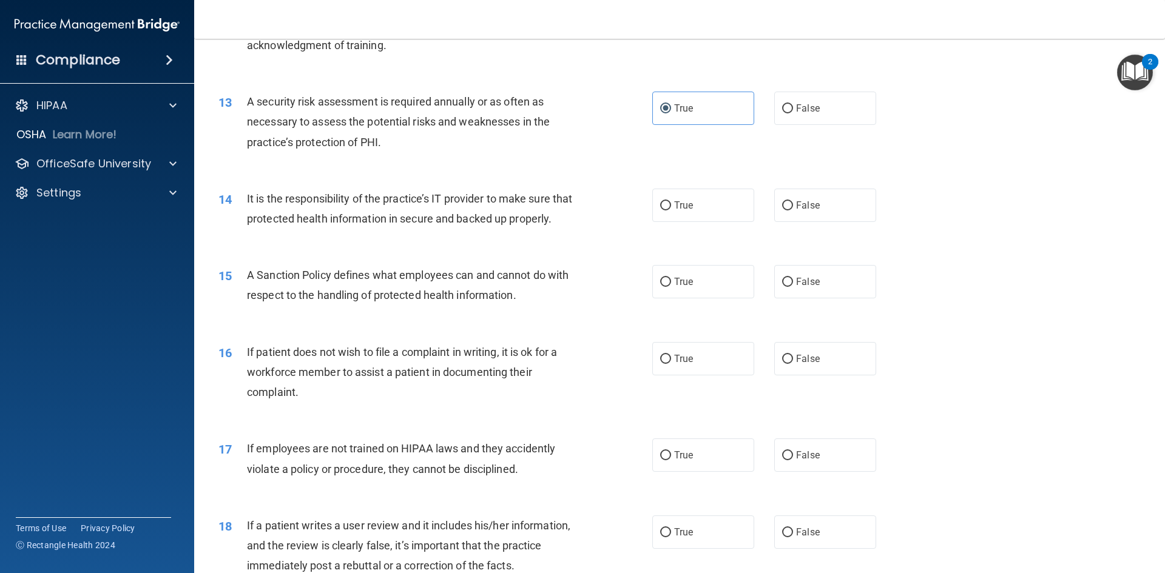
scroll to position [1335, 0]
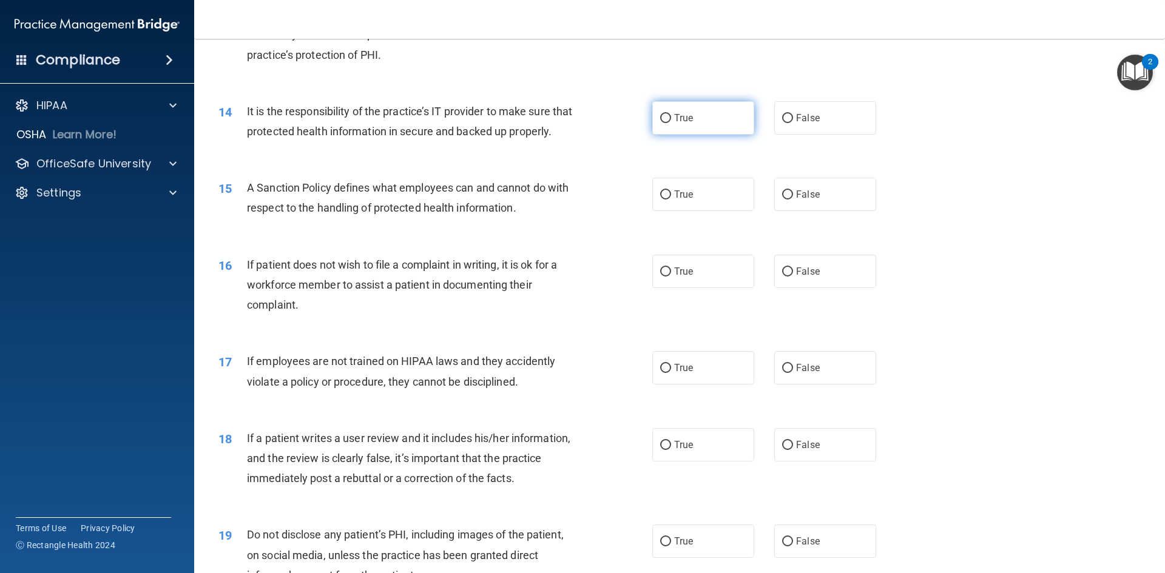
click at [705, 124] on label "True" at bounding box center [703, 117] width 102 height 33
click at [671, 123] on input "True" at bounding box center [665, 118] width 11 height 9
radio input "true"
drag, startPoint x: 809, startPoint y: 129, endPoint x: 776, endPoint y: 133, distance: 33.1
click at [809, 129] on label "False" at bounding box center [825, 117] width 102 height 33
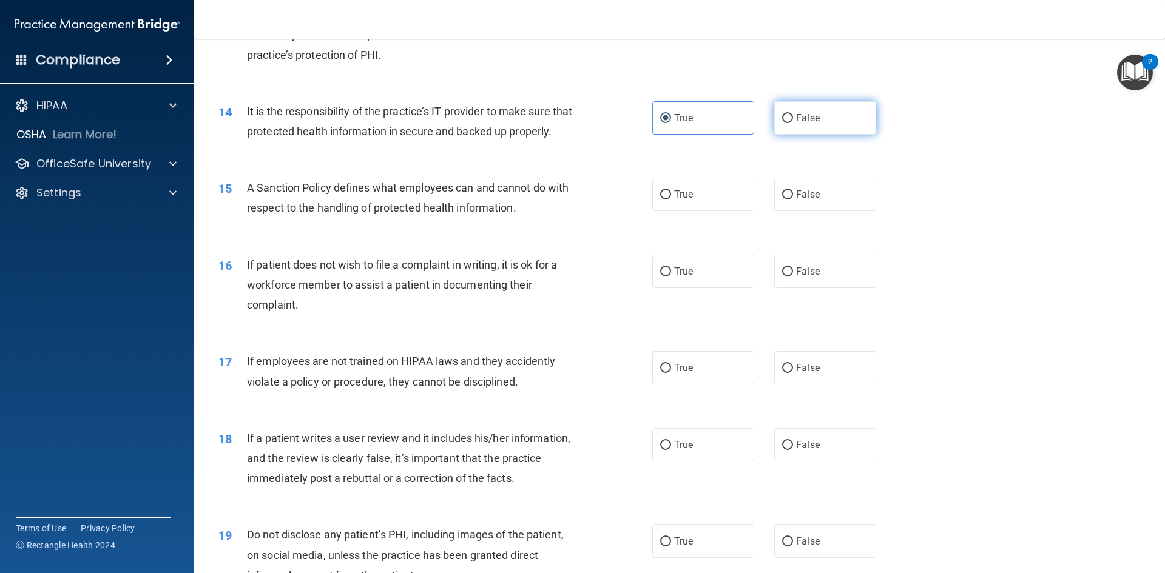
click at [793, 123] on input "False" at bounding box center [787, 118] width 11 height 9
radio input "true"
radio input "false"
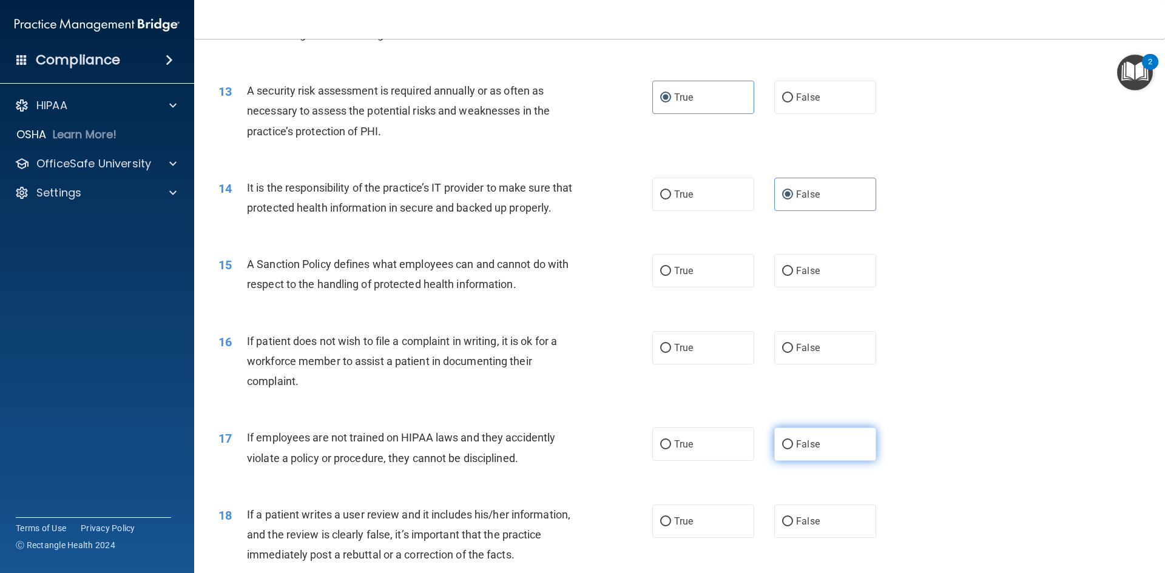
scroll to position [1274, 0]
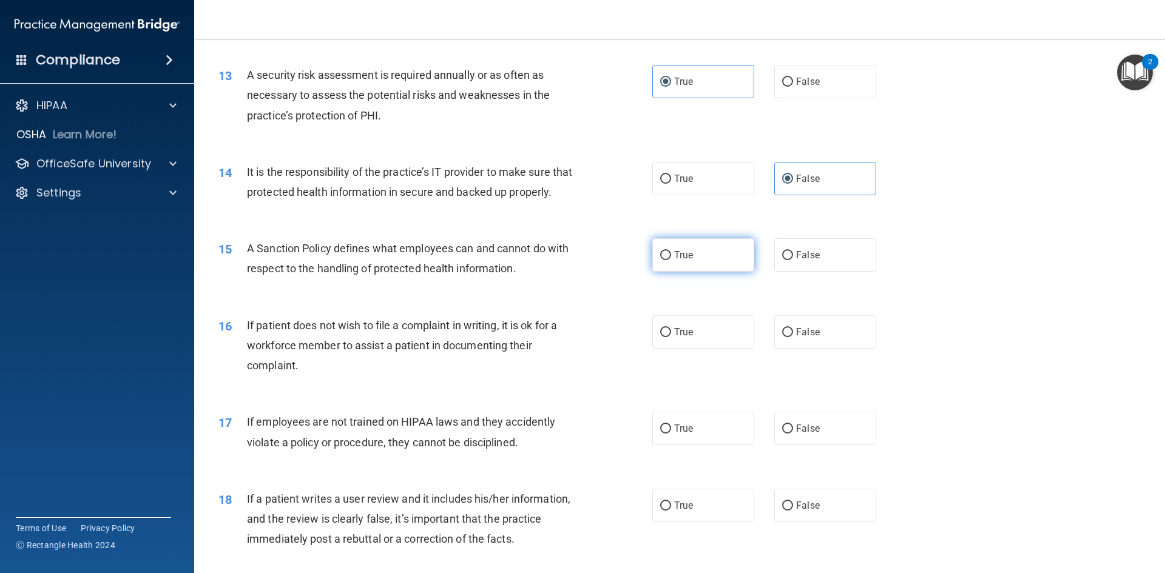
click at [679, 272] on label "True" at bounding box center [703, 254] width 102 height 33
click at [671, 260] on input "True" at bounding box center [665, 255] width 11 height 9
radio input "true"
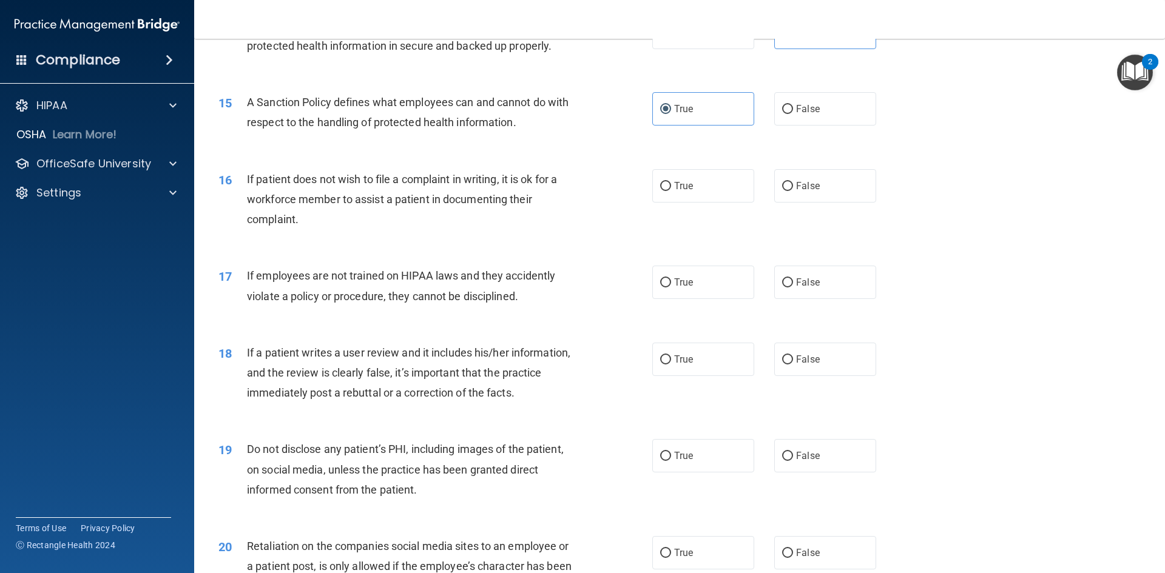
scroll to position [1456, 0]
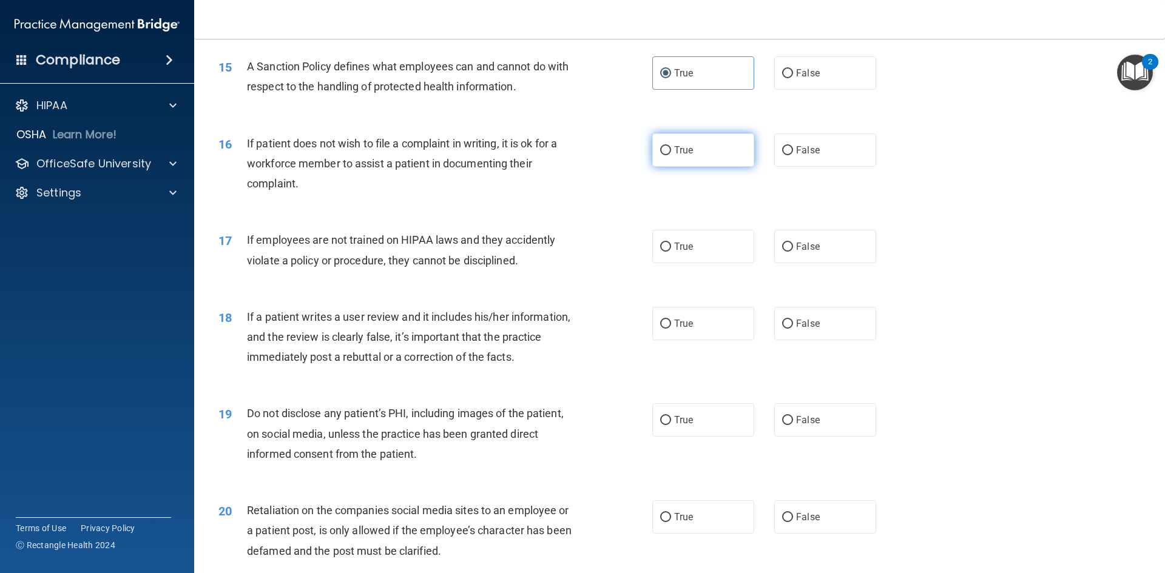
click at [707, 167] on label "True" at bounding box center [703, 149] width 102 height 33
click at [671, 155] on input "True" at bounding box center [665, 150] width 11 height 9
radio input "true"
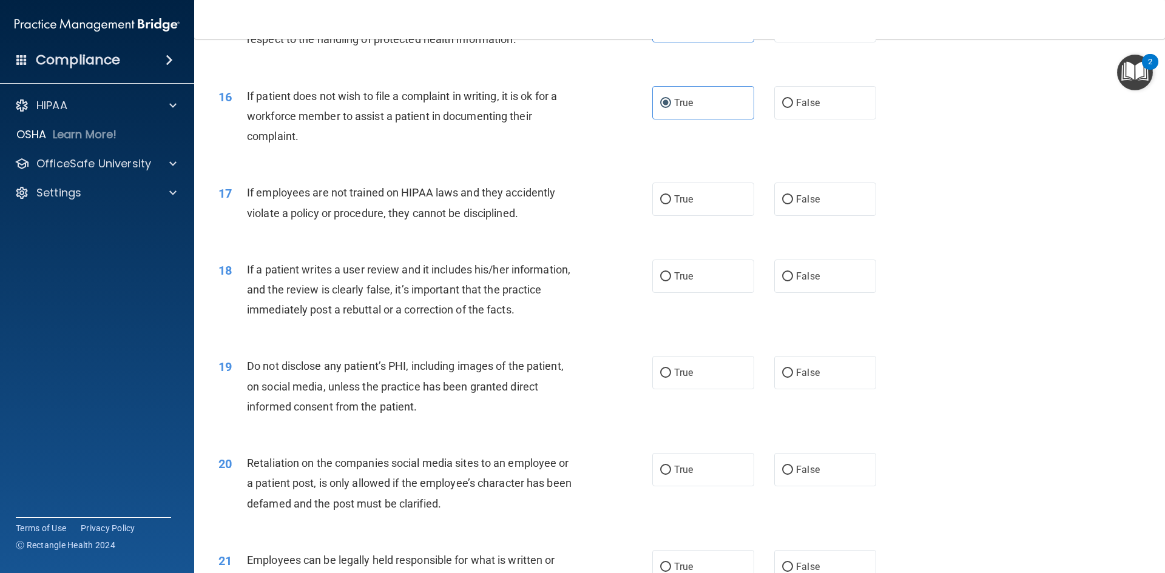
scroll to position [1517, 0]
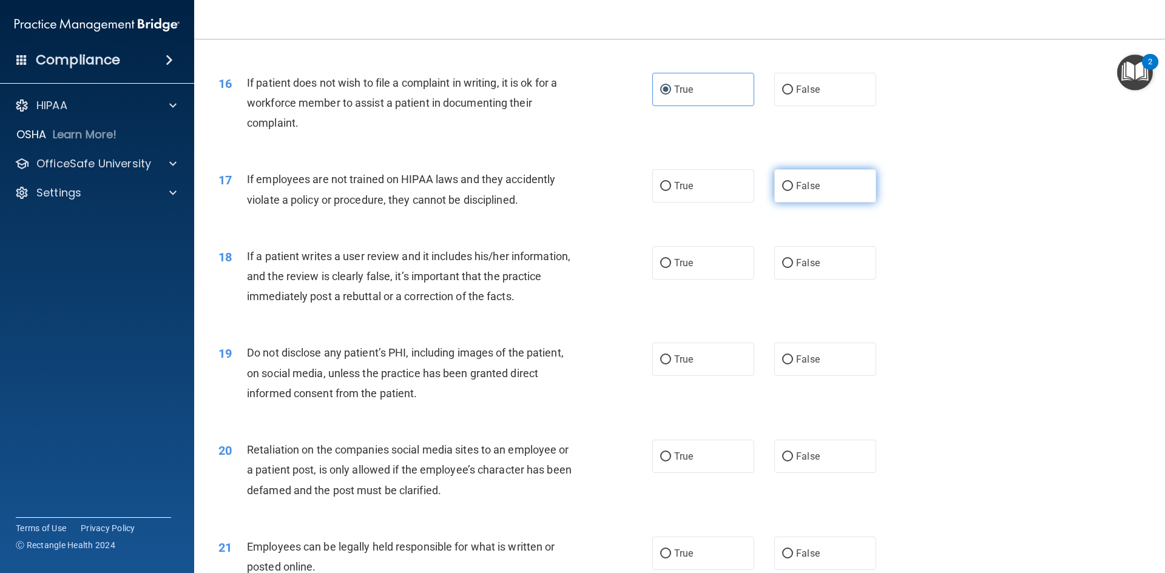
click at [815, 203] on label "False" at bounding box center [825, 185] width 102 height 33
click at [793, 191] on input "False" at bounding box center [787, 186] width 11 height 9
radio input "true"
click at [801, 280] on label "False" at bounding box center [825, 262] width 102 height 33
click at [793, 268] on input "False" at bounding box center [787, 263] width 11 height 9
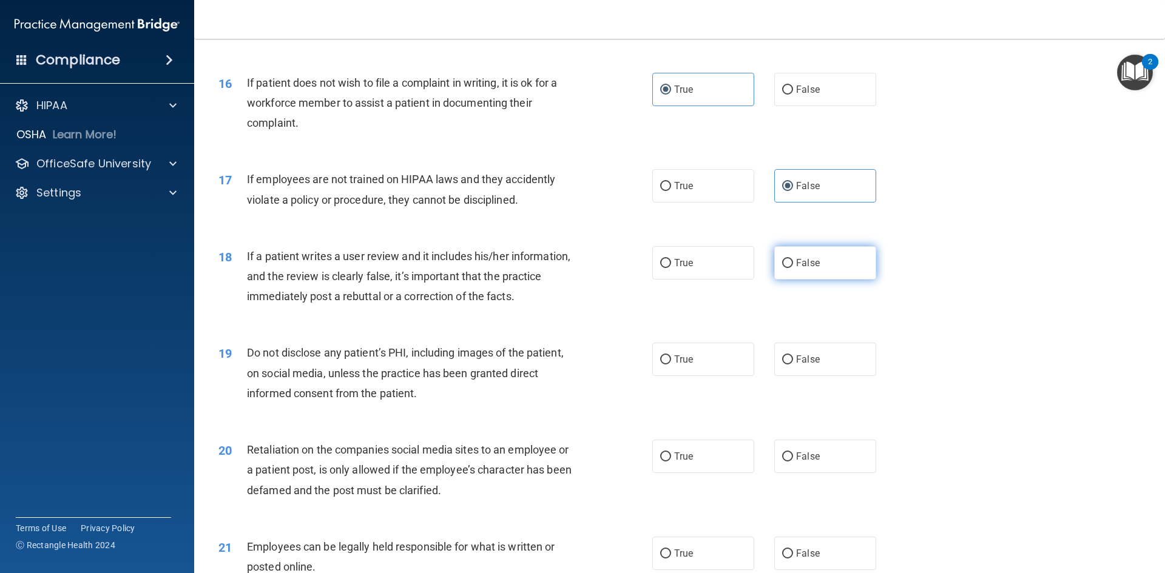
radio input "true"
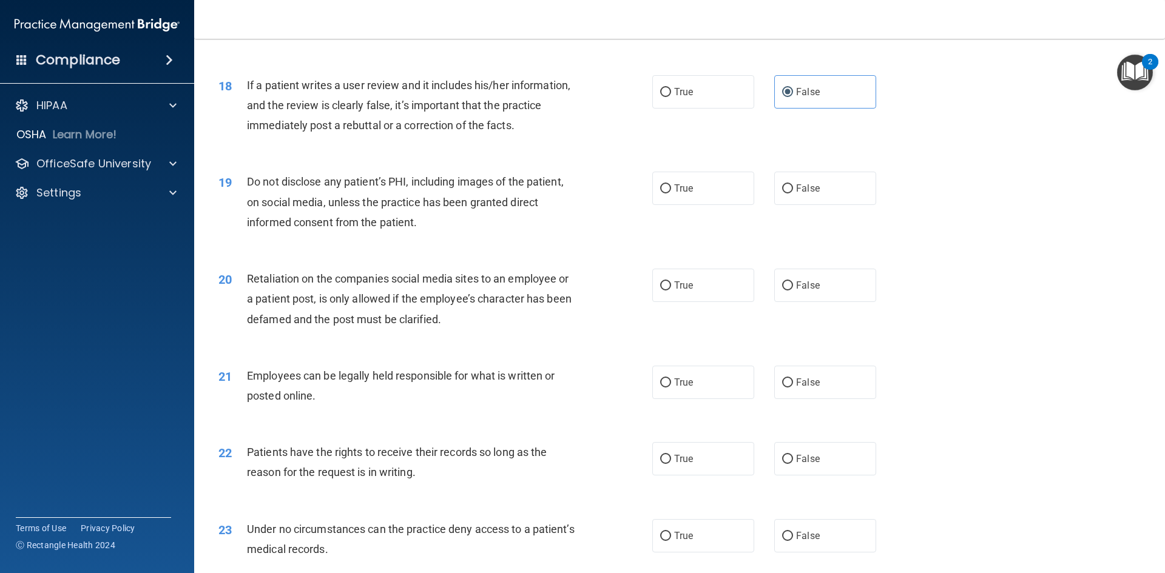
scroll to position [1698, 0]
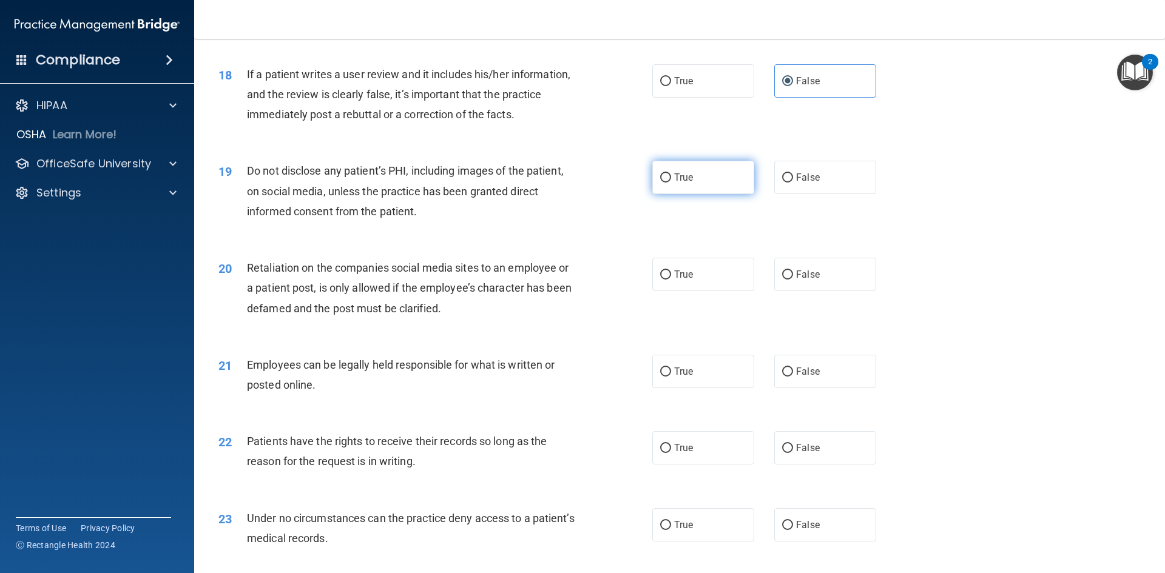
click at [688, 183] on span "True" at bounding box center [683, 178] width 19 height 12
click at [671, 183] on input "True" at bounding box center [665, 177] width 11 height 9
radio input "true"
click at [809, 280] on span "False" at bounding box center [808, 275] width 24 height 12
click at [793, 280] on input "False" at bounding box center [787, 275] width 11 height 9
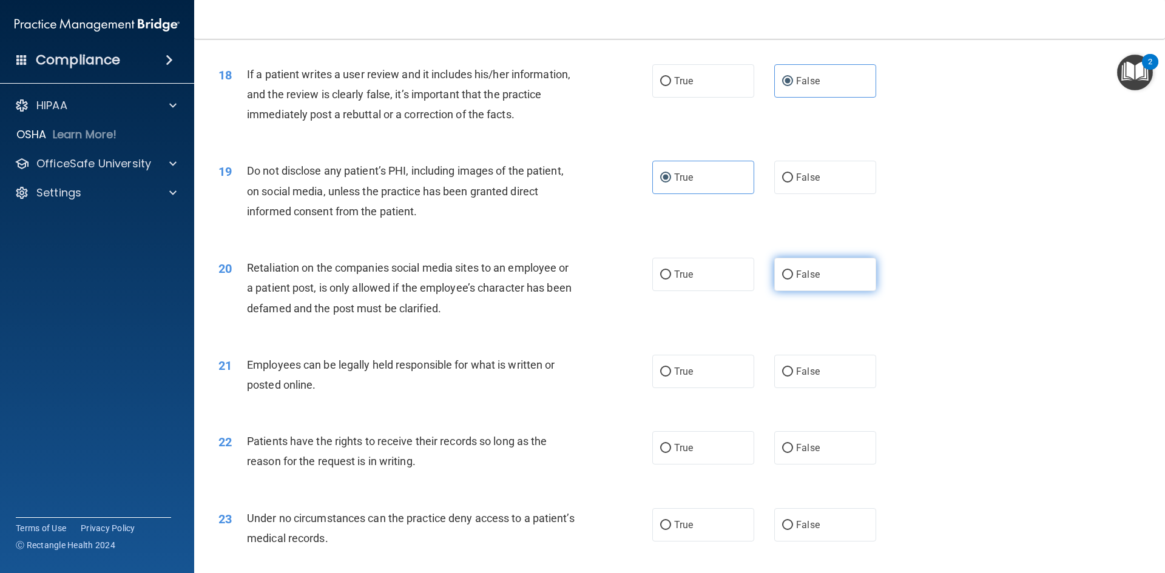
radio input "true"
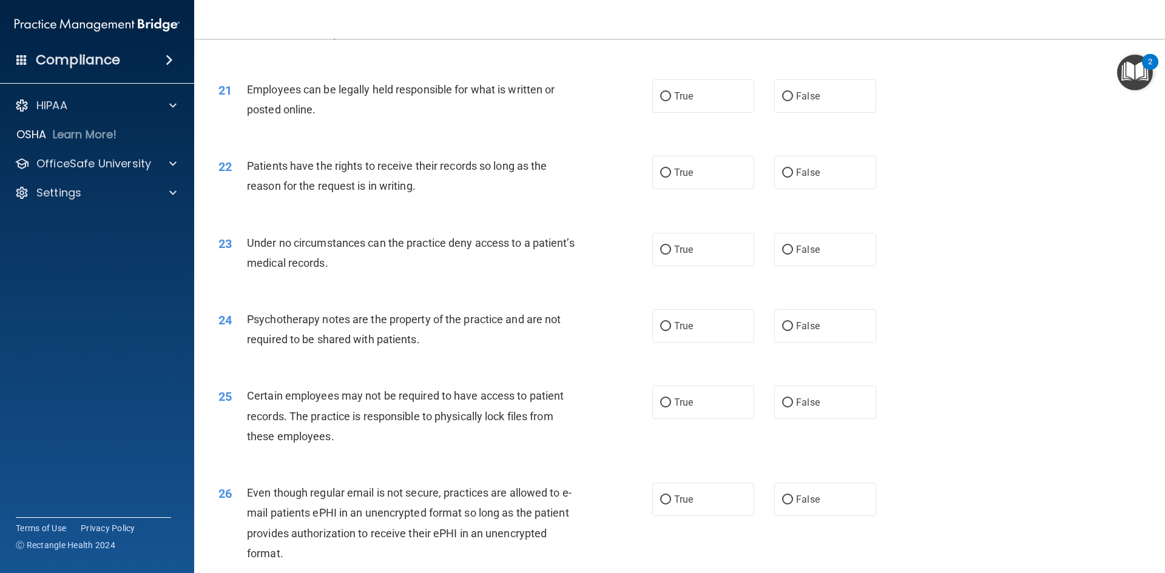
scroll to position [2002, 0]
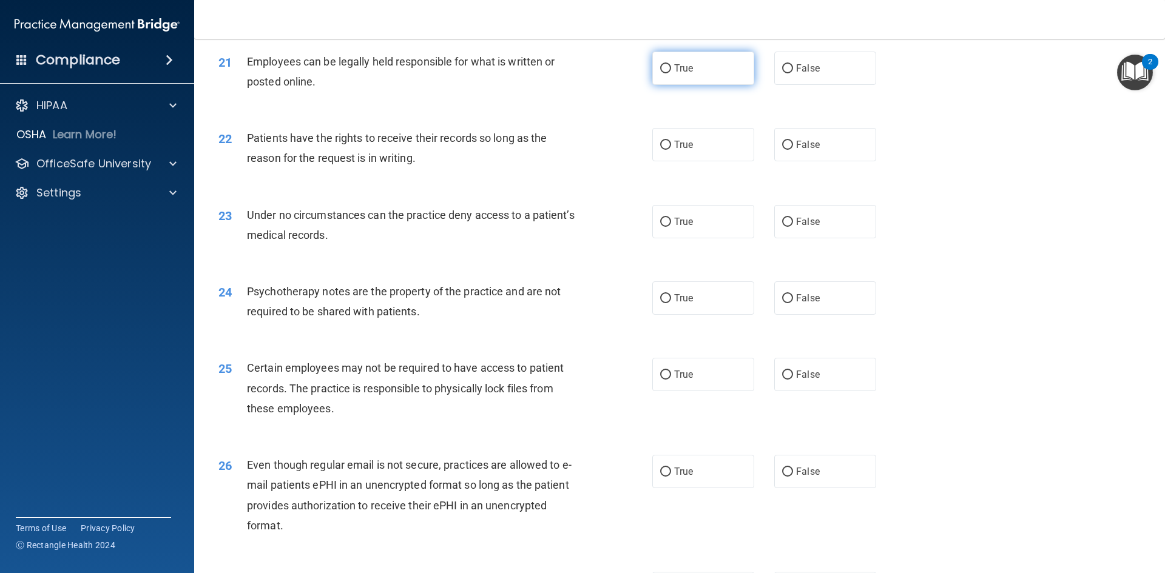
click at [668, 83] on label "True" at bounding box center [703, 68] width 102 height 33
click at [668, 73] on input "True" at bounding box center [665, 68] width 11 height 9
radio input "true"
click at [881, 161] on div "True False" at bounding box center [774, 144] width 244 height 33
click at [832, 161] on label "False" at bounding box center [825, 144] width 102 height 33
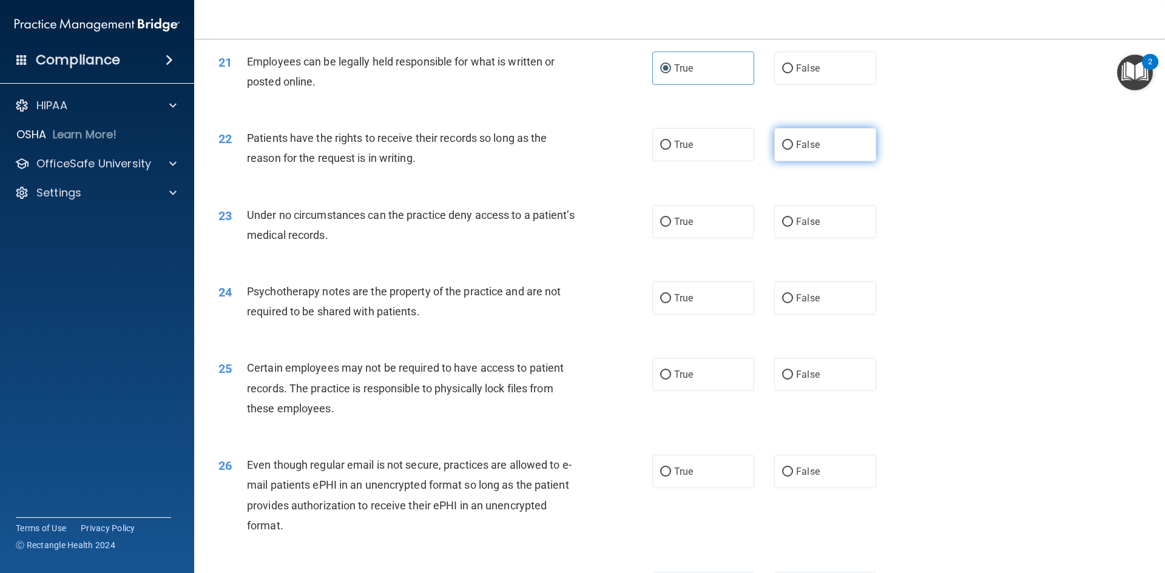
click at [793, 150] on input "False" at bounding box center [787, 145] width 11 height 9
radio input "true"
click at [652, 160] on label "True" at bounding box center [703, 144] width 102 height 33
click at [660, 150] on input "True" at bounding box center [665, 145] width 11 height 9
radio input "true"
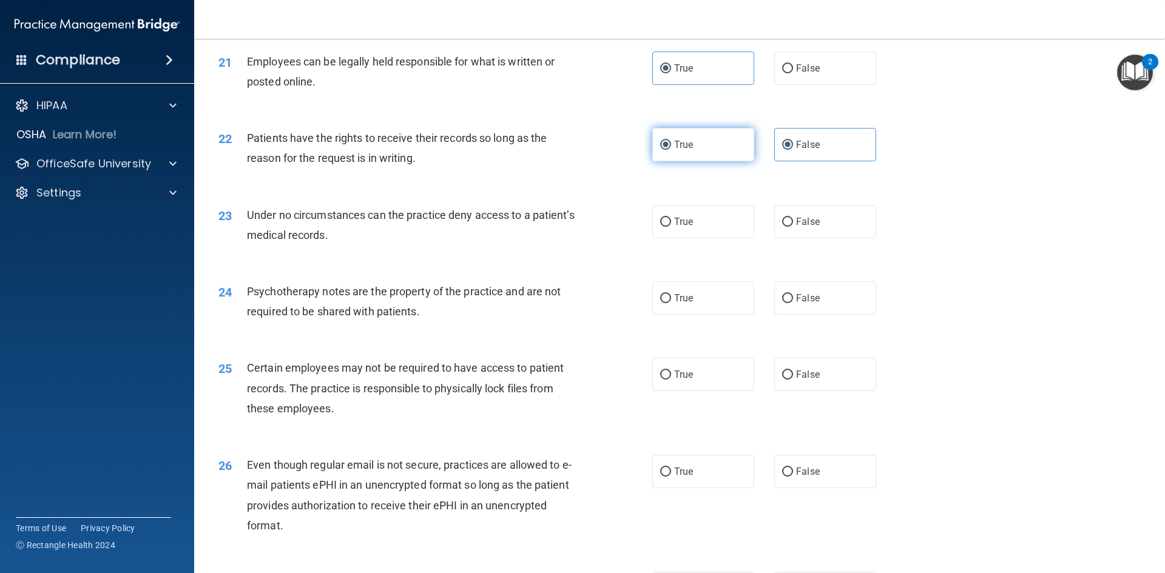
radio input "false"
click at [670, 238] on label "True" at bounding box center [703, 221] width 102 height 33
click at [670, 227] on input "True" at bounding box center [665, 222] width 11 height 9
radio input "true"
click at [797, 315] on label "False" at bounding box center [825, 297] width 102 height 33
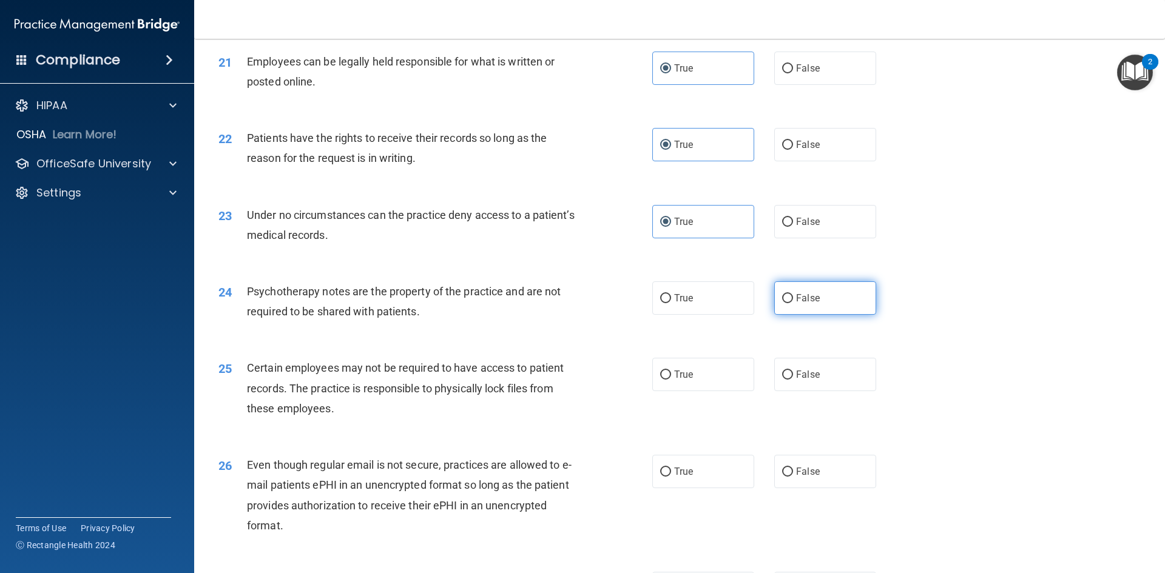
click at [787, 315] on label "False" at bounding box center [825, 297] width 102 height 33
click at [787, 303] on input "False" at bounding box center [787, 298] width 11 height 9
radio input "true"
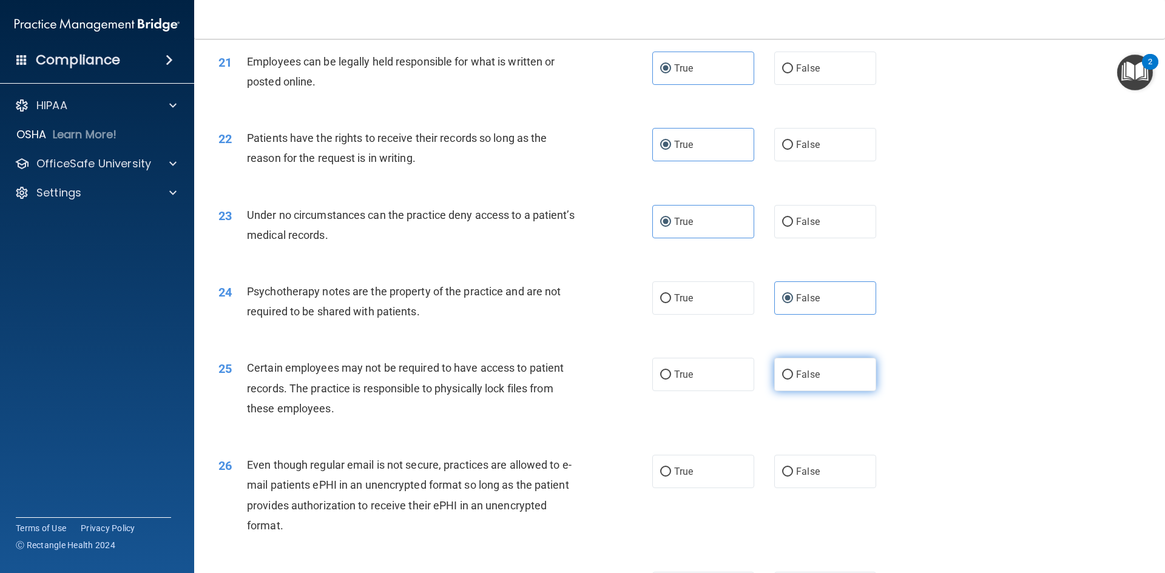
click at [789, 391] on label "False" at bounding box center [825, 374] width 102 height 33
click at [789, 380] on input "False" at bounding box center [787, 375] width 11 height 9
radio input "true"
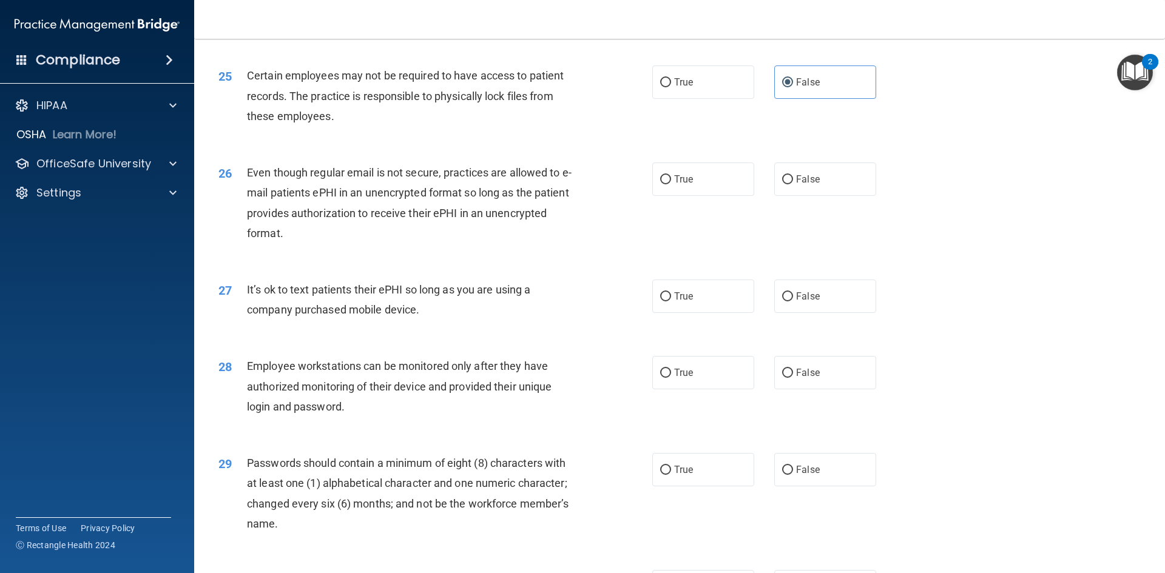
scroll to position [2305, 0]
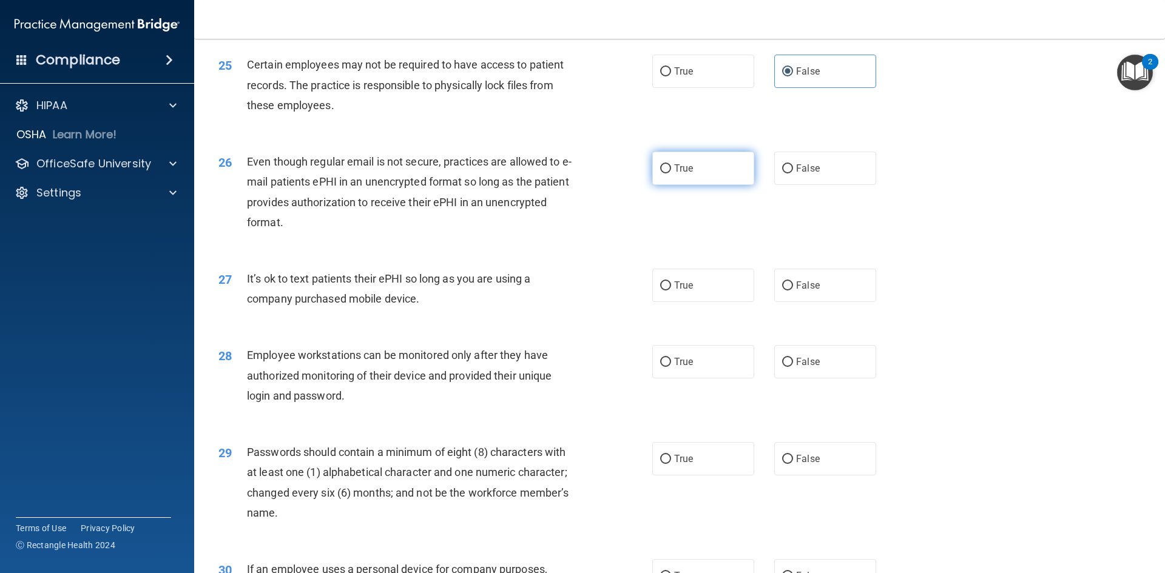
click at [679, 174] on span "True" at bounding box center [683, 169] width 19 height 12
click at [671, 173] on input "True" at bounding box center [665, 168] width 11 height 9
radio input "true"
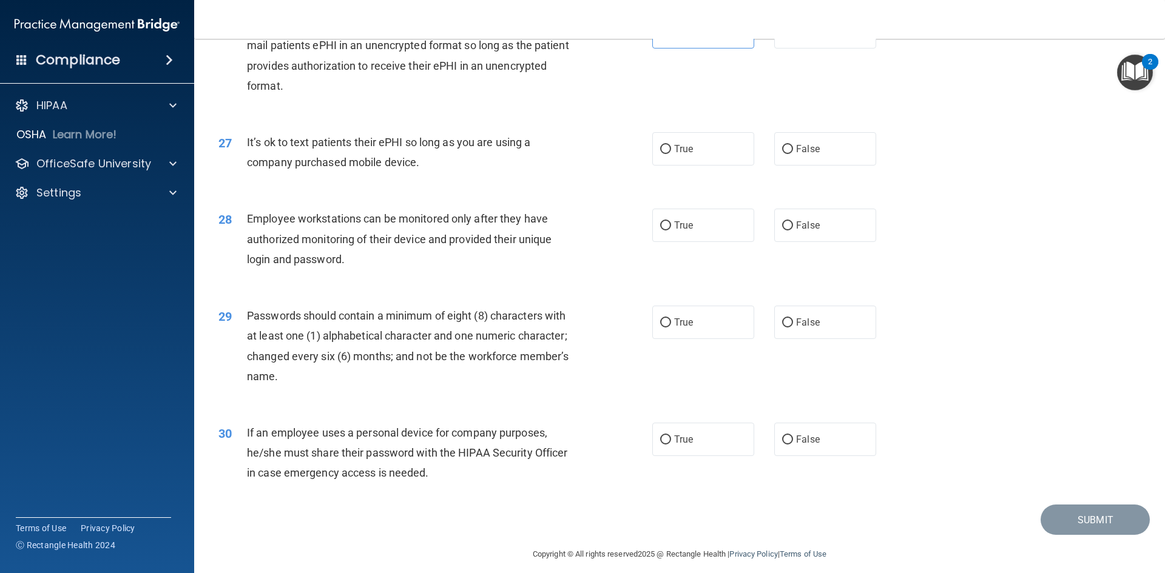
scroll to position [2472, 0]
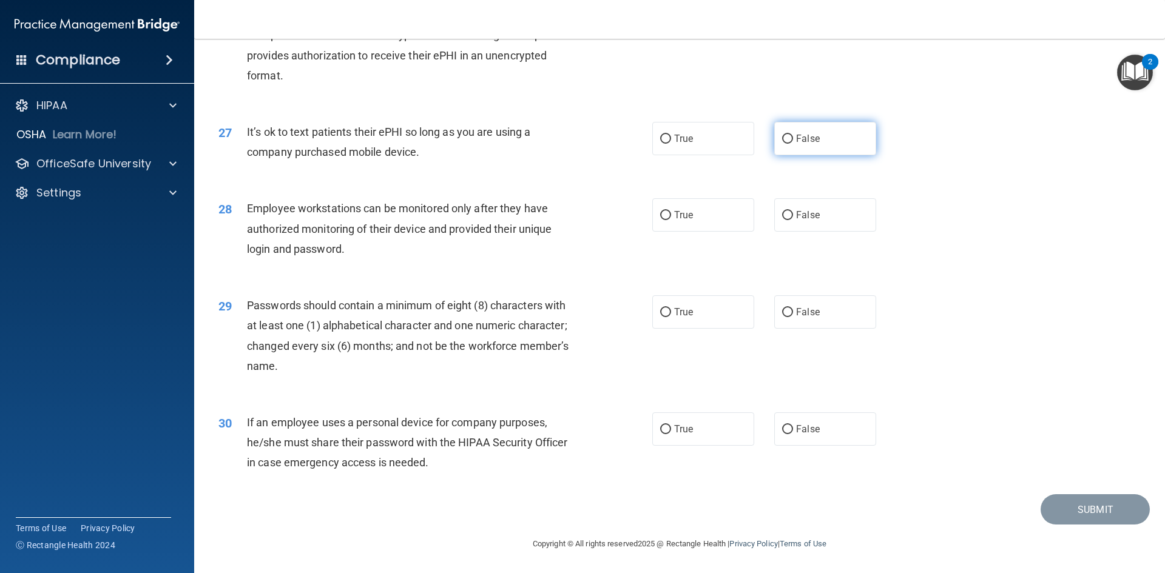
click at [845, 140] on label "False" at bounding box center [825, 138] width 102 height 33
click at [793, 140] on input "False" at bounding box center [787, 139] width 11 height 9
radio input "true"
click at [782, 214] on input "False" at bounding box center [787, 215] width 11 height 9
radio input "true"
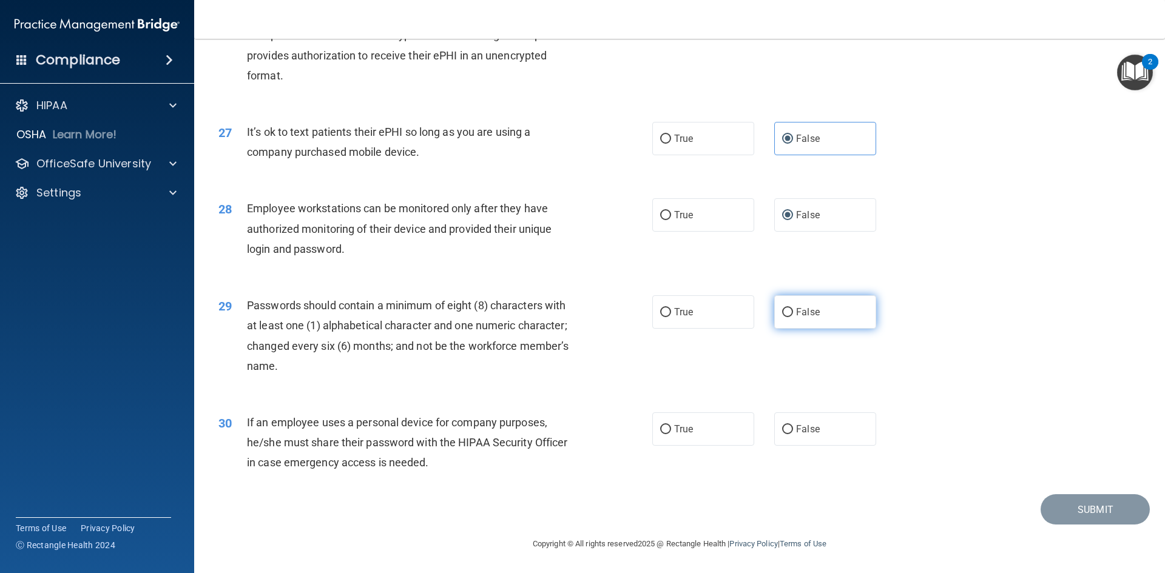
click at [809, 317] on span "False" at bounding box center [808, 312] width 24 height 12
click at [793, 317] on input "False" at bounding box center [787, 312] width 11 height 9
radio input "true"
click at [823, 436] on label "False" at bounding box center [825, 428] width 102 height 33
click at [793, 434] on input "False" at bounding box center [787, 429] width 11 height 9
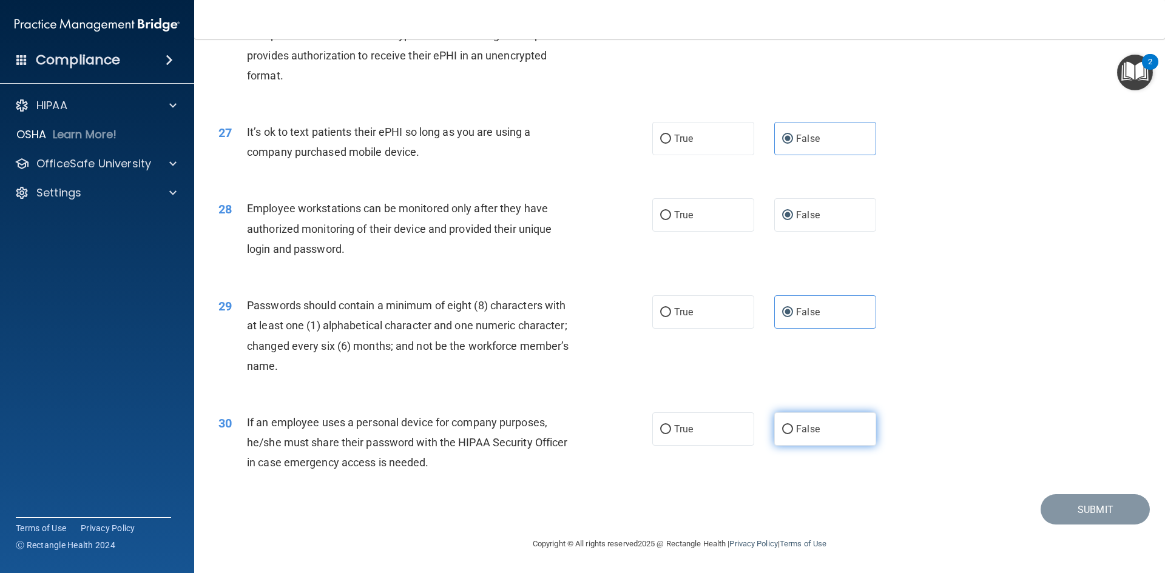
radio input "true"
click at [1117, 513] on button "Submit" at bounding box center [1094, 509] width 109 height 31
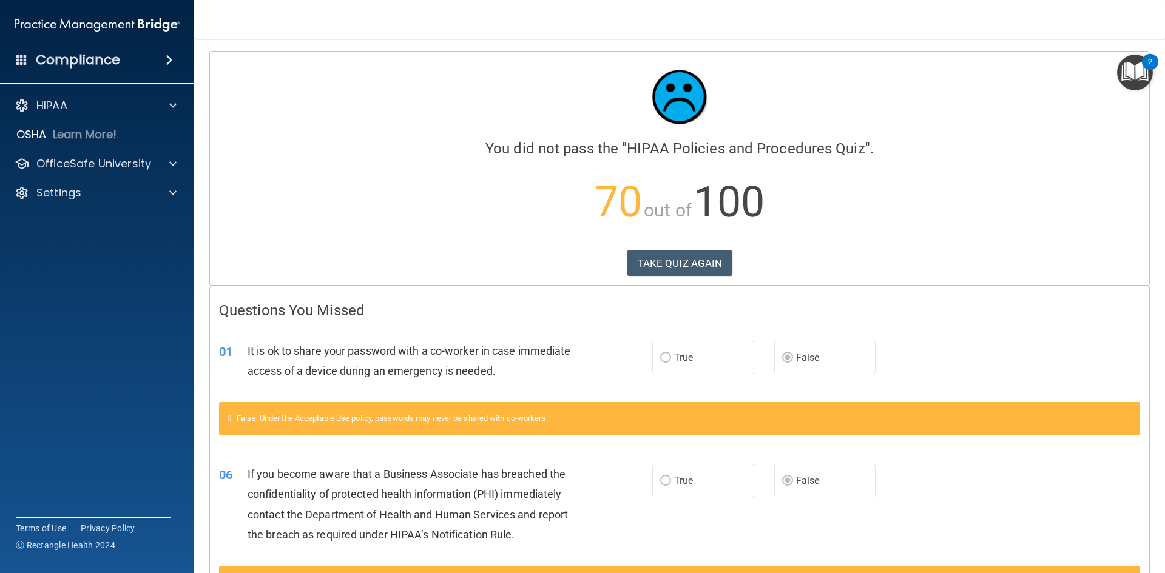
drag, startPoint x: 655, startPoint y: 243, endPoint x: 666, endPoint y: 268, distance: 27.4
click at [655, 244] on div "Calculating your score.... You did not pass the " HIPAA Policies and Procedures…" at bounding box center [679, 169] width 939 height 234
click at [666, 268] on button "TAKE QUIZ AGAIN" at bounding box center [679, 263] width 105 height 27
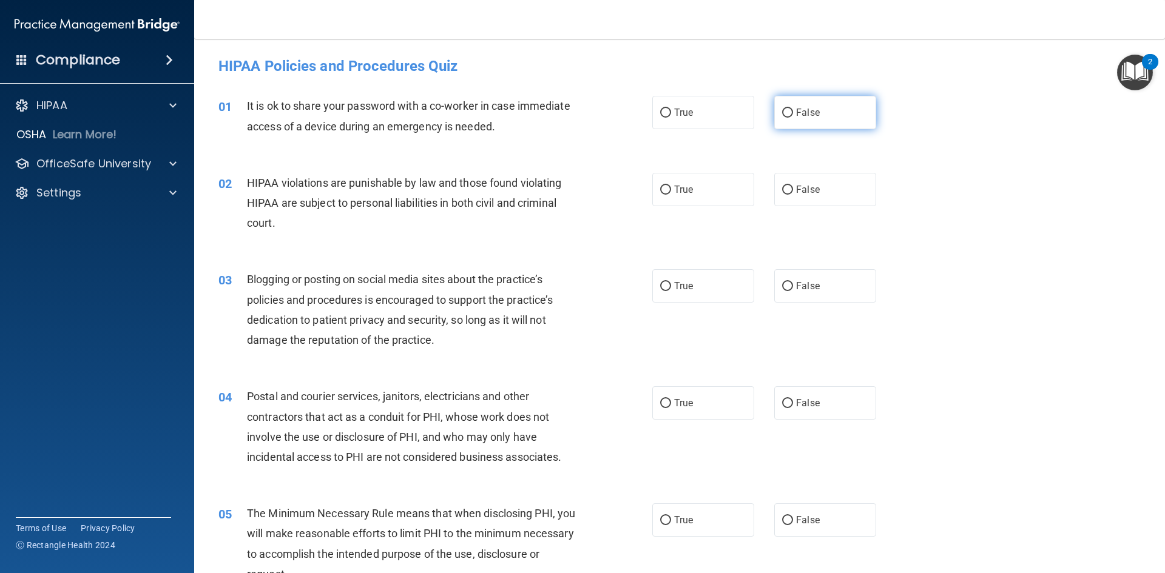
click at [817, 119] on label "False" at bounding box center [825, 112] width 102 height 33
click at [793, 118] on input "False" at bounding box center [787, 113] width 11 height 9
radio input "true"
drag, startPoint x: 698, startPoint y: 180, endPoint x: 773, endPoint y: 234, distance: 92.1
click at [699, 180] on label "True" at bounding box center [703, 189] width 102 height 33
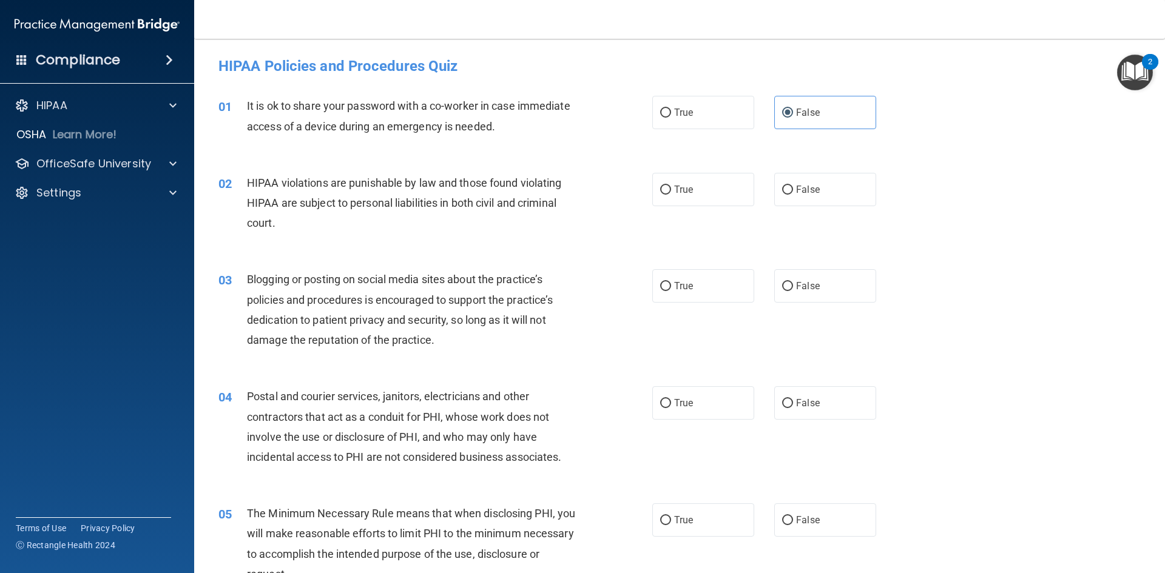
click at [671, 186] on input "True" at bounding box center [665, 190] width 11 height 9
radio input "true"
click at [815, 290] on label "False" at bounding box center [825, 285] width 102 height 33
click at [793, 290] on input "False" at bounding box center [787, 286] width 11 height 9
radio input "true"
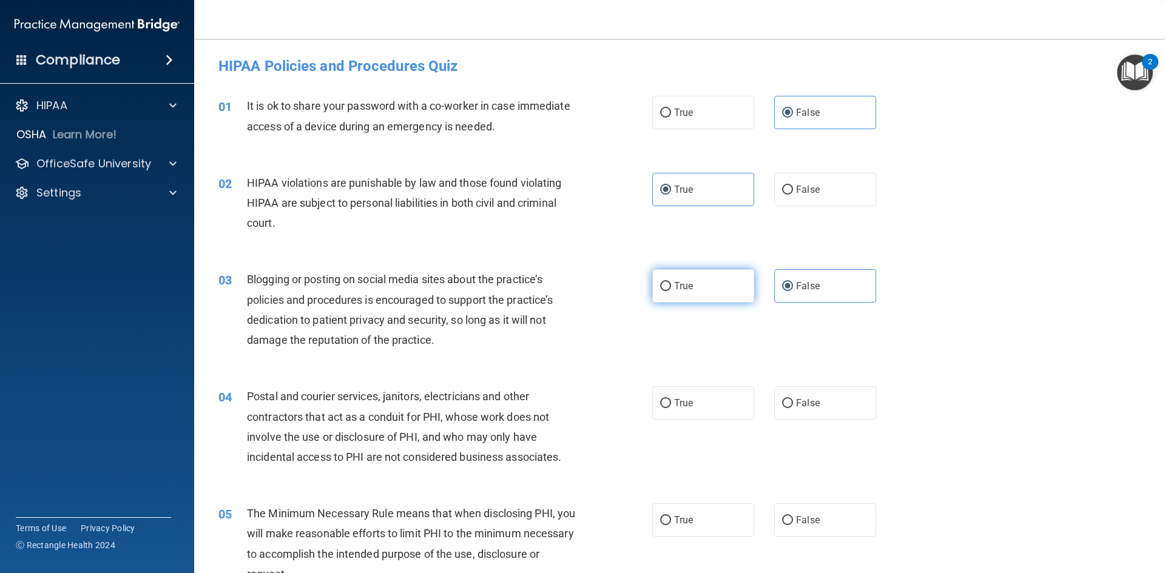
click at [721, 295] on label "True" at bounding box center [703, 285] width 102 height 33
click at [671, 291] on input "True" at bounding box center [665, 286] width 11 height 9
radio input "true"
click at [792, 302] on label "False" at bounding box center [825, 285] width 102 height 33
click at [792, 291] on input "False" at bounding box center [787, 286] width 11 height 9
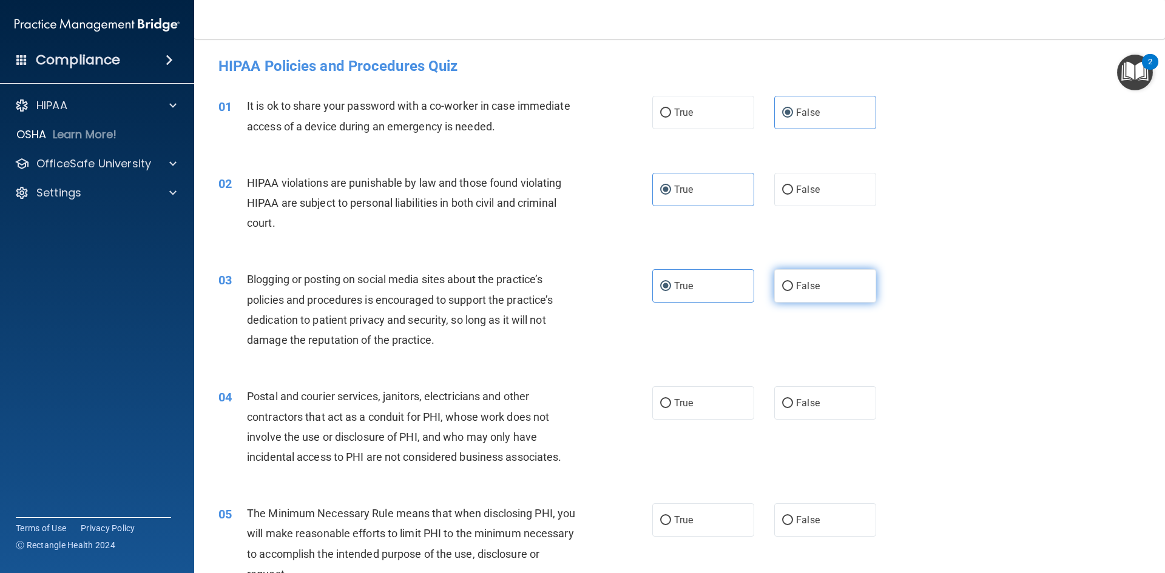
radio input "true"
radio input "false"
click at [725, 401] on label "True" at bounding box center [703, 402] width 102 height 33
click at [671, 401] on input "True" at bounding box center [665, 403] width 11 height 9
radio input "true"
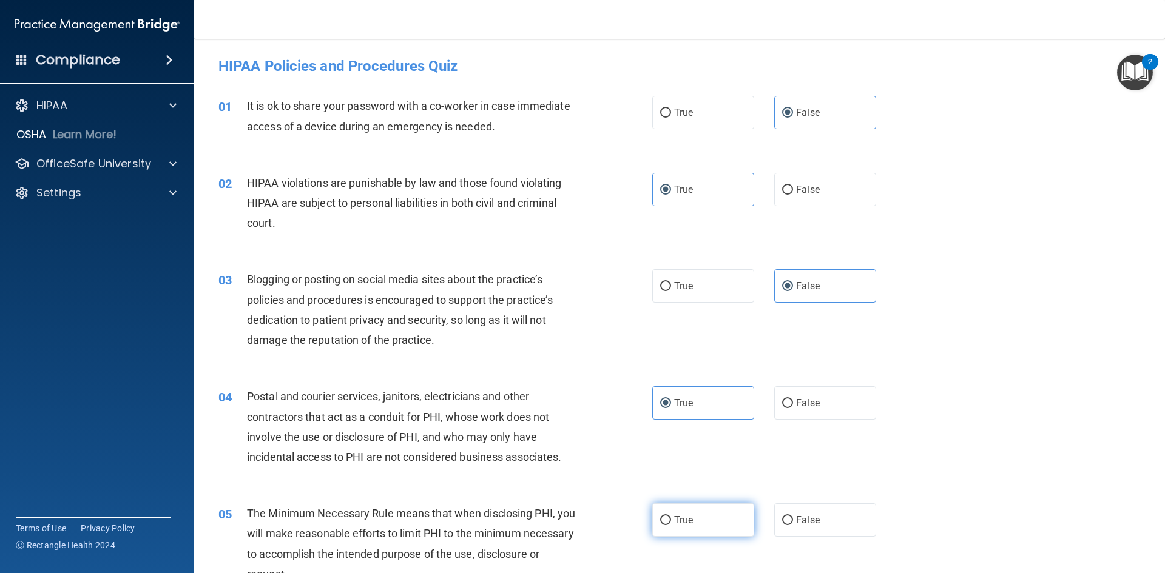
click at [702, 506] on label "True" at bounding box center [703, 519] width 102 height 33
click at [671, 516] on input "True" at bounding box center [665, 520] width 11 height 9
radio input "true"
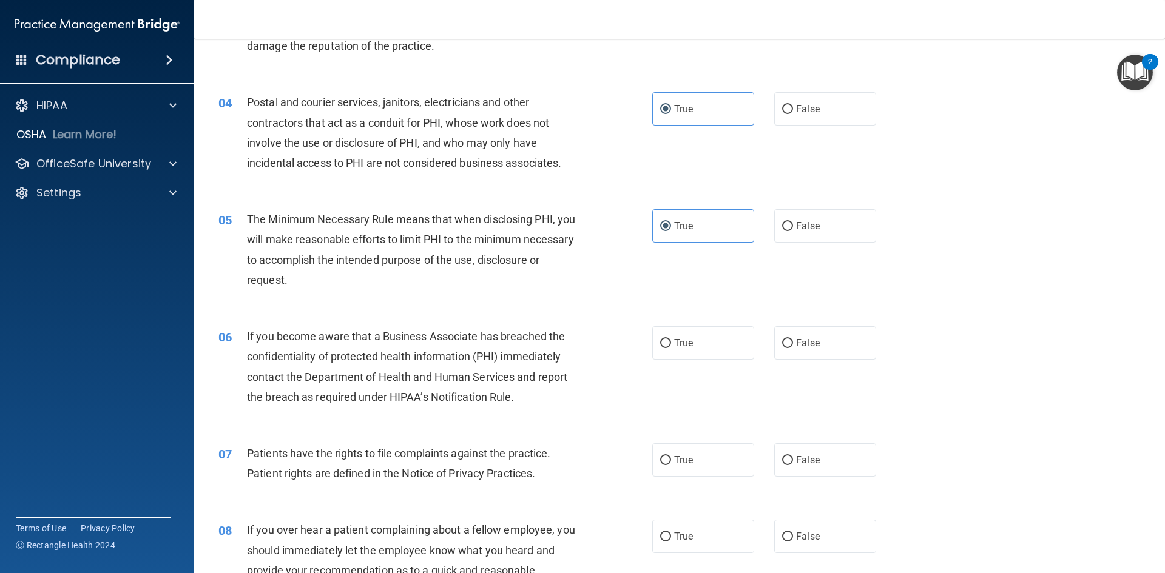
scroll to position [303, 0]
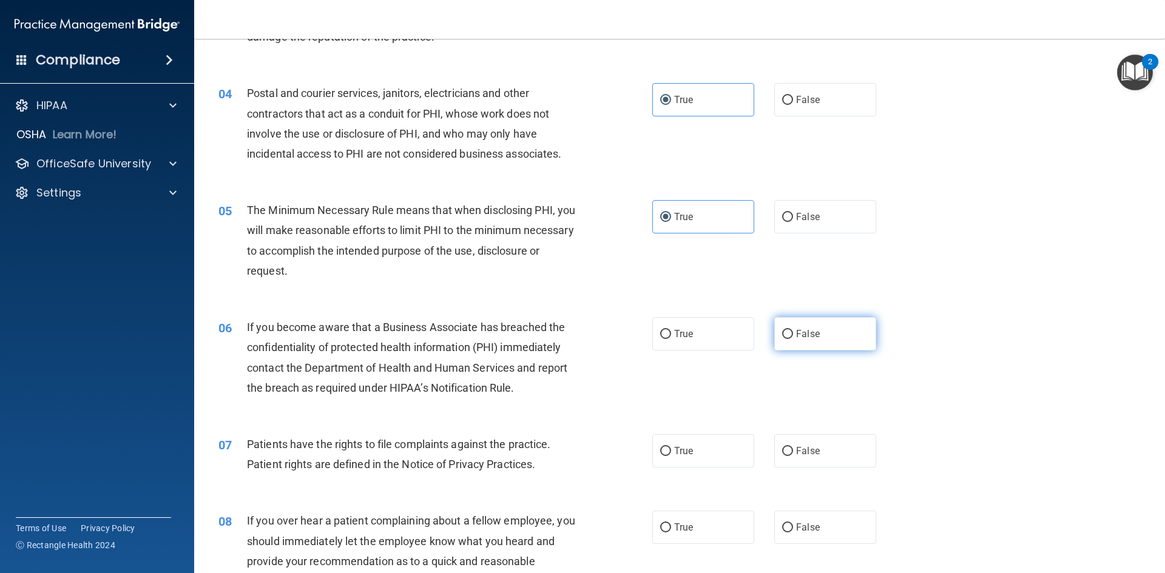
click at [802, 339] on span "False" at bounding box center [808, 334] width 24 height 12
click at [793, 339] on input "False" at bounding box center [787, 334] width 11 height 9
radio input "true"
click at [710, 443] on label "True" at bounding box center [703, 450] width 102 height 33
click at [671, 447] on input "True" at bounding box center [665, 451] width 11 height 9
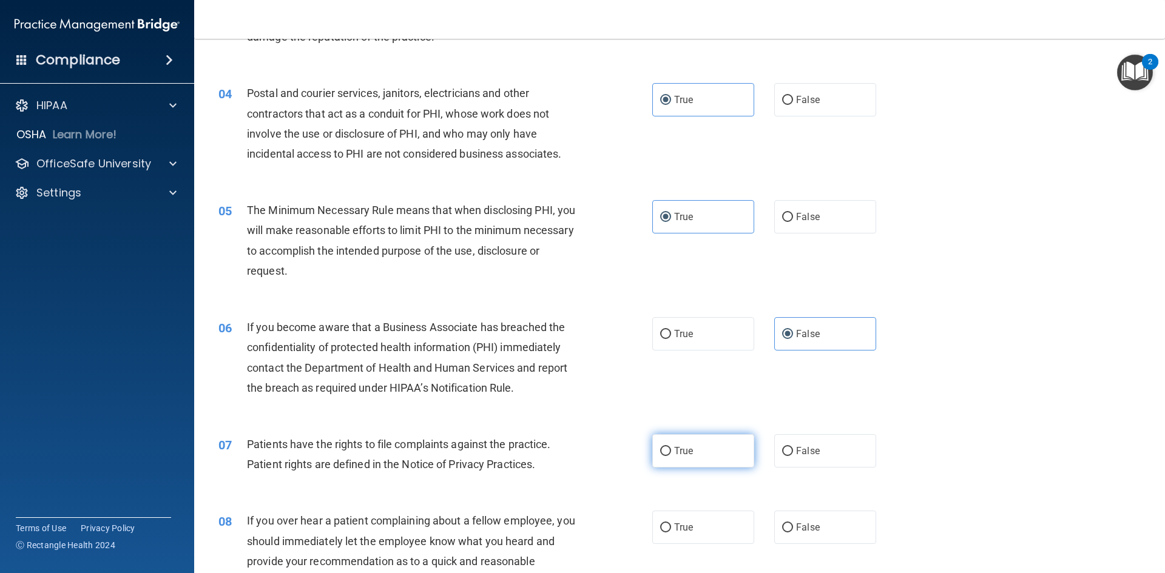
radio input "true"
click at [801, 461] on label "False" at bounding box center [825, 450] width 102 height 33
click at [793, 456] on input "False" at bounding box center [787, 451] width 11 height 9
radio input "true"
radio input "false"
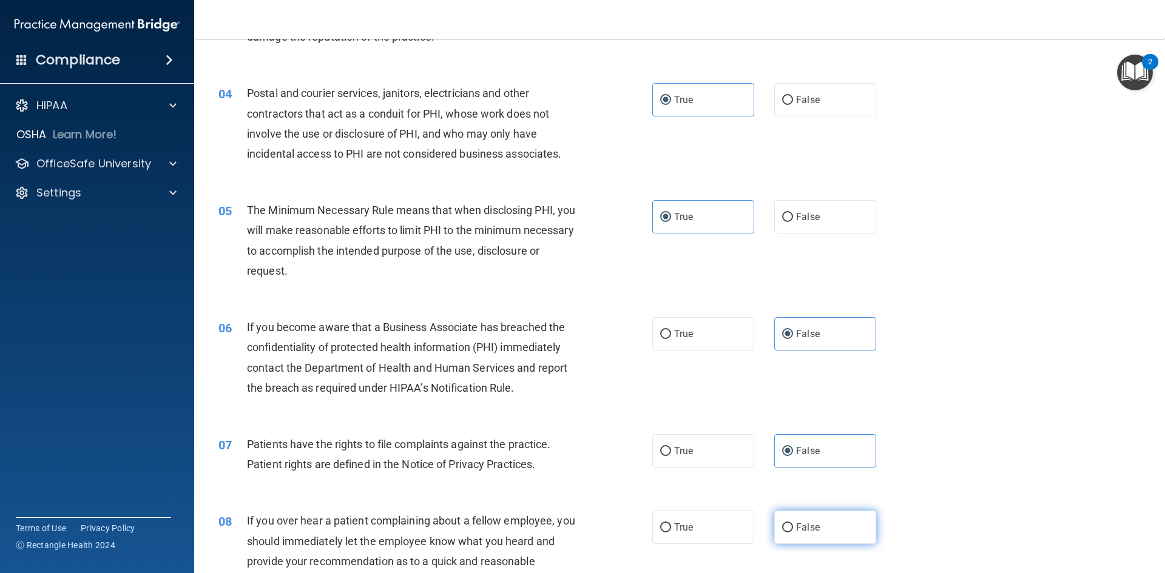
click at [804, 536] on label "False" at bounding box center [825, 527] width 102 height 33
click at [793, 533] on input "False" at bounding box center [787, 528] width 11 height 9
radio input "true"
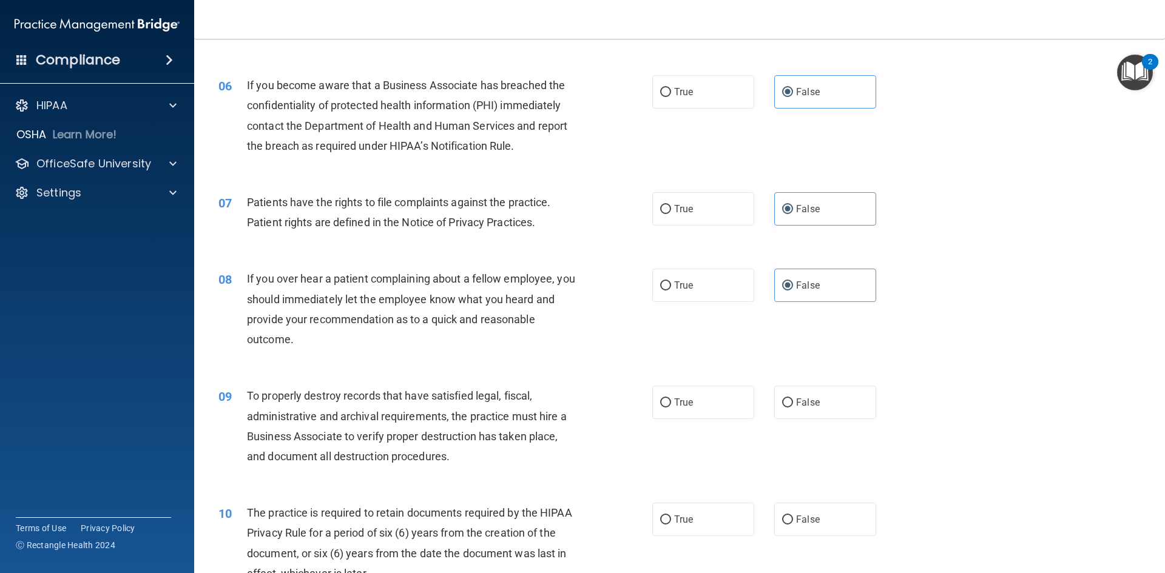
scroll to position [546, 0]
drag, startPoint x: 715, startPoint y: 405, endPoint x: 736, endPoint y: 406, distance: 21.3
click at [714, 405] on label "True" at bounding box center [703, 401] width 102 height 33
click at [671, 405] on input "True" at bounding box center [665, 402] width 11 height 9
radio input "true"
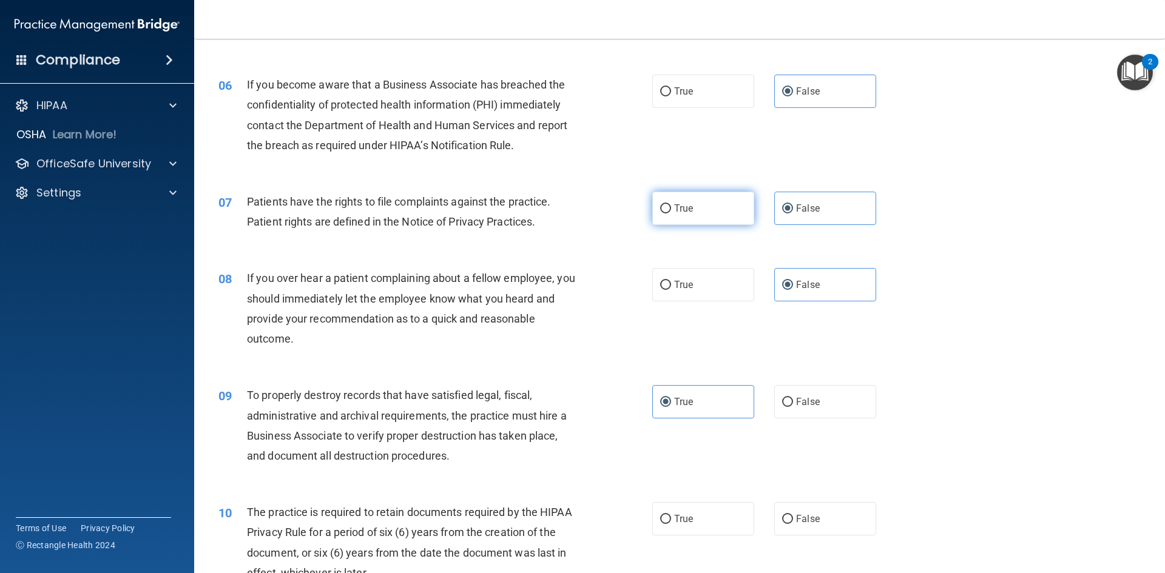
click at [688, 218] on label "True" at bounding box center [703, 208] width 102 height 33
click at [671, 214] on input "True" at bounding box center [665, 208] width 11 height 9
radio input "true"
radio input "false"
click at [824, 405] on label "False" at bounding box center [825, 401] width 102 height 33
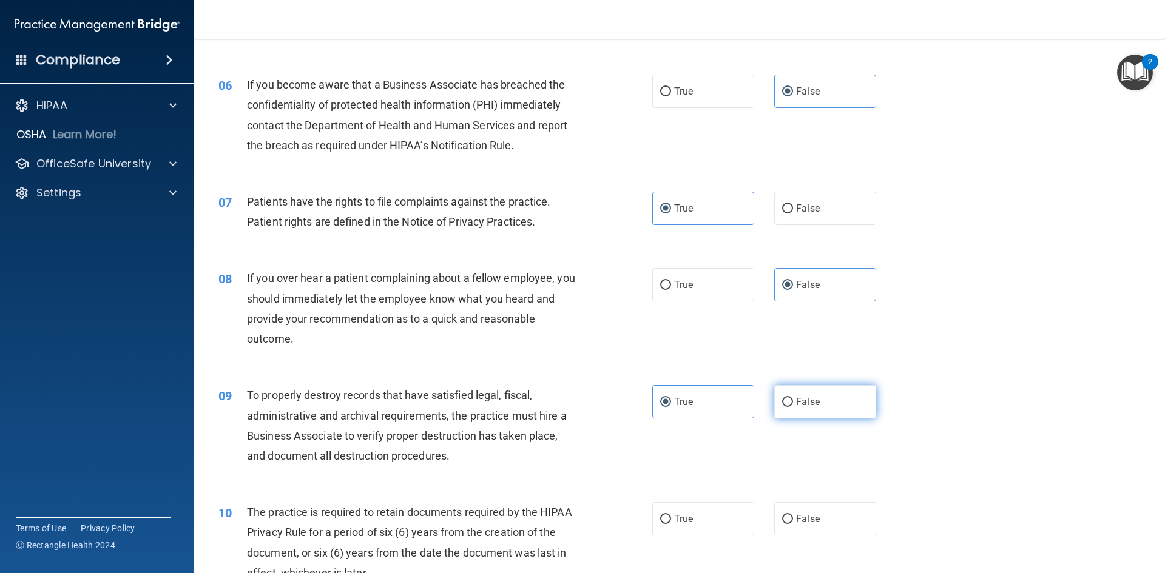
click at [793, 405] on input "False" at bounding box center [787, 402] width 11 height 9
radio input "true"
radio input "false"
drag, startPoint x: 666, startPoint y: 516, endPoint x: 726, endPoint y: 503, distance: 61.3
click at [668, 516] on label "True" at bounding box center [703, 518] width 102 height 33
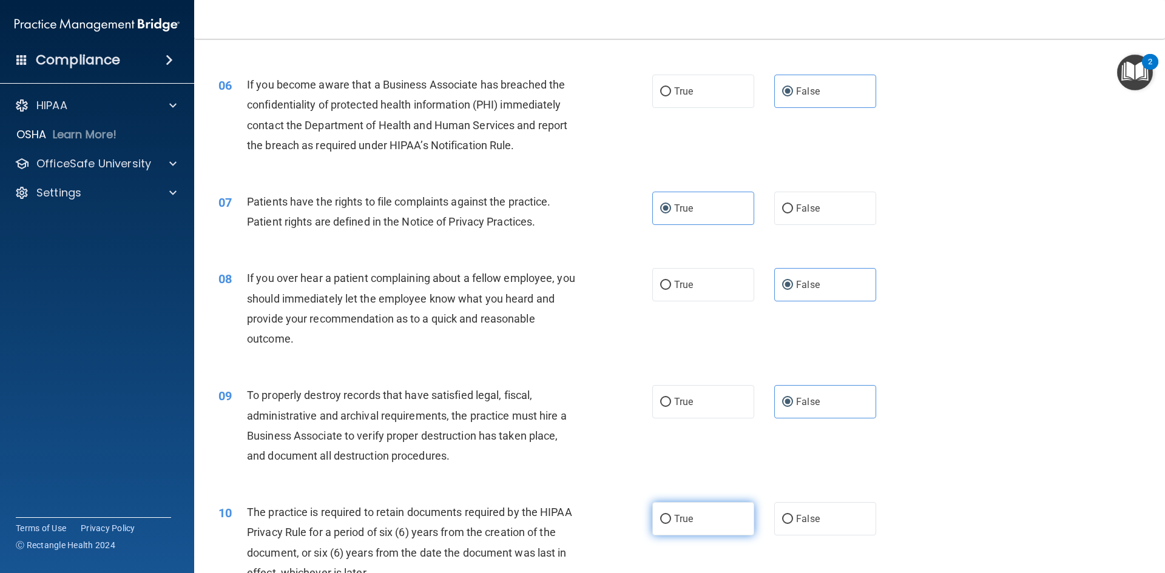
click at [668, 516] on input "True" at bounding box center [665, 519] width 11 height 9
radio input "true"
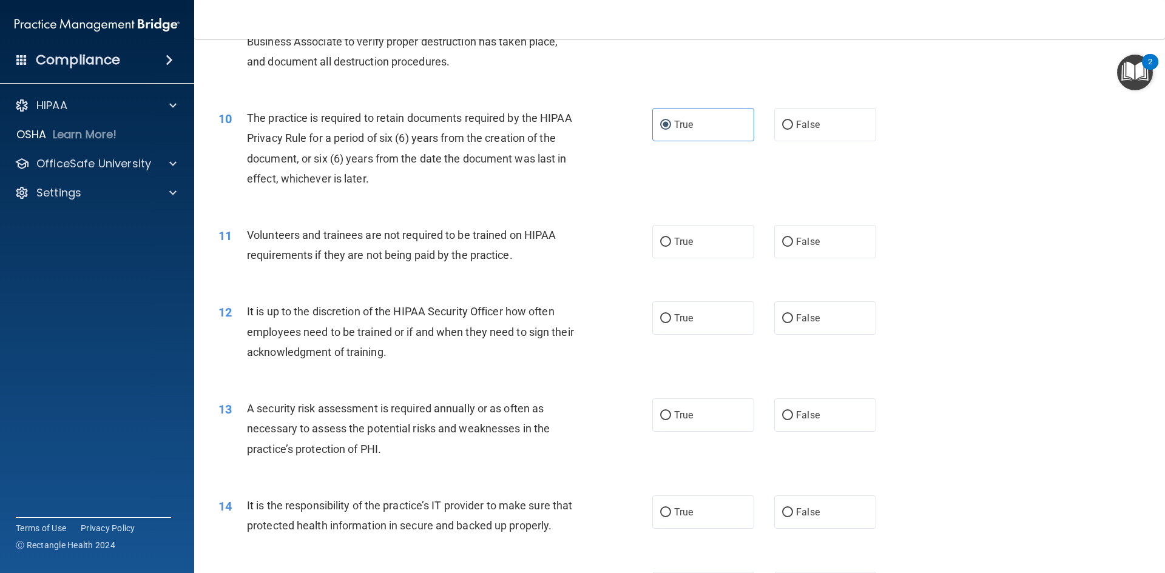
scroll to position [1092, 0]
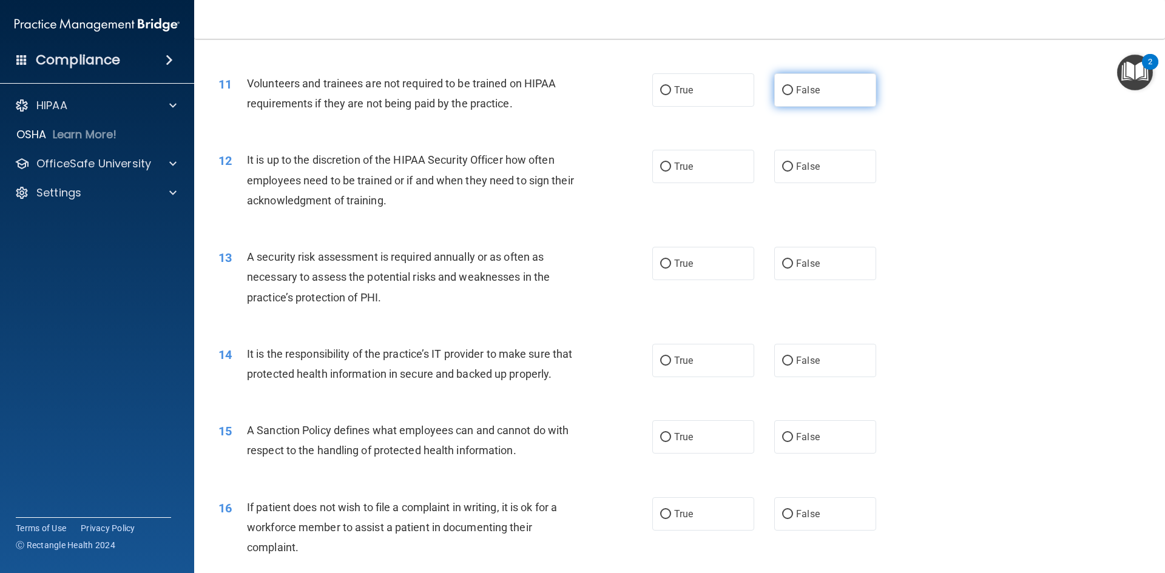
click at [837, 87] on label "False" at bounding box center [825, 89] width 102 height 33
click at [793, 87] on input "False" at bounding box center [787, 90] width 11 height 9
radio input "true"
click at [822, 169] on label "False" at bounding box center [825, 166] width 102 height 33
click at [793, 169] on input "False" at bounding box center [787, 167] width 11 height 9
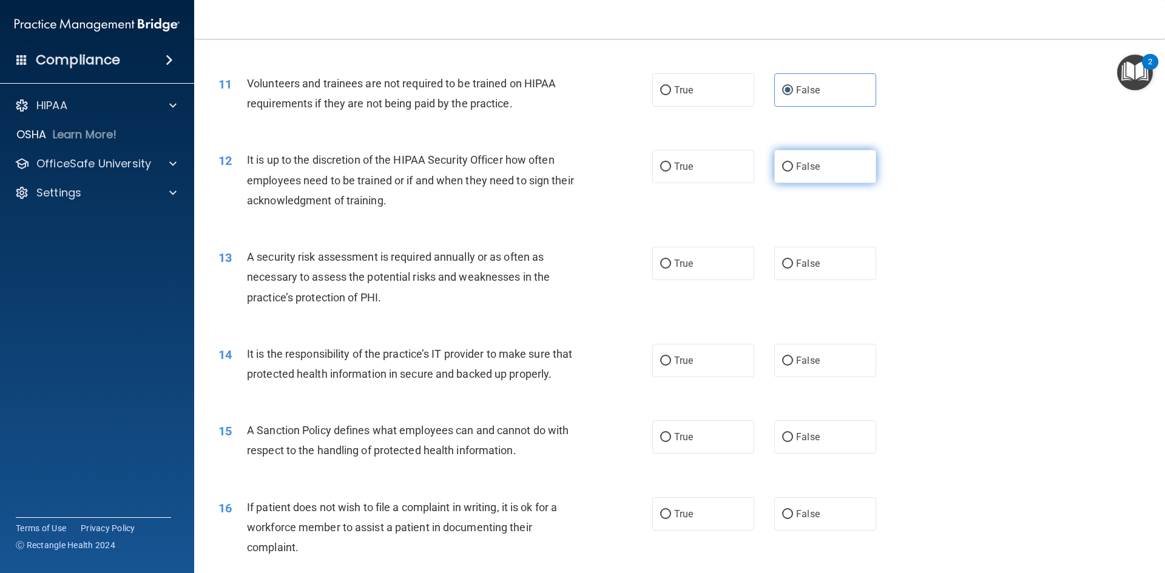
radio input "true"
drag, startPoint x: 707, startPoint y: 261, endPoint x: 783, endPoint y: 317, distance: 94.5
click at [708, 261] on label "True" at bounding box center [703, 263] width 102 height 33
click at [671, 261] on input "True" at bounding box center [665, 264] width 11 height 9
radio input "true"
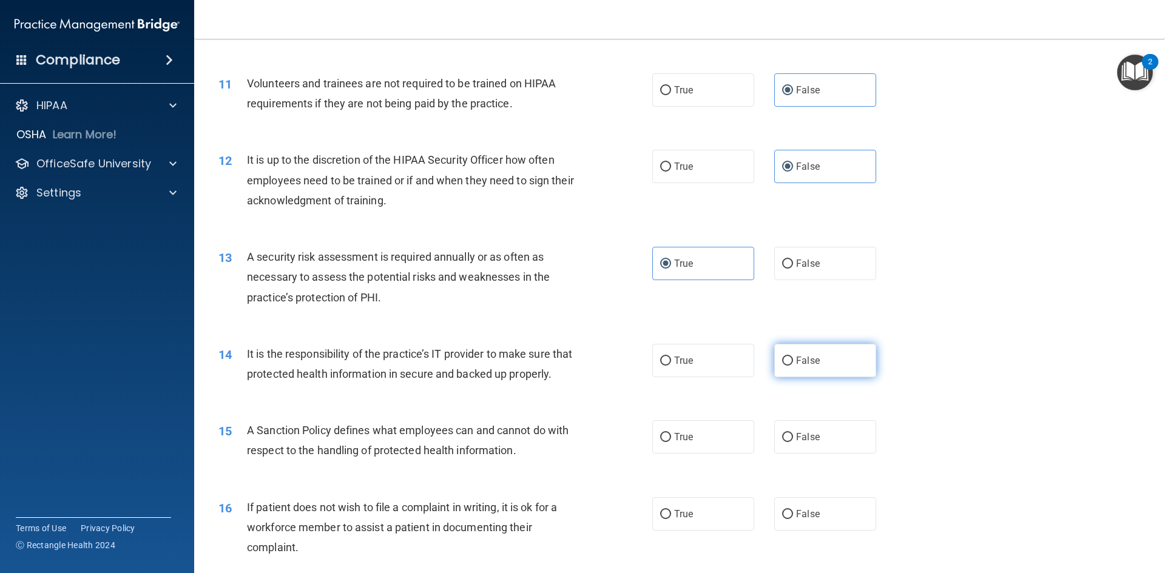
click at [796, 346] on label "False" at bounding box center [825, 360] width 102 height 33
click at [793, 357] on input "False" at bounding box center [787, 361] width 11 height 9
radio input "true"
click at [807, 451] on label "False" at bounding box center [825, 436] width 102 height 33
click at [793, 442] on input "False" at bounding box center [787, 437] width 11 height 9
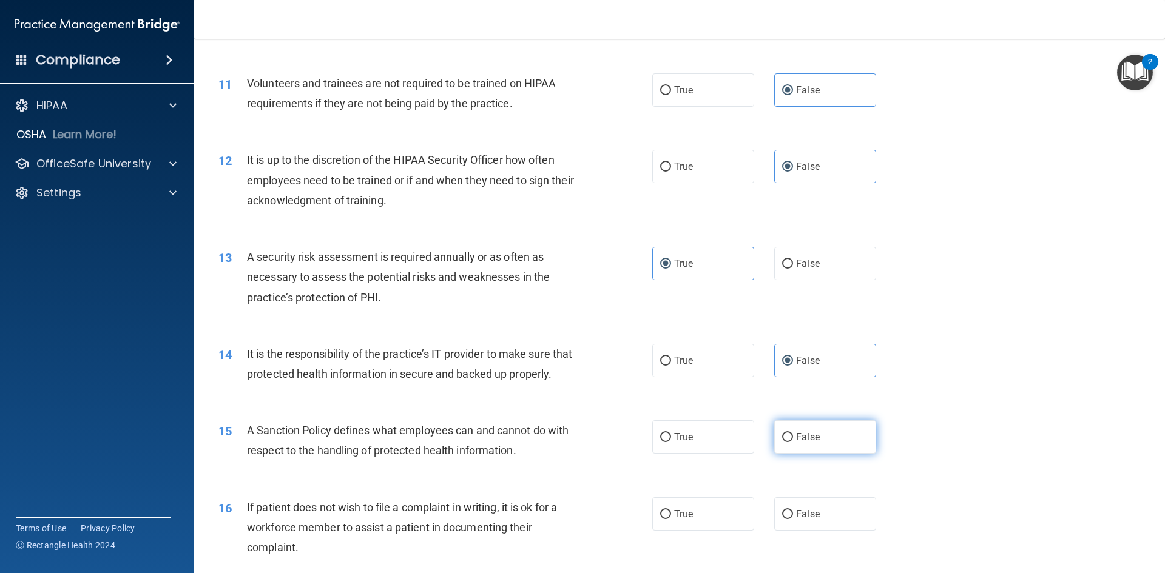
radio input "true"
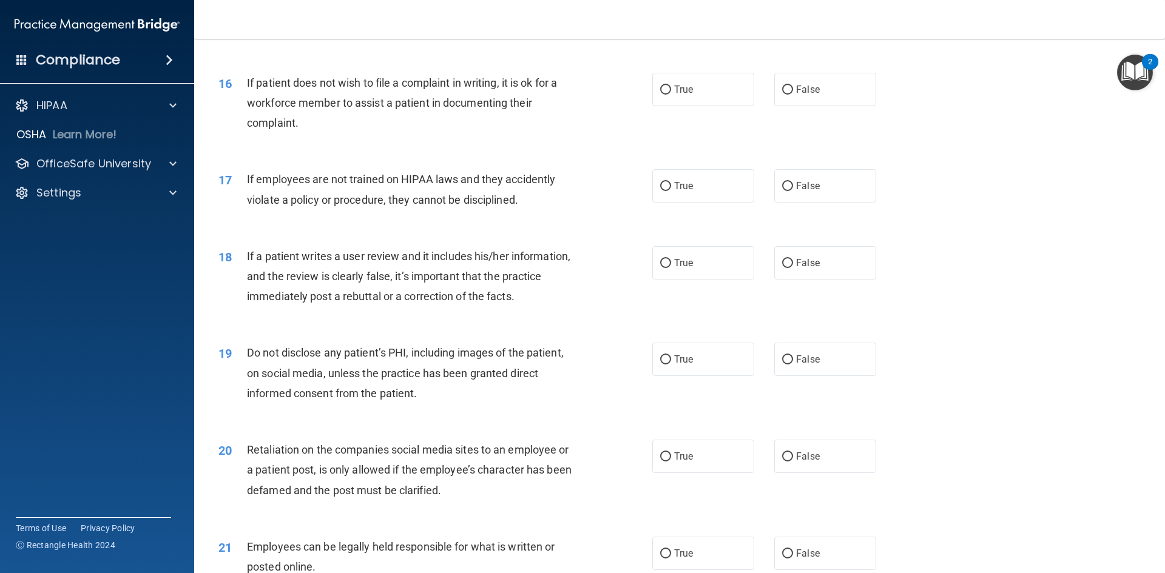
scroll to position [1577, 0]
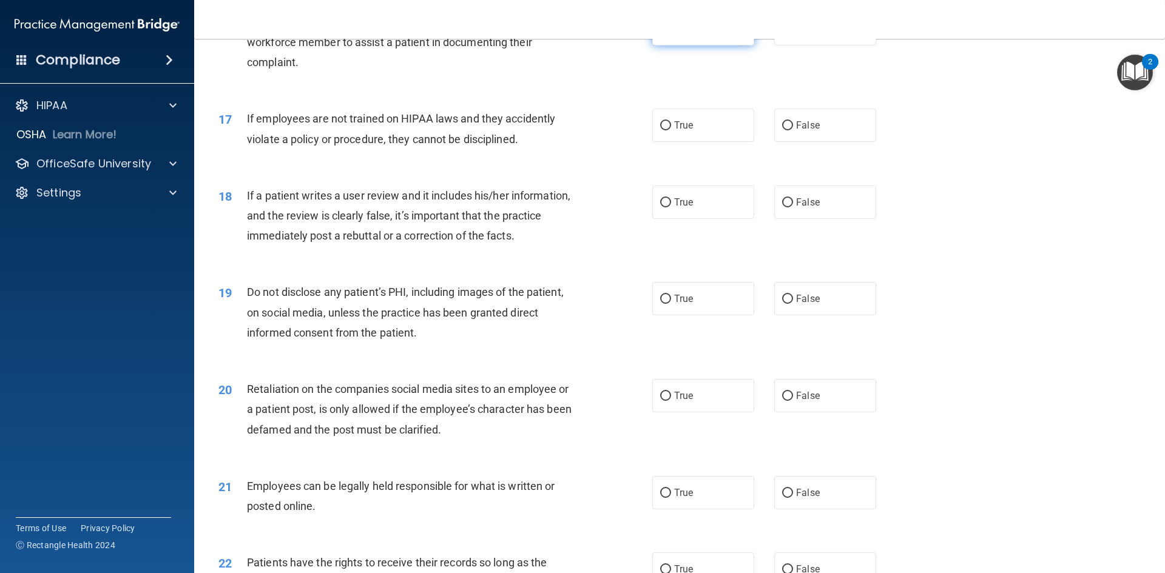
click at [704, 45] on label "True" at bounding box center [703, 28] width 102 height 33
click at [671, 34] on input "True" at bounding box center [665, 29] width 11 height 9
radio input "true"
click at [812, 192] on div "18 If a patient writes a user review and it includes his/her information, and t…" at bounding box center [679, 218] width 940 height 97
click at [810, 142] on label "False" at bounding box center [825, 125] width 102 height 33
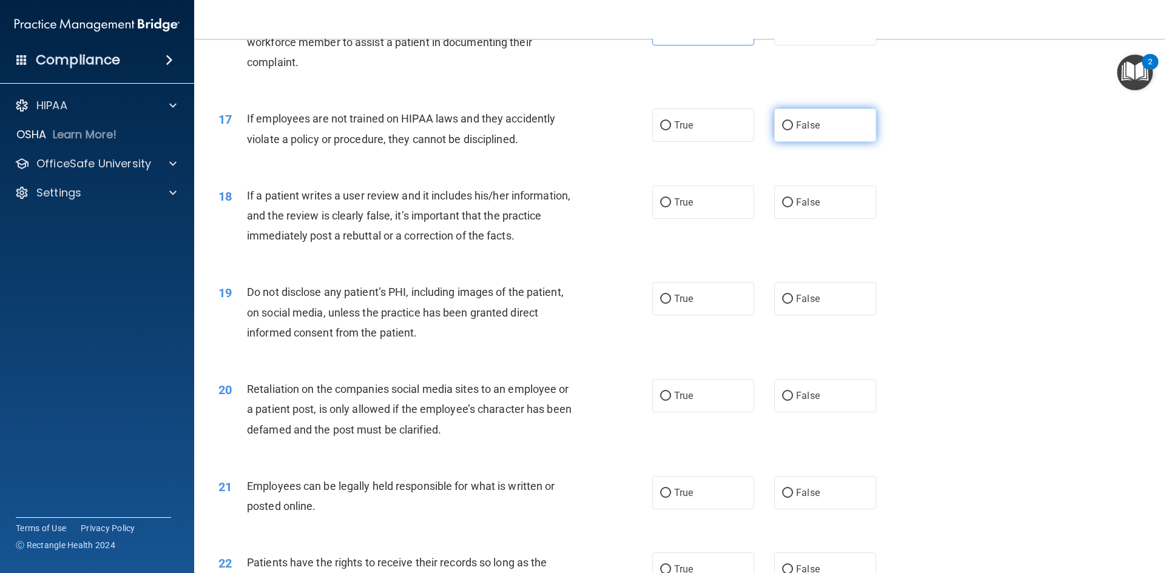
click at [793, 130] on input "False" at bounding box center [787, 125] width 11 height 9
radio input "true"
drag, startPoint x: 805, startPoint y: 236, endPoint x: 740, endPoint y: 286, distance: 82.1
click at [804, 219] on label "False" at bounding box center [825, 202] width 102 height 33
click at [793, 207] on input "False" at bounding box center [787, 202] width 11 height 9
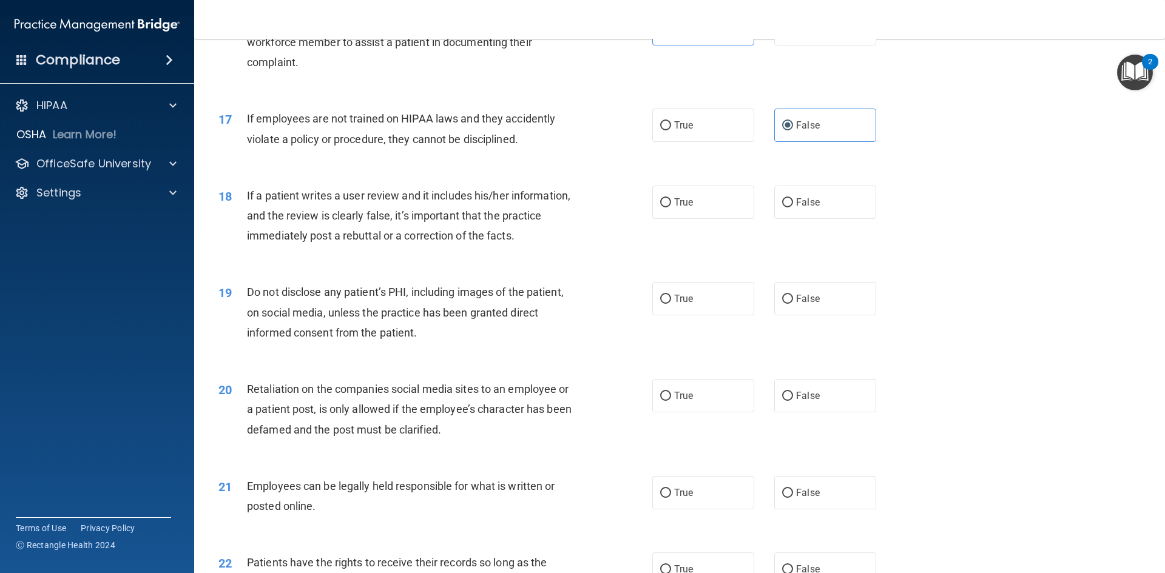
radio input "true"
click at [681, 315] on label "True" at bounding box center [703, 298] width 102 height 33
click at [671, 304] on input "True" at bounding box center [665, 299] width 11 height 9
radio input "true"
click at [820, 436] on div "20 Retaliation on the companies social media sites to an employee or a patient …" at bounding box center [679, 412] width 940 height 97
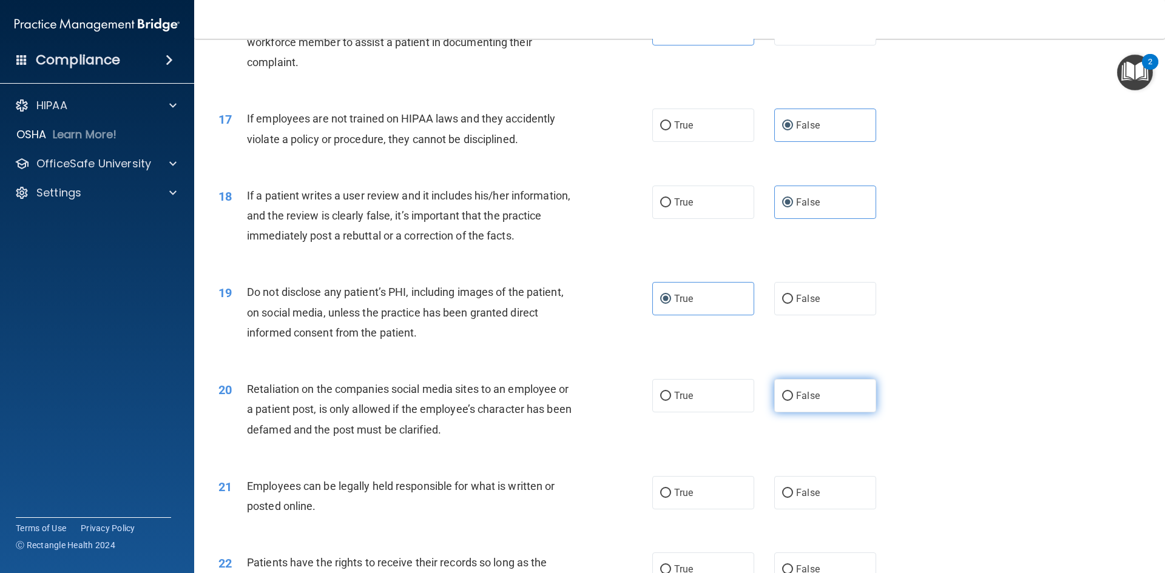
drag, startPoint x: 820, startPoint y: 434, endPoint x: 821, endPoint y: 426, distance: 7.5
click at [820, 433] on div "20 Retaliation on the companies social media sites to an employee or a patient …" at bounding box center [679, 412] width 940 height 97
click at [822, 412] on label "False" at bounding box center [825, 395] width 102 height 33
click at [793, 401] on input "False" at bounding box center [787, 396] width 11 height 9
radio input "true"
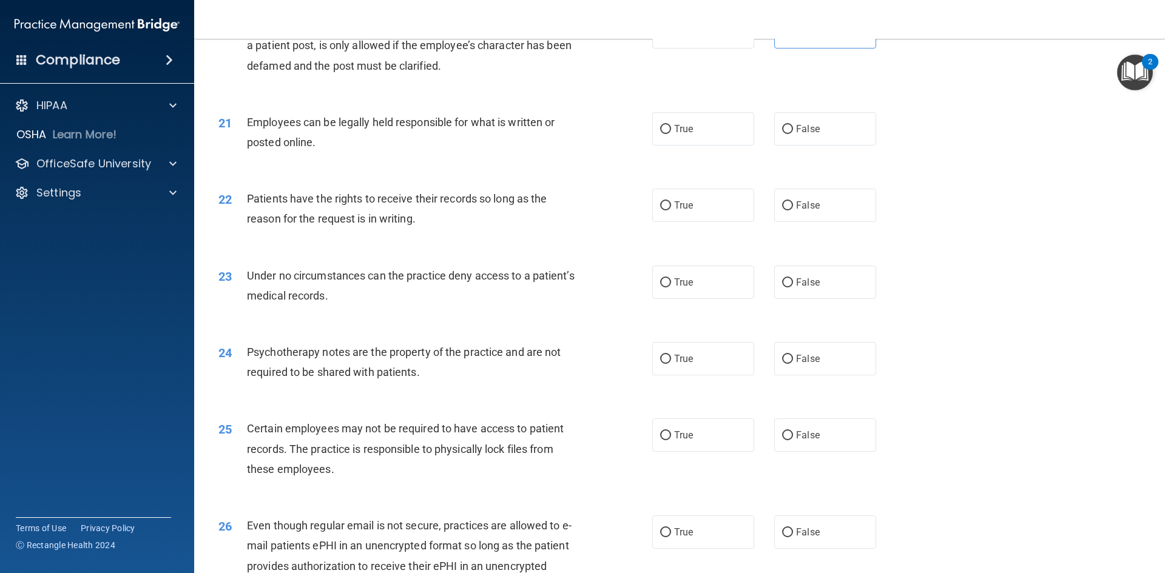
scroll to position [2002, 0]
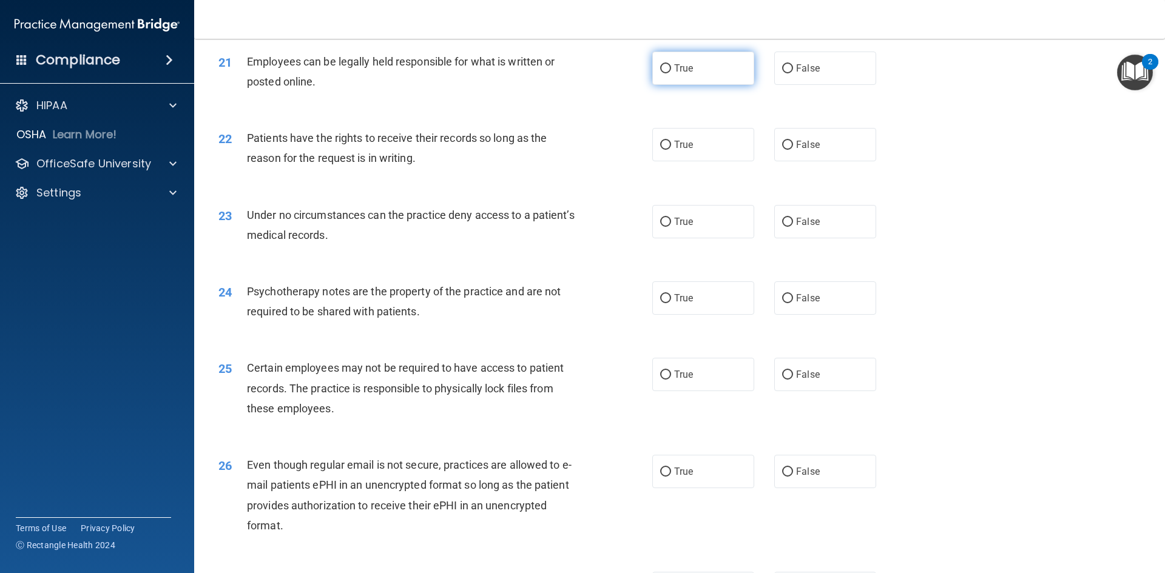
click at [726, 78] on label "True" at bounding box center [703, 68] width 102 height 33
click at [671, 73] on input "True" at bounding box center [665, 68] width 11 height 9
radio input "true"
drag, startPoint x: 781, startPoint y: 160, endPoint x: 786, endPoint y: 242, distance: 82.0
click at [783, 150] on input "False" at bounding box center [787, 145] width 11 height 9
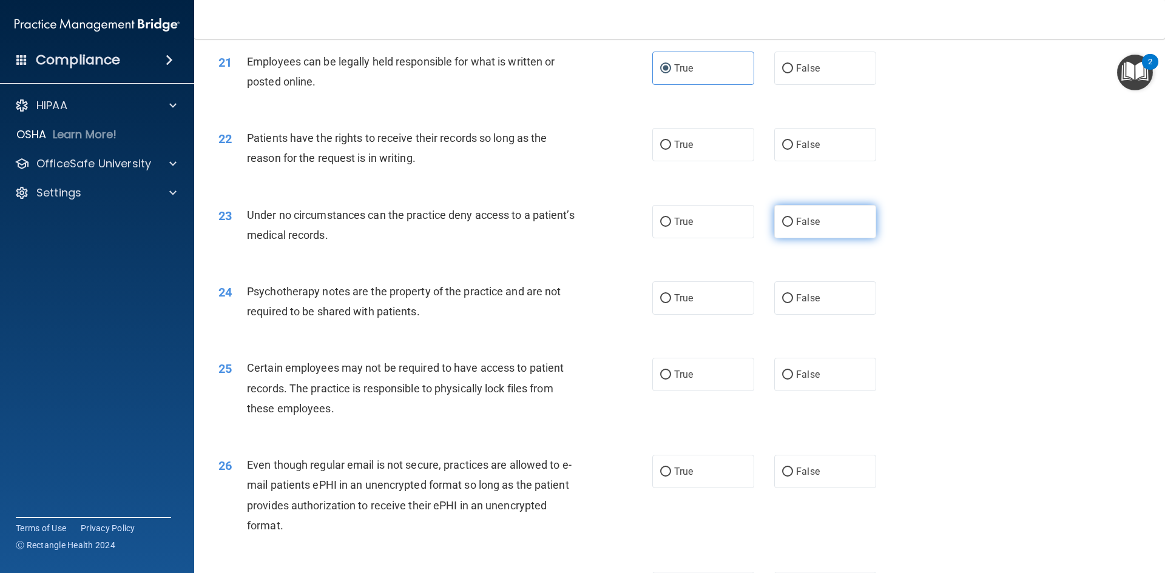
radio input "true"
drag, startPoint x: 786, startPoint y: 243, endPoint x: 738, endPoint y: 294, distance: 69.5
click at [781, 238] on label "False" at bounding box center [825, 221] width 102 height 33
click at [782, 227] on input "False" at bounding box center [787, 222] width 11 height 9
radio input "true"
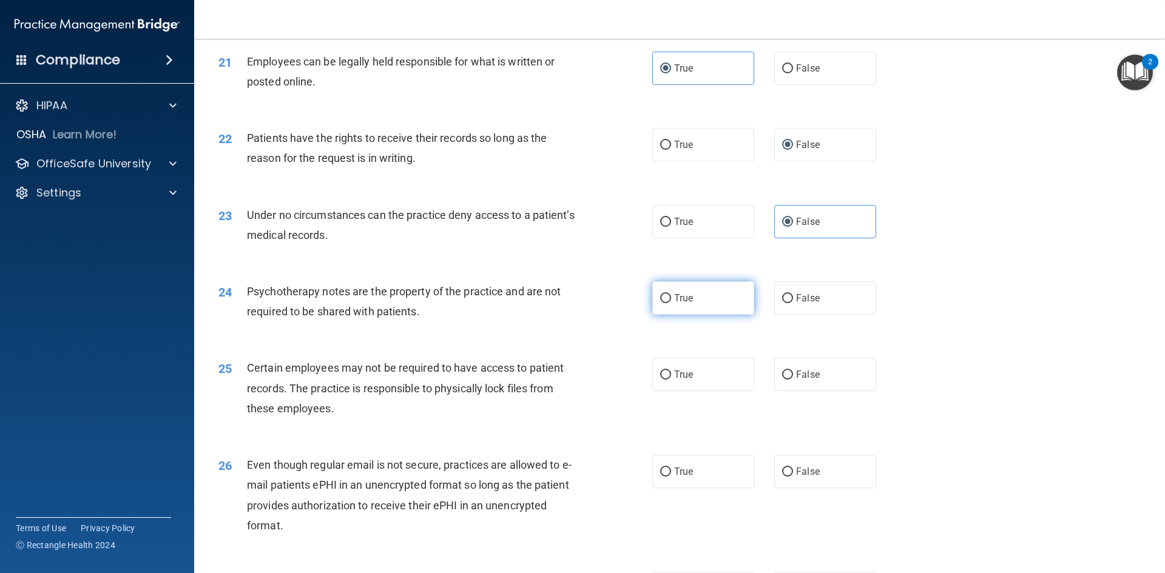
drag, startPoint x: 718, startPoint y: 312, endPoint x: 716, endPoint y: 328, distance: 16.0
click at [716, 315] on label "True" at bounding box center [703, 297] width 102 height 33
click at [671, 303] on input "True" at bounding box center [665, 298] width 11 height 9
radio input "true"
click at [701, 389] on label "True" at bounding box center [703, 374] width 102 height 33
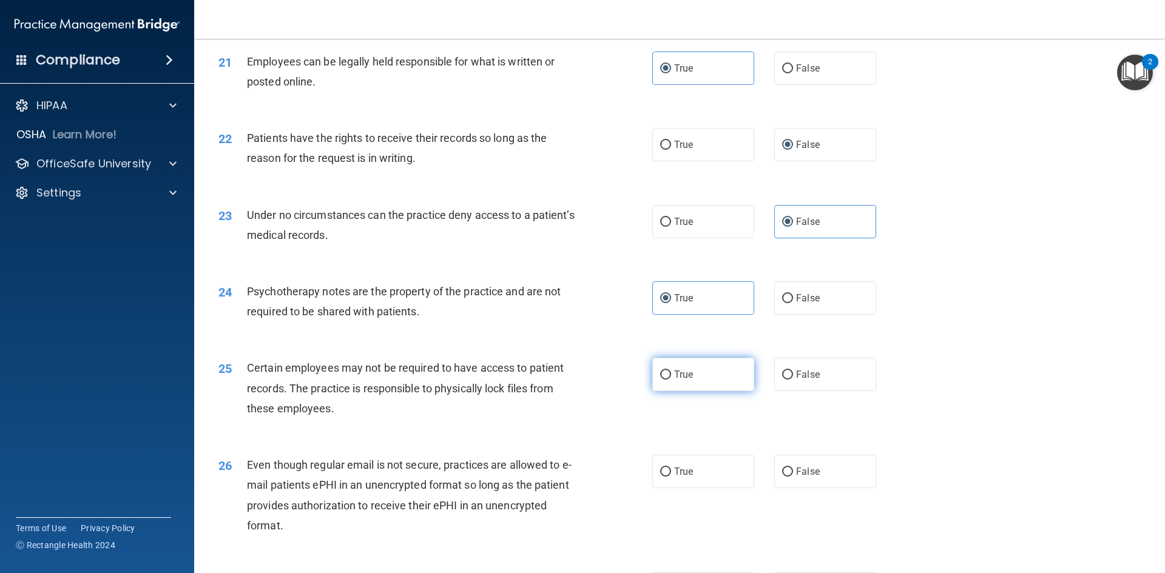
click at [671, 380] on input "True" at bounding box center [665, 375] width 11 height 9
radio input "true"
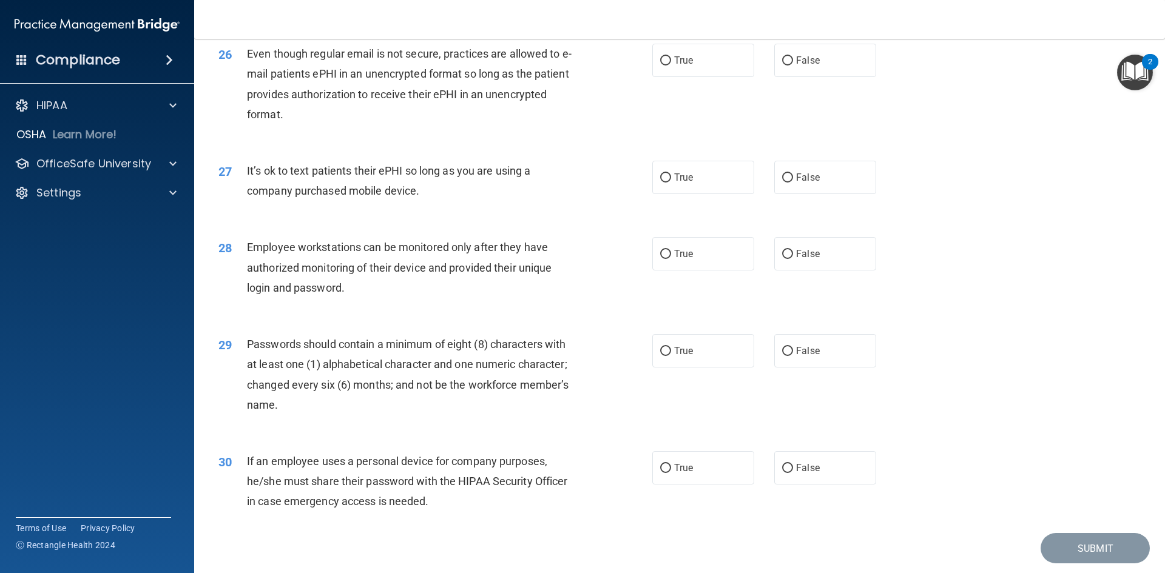
scroll to position [2426, 0]
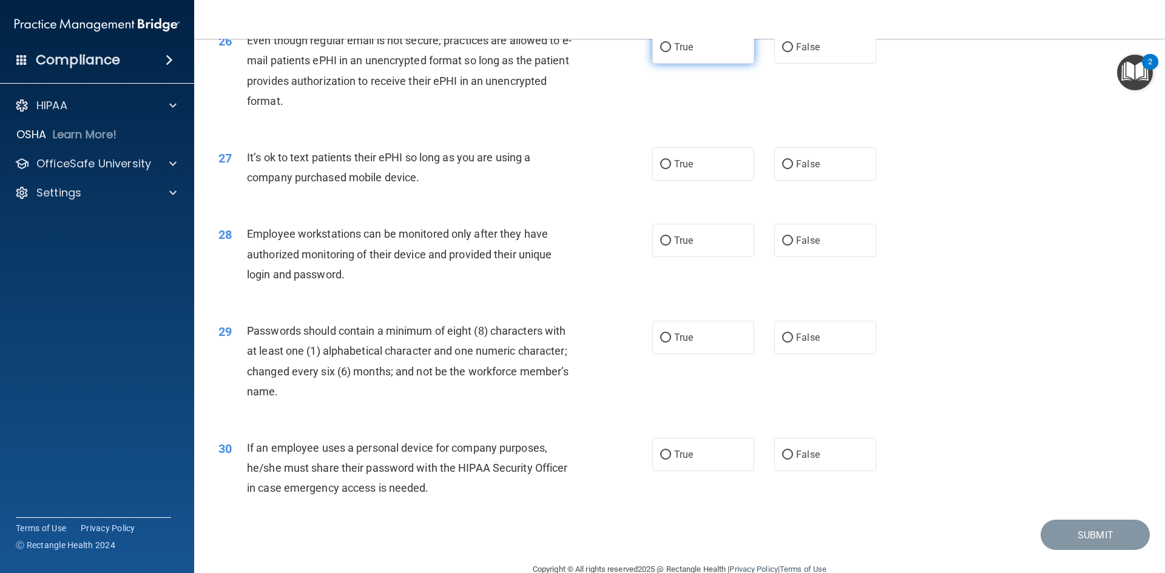
click at [704, 64] on label "True" at bounding box center [703, 46] width 102 height 33
click at [671, 52] on input "True" at bounding box center [665, 47] width 11 height 9
radio input "true"
click at [795, 181] on label "False" at bounding box center [825, 163] width 102 height 33
click at [793, 169] on input "False" at bounding box center [787, 164] width 11 height 9
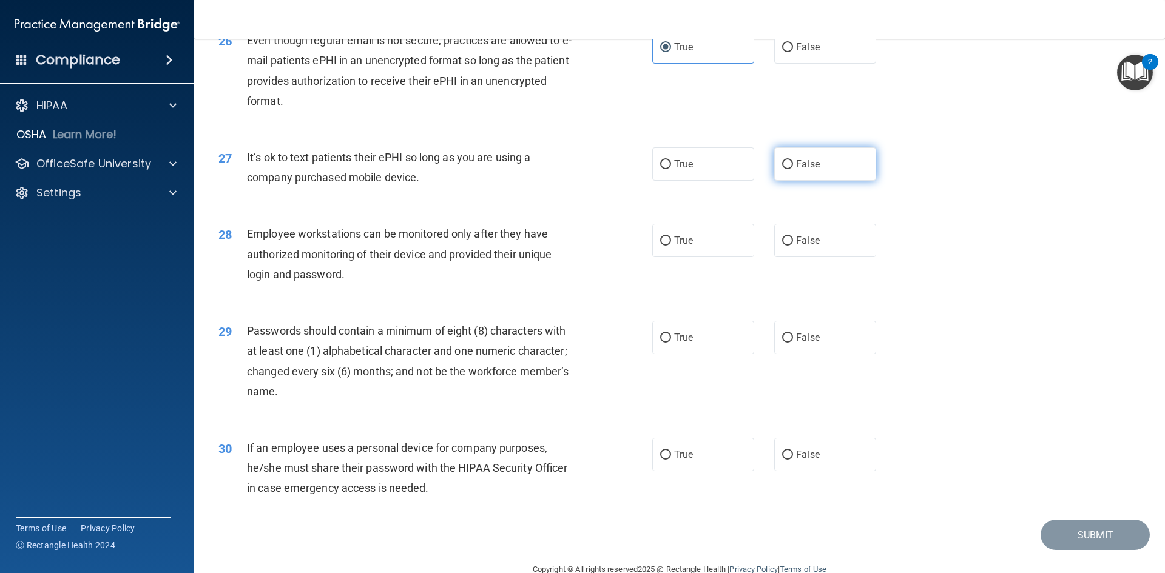
radio input "true"
click at [800, 246] on span "False" at bounding box center [808, 241] width 24 height 12
click at [793, 246] on input "False" at bounding box center [787, 241] width 11 height 9
radio input "true"
drag, startPoint x: 688, startPoint y: 352, endPoint x: 695, endPoint y: 355, distance: 7.3
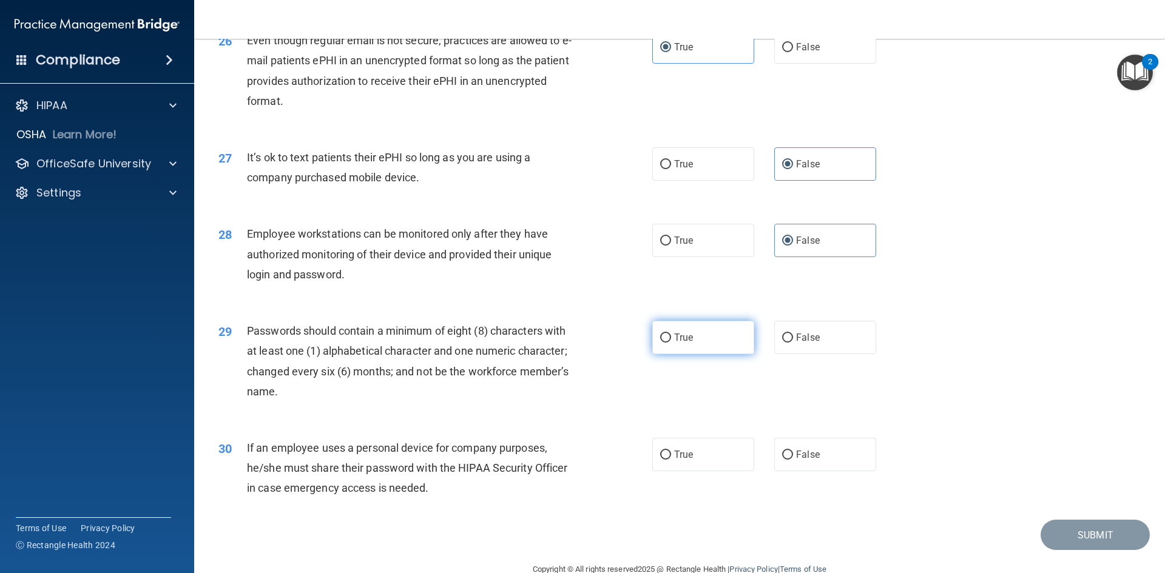
click at [690, 352] on label "True" at bounding box center [703, 337] width 102 height 33
click at [671, 343] on input "True" at bounding box center [665, 338] width 11 height 9
radio input "true"
click at [790, 458] on label "False" at bounding box center [825, 454] width 102 height 33
click at [790, 458] on input "False" at bounding box center [787, 455] width 11 height 9
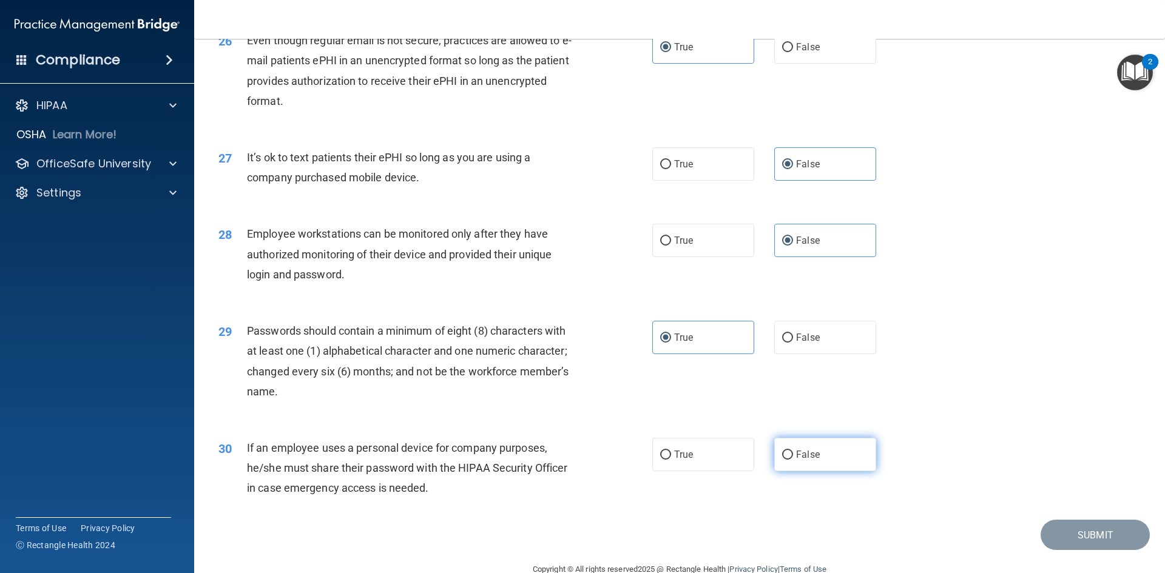
radio input "true"
click at [1066, 551] on button "Submit" at bounding box center [1094, 535] width 109 height 31
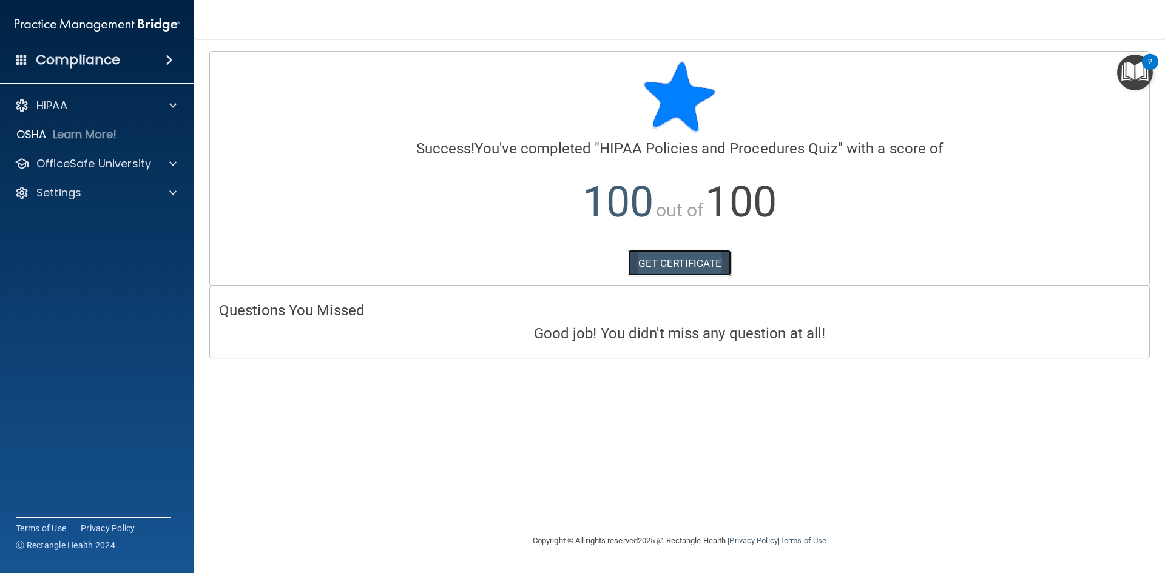
click at [680, 265] on link "GET CERTIFICATE" at bounding box center [680, 263] width 104 height 27
click at [125, 170] on p "OfficeSafe University" at bounding box center [93, 164] width 115 height 15
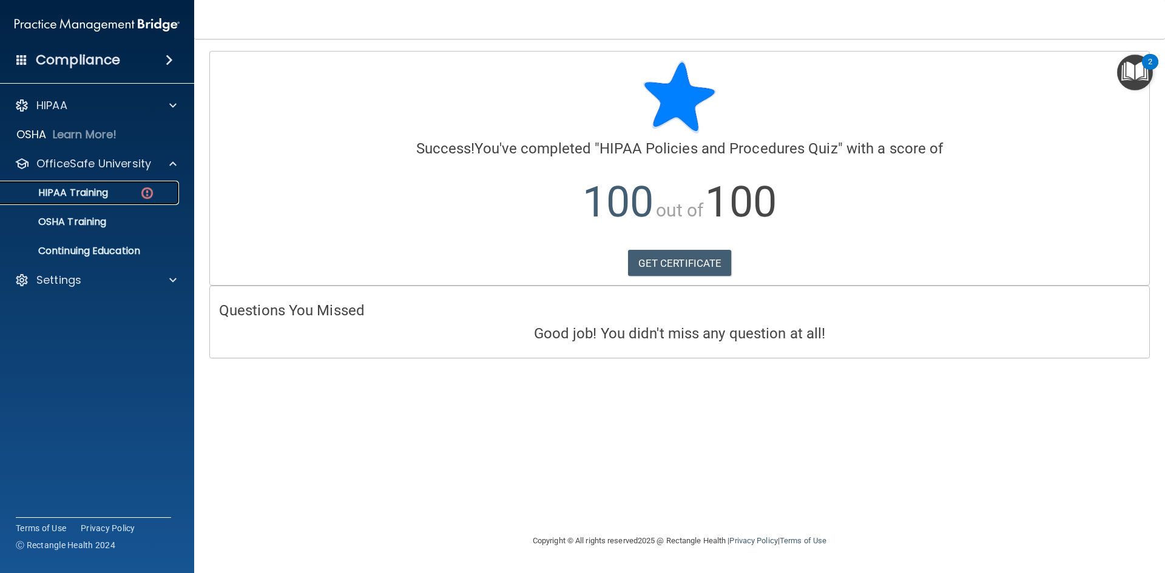
click at [129, 186] on link "HIPAA Training" at bounding box center [83, 193] width 191 height 24
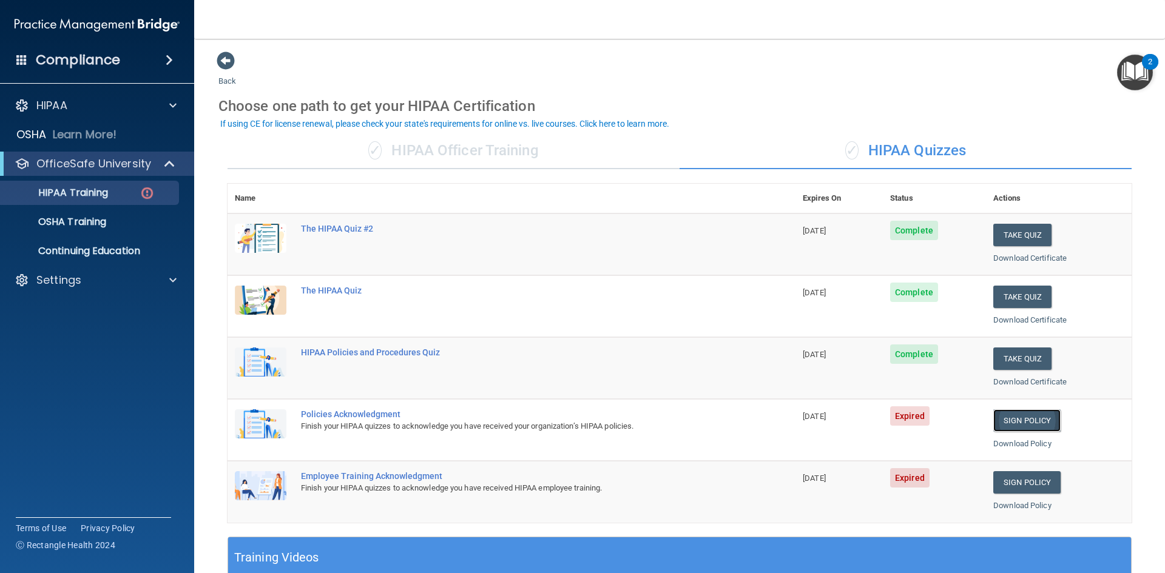
click at [1000, 421] on link "Sign Policy" at bounding box center [1026, 420] width 67 height 22
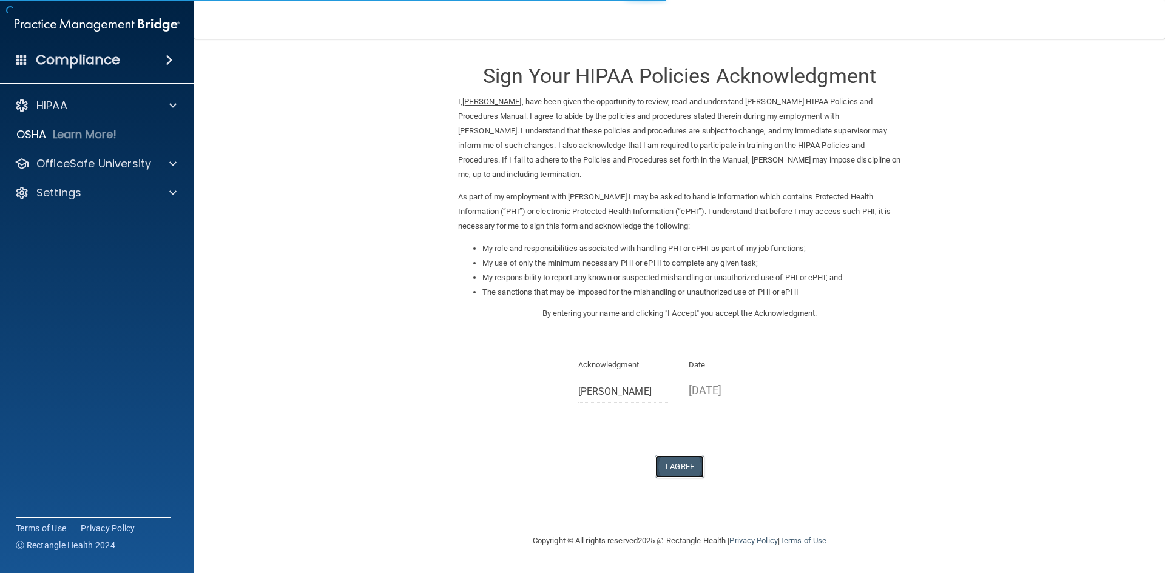
click at [684, 466] on button "I Agree" at bounding box center [679, 467] width 49 height 22
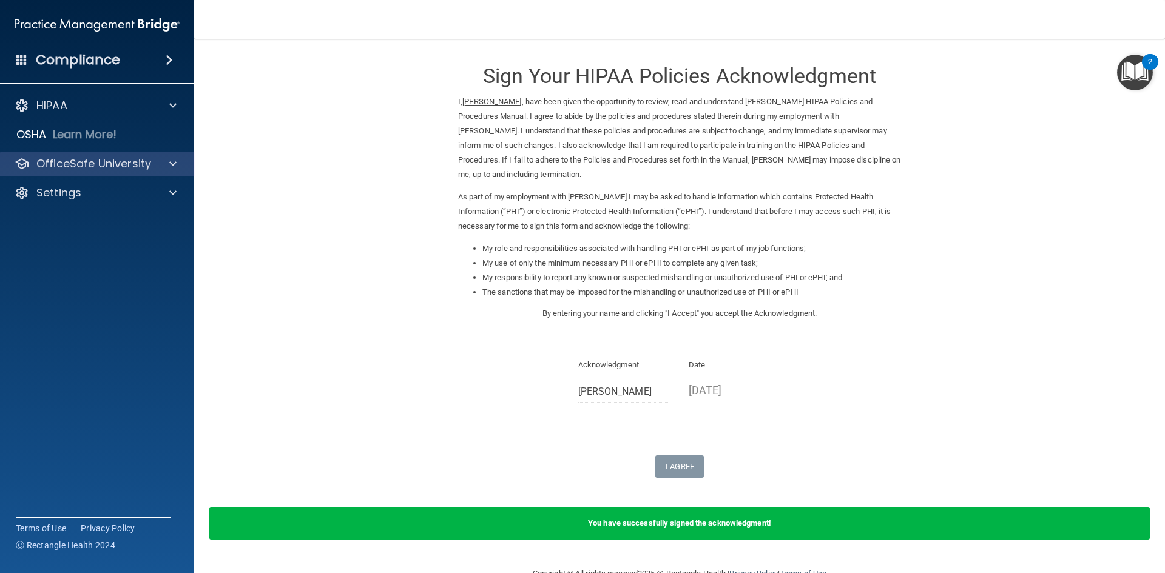
click at [136, 172] on div "OfficeSafe University" at bounding box center [97, 164] width 195 height 24
click at [138, 169] on p "OfficeSafe University" at bounding box center [93, 164] width 115 height 15
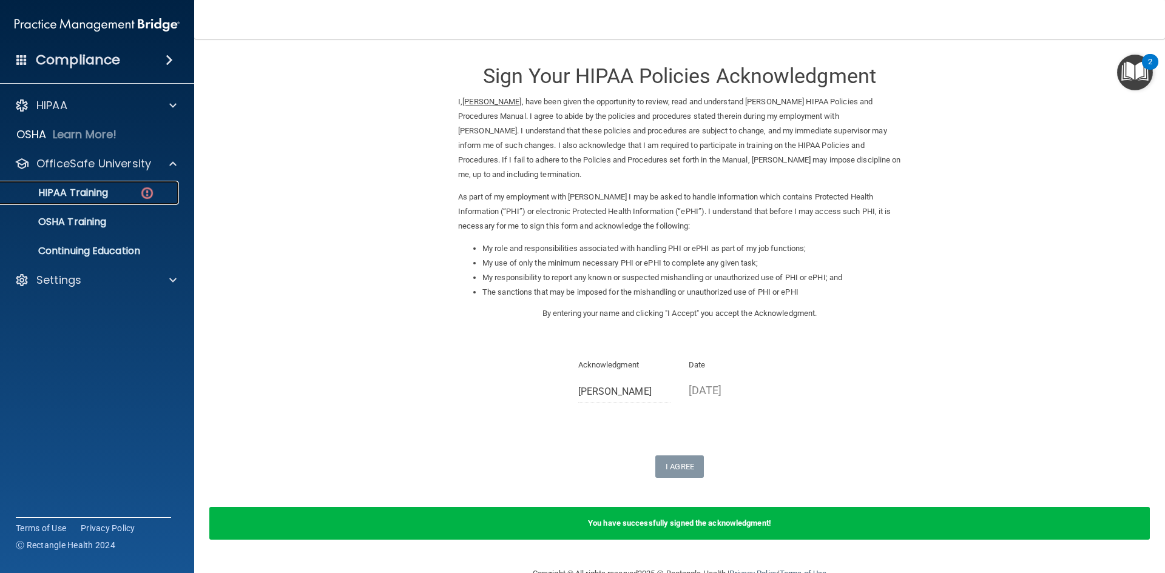
click at [132, 193] on div "HIPAA Training" at bounding box center [91, 193] width 166 height 12
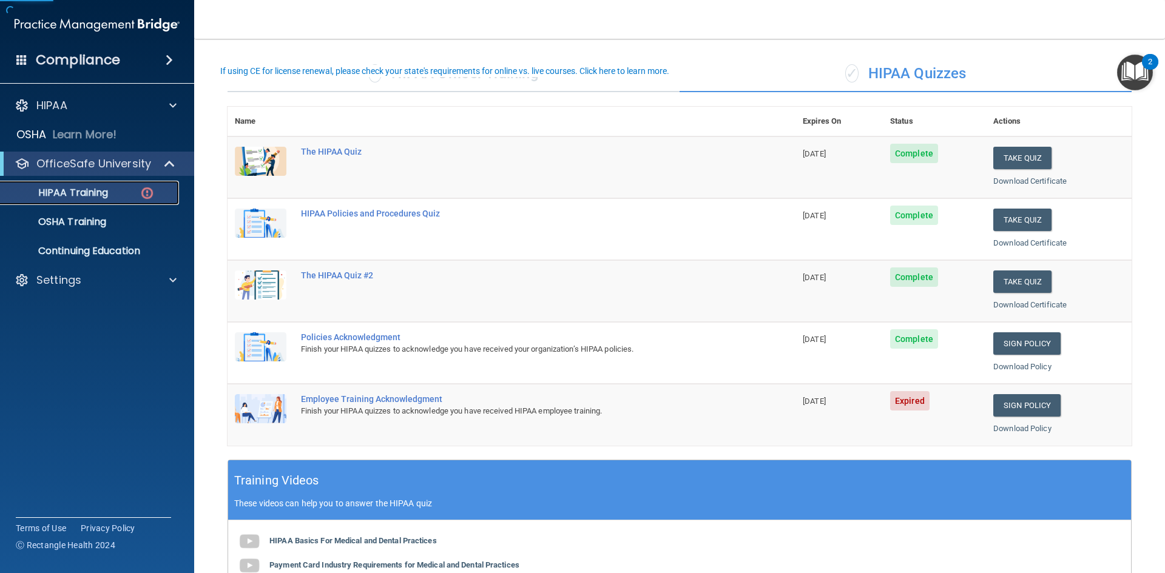
scroll to position [243, 0]
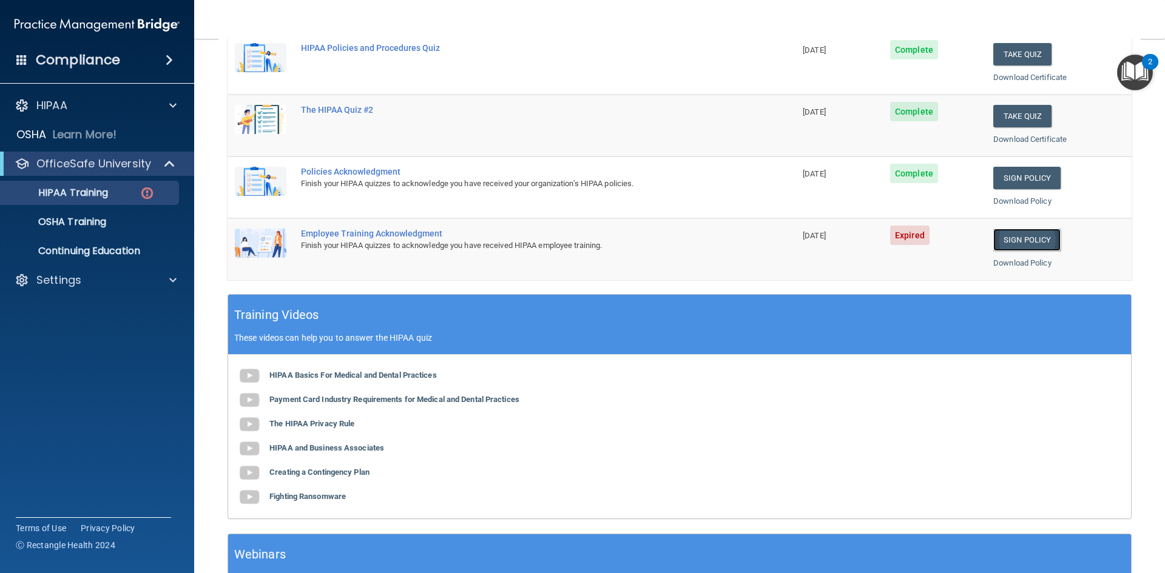
click at [1001, 244] on link "Sign Policy" at bounding box center [1026, 240] width 67 height 22
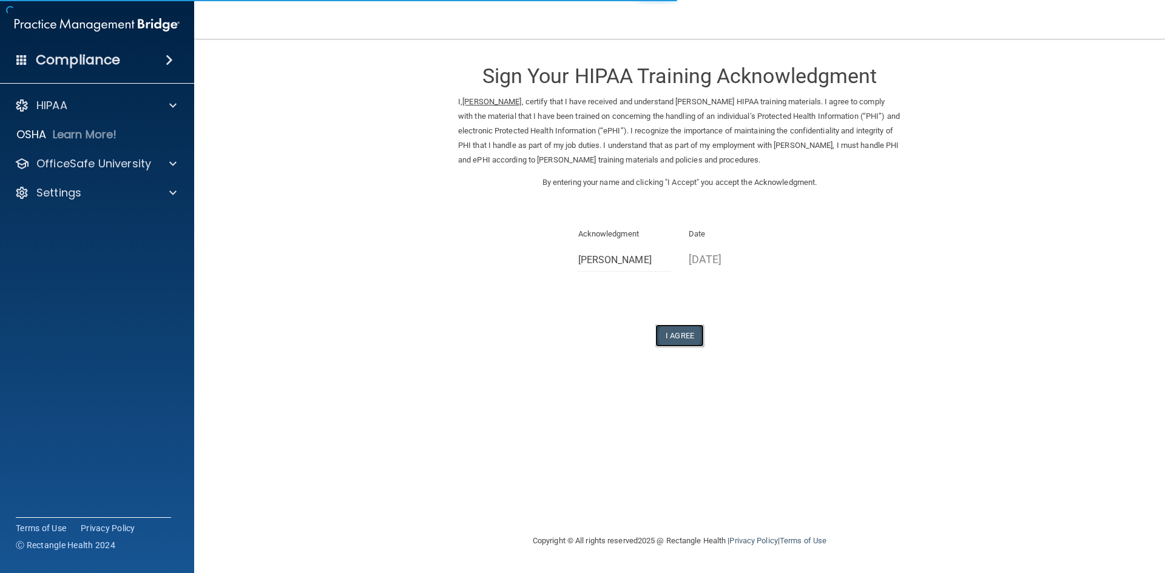
click at [679, 332] on button "I Agree" at bounding box center [679, 336] width 49 height 22
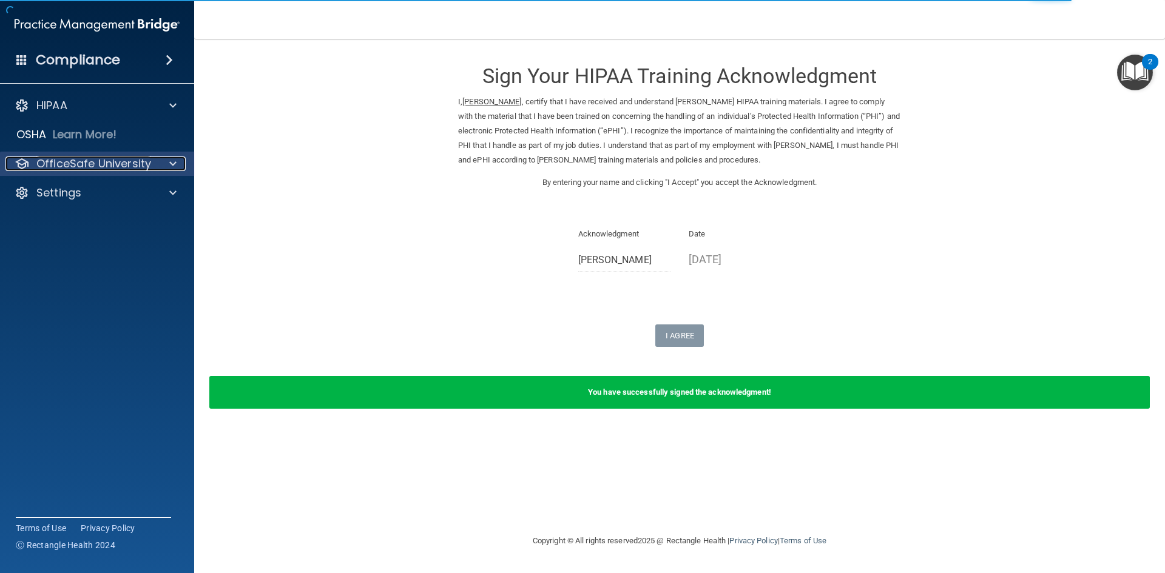
click at [72, 157] on p "OfficeSafe University" at bounding box center [93, 164] width 115 height 15
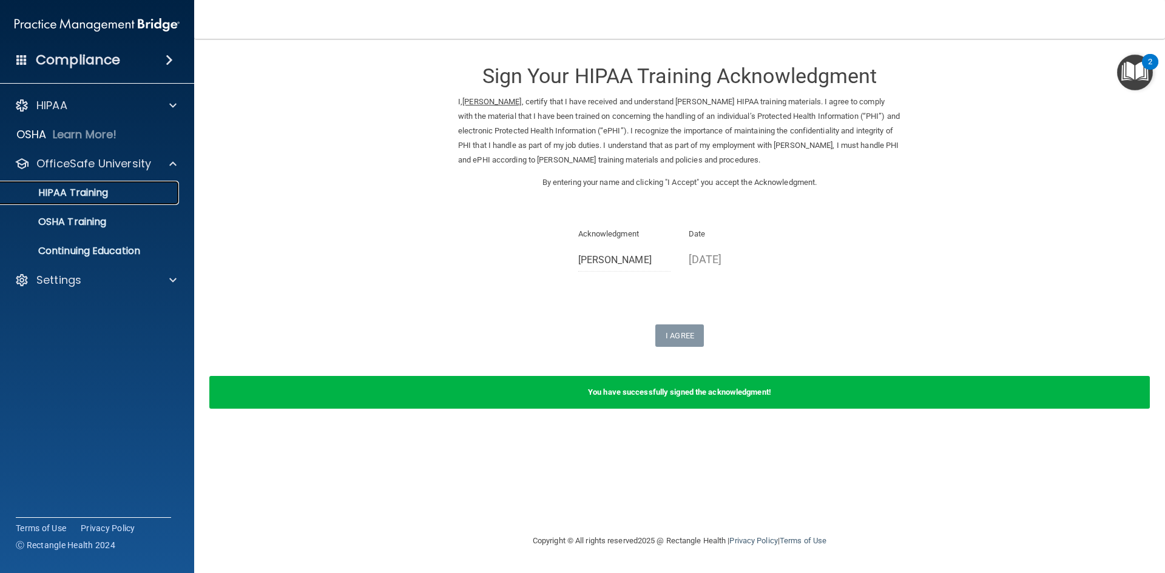
click at [96, 185] on link "HIPAA Training" at bounding box center [83, 193] width 191 height 24
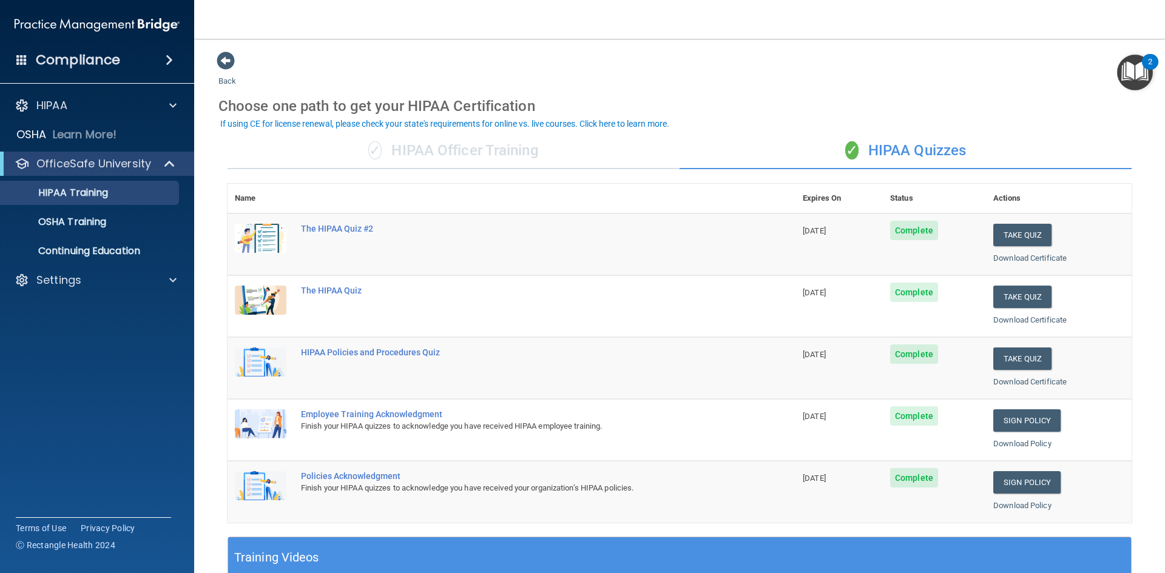
click at [465, 154] on div "✓ HIPAA Officer Training" at bounding box center [453, 151] width 452 height 36
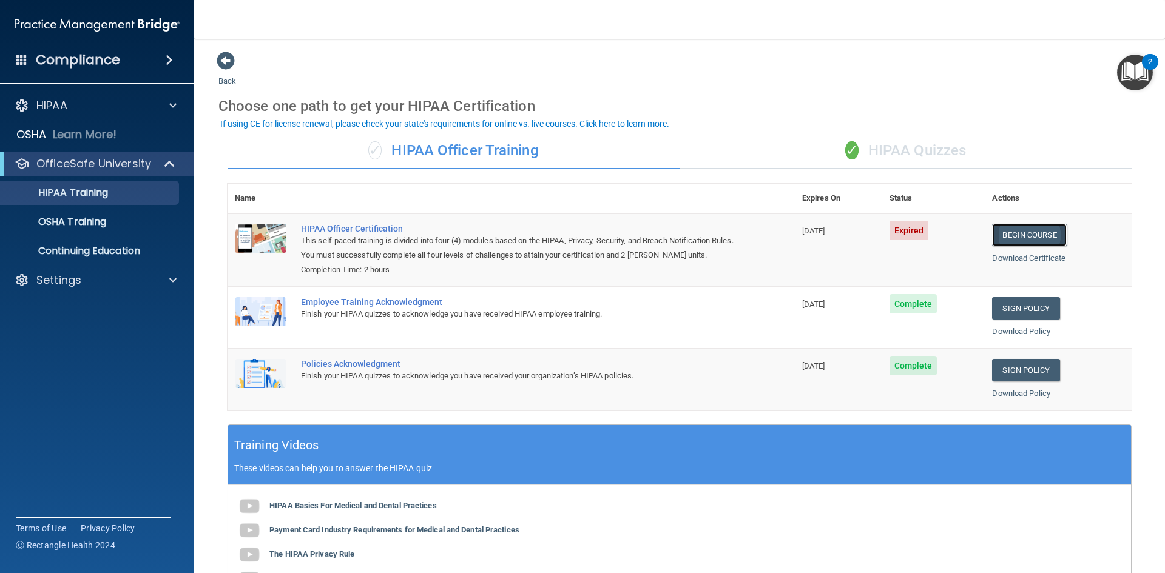
click at [1026, 232] on link "Begin Course" at bounding box center [1029, 235] width 74 height 22
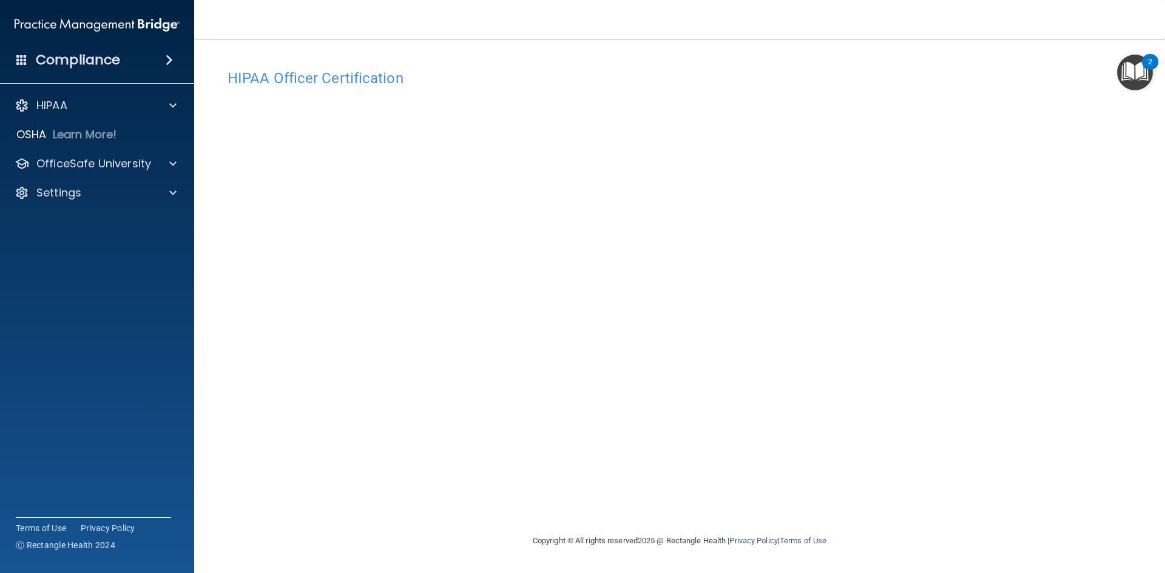
click at [1151, 62] on div "2" at bounding box center [1150, 70] width 4 height 16
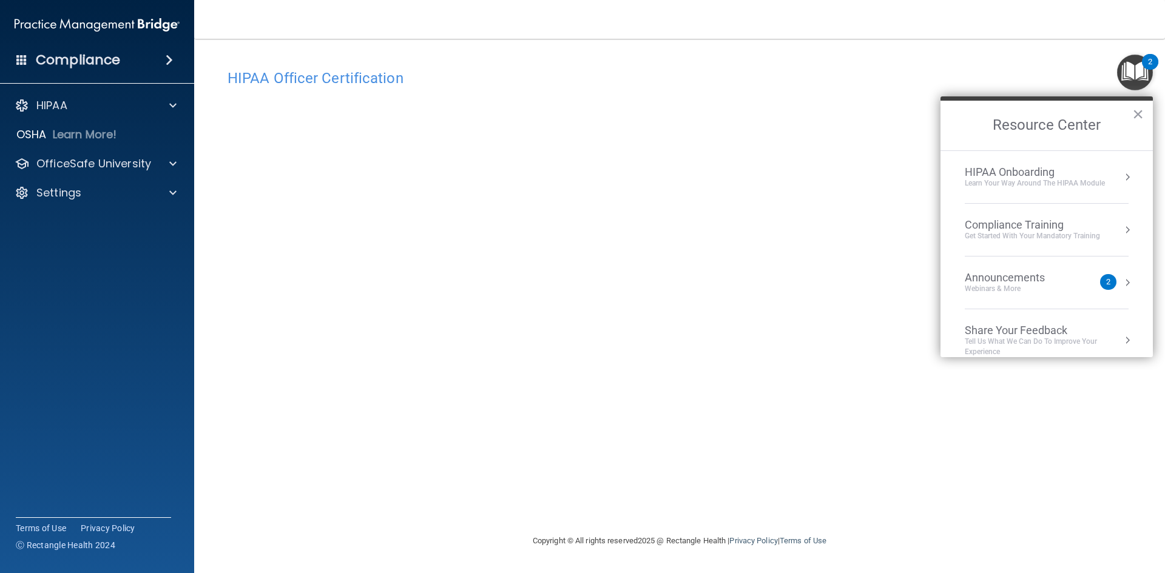
click at [1106, 282] on div "2" at bounding box center [1108, 282] width 4 height 0
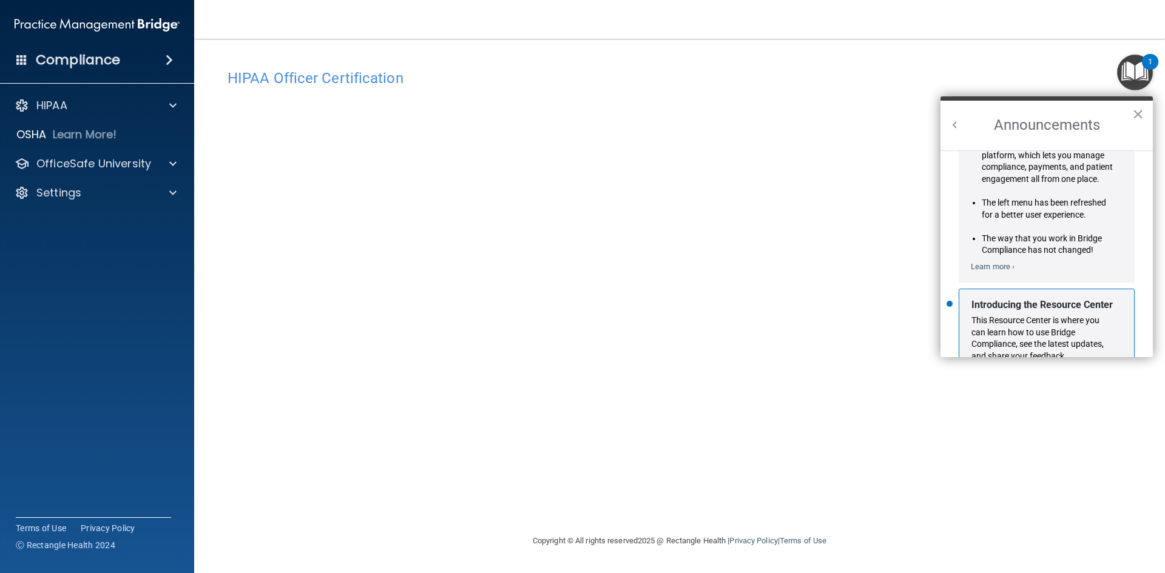
scroll to position [213, 0]
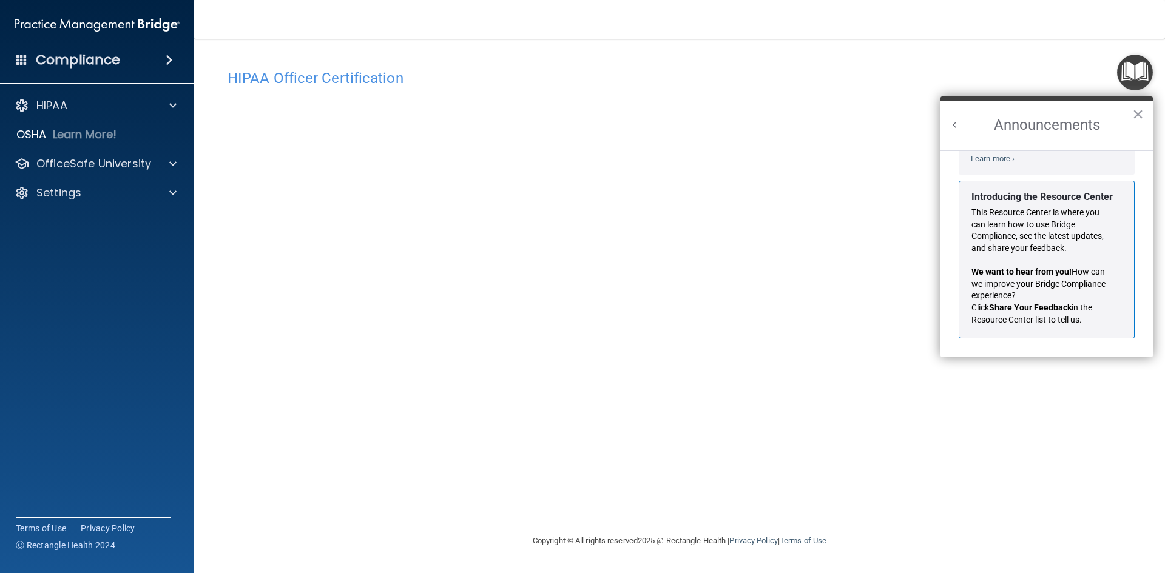
click at [1145, 113] on h2 "Announcements" at bounding box center [1046, 126] width 212 height 50
click at [1134, 114] on button "×" at bounding box center [1138, 113] width 12 height 19
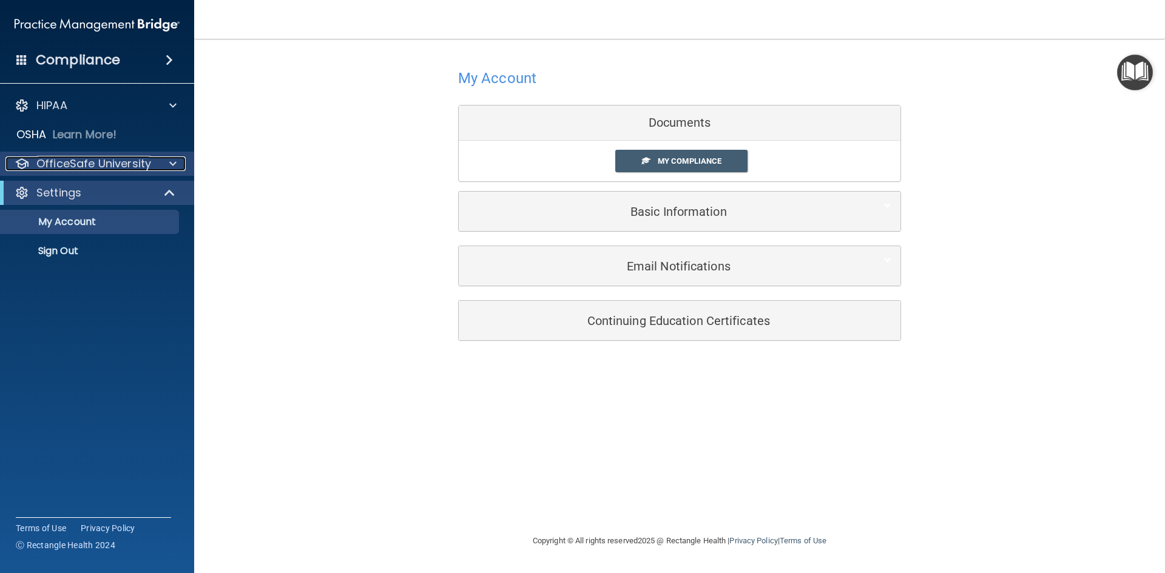
click at [92, 161] on p "OfficeSafe University" at bounding box center [93, 164] width 115 height 15
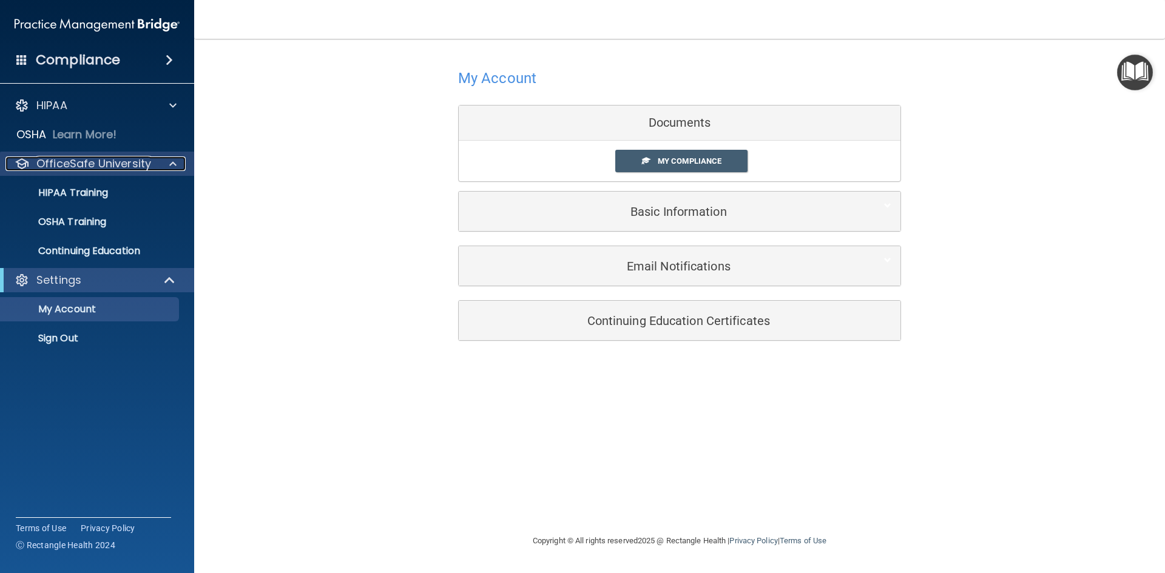
click at [94, 161] on p "OfficeSafe University" at bounding box center [93, 164] width 115 height 15
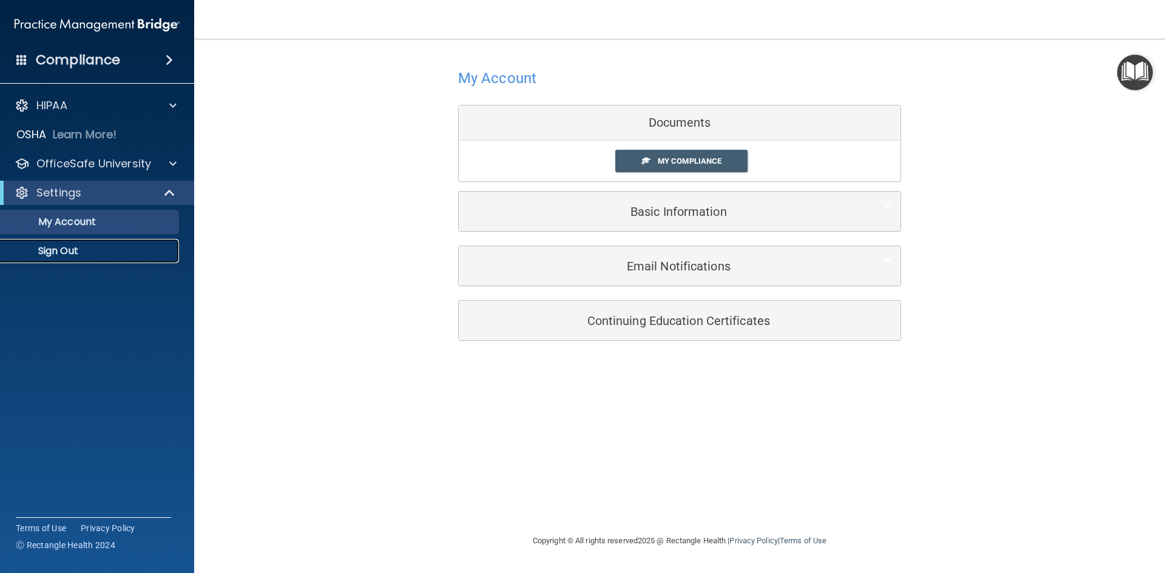
click at [64, 247] on p "Sign Out" at bounding box center [91, 251] width 166 height 12
